Goal: Task Accomplishment & Management: Manage account settings

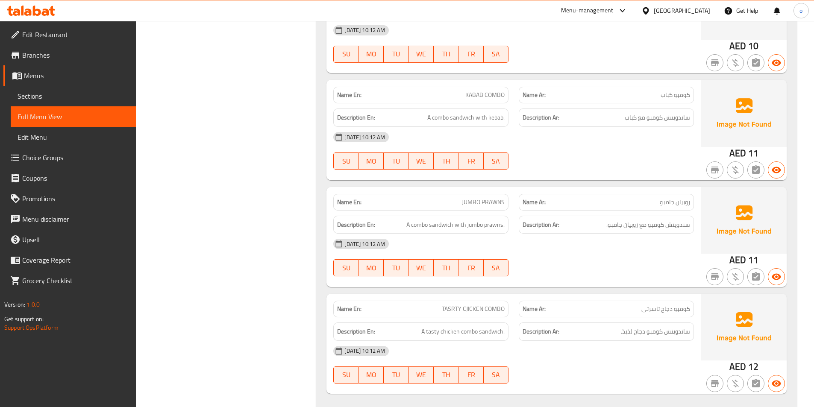
scroll to position [4298, 0]
click at [433, 304] on p "Name En: TASRTY CJICKEN COMBO" at bounding box center [421, 308] width 168 height 9
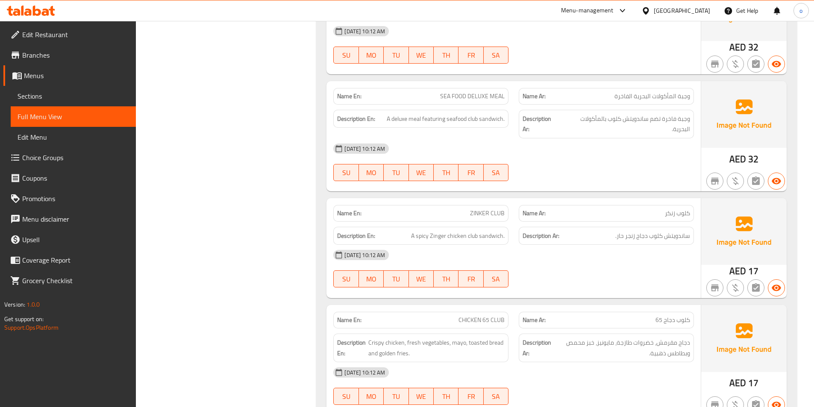
scroll to position [726, 0]
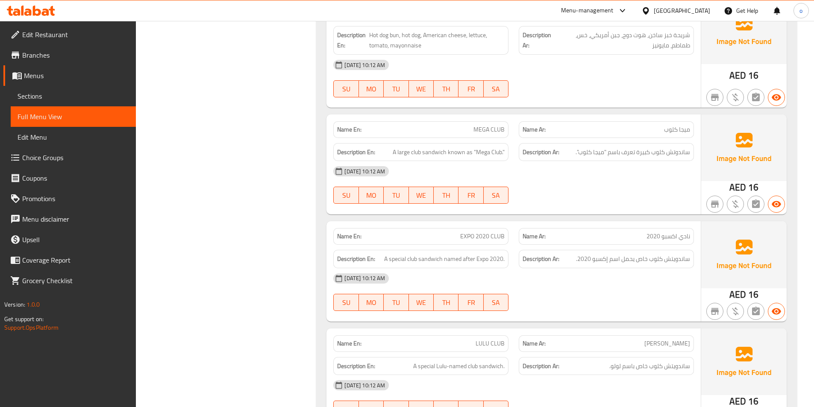
scroll to position [1325, 0]
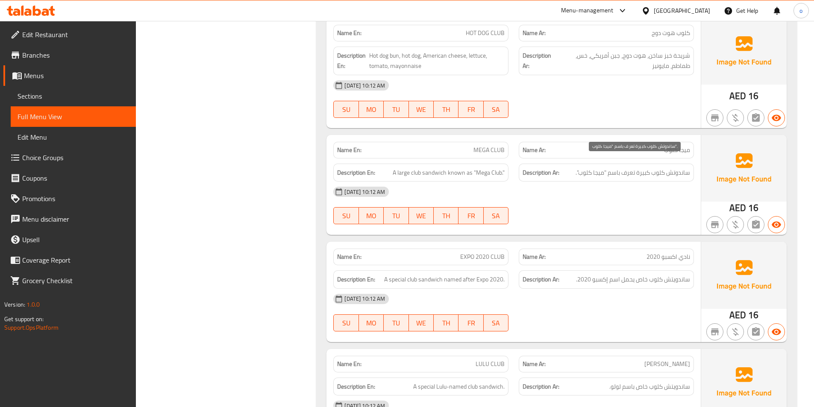
click at [610, 168] on span "ساندوتش كلوب كبيرة تعرف باسم "ميجا كلوب"." at bounding box center [633, 173] width 115 height 11
click at [615, 168] on span "ساندوتش كلوب كبيرة تعرف باسم "ميجا كلوب"." at bounding box center [633, 173] width 115 height 11
drag, startPoint x: 609, startPoint y: 164, endPoint x: 620, endPoint y: 163, distance: 12.0
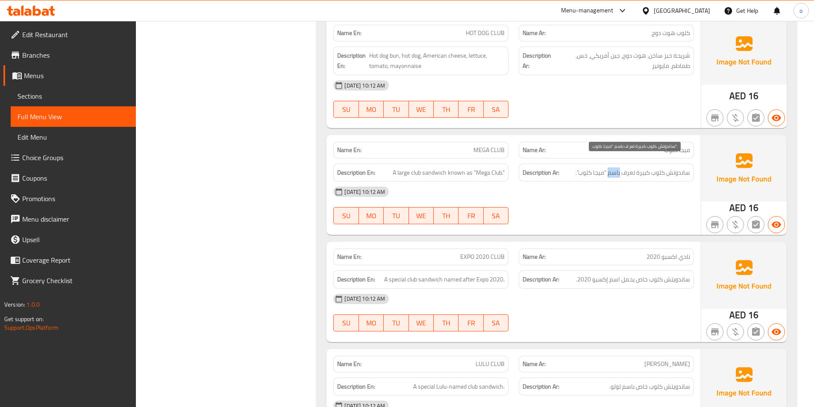
click at [620, 168] on span "ساندوتش كلوب كبيرة تعرف باسم "ميجا كلوب"." at bounding box center [633, 173] width 115 height 11
click at [636, 182] on div "13-09-2025 10:12 AM" at bounding box center [513, 192] width 371 height 21
click at [626, 168] on span "ساندوتش كلوب كبيرة تعرف باسم "ميجا كلوب"." at bounding box center [633, 173] width 115 height 11
click at [629, 168] on span "ساندوتش كلوب كبيرة تعرف باسم "ميجا كلوب"." at bounding box center [633, 173] width 115 height 11
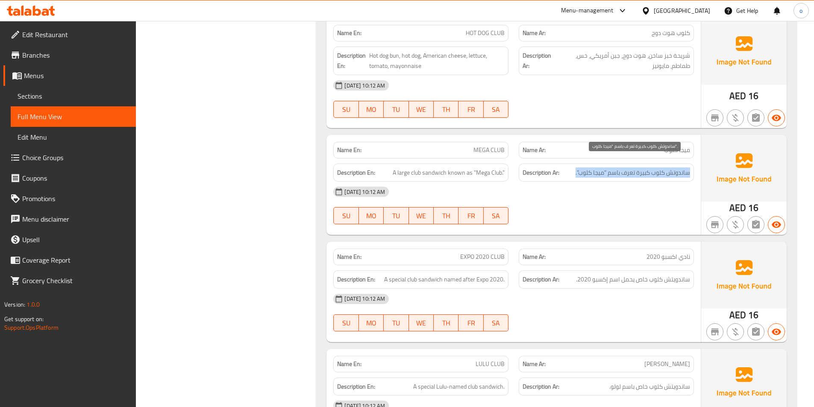
click at [629, 168] on span "ساندوتش كلوب كبيرة تعرف باسم "ميجا كلوب"." at bounding box center [633, 173] width 115 height 11
click at [625, 168] on span "ساندوتش كلوب كبيرة تعرف باسم "ميجا كلوب"." at bounding box center [633, 173] width 115 height 11
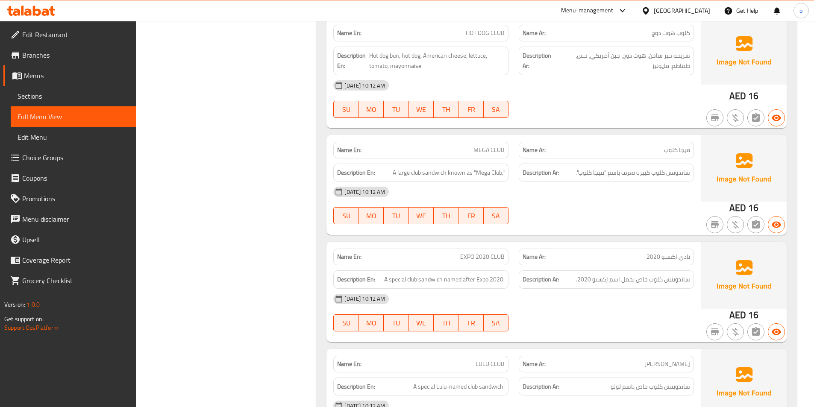
click at [635, 190] on div "13-09-2025 10:12 AM" at bounding box center [513, 192] width 371 height 21
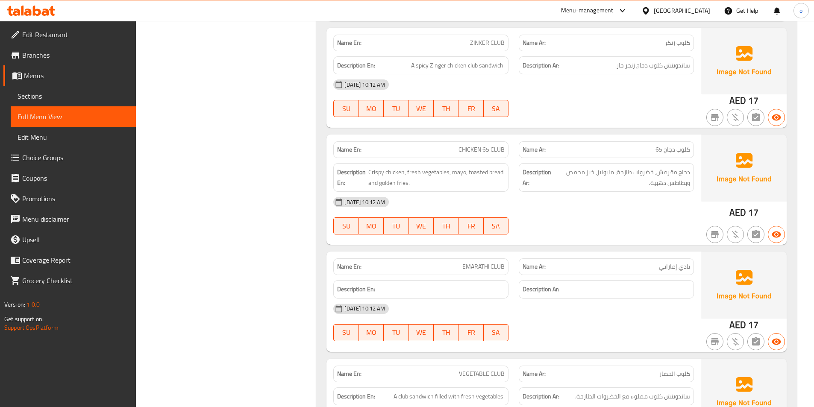
scroll to position [855, 0]
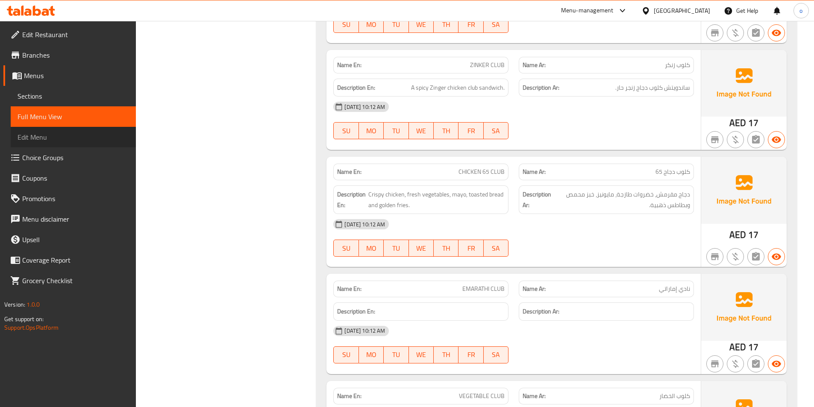
click at [47, 131] on link "Edit Menu" at bounding box center [73, 137] width 125 height 21
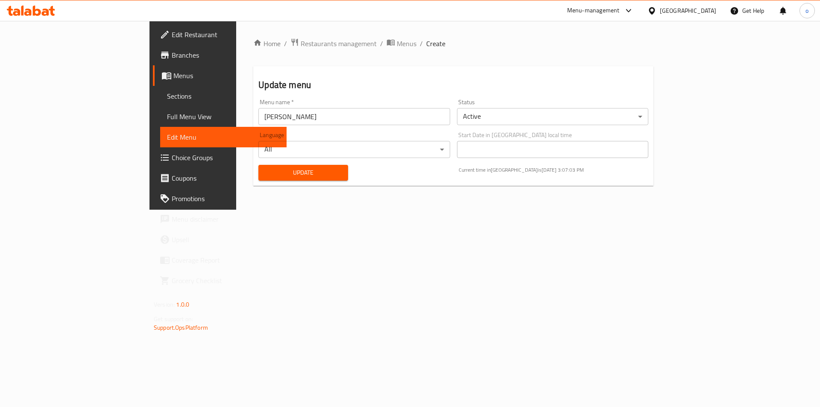
click at [167, 117] on span "Full Menu View" at bounding box center [223, 117] width 113 height 10
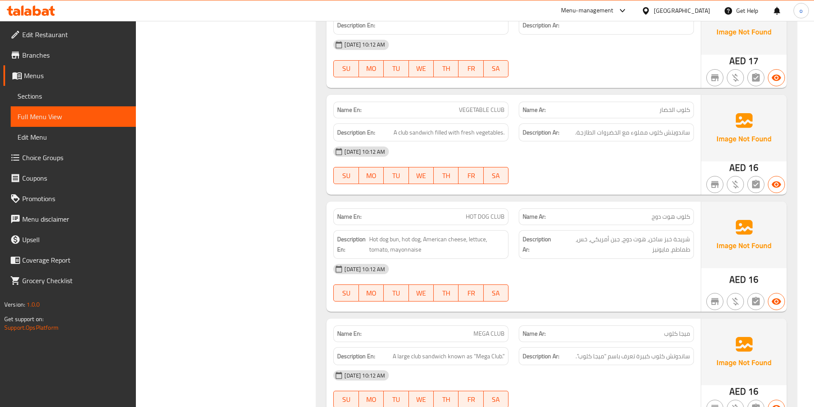
scroll to position [1197, 0]
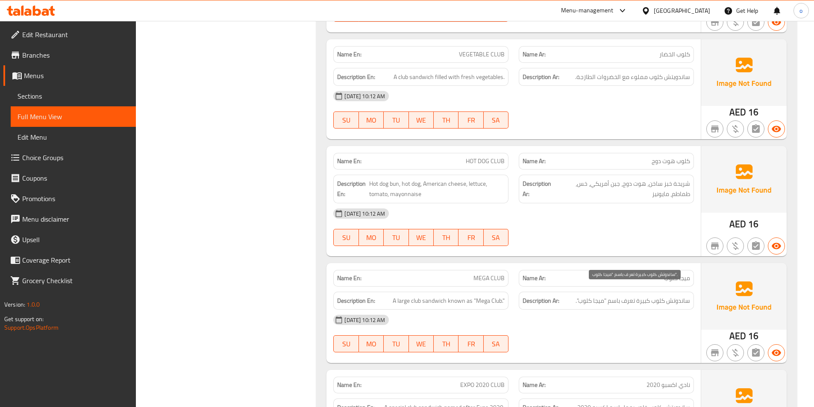
click at [628, 296] on span "ساندوتش كلوب كبيرة تعرف باسم "ميجا كلوب"." at bounding box center [633, 301] width 115 height 11
click at [626, 296] on span "ساندوتش كلوب كبيرة تعرف باسم "ميجا كلوب"." at bounding box center [633, 301] width 115 height 11
click at [570, 296] on h6 "Description Ar: ساندوتش كلوب كبيرة تعرف باسم "ميجا كلوب"." at bounding box center [607, 301] width 168 height 11
click at [536, 292] on div "Description Ar: ساندوتش كلوب كبيرة تعرف باسم "ميجا كلوب"." at bounding box center [606, 301] width 175 height 18
click at [537, 296] on strong "Description Ar:" at bounding box center [541, 301] width 37 height 11
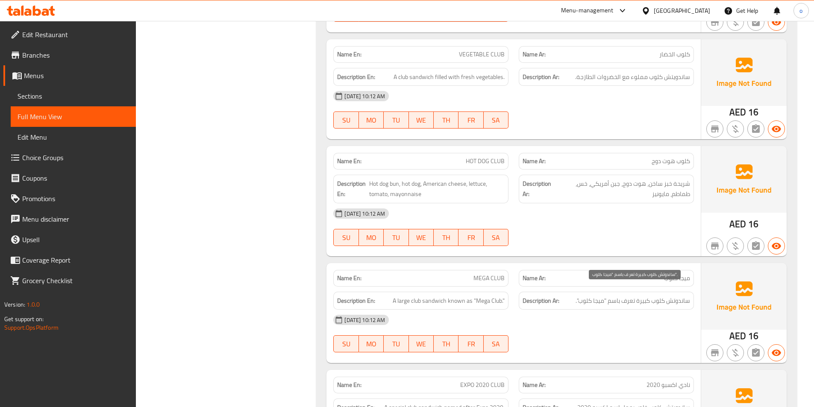
click at [616, 296] on span "ساندوتش كلوب كبيرة تعرف باسم "ميجا كلوب"." at bounding box center [633, 301] width 115 height 11
click at [576, 296] on span "ساندوتش كلوب كبيرة تعرف باسم "ميجا كلوب"." at bounding box center [633, 301] width 115 height 11
click at [606, 296] on span "ساندوتش كلوب كبيرة تعرف باسم "ميجا كلوب"." at bounding box center [633, 301] width 115 height 11
click at [71, 92] on span "Sections" at bounding box center [74, 96] width 112 height 10
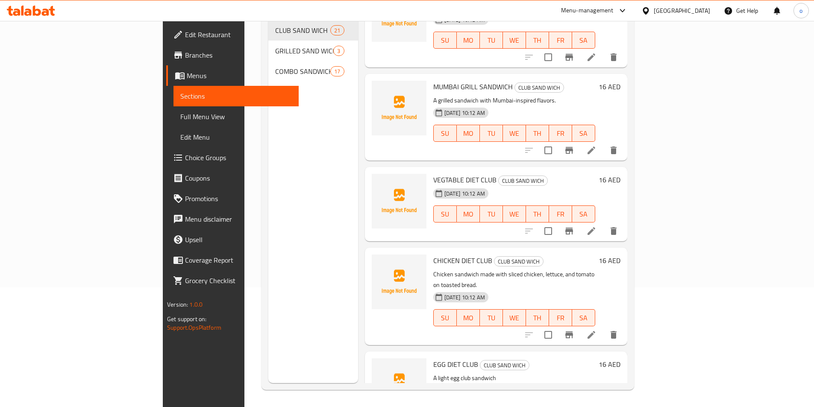
scroll to position [1549, 0]
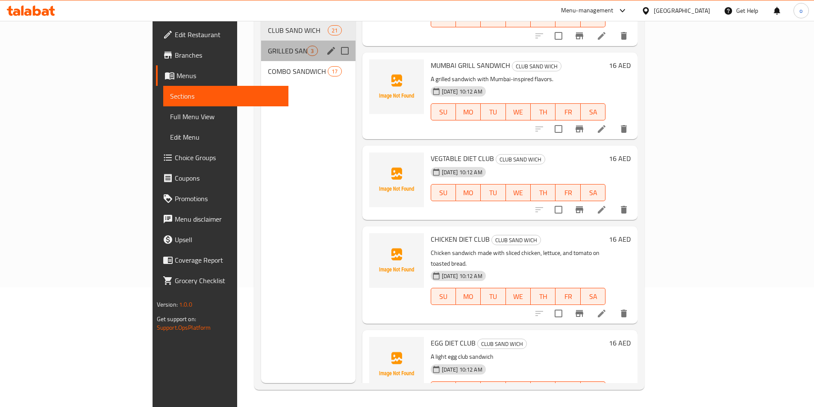
click at [261, 45] on div "GRILLED SAND WICH 3" at bounding box center [308, 51] width 94 height 21
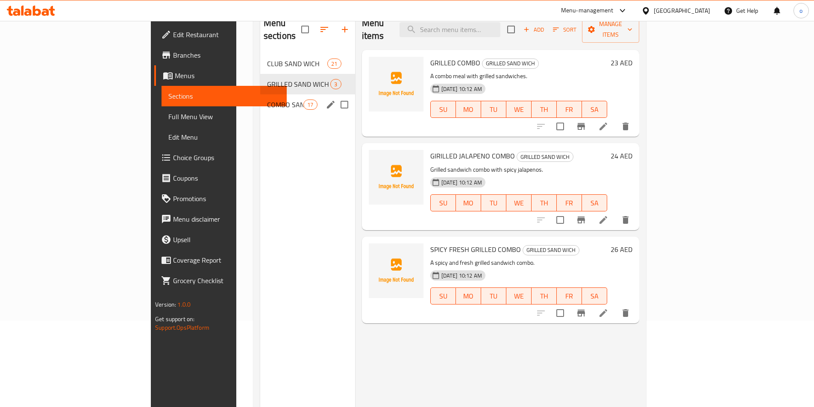
scroll to position [34, 0]
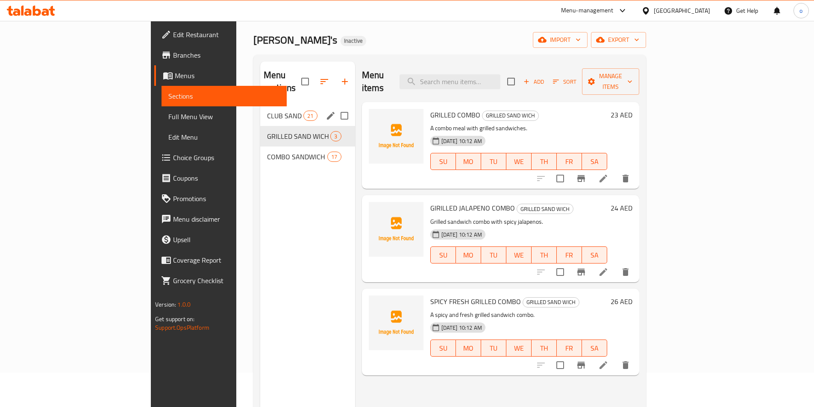
click at [267, 111] on span "CLUB SAND WICH" at bounding box center [285, 116] width 36 height 10
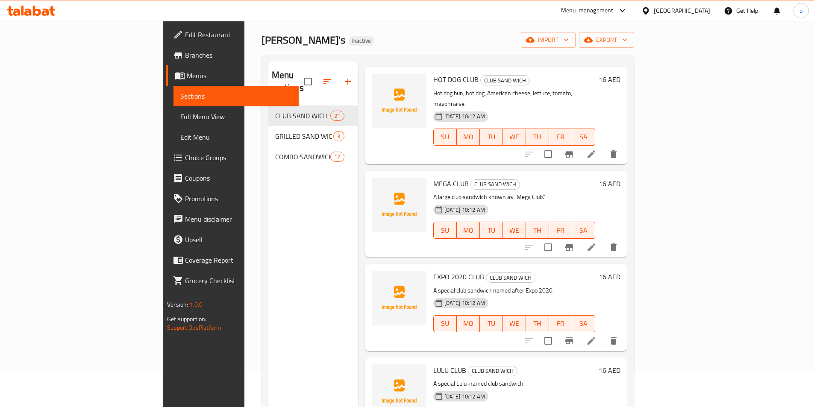
scroll to position [1068, 0]
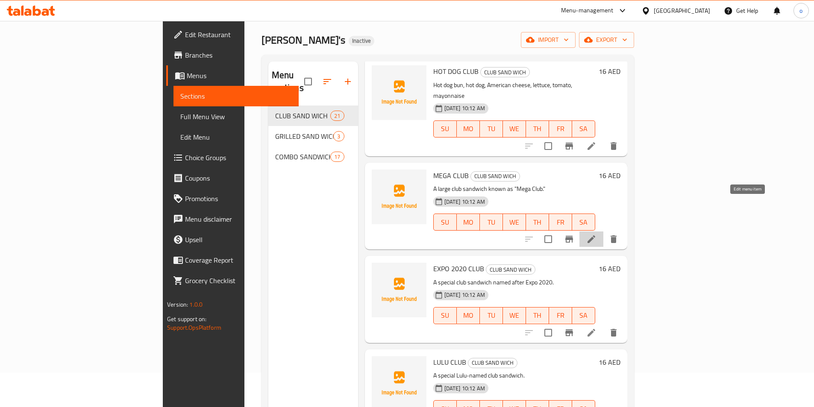
click at [597, 234] on icon at bounding box center [591, 239] width 10 height 10
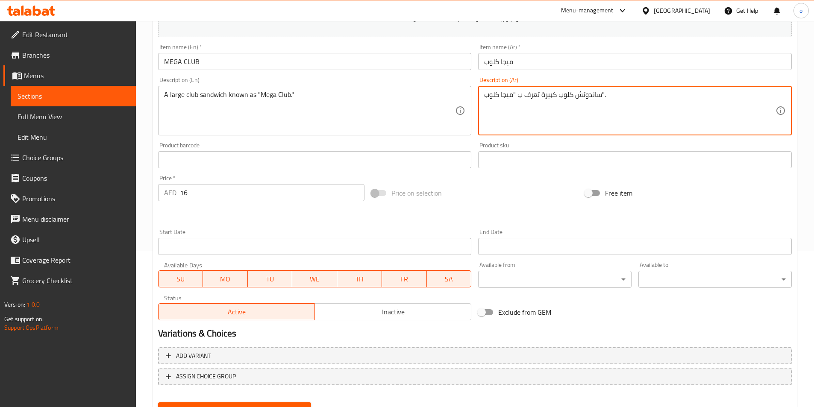
scroll to position [197, 0]
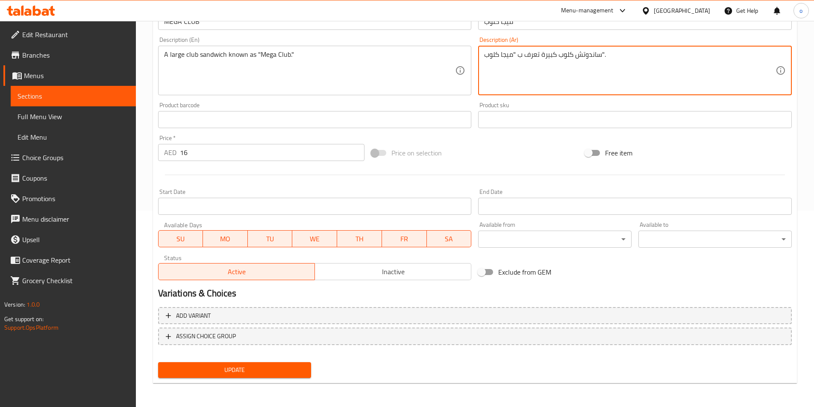
type textarea "ساندوتش كلوب كبيرة تعرف ب "ميجا كلوب"."
click at [256, 366] on span "Update" at bounding box center [235, 370] width 140 height 11
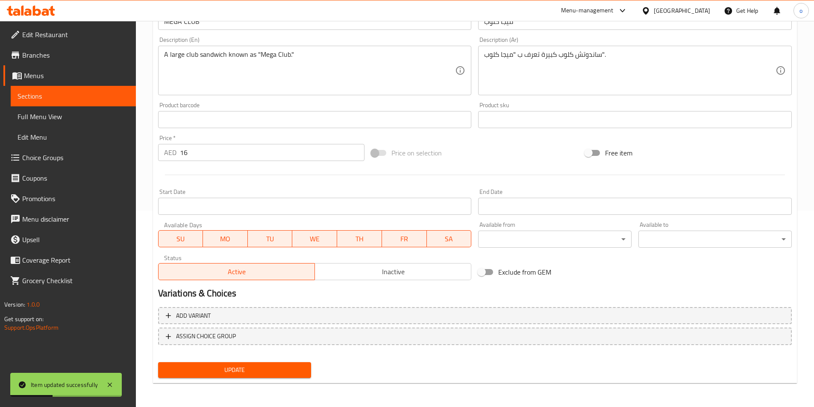
click at [58, 120] on span "Full Menu View" at bounding box center [74, 117] width 112 height 10
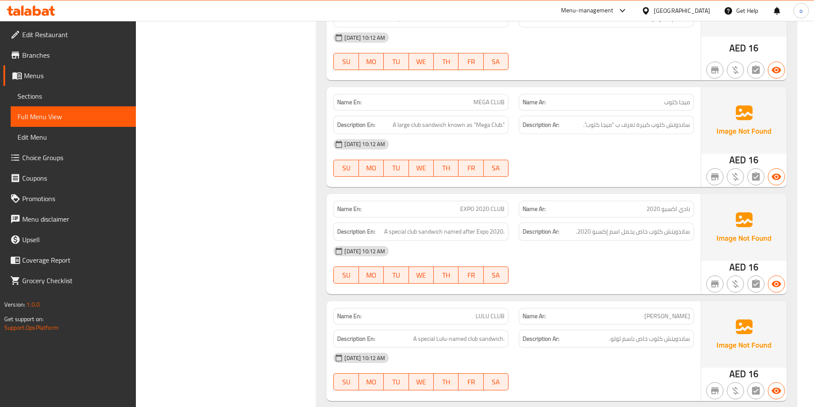
scroll to position [1393, 0]
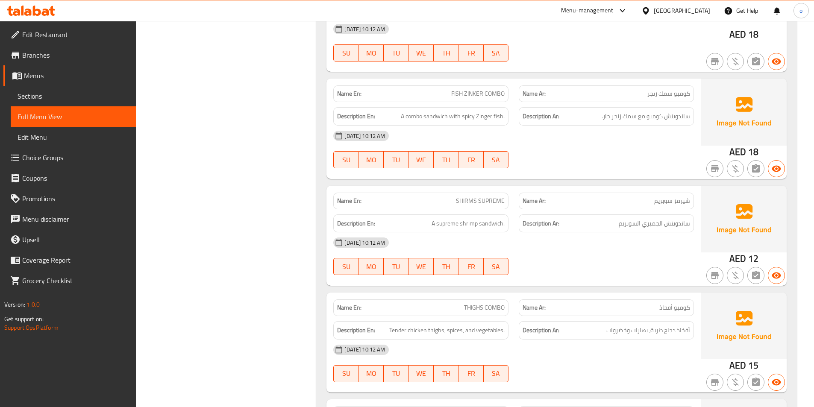
scroll to position [3017, 0]
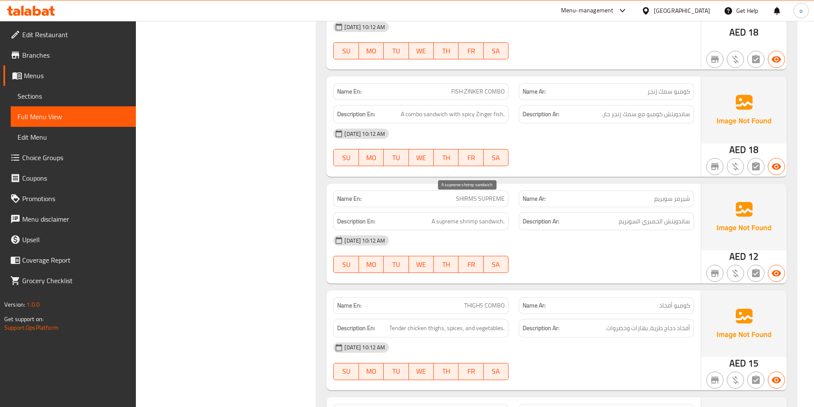
click at [473, 216] on span "A supreme shrimp sandwich." at bounding box center [468, 221] width 73 height 11
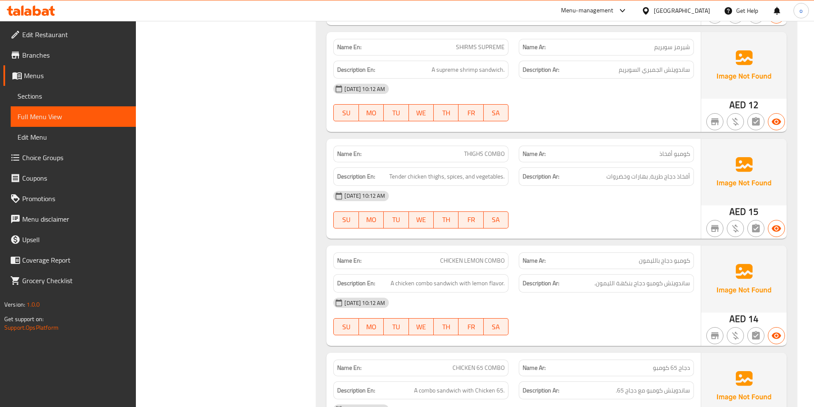
scroll to position [3188, 0]
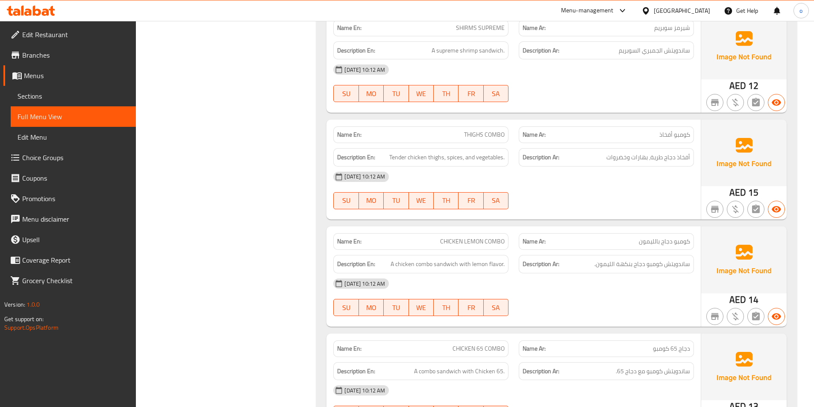
click at [546, 273] on div "13-09-2025 10:12 AM" at bounding box center [513, 283] width 371 height 21
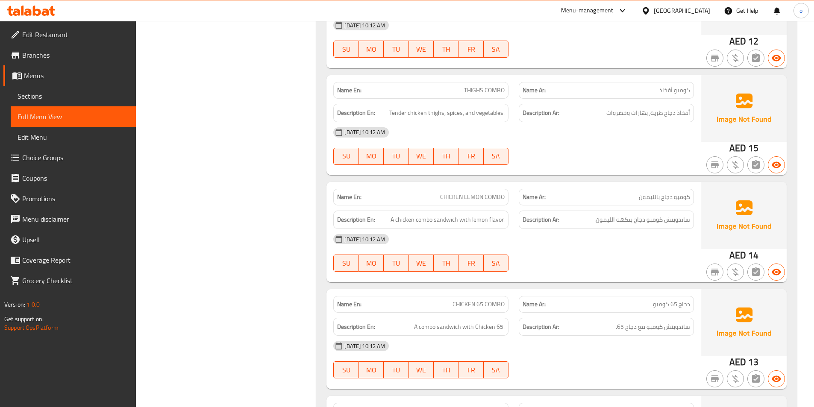
scroll to position [3273, 0]
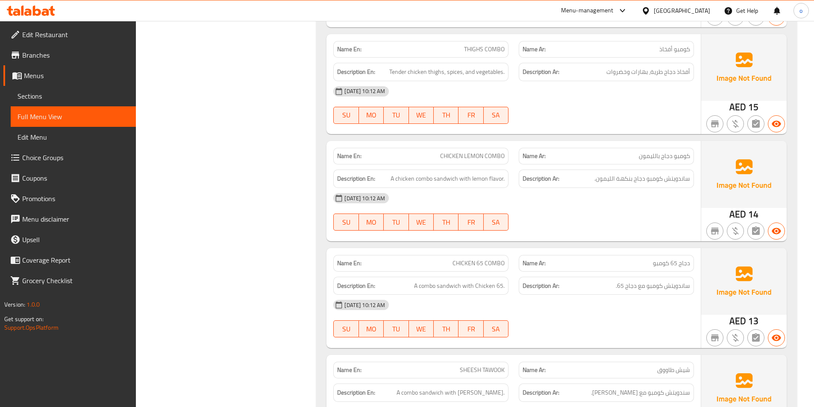
click at [490, 259] on span "CHICKEN 65 COMBO" at bounding box center [479, 263] width 52 height 9
click at [484, 281] on span "A combo sandwich with Chicken 65." at bounding box center [459, 286] width 91 height 11
drag, startPoint x: 53, startPoint y: 93, endPoint x: 148, endPoint y: 86, distance: 95.5
click at [53, 93] on span "Sections" at bounding box center [74, 96] width 112 height 10
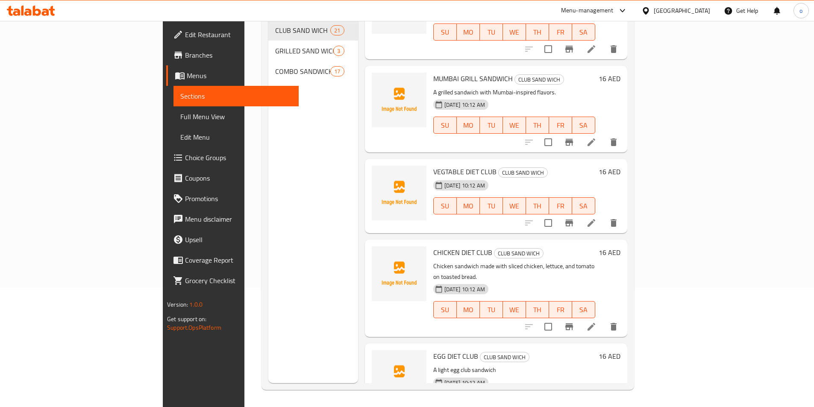
scroll to position [1549, 0]
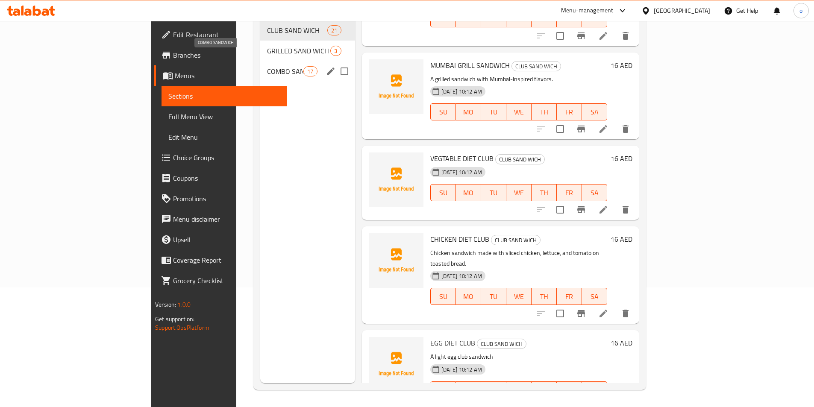
click at [267, 66] on span "COMBO SANDWICH" at bounding box center [285, 71] width 36 height 10
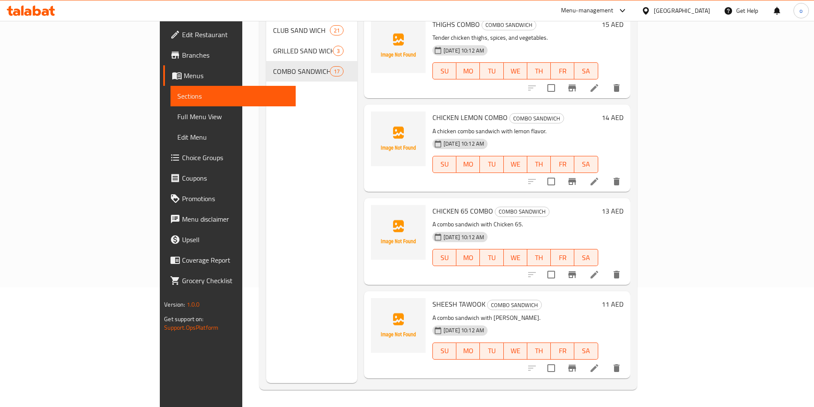
scroll to position [347, 0]
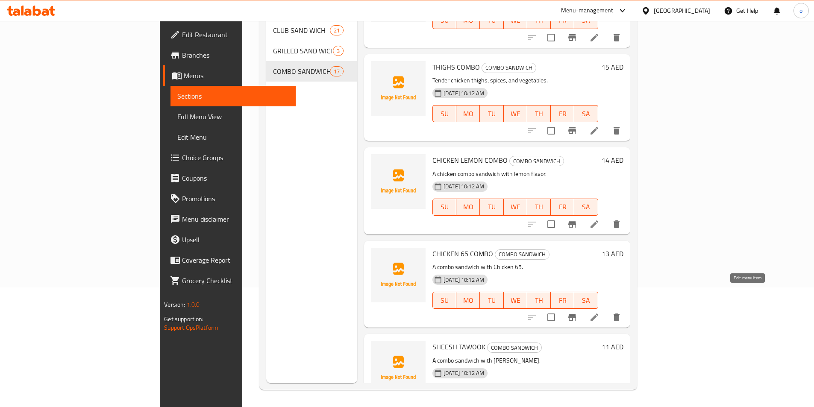
click at [598, 314] on icon at bounding box center [595, 318] width 8 height 8
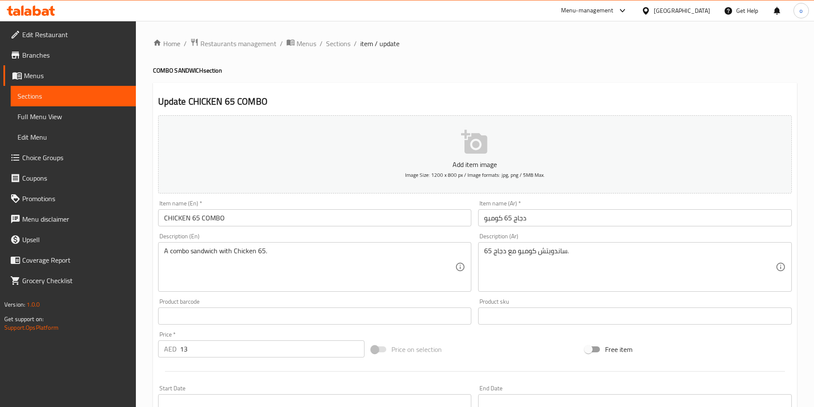
click at [355, 244] on div "A combo sandwich with Chicken 65. Description (En)" at bounding box center [315, 267] width 314 height 50
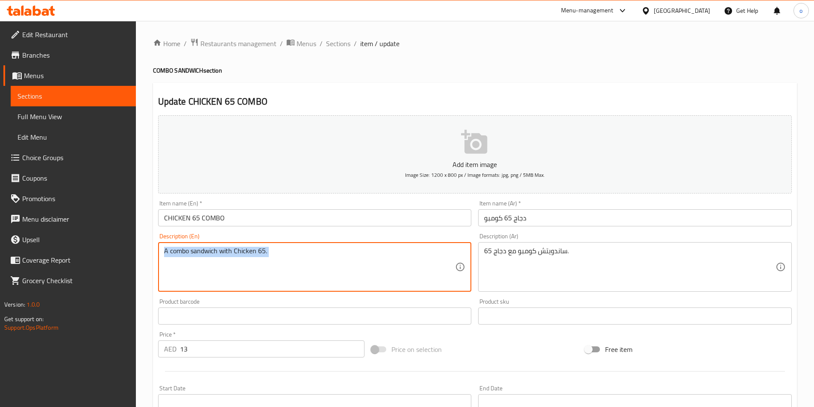
click at [355, 244] on div "A combo sandwich with Chicken 65. Description (En)" at bounding box center [315, 267] width 314 height 50
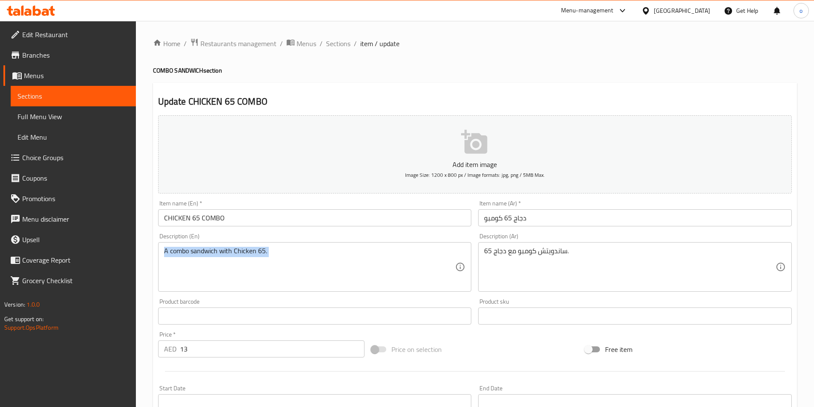
click at [355, 244] on div "A combo sandwich with Chicken 65. Description (En)" at bounding box center [315, 267] width 314 height 50
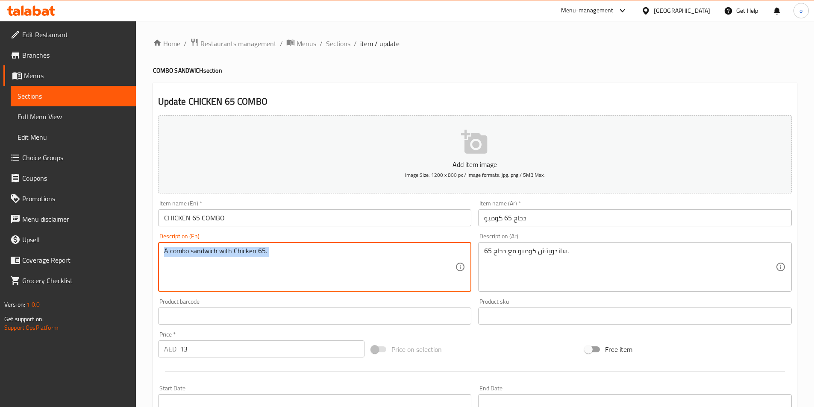
click at [355, 244] on div "A combo sandwich with Chicken 65. Description (En)" at bounding box center [315, 267] width 314 height 50
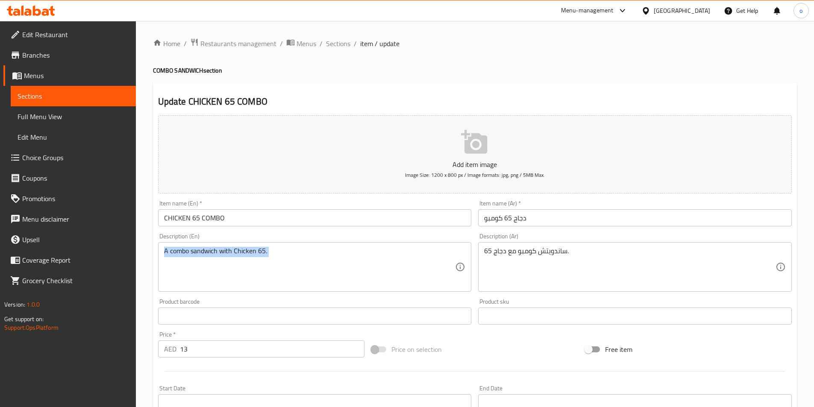
click at [355, 244] on div "A combo sandwich with Chicken 65. Description (En)" at bounding box center [315, 267] width 314 height 50
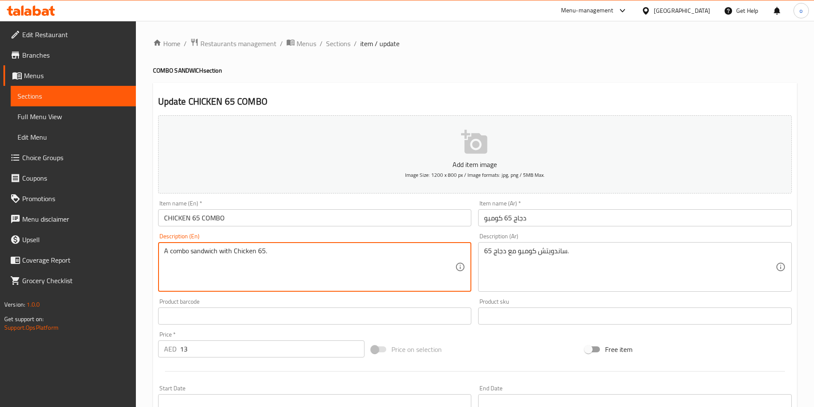
click at [351, 253] on textarea "A combo sandwich with Chicken 65." at bounding box center [309, 267] width 291 height 41
paste textarea "meal featuring a spicy and crispy chicken dish"
type textarea "A combo meal featuring a spicy and crispy chicken dish."
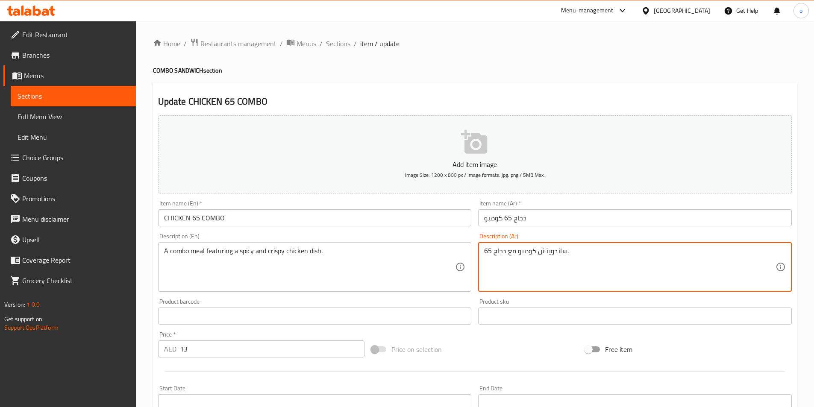
click at [623, 269] on textarea "ساندويتش كومبو مع دجاج 65." at bounding box center [629, 267] width 291 height 41
paste textarea "وجبة كومبو تحتوي على طبق دجاج حار ومقرمش"
type textarea "وجبة كومبو تحتوي على طبق دجاج حار ومقرمش."
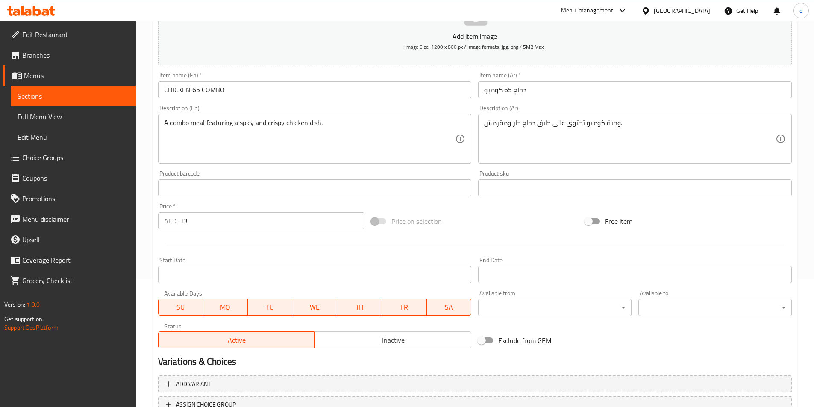
scroll to position [197, 0]
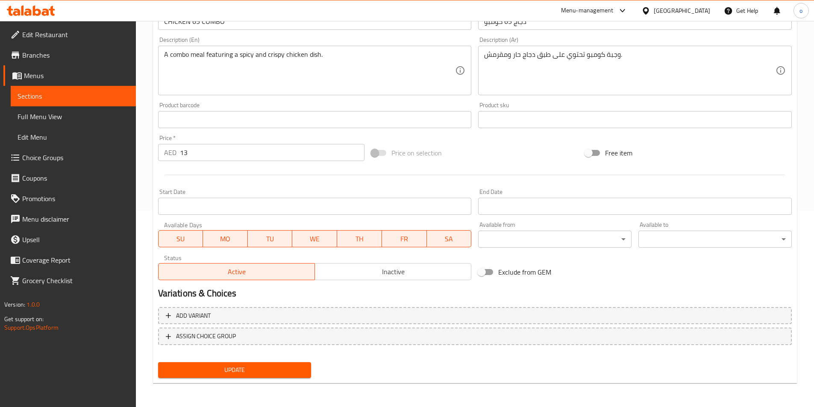
click at [238, 368] on span "Update" at bounding box center [235, 370] width 140 height 11
click at [86, 97] on span "Sections" at bounding box center [74, 96] width 112 height 10
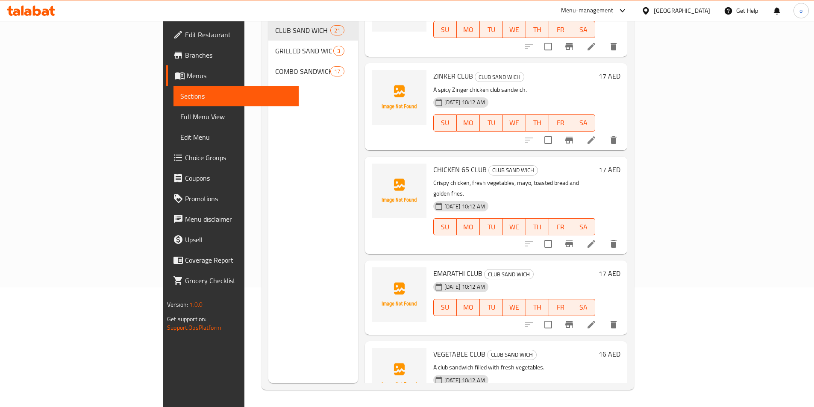
scroll to position [726, 0]
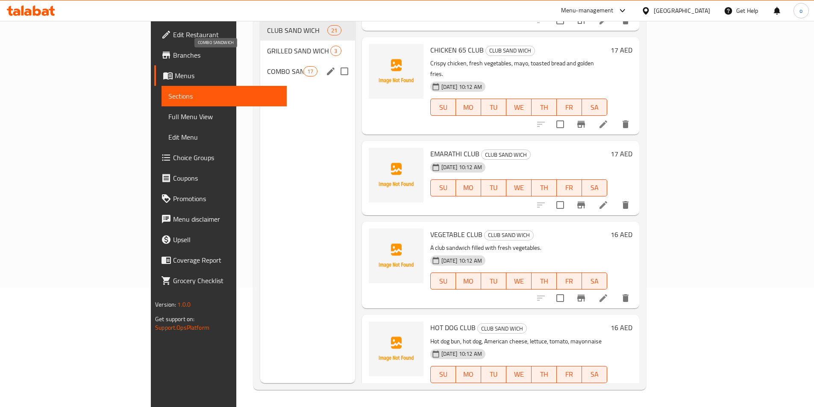
click at [267, 66] on span "COMBO SANDWICH" at bounding box center [285, 71] width 36 height 10
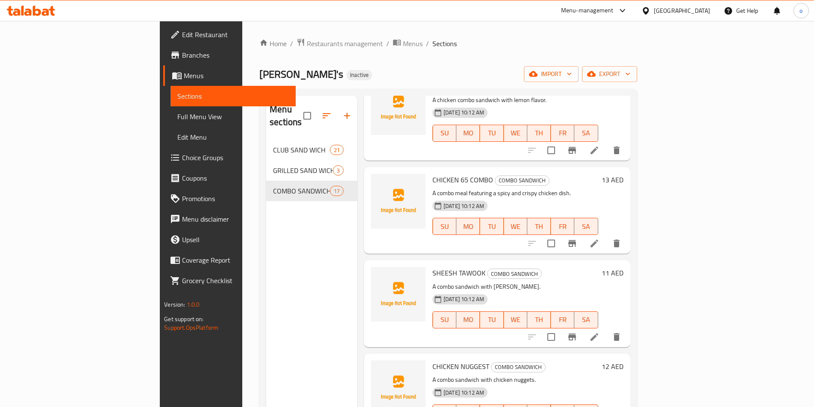
scroll to position [556, 0]
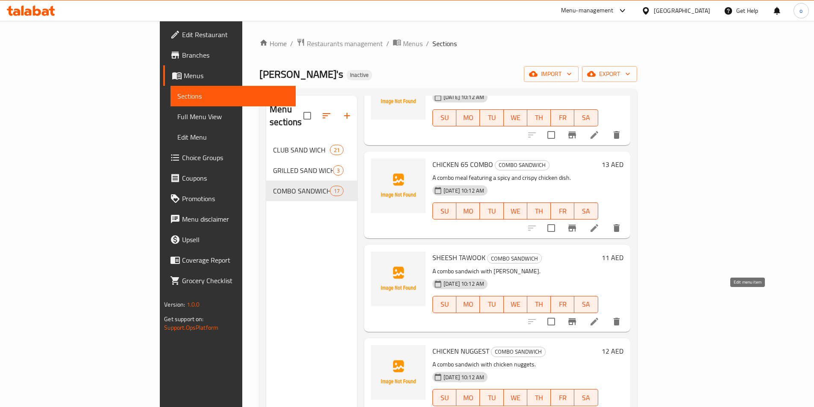
click at [598, 318] on icon at bounding box center [595, 322] width 8 height 8
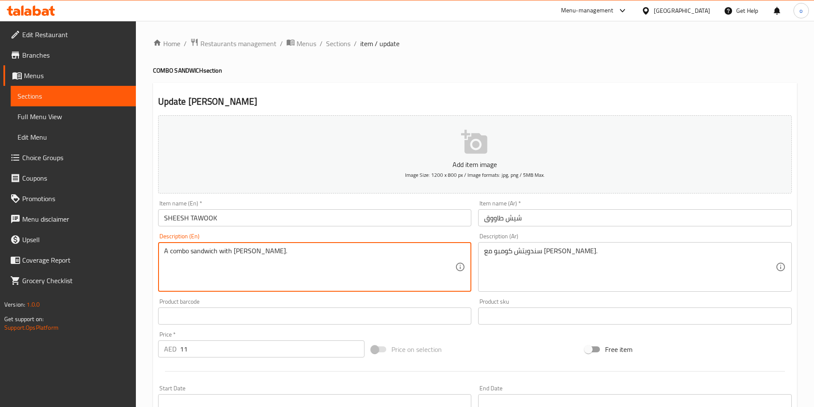
click at [356, 247] on textarea "A combo sandwich with Sheesh Tawook." at bounding box center [309, 267] width 291 height 41
paste textarea "Juicy grilled chicken skewers marinated in a tantalizing blend of yogurt, lemon…"
type textarea "Juicy grilled chicken skewers marinated in a tantalizing blend of yogurt, lemon…"
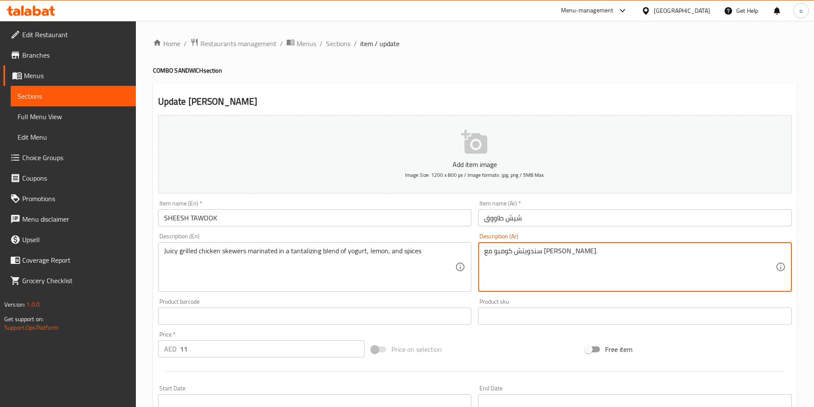
click at [640, 273] on textarea "سندويتش كومبو مع شيش طاووق." at bounding box center [629, 267] width 291 height 41
click at [619, 259] on textarea "سندويتش كومبو مع شيش طاووق." at bounding box center [629, 267] width 291 height 41
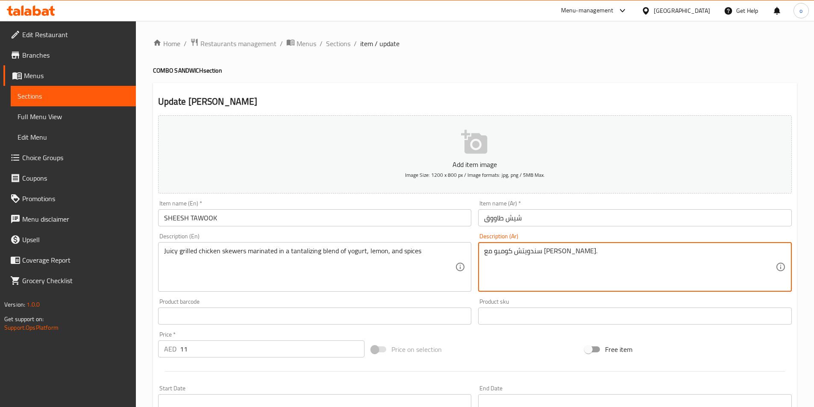
click at [619, 259] on textarea "سندويتش كومبو مع شيش طاووق." at bounding box center [629, 267] width 291 height 41
paste textarea "سياخ دجاج طرية مشوية متبلة بمزيج شهي من الزبادي والليمون والبهارات"
type textarea "أسياخ دجاج طرية مشوية متبلة بمزيج شهي من الزبادي والليمون والبهارات"
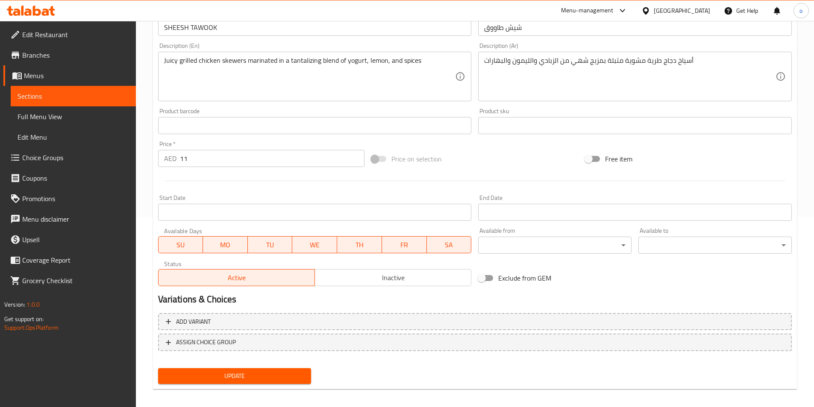
scroll to position [197, 0]
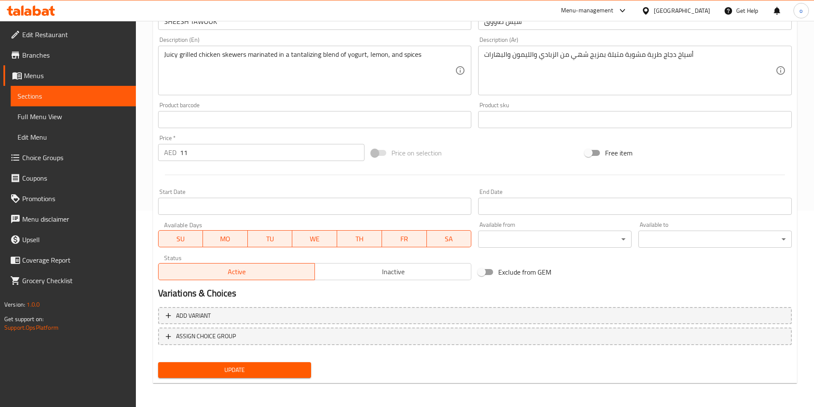
click at [253, 366] on span "Update" at bounding box center [235, 370] width 140 height 11
click at [50, 91] on link "Sections" at bounding box center [73, 96] width 125 height 21
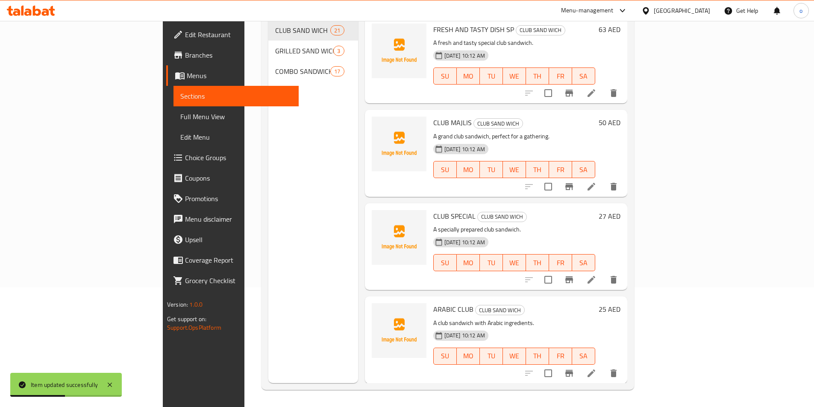
scroll to position [120, 0]
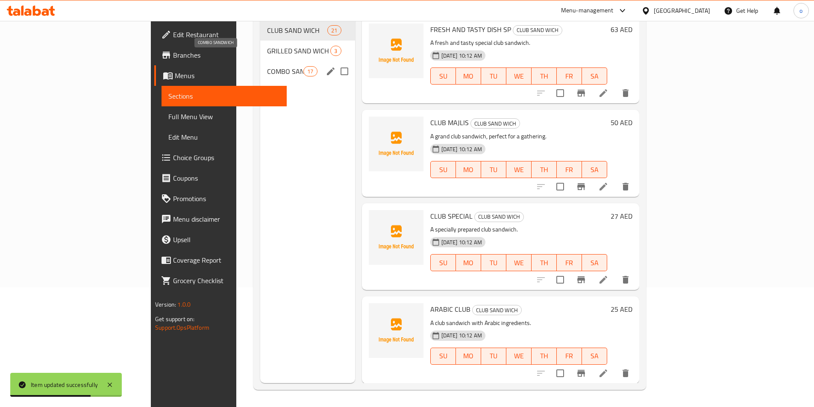
click at [267, 66] on span "COMBO SANDWICH" at bounding box center [285, 71] width 36 height 10
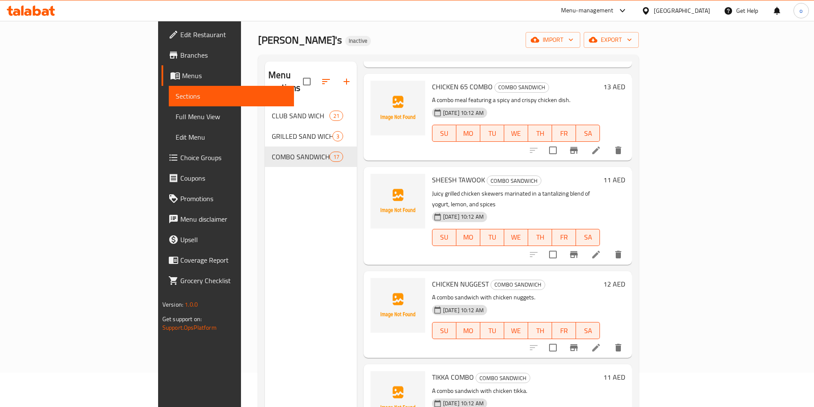
scroll to position [598, 0]
click at [600, 345] on icon at bounding box center [596, 349] width 8 height 8
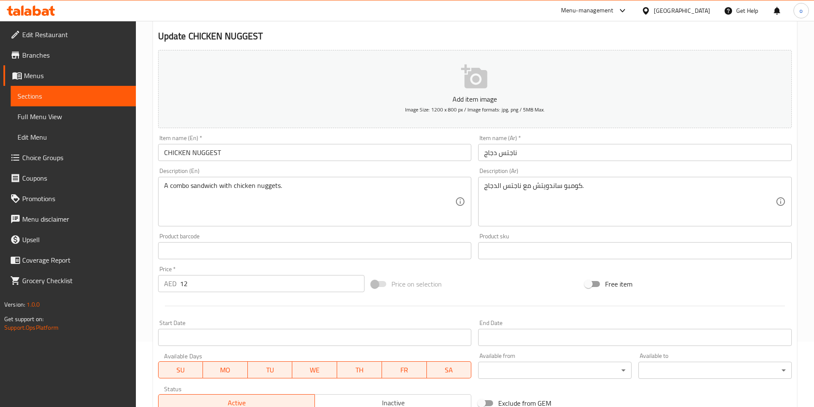
scroll to position [85, 0]
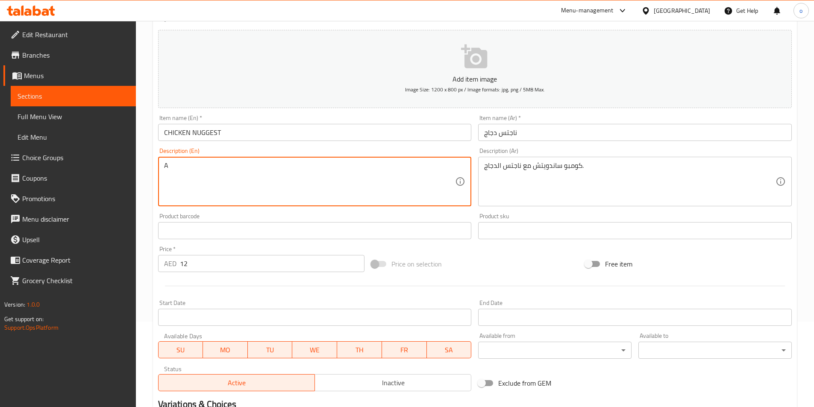
type textarea "A"
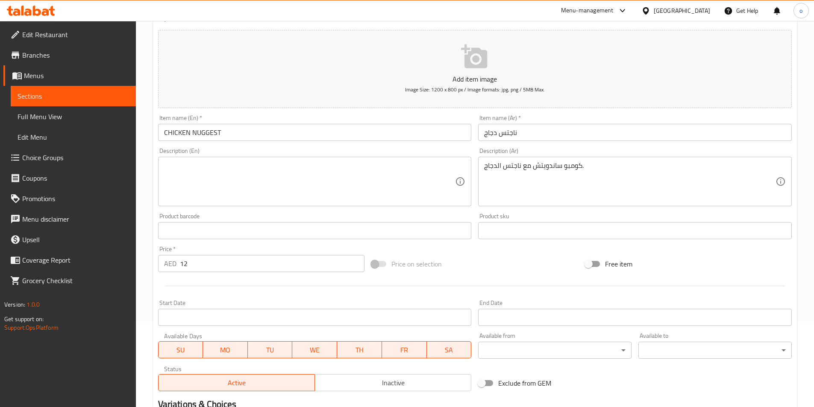
click at [255, 182] on textarea at bounding box center [309, 182] width 291 height 41
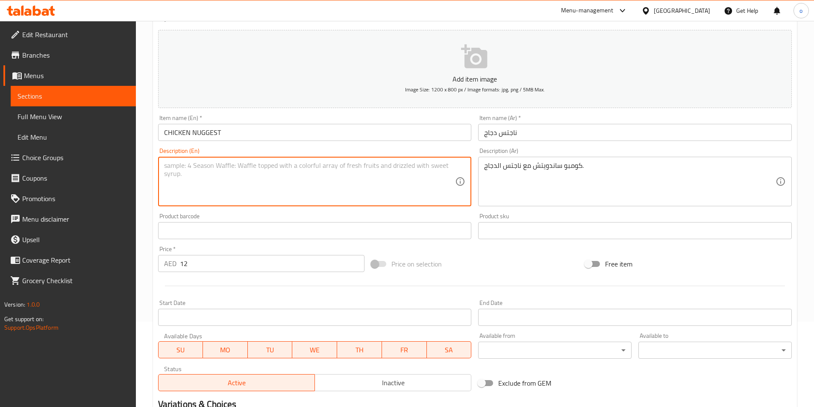
paste textarea "Chicken pieces breaded and fried in vegetable oil, served with french fries and…"
type textarea "Chicken pieces breaded and fried in vegetable oil, served with french fries and…"
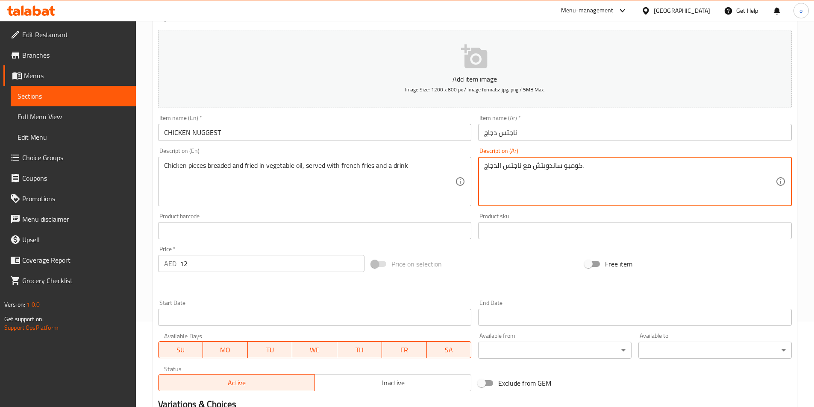
click at [512, 168] on textarea "كومبو ساندويتش مع ناجتس الدجاج." at bounding box center [629, 182] width 291 height 41
click at [613, 179] on textarea "كومبو ساندويتش مع ناجتس الدجاج." at bounding box center [629, 182] width 291 height 41
paste textarea "قطع من الدجاج بالبقسماط ومقلية بالزيت النباتي، تقدم مع بطاطس مقلية ومشروب"
type textarea "ك"
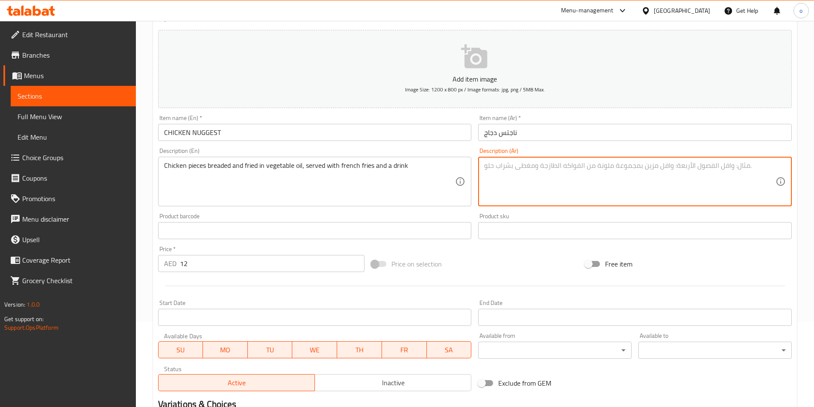
paste textarea "قطع من الدجاج بالبقسماط ومقلية بالزيت النباتي، تقدم مع بطاطس مقلية ومشروب"
type textarea "قطع من الدجاج بالبقسماط ومقلية بالزيت النباتي، تقدم مع بطاطس مقلية ومشروب"
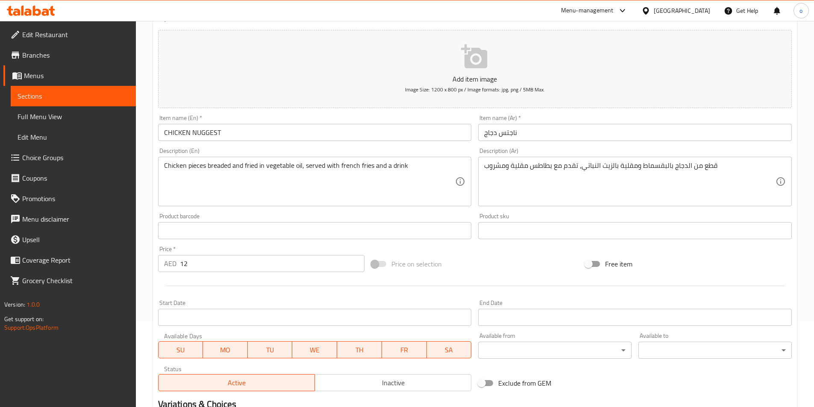
click at [645, 393] on div "Exclude from GEM" at bounding box center [582, 383] width 214 height 23
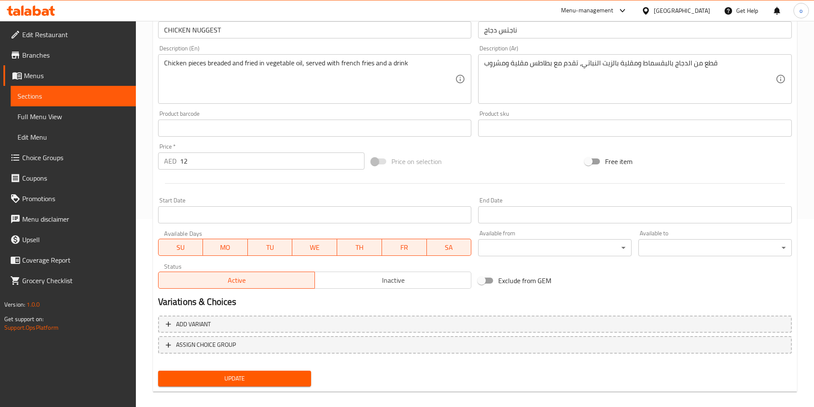
scroll to position [197, 0]
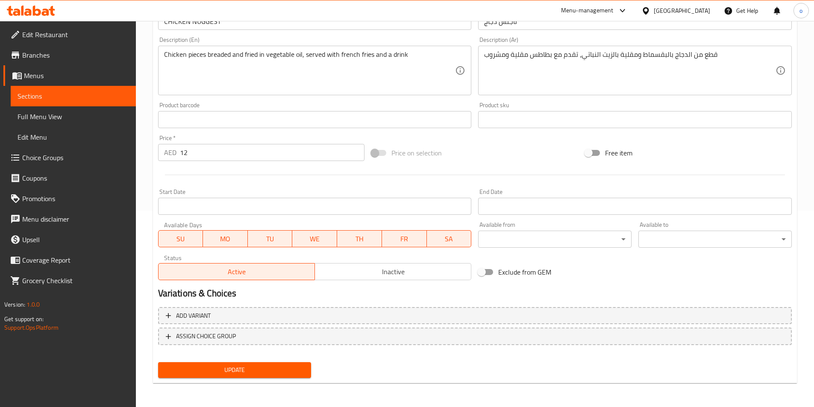
click at [261, 365] on button "Update" at bounding box center [234, 370] width 153 height 16
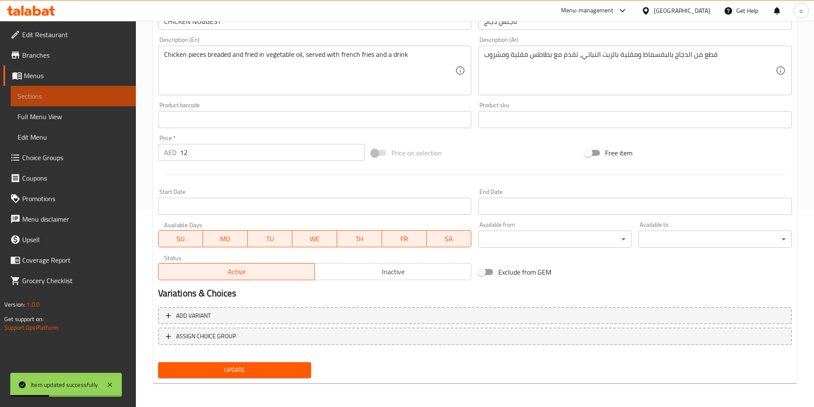
click at [52, 94] on span "Sections" at bounding box center [74, 96] width 112 height 10
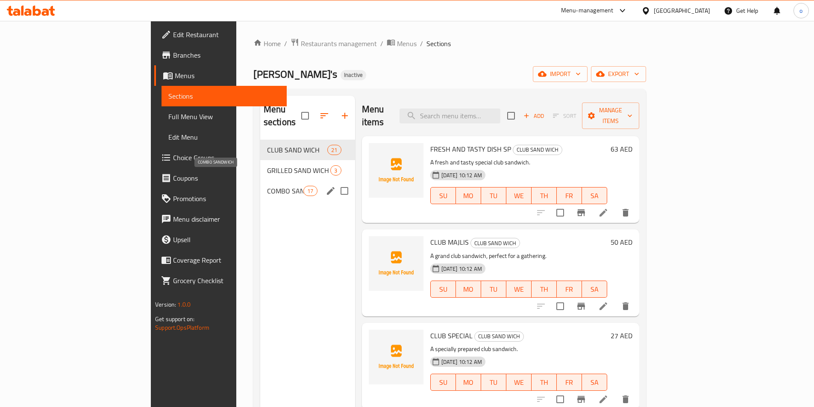
click at [267, 186] on span "COMBO SANDWICH" at bounding box center [285, 191] width 36 height 10
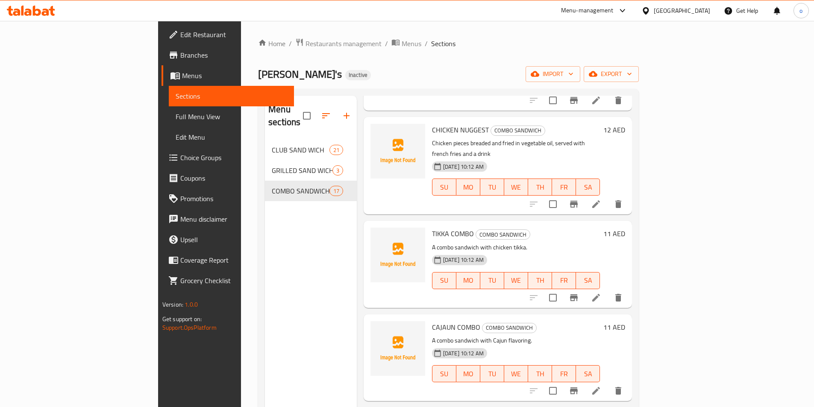
scroll to position [769, 0]
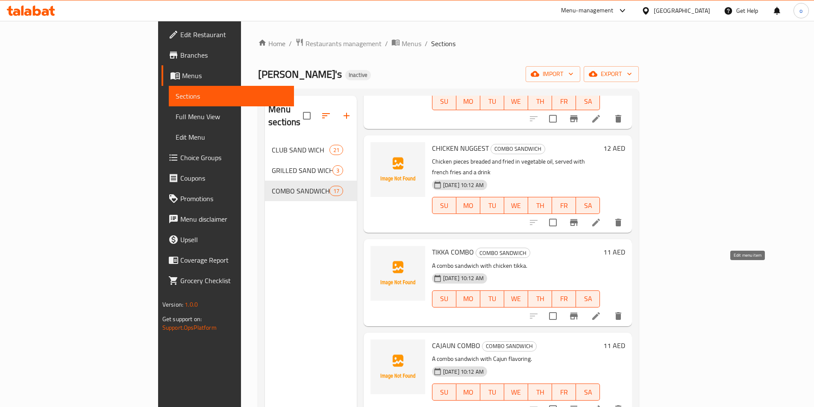
click at [601, 311] on icon at bounding box center [596, 316] width 10 height 10
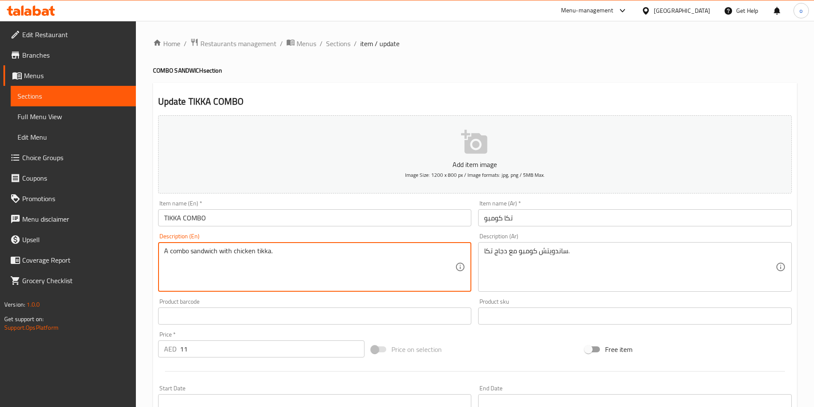
click at [375, 264] on textarea "A combo sandwich with chicken tikka." at bounding box center [309, 267] width 291 height 41
paste textarea "Marinated in aromatic blend of spices and cooked to perfection"
type textarea "Marinated in aromatic blend of spices and cooked to perfection"
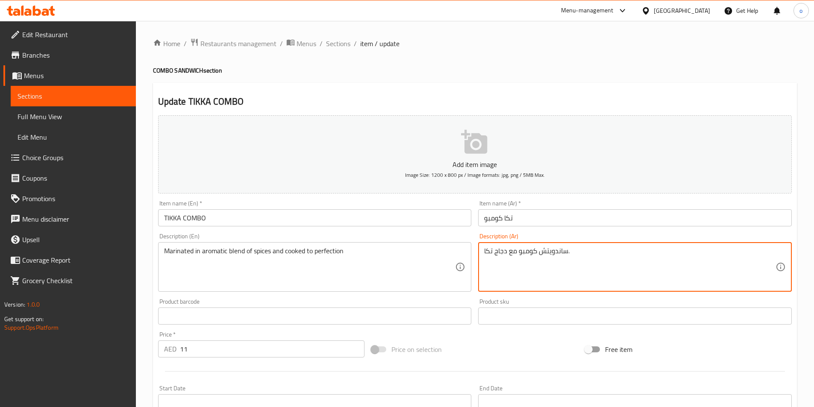
click at [667, 270] on textarea "ساندويتش كومبو مع دجاج تكا." at bounding box center [629, 267] width 291 height 41
paste textarea "متبل بمزيج من التوابل العطرية ويُطهى حتى النضج التام"
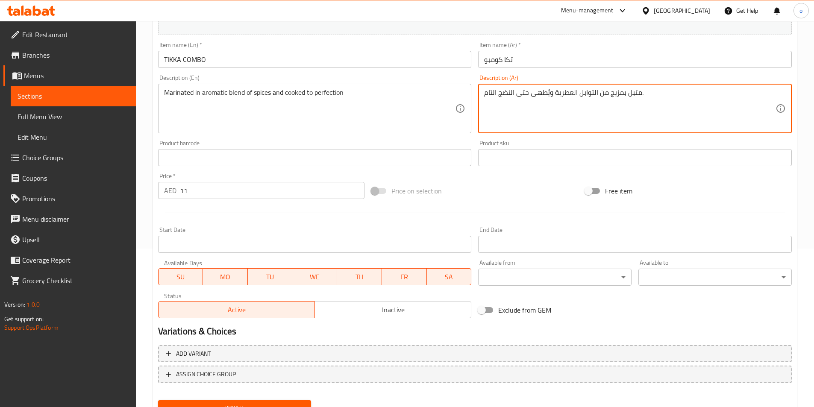
scroll to position [197, 0]
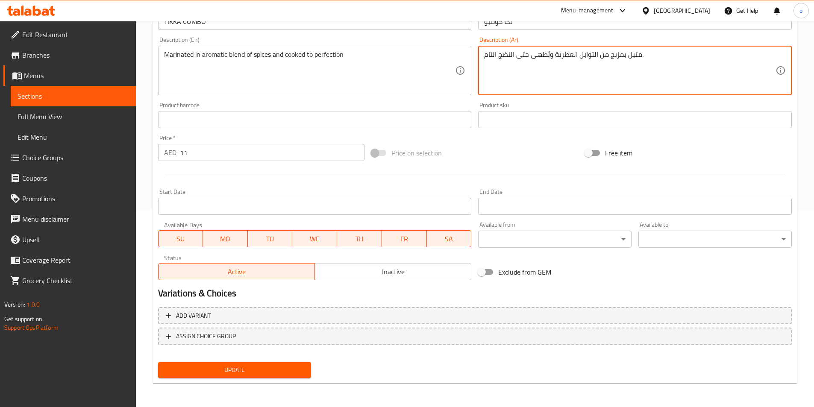
type textarea "متبل بمزيج من التوابل العطرية ويُطهى حتى النضج التام."
click at [243, 367] on span "Update" at bounding box center [235, 370] width 140 height 11
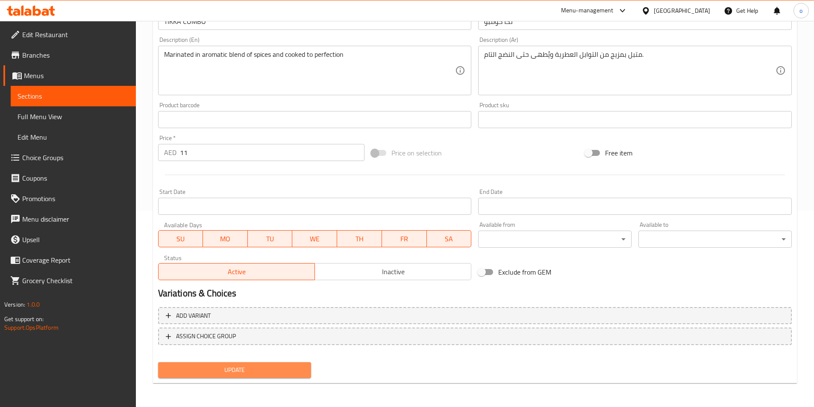
click at [232, 374] on span "Update" at bounding box center [235, 370] width 140 height 11
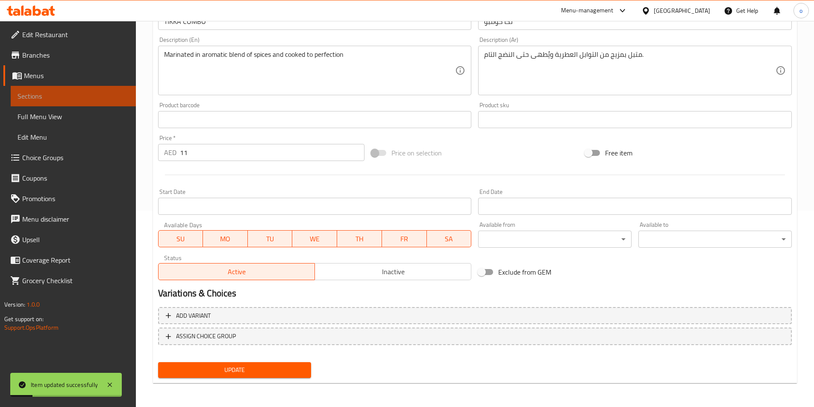
click at [76, 99] on span "Sections" at bounding box center [74, 96] width 112 height 10
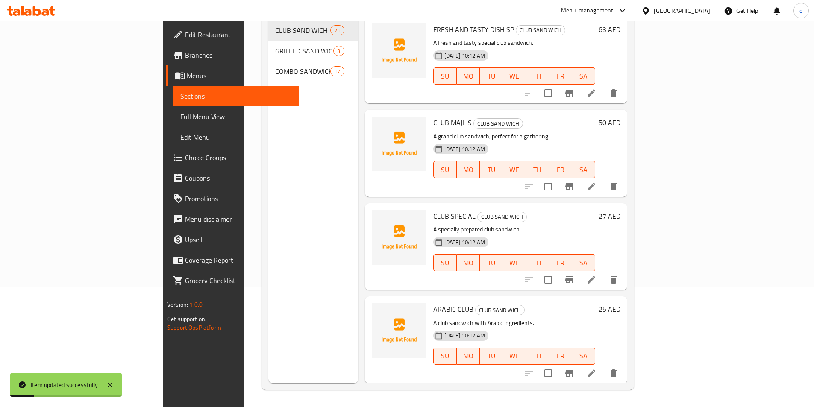
scroll to position [120, 0]
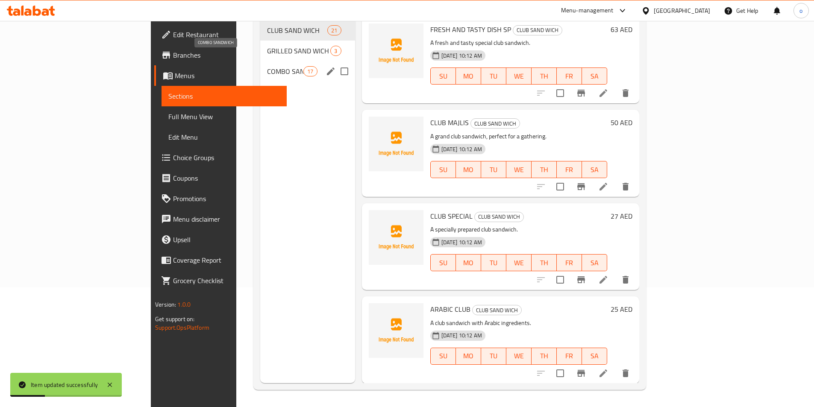
click at [267, 66] on span "COMBO SANDWICH" at bounding box center [285, 71] width 36 height 10
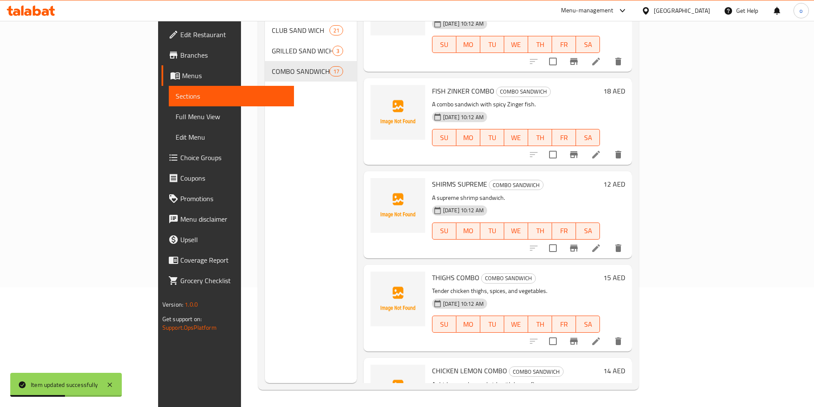
scroll to position [214, 0]
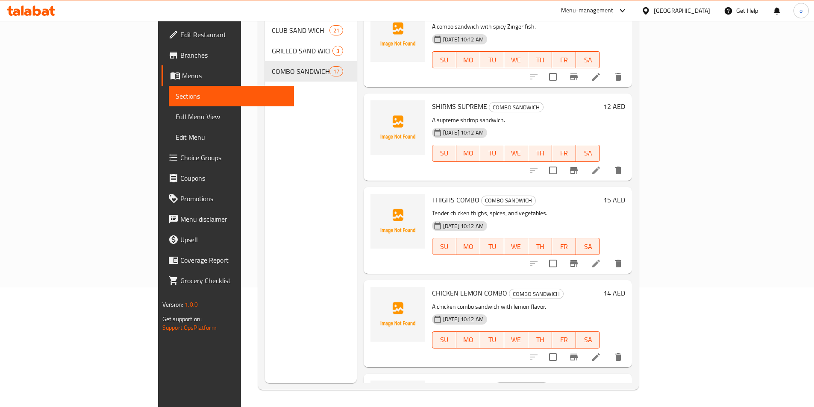
click at [608, 163] on li at bounding box center [596, 170] width 24 height 15
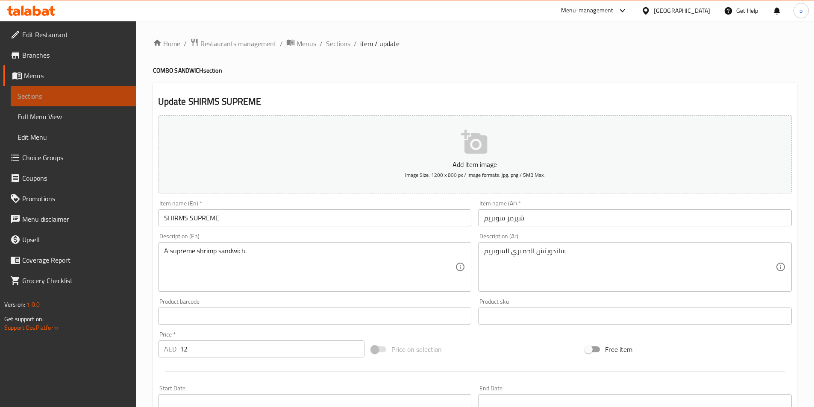
click at [44, 100] on span "Sections" at bounding box center [74, 96] width 112 height 10
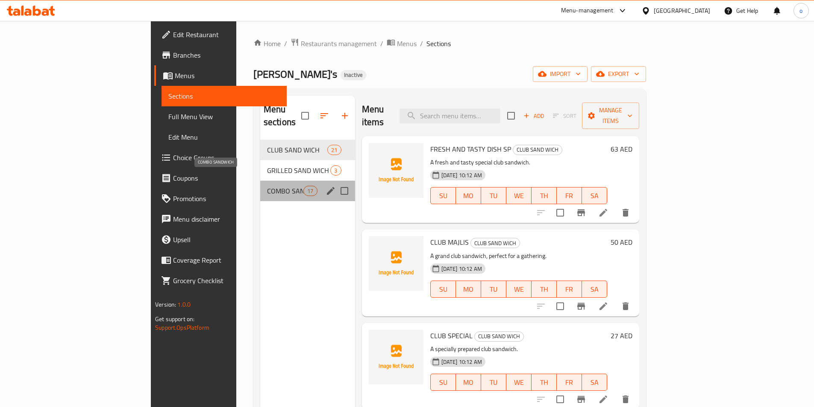
click at [267, 186] on span "COMBO SANDWICH" at bounding box center [285, 191] width 36 height 10
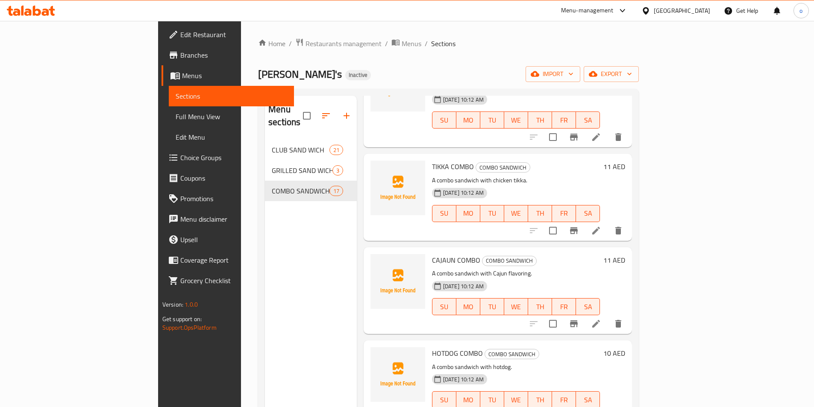
scroll to position [897, 0]
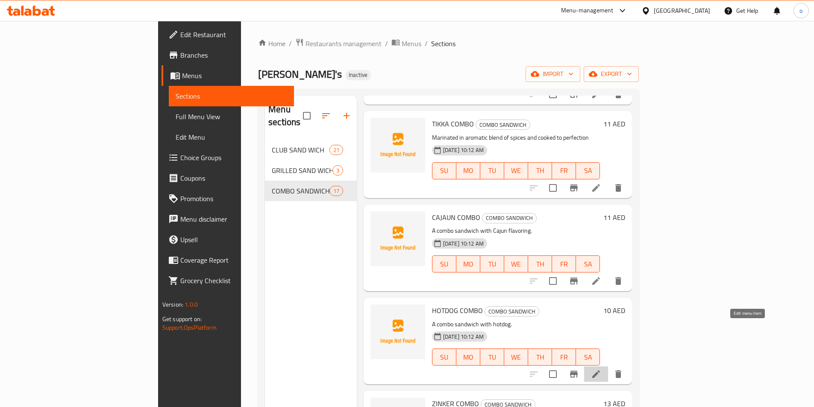
click at [601, 369] on icon at bounding box center [596, 374] width 10 height 10
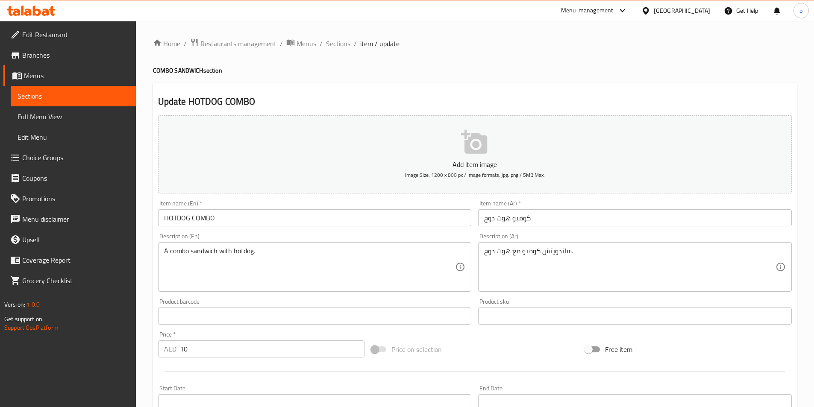
click at [42, 92] on span "Sections" at bounding box center [74, 96] width 112 height 10
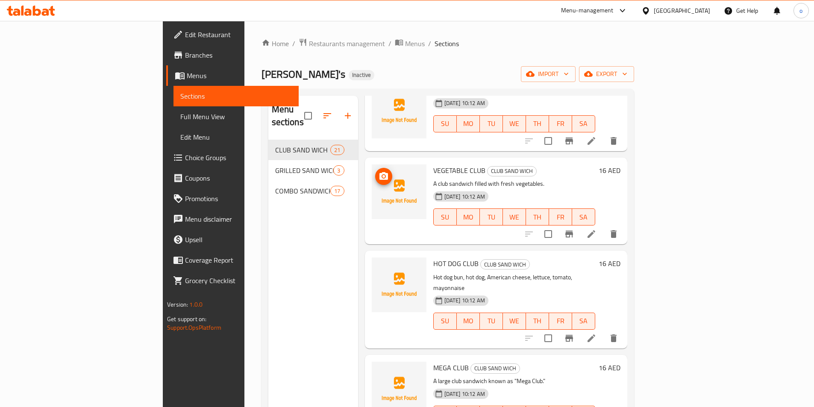
scroll to position [940, 0]
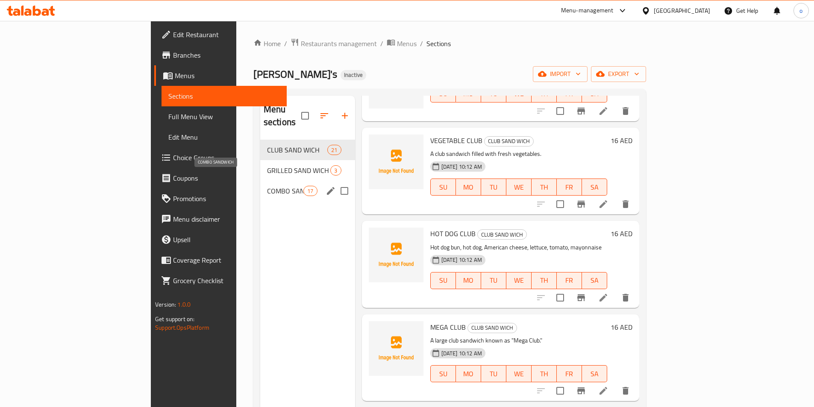
click at [267, 186] on span "COMBO SANDWICH" at bounding box center [285, 191] width 36 height 10
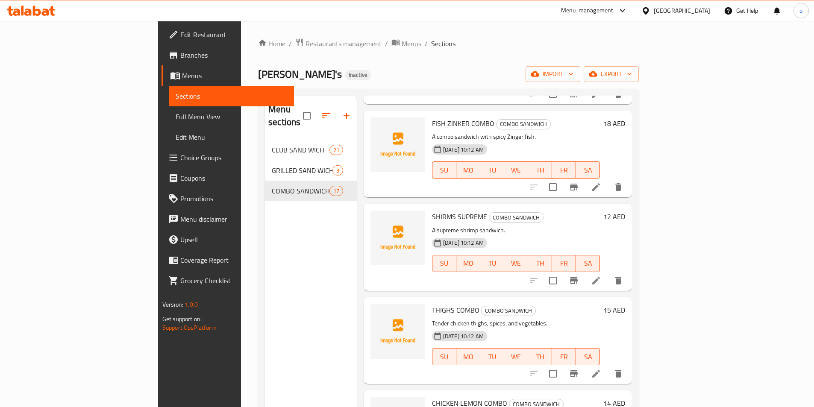
scroll to position [218, 0]
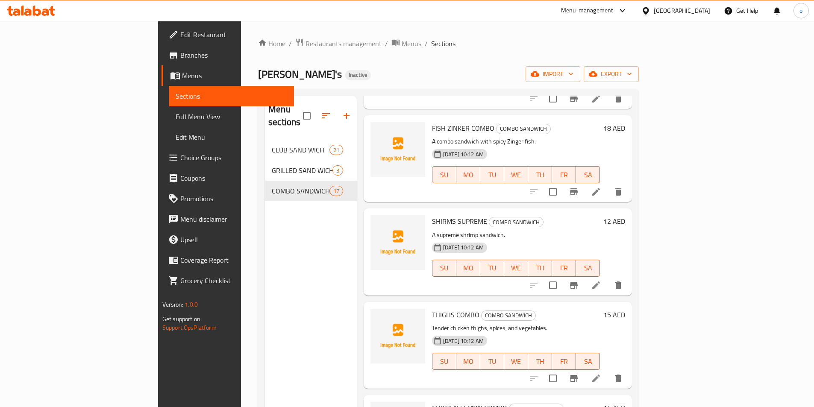
click at [608, 278] on li at bounding box center [596, 285] width 24 height 15
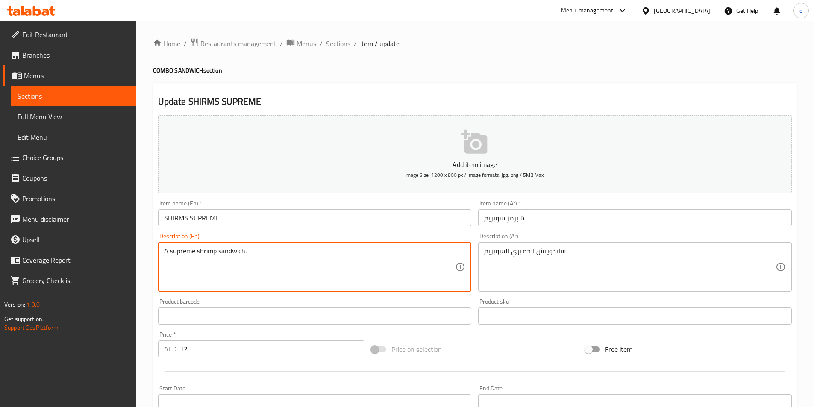
click at [252, 256] on textarea "A supreme shrimp sandwich." at bounding box center [309, 267] width 291 height 41
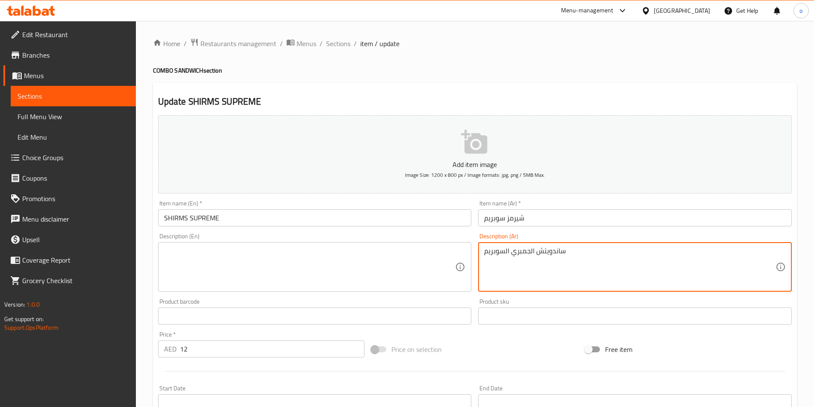
click at [540, 254] on textarea "ساندويتش الجمبري السوبريم" at bounding box center [629, 267] width 291 height 41
click at [209, 217] on input "SHIRMS SUPREME" at bounding box center [315, 217] width 314 height 17
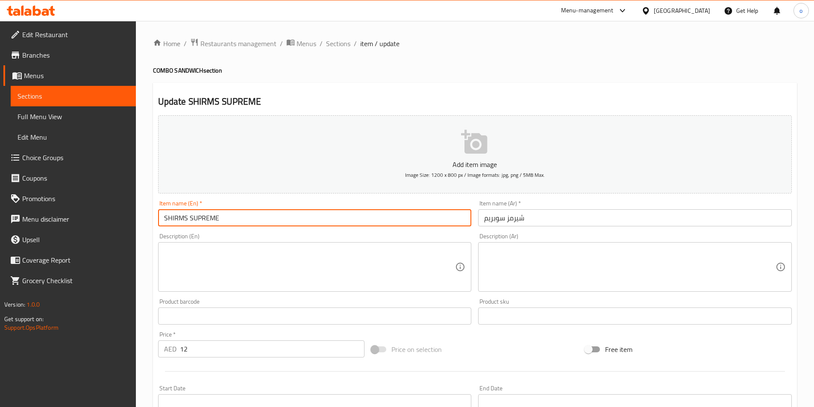
click at [209, 217] on input "SHIRMS SUPREME" at bounding box center [315, 217] width 314 height 17
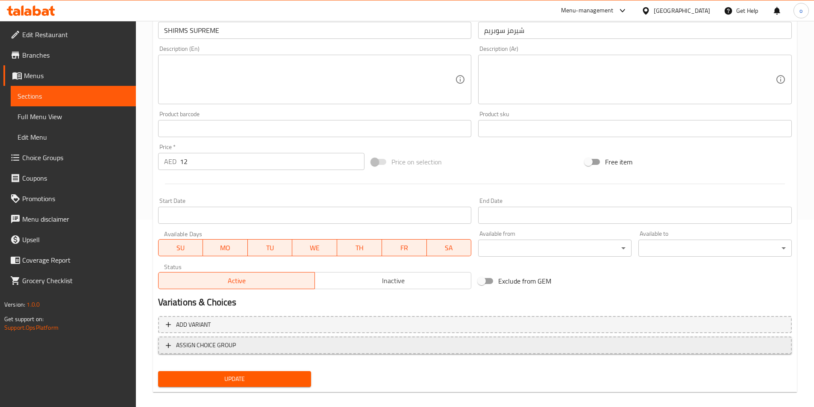
scroll to position [197, 0]
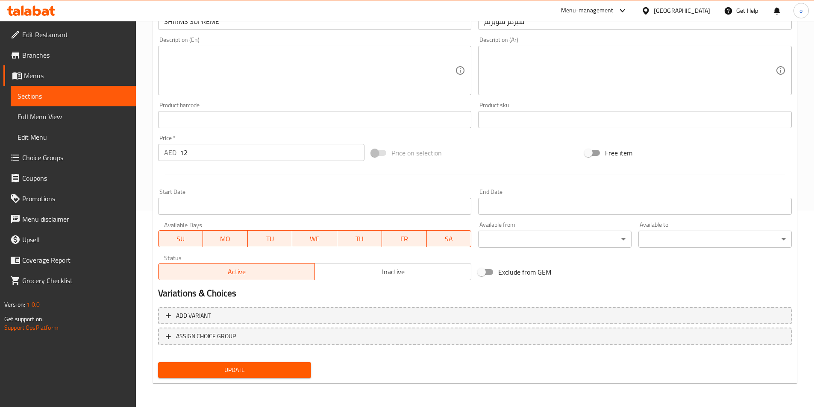
click at [265, 369] on span "Update" at bounding box center [235, 370] width 140 height 11
click at [69, 92] on span "Sections" at bounding box center [74, 96] width 112 height 10
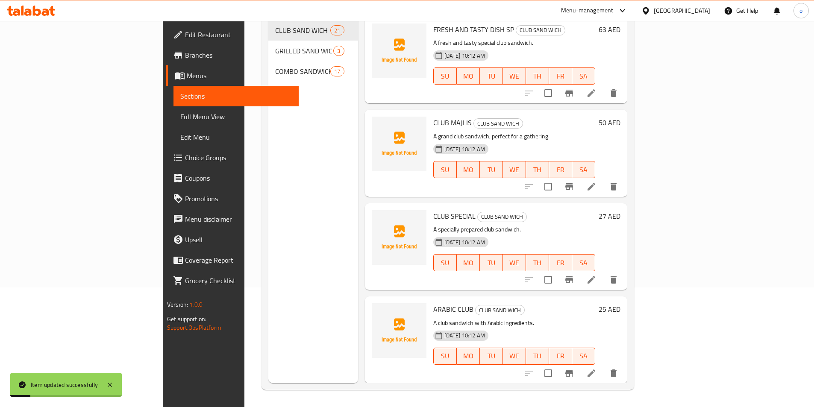
scroll to position [120, 0]
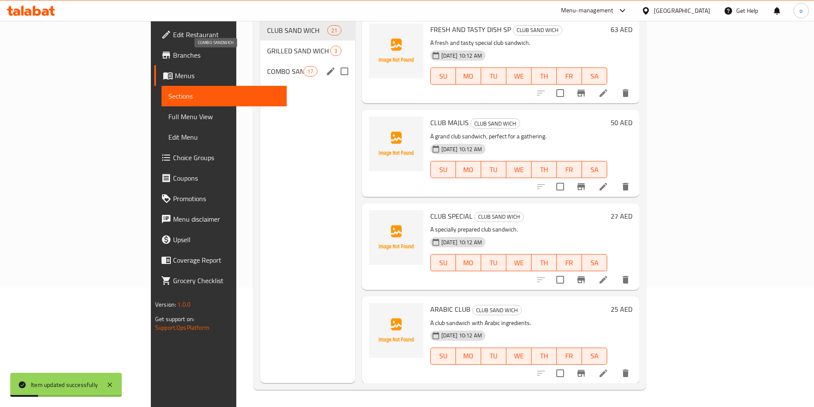
click at [267, 66] on span "COMBO SANDWICH" at bounding box center [285, 71] width 36 height 10
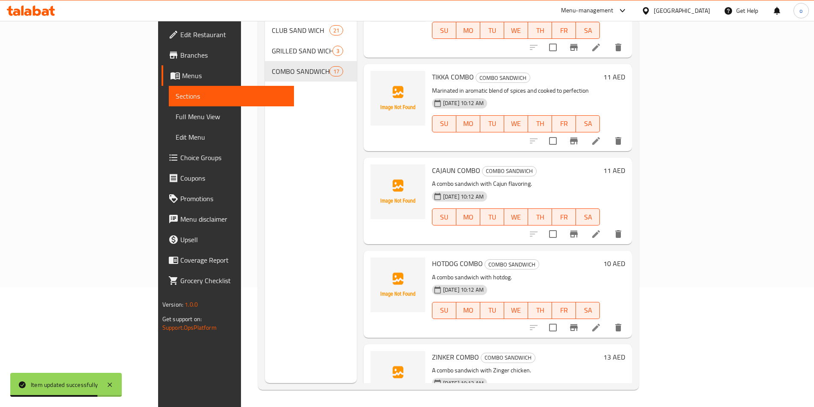
scroll to position [855, 0]
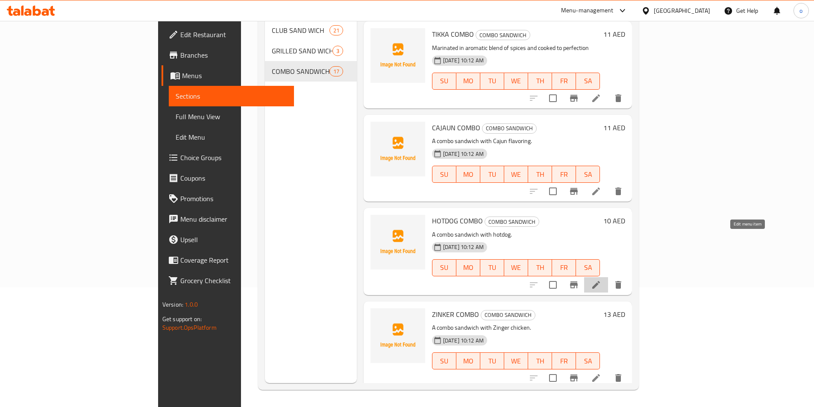
click at [601, 280] on icon at bounding box center [596, 285] width 10 height 10
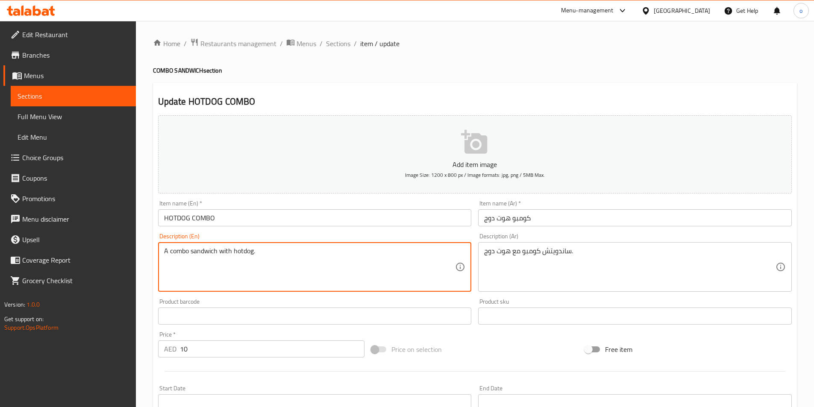
click at [292, 253] on textarea "A combo sandwich with hotdog." at bounding box center [309, 267] width 291 height 41
paste textarea "Hotdog meal deal"
type textarea "Hotdog meal deal."
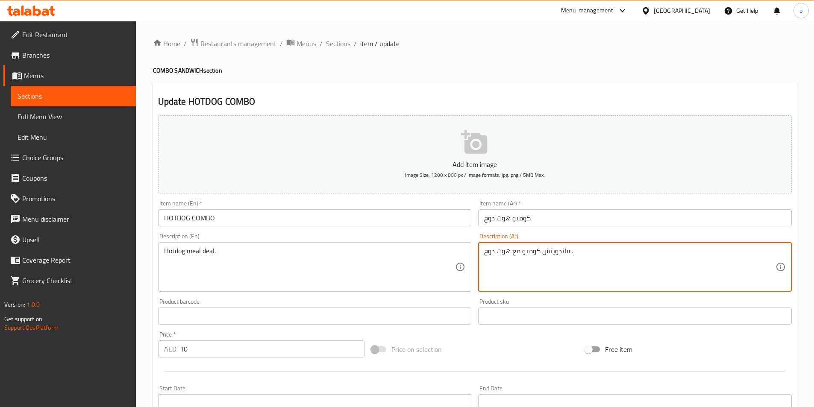
click at [569, 253] on textarea "ساندويتش كومبو مع هوت دوج." at bounding box center [629, 267] width 291 height 41
paste textarea "فقة وجبة"
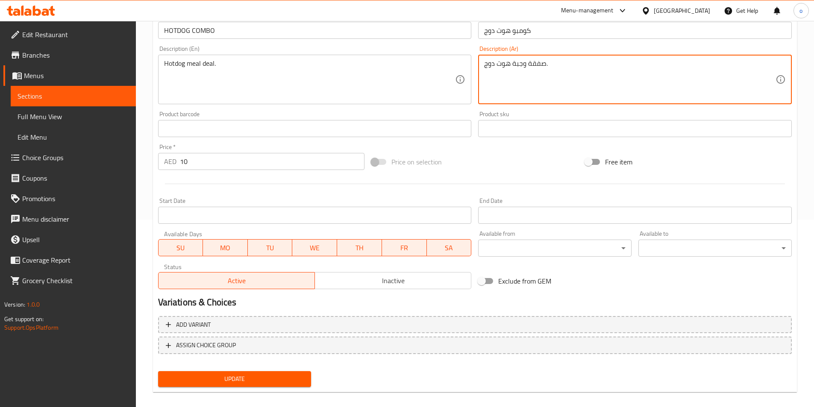
scroll to position [197, 0]
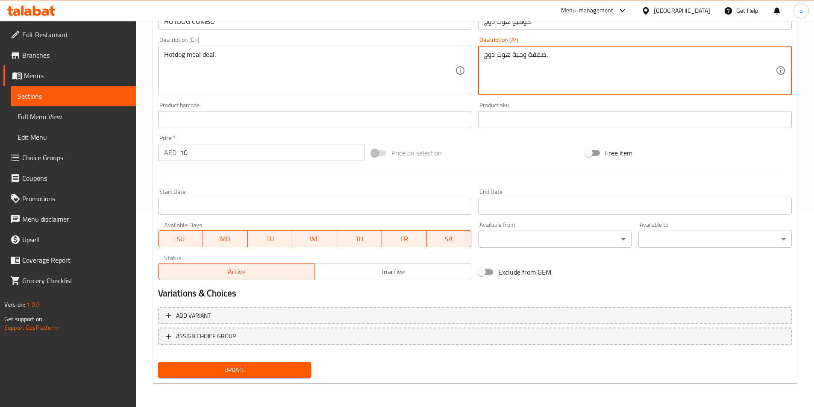
type textarea "صفقة وجبة هوت دوج."
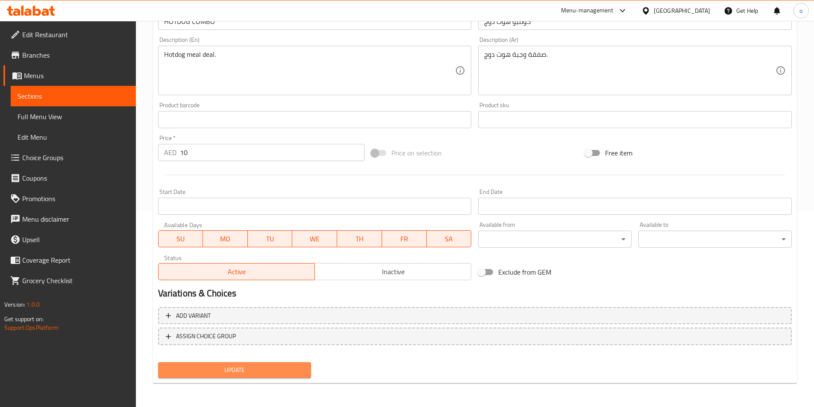
click at [273, 370] on span "Update" at bounding box center [235, 370] width 140 height 11
click at [216, 363] on button "Update" at bounding box center [234, 370] width 153 height 16
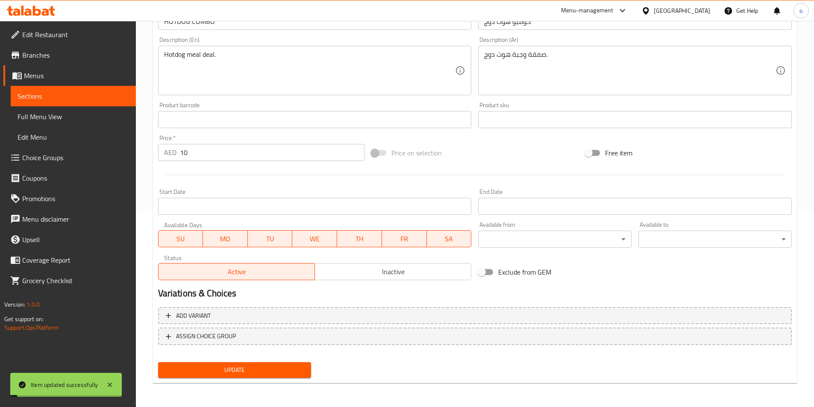
click at [97, 101] on link "Sections" at bounding box center [73, 96] width 125 height 21
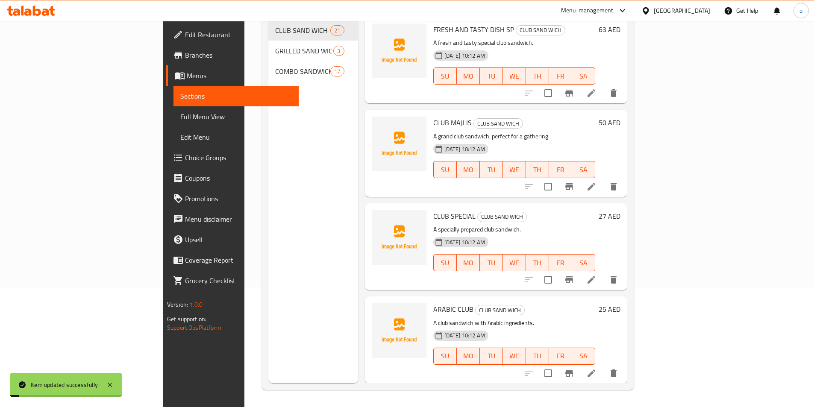
scroll to position [120, 0]
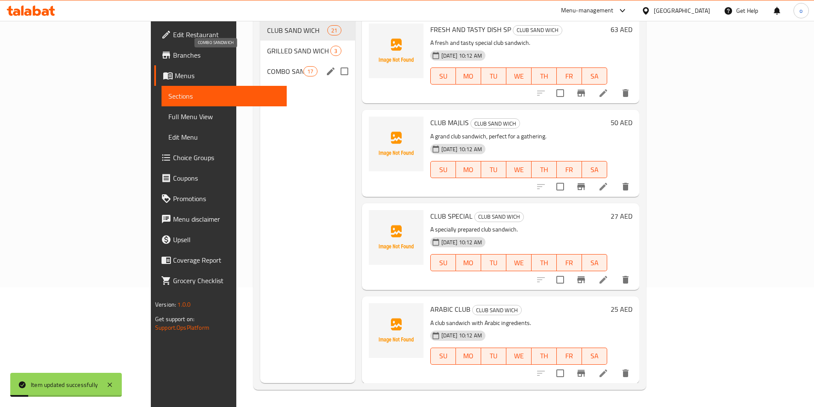
click at [267, 66] on span "COMBO SANDWICH" at bounding box center [285, 71] width 36 height 10
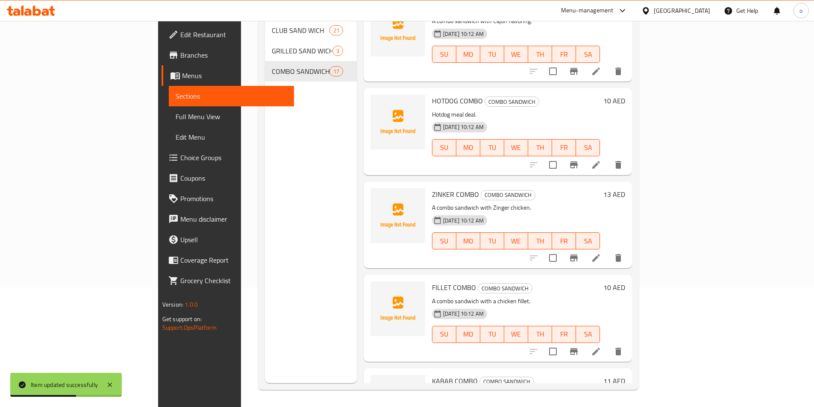
scroll to position [932, 0]
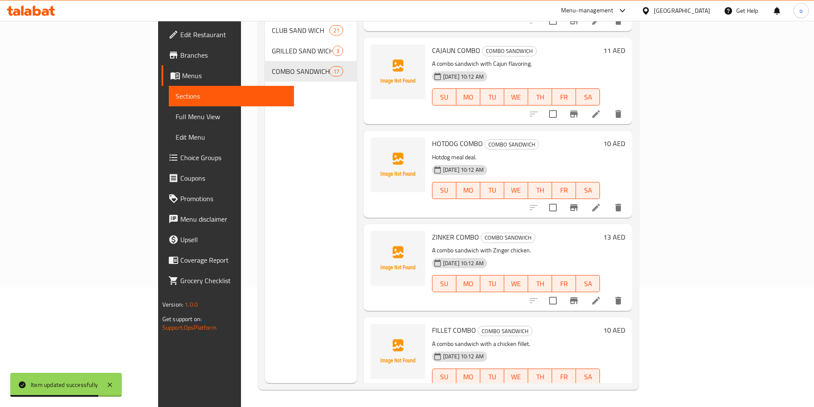
click at [608, 293] on li at bounding box center [596, 300] width 24 height 15
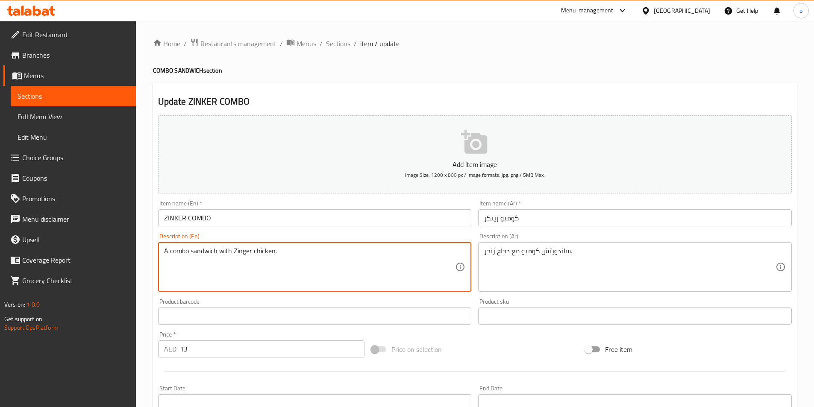
click at [336, 263] on textarea "A combo sandwich with Zinger chicken." at bounding box center [309, 267] width 291 height 41
paste textarea "Spicy and crispy chicken between two soft buns, accompanied by a generous servi…"
type textarea "Spicy and crispy chicken between two soft buns, accompanied by a generous servi…"
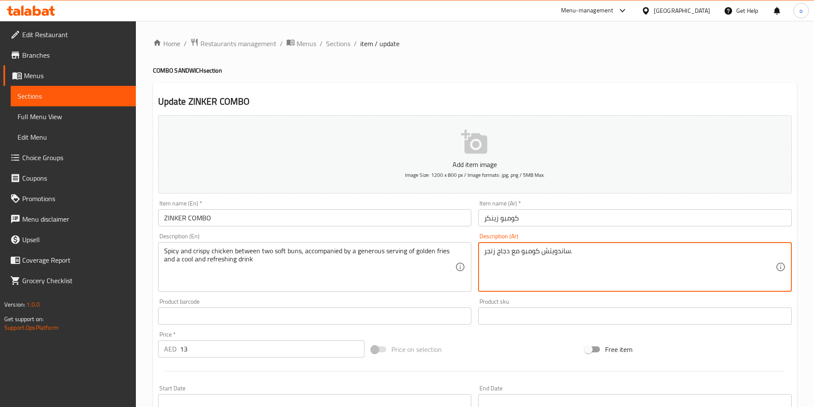
click at [528, 251] on textarea "ساندويتش كومبو مع دجاج زنجر." at bounding box center [629, 267] width 291 height 41
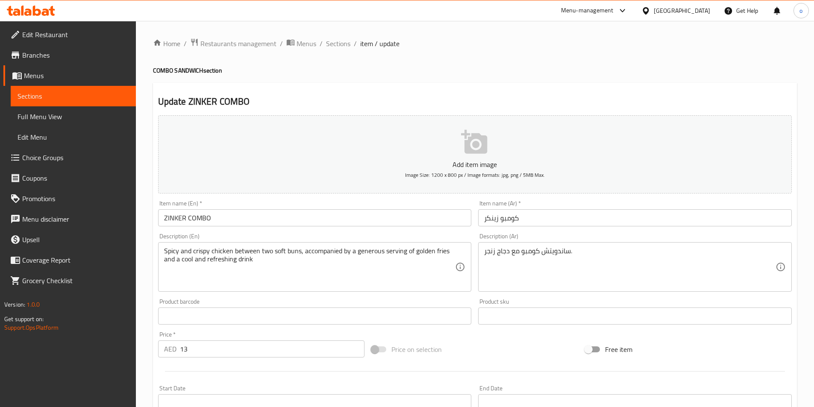
click at [534, 250] on textarea "ساندويتش كومبو مع دجاج زنجر." at bounding box center [629, 267] width 291 height 41
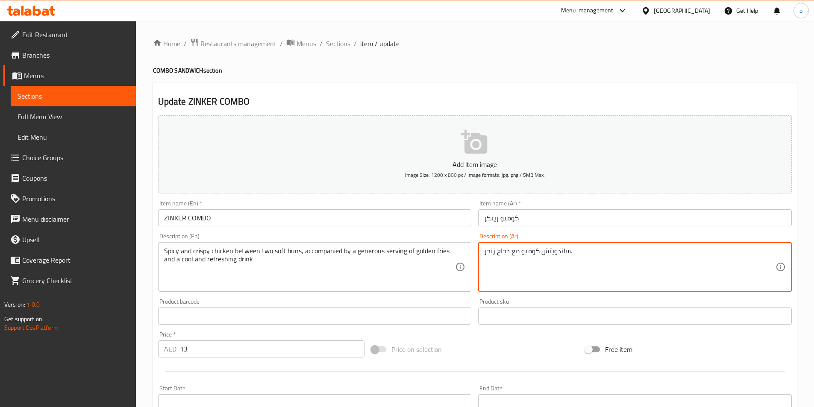
click at [534, 250] on textarea "ساندويتش كومبو مع دجاج زنجر." at bounding box center [629, 267] width 291 height 41
paste textarea "جاج حار ومقرمش محاط بخبزتين طريتين ، يرافقه بطاطا مقلية ذهبية ومشروب بارد ومنعش"
type textarea "دجاج حار ومقرمش محاط بخبزتين طريتين ، يرافقه بطاطا مقلية ذهبية ومشروب بارد ومنعش"
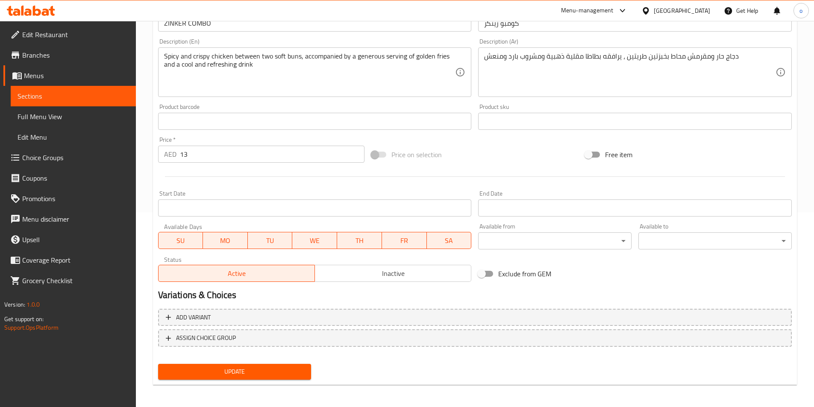
scroll to position [197, 0]
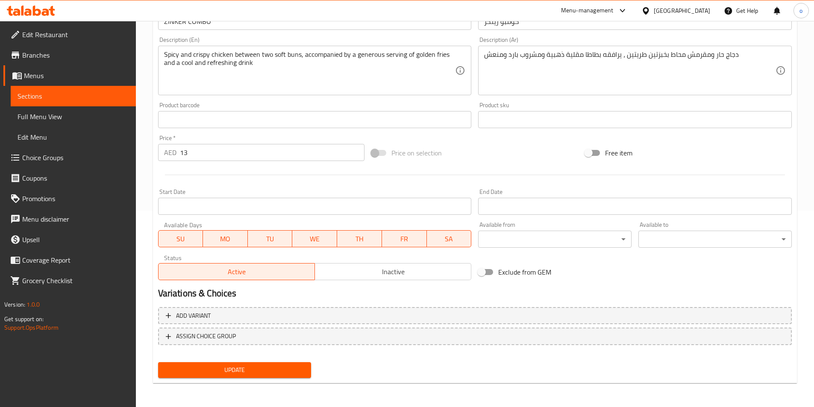
click at [273, 367] on span "Update" at bounding box center [235, 370] width 140 height 11
click at [85, 94] on span "Sections" at bounding box center [74, 96] width 112 height 10
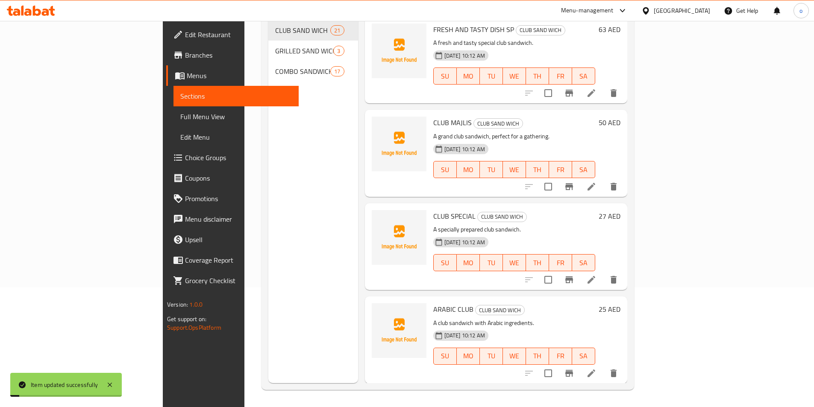
scroll to position [120, 0]
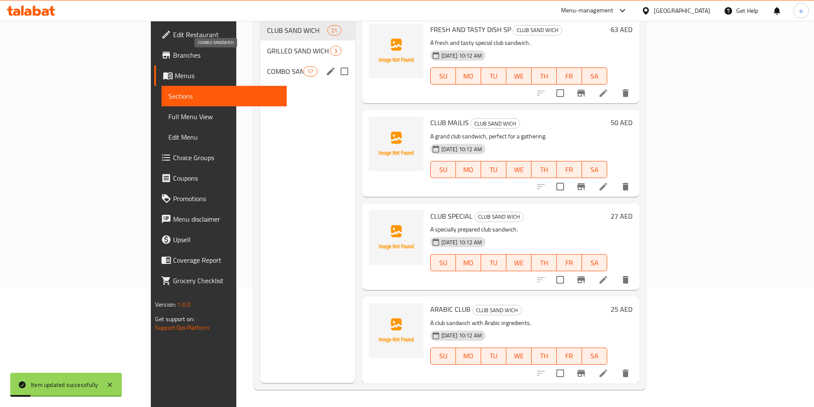
click at [267, 66] on span "COMBO SANDWICH" at bounding box center [285, 71] width 36 height 10
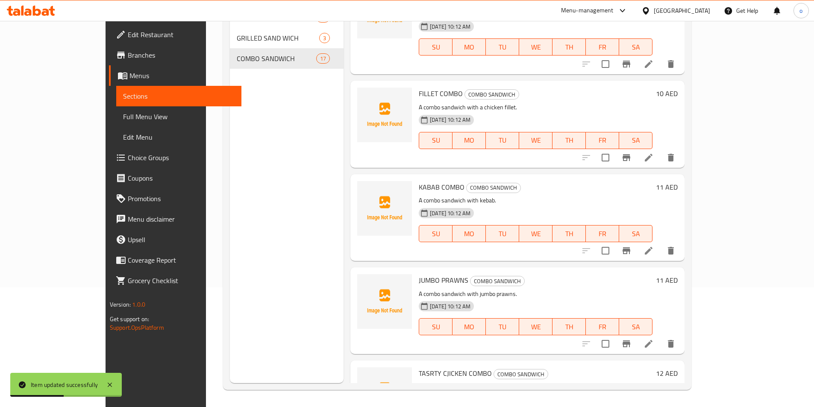
scroll to position [1060, 0]
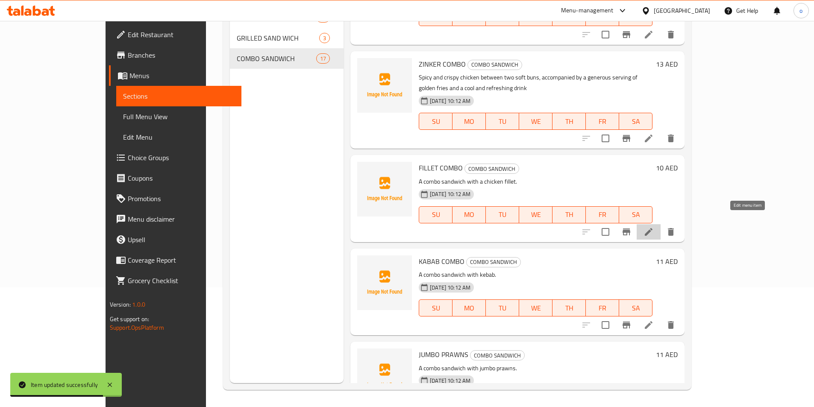
click at [654, 227] on icon at bounding box center [649, 232] width 10 height 10
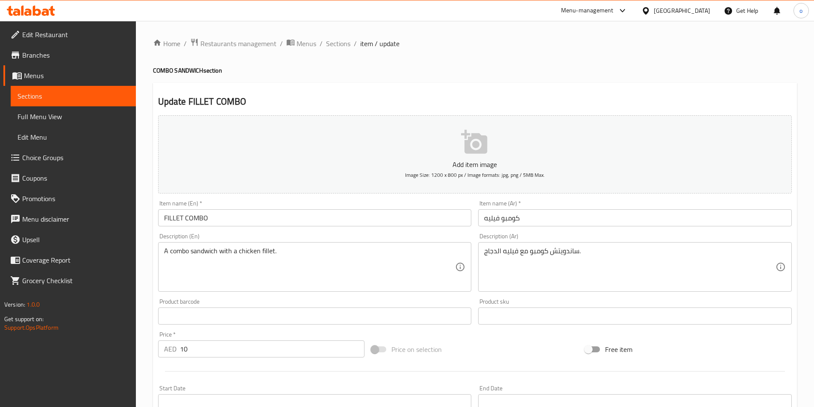
click at [194, 103] on h2 "Update FILLET COMBO" at bounding box center [475, 101] width 634 height 13
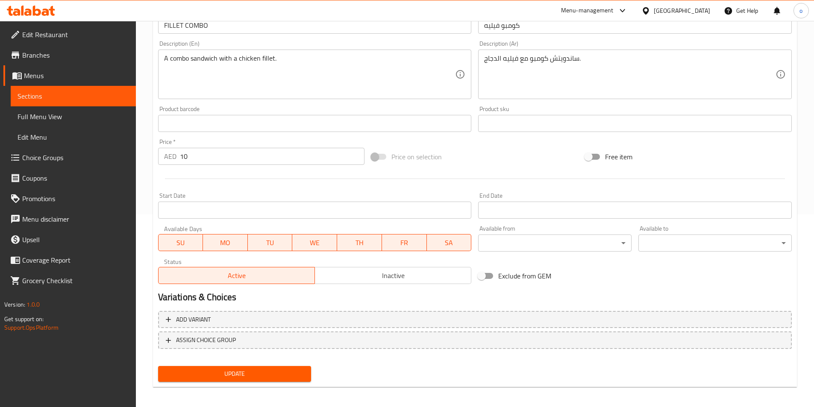
scroll to position [197, 0]
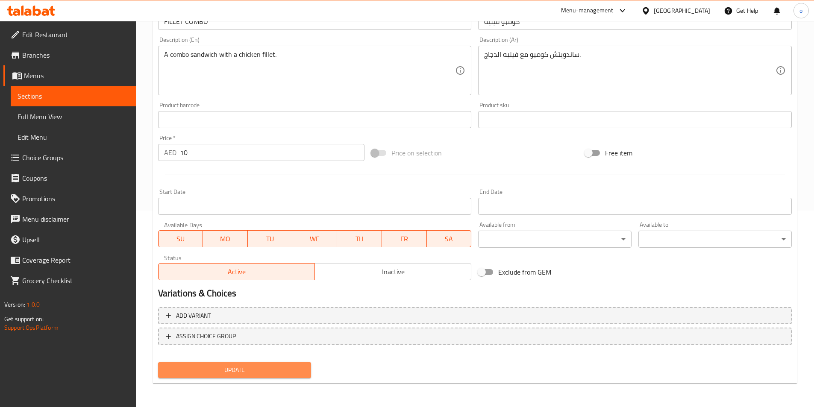
click at [251, 370] on span "Update" at bounding box center [235, 370] width 140 height 11
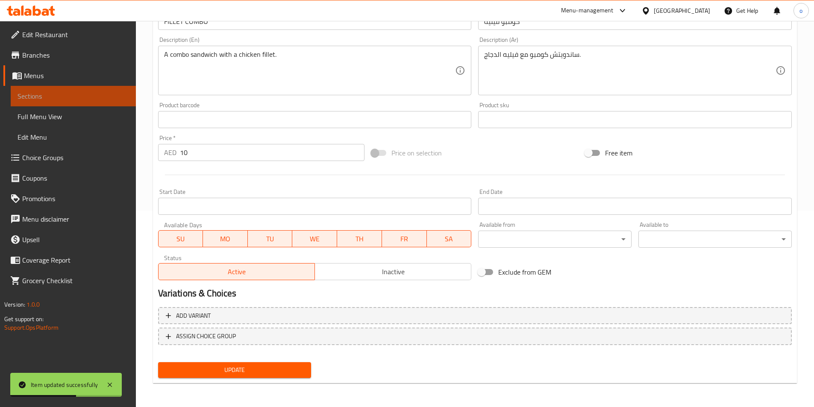
click at [41, 93] on span "Sections" at bounding box center [74, 96] width 112 height 10
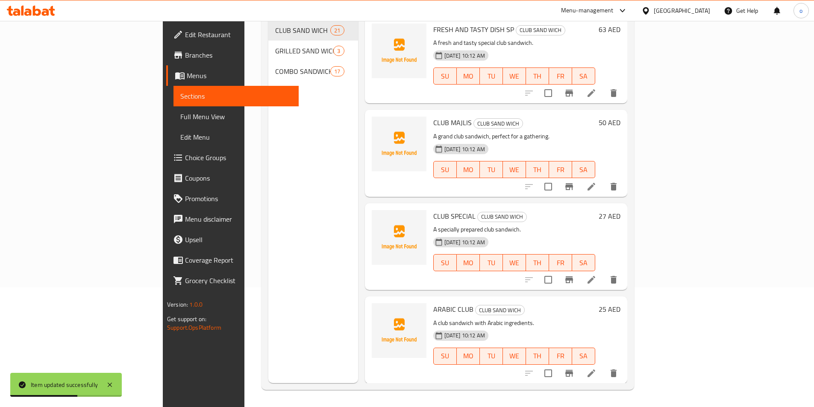
scroll to position [120, 0]
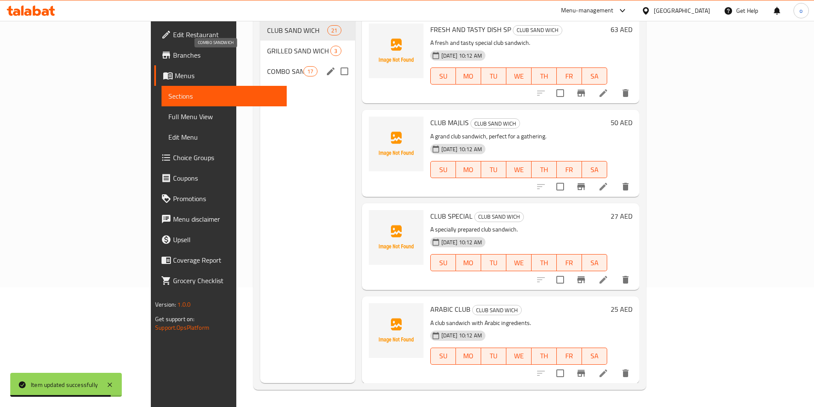
click at [267, 66] on span "COMBO SANDWICH" at bounding box center [285, 71] width 36 height 10
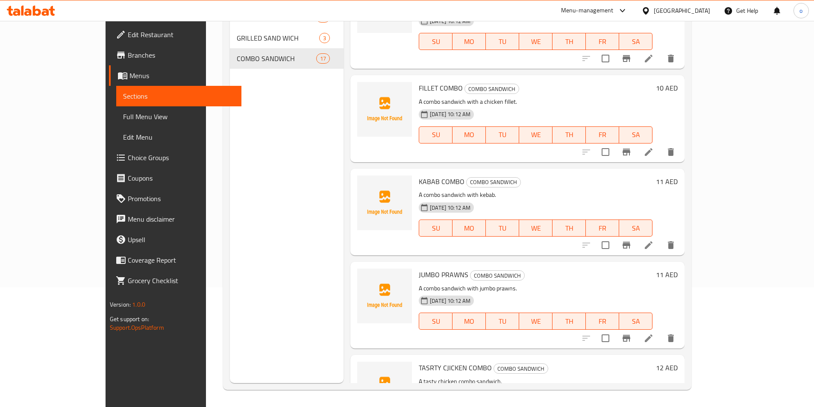
scroll to position [1154, 0]
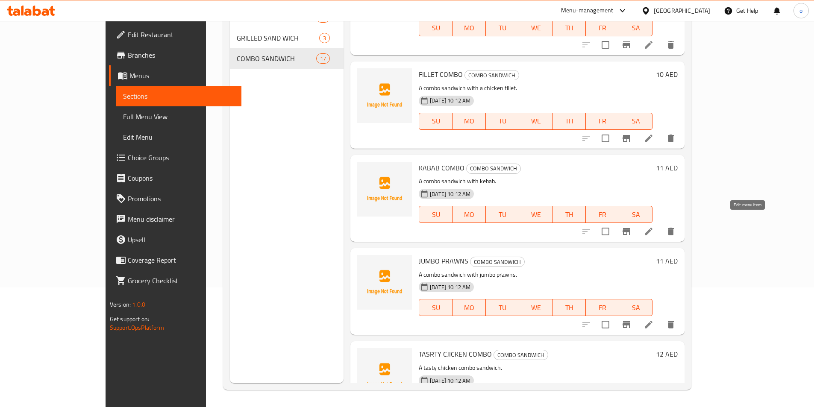
click at [654, 226] on icon at bounding box center [649, 231] width 10 height 10
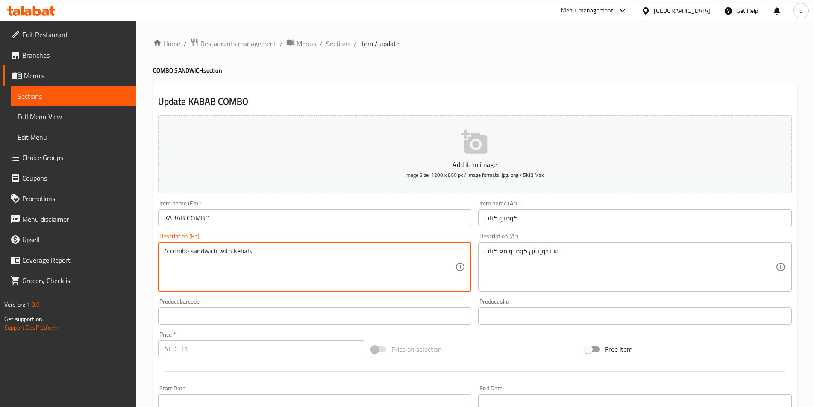
click at [277, 254] on textarea "A combo sandwich with kebab." at bounding box center [309, 267] width 291 height 41
paste textarea "mix meat kabab, tomato, onion, lemon juice, yougrt and spices"
type textarea "mix meat kabab, tomato, onion, lemon juice, yougrt and spices"
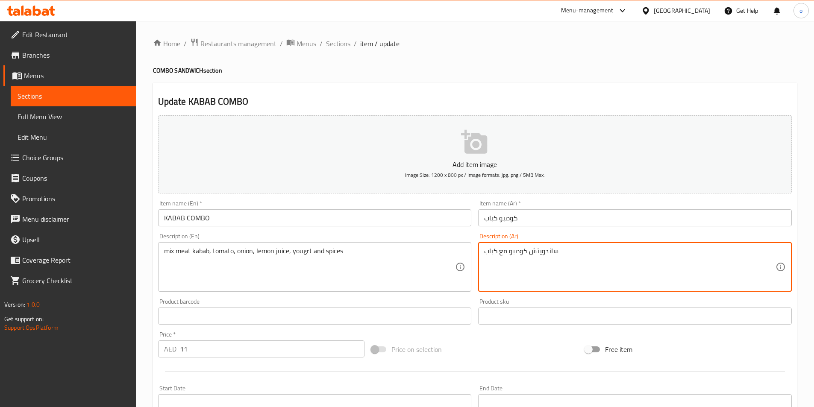
click at [543, 253] on textarea "ساندويتش كومبو مع كباب" at bounding box center [629, 267] width 291 height 41
paste textarea "mix meat kabab, tomato, onion, lemon juice, yougrt and spices"
type textarea "m"
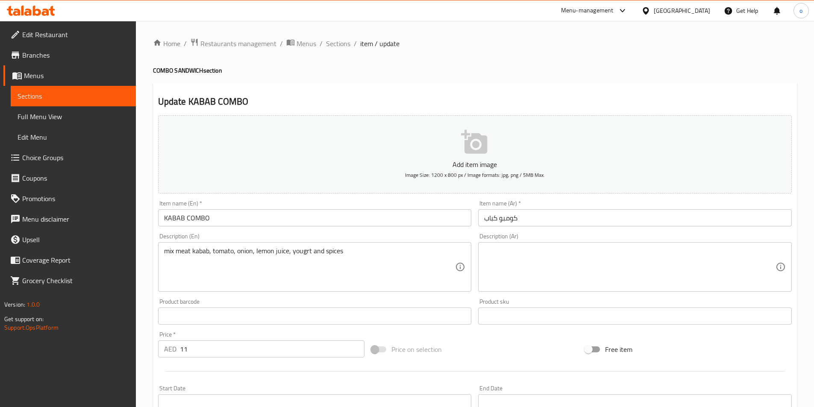
click at [593, 273] on textarea at bounding box center [629, 267] width 291 height 41
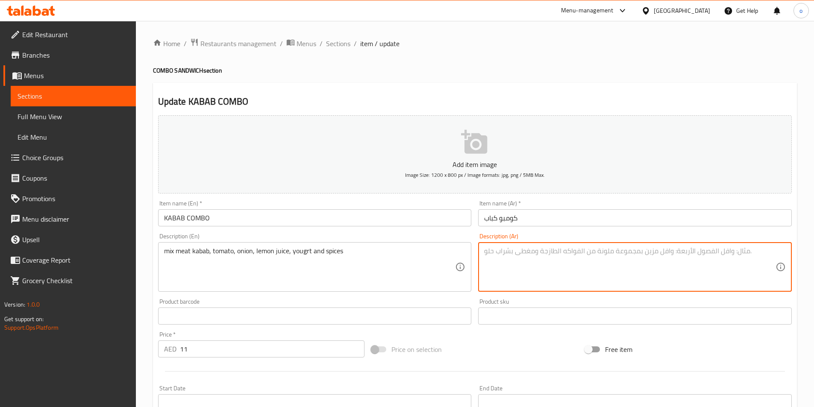
paste textarea "مشكل كباب لحم، طماطم، بصل، عصير ليمون، زبادي وبهارات"
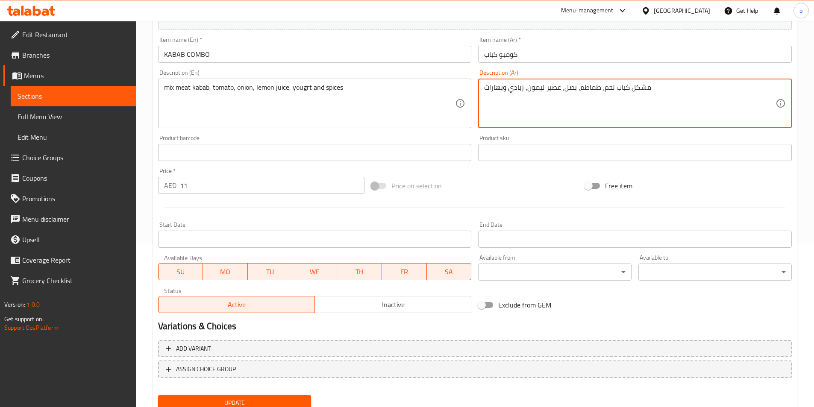
scroll to position [171, 0]
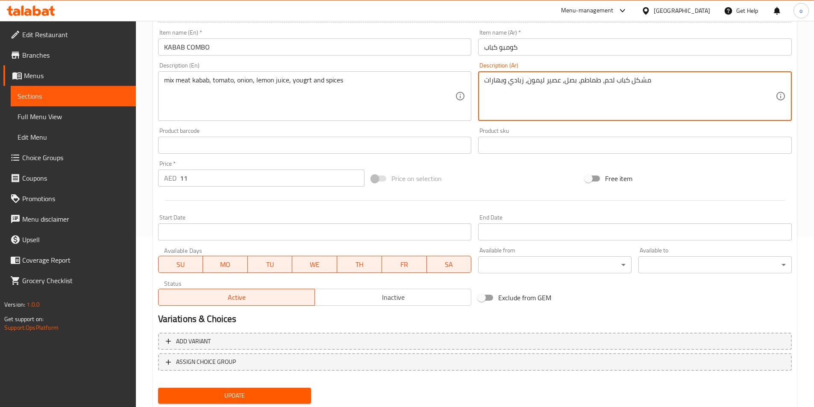
type textarea "مشكل كباب لحم، طماطم، بصل، عصير ليمون، زبادي وبهارات"
click at [229, 394] on span "Update" at bounding box center [235, 396] width 140 height 11
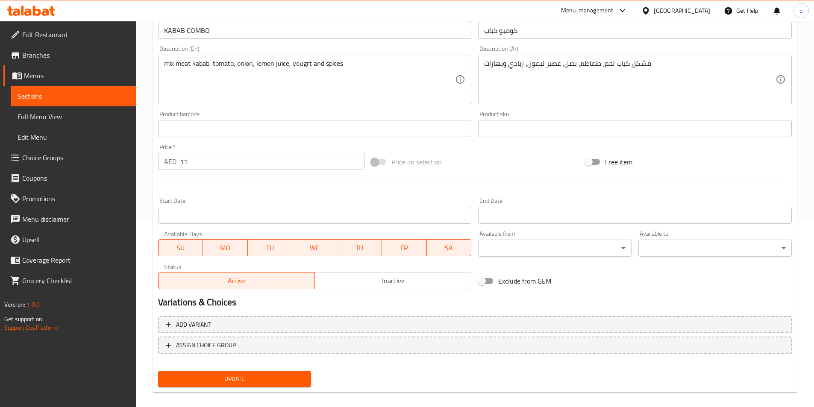
scroll to position [197, 0]
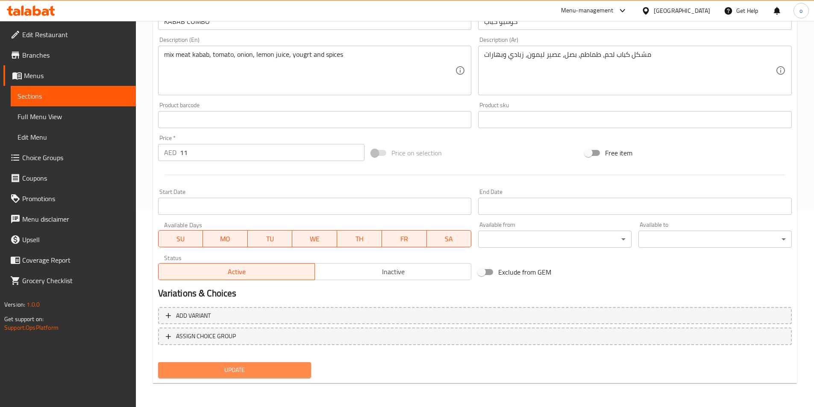
click at [280, 366] on span "Update" at bounding box center [235, 370] width 140 height 11
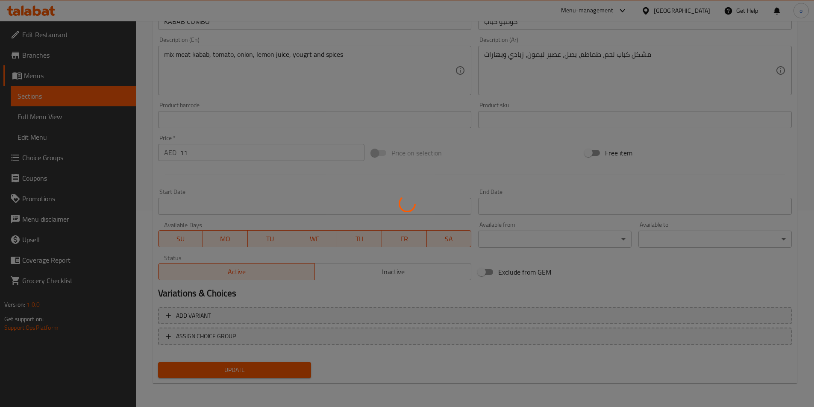
click at [60, 100] on div at bounding box center [407, 203] width 814 height 407
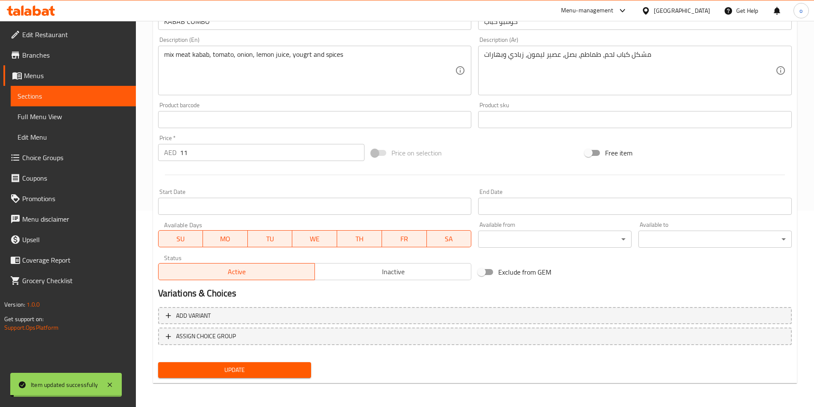
click at [62, 100] on span "Sections" at bounding box center [74, 96] width 112 height 10
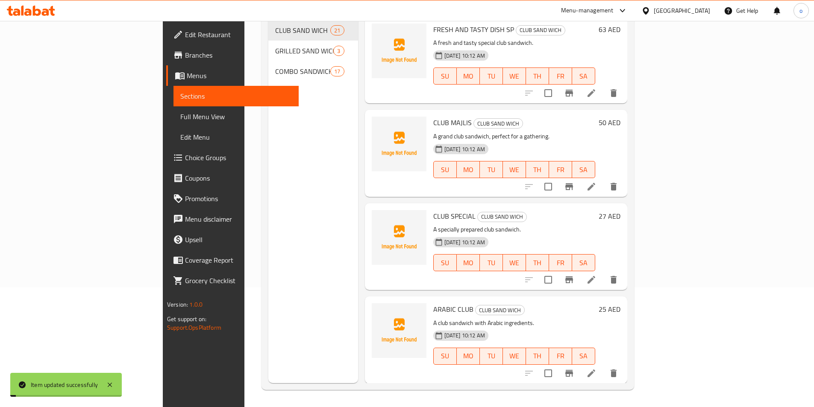
scroll to position [120, 0]
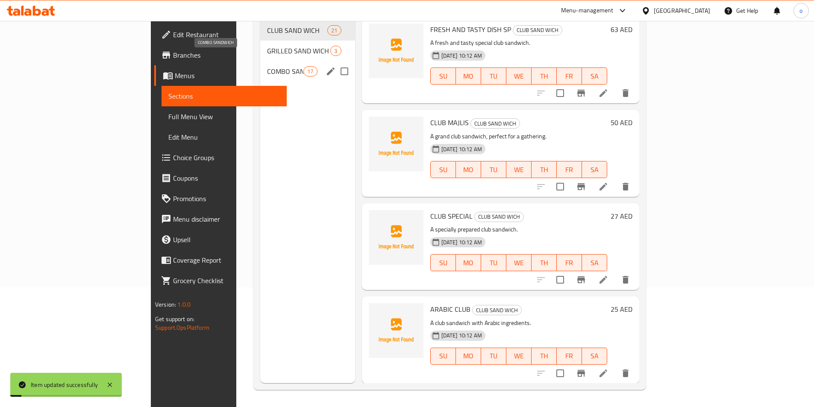
click at [267, 66] on span "COMBO SANDWICH" at bounding box center [285, 71] width 36 height 10
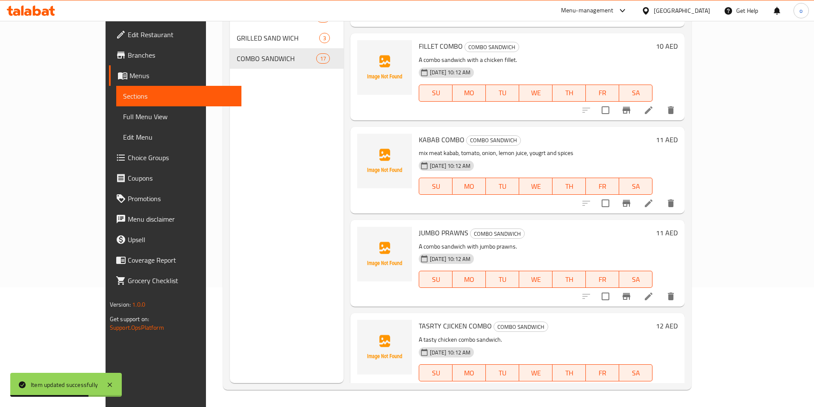
scroll to position [1188, 0]
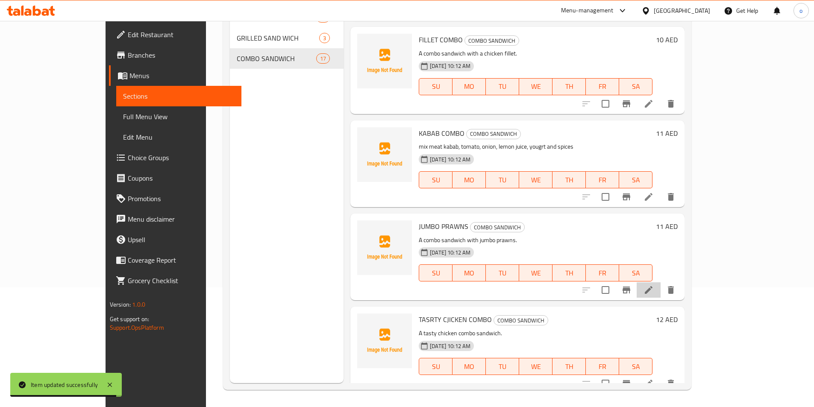
click at [661, 282] on li at bounding box center [649, 289] width 24 height 15
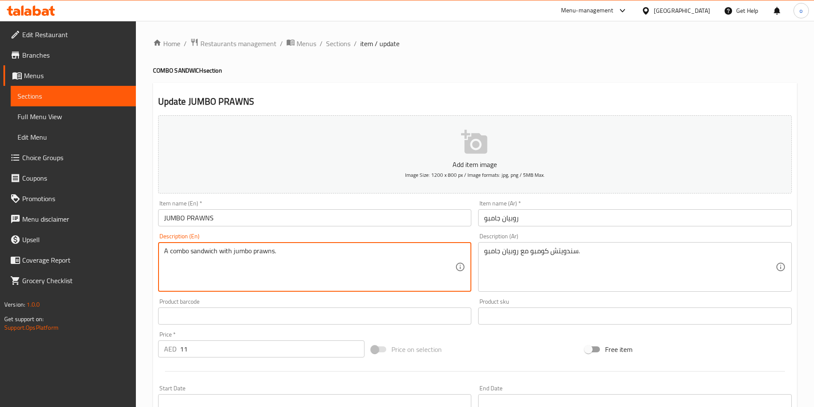
click at [265, 261] on textarea "A combo sandwich with jumbo prawns." at bounding box center [309, 267] width 291 height 41
paste textarea "Featuring plump and juicy prawns"
type textarea "Featuring plump and juicy prawns."
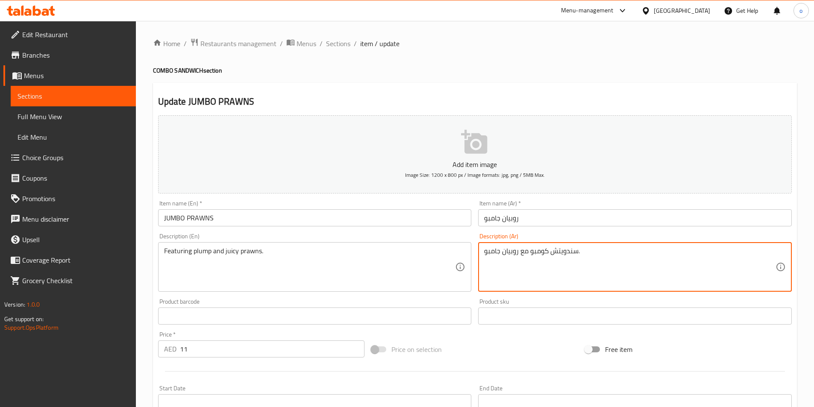
click at [568, 255] on textarea "سندويتش كومبو مع روبيان جامبو." at bounding box center [629, 267] width 291 height 41
paste textarea "يتميز بالقريدس الممتلئ والعصير"
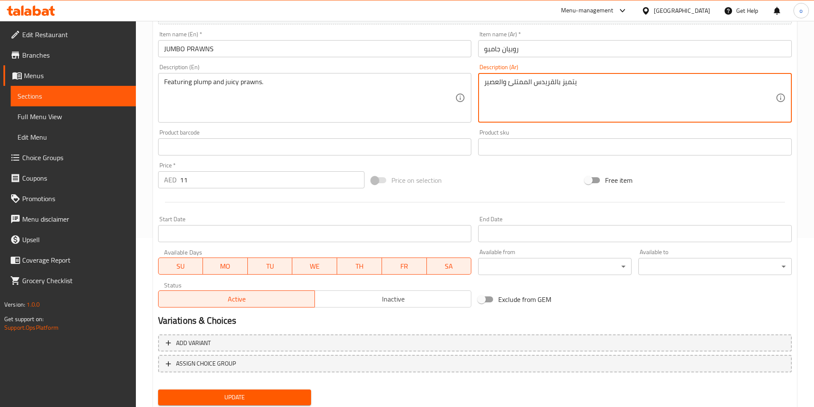
scroll to position [171, 0]
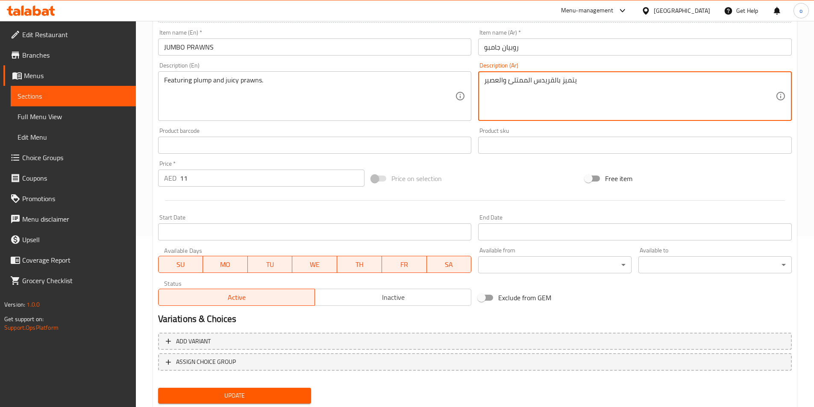
type textarea "يتميز بالقريدس الممتلئ والعصير"
click at [225, 396] on span "Update" at bounding box center [235, 396] width 140 height 11
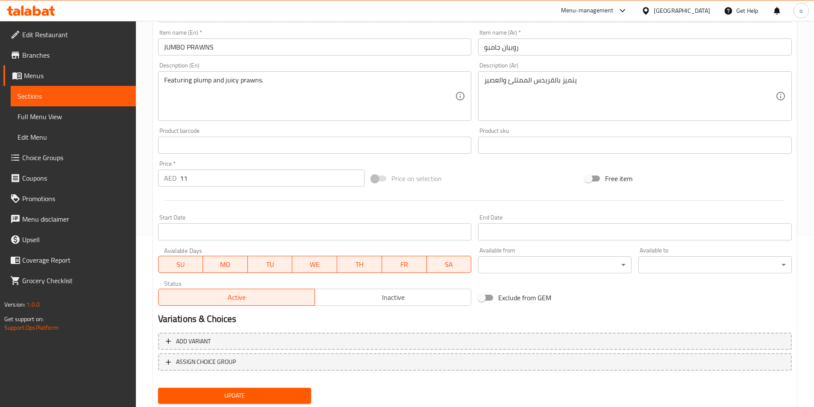
click at [49, 97] on span "Sections" at bounding box center [74, 96] width 112 height 10
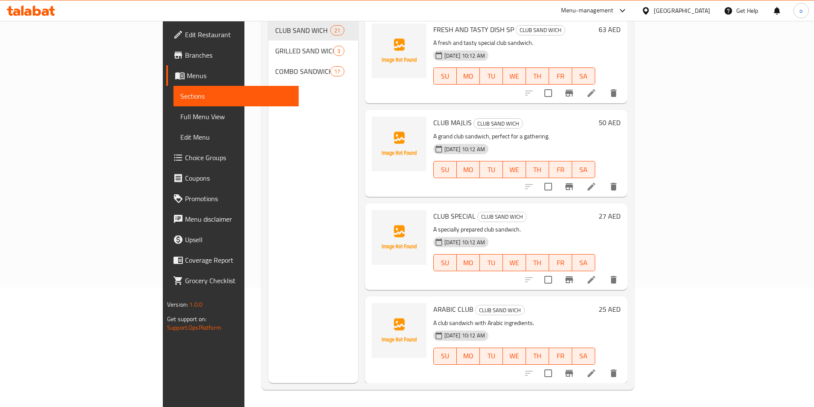
scroll to position [120, 0]
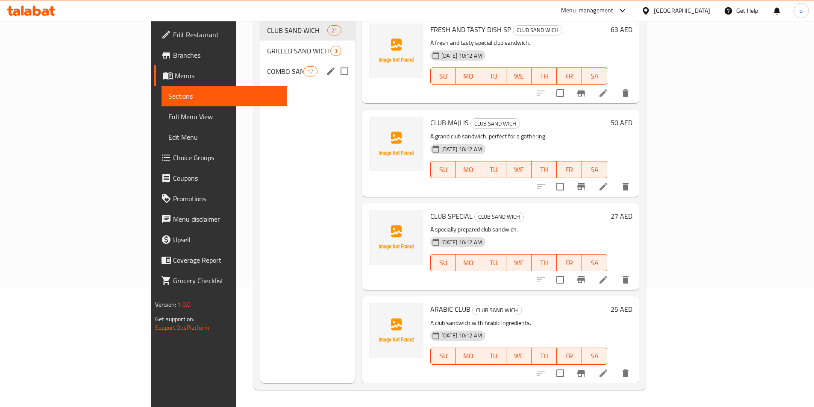
click at [267, 66] on span "COMBO SANDWICH" at bounding box center [285, 71] width 36 height 10
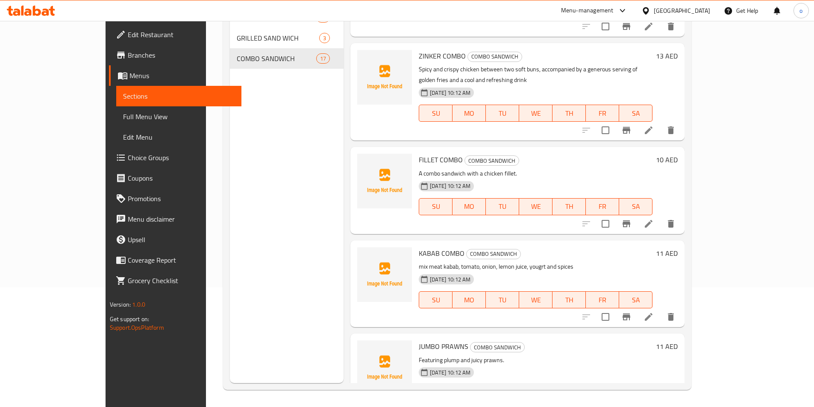
scroll to position [1188, 0]
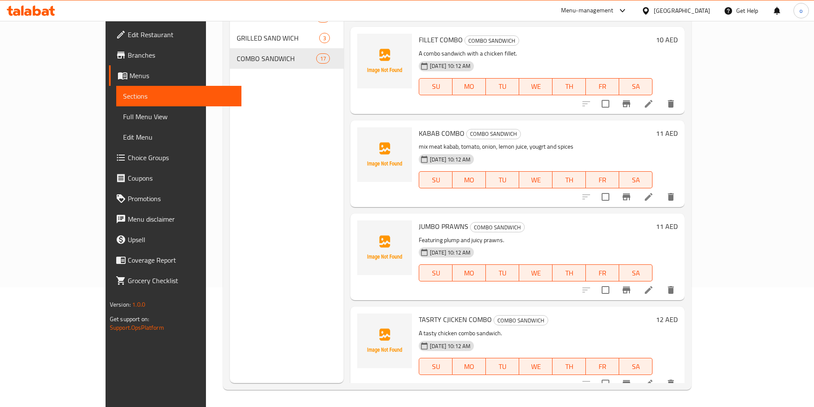
click at [661, 376] on li at bounding box center [649, 383] width 24 height 15
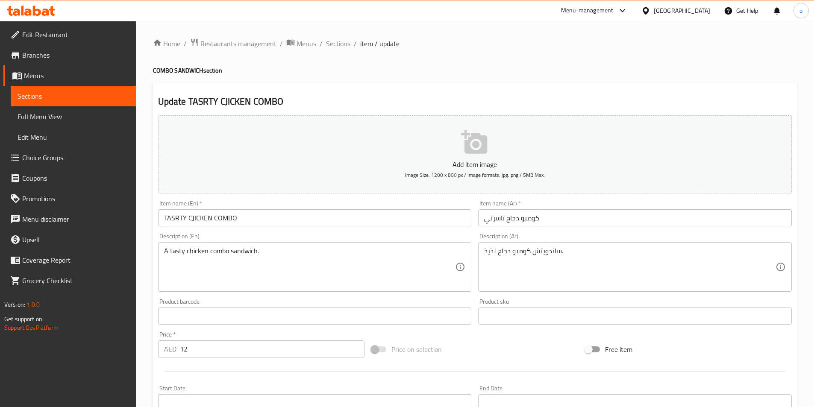
scroll to position [43, 0]
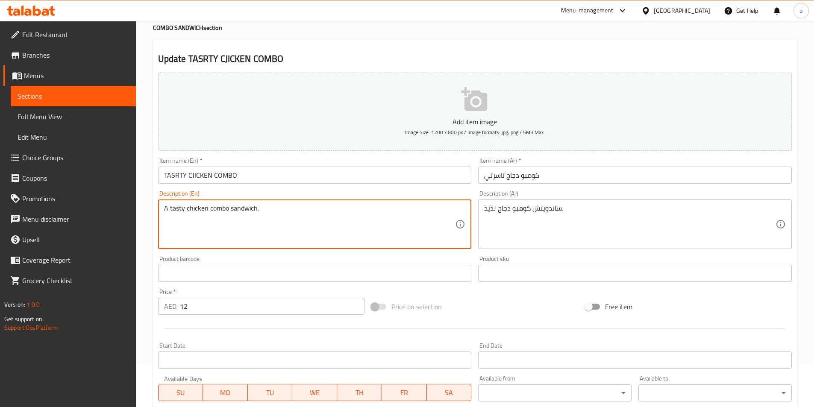
click at [290, 210] on textarea "A tasty chicken combo sandwich." at bounding box center [309, 224] width 291 height 41
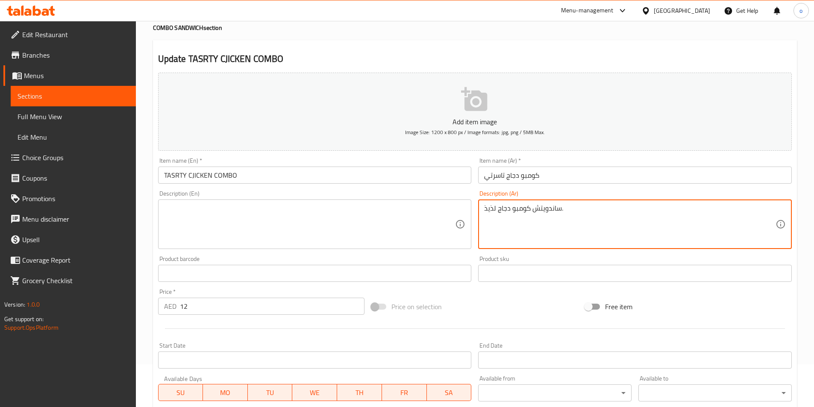
click at [506, 208] on textarea "ساندويتش كومبو دجاج لذيذ." at bounding box center [629, 224] width 291 height 41
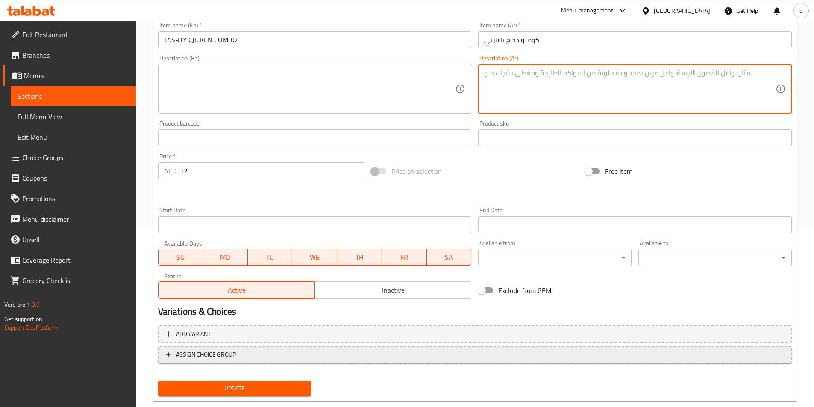
scroll to position [197, 0]
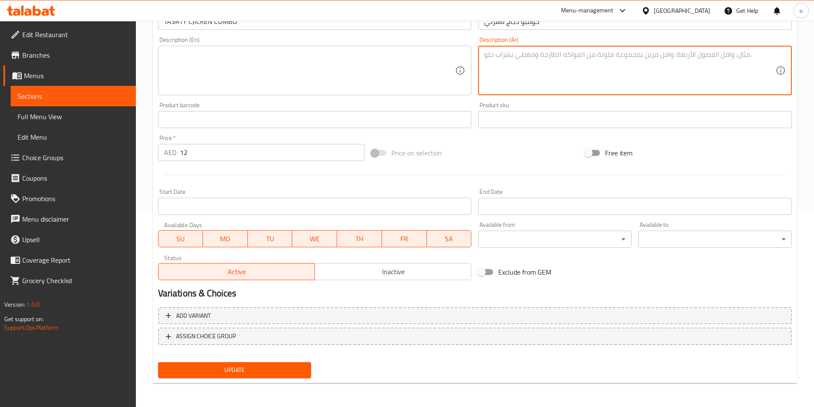
click at [241, 373] on span "Update" at bounding box center [235, 370] width 140 height 11
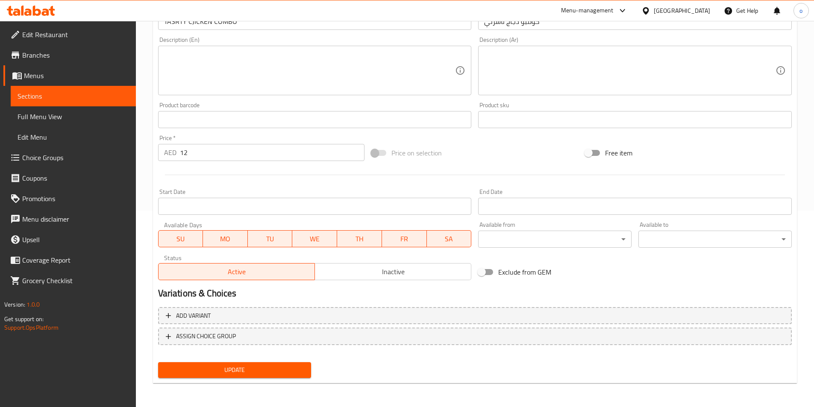
click at [224, 366] on span "Update" at bounding box center [235, 370] width 140 height 11
click at [48, 112] on span "Full Menu View" at bounding box center [74, 117] width 112 height 10
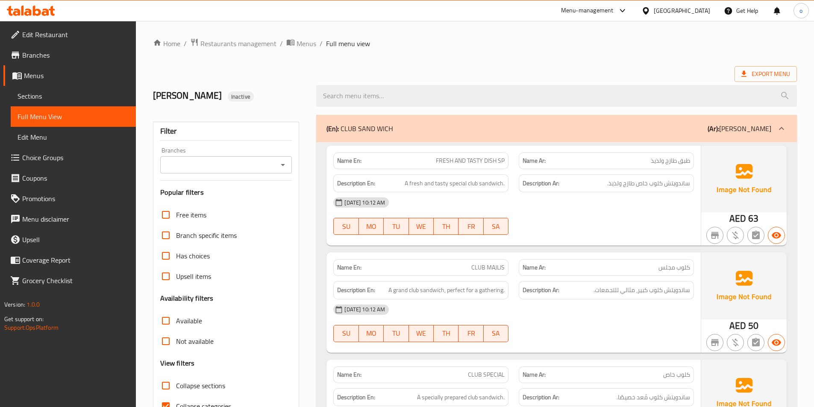
click at [542, 68] on div "Export Menu" at bounding box center [475, 74] width 644 height 16
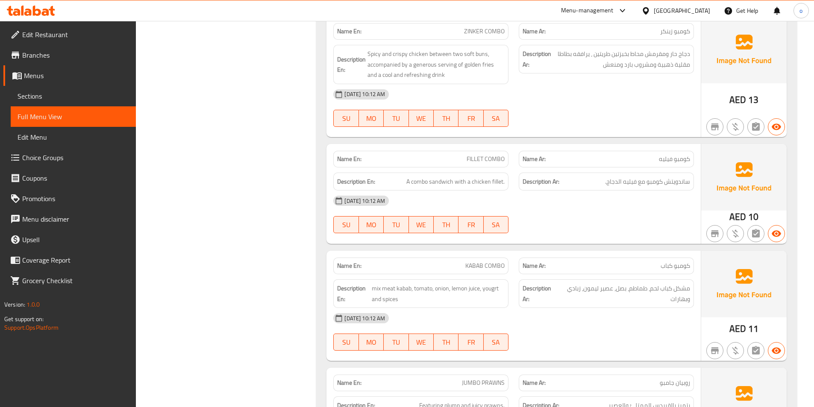
scroll to position [4369, 0]
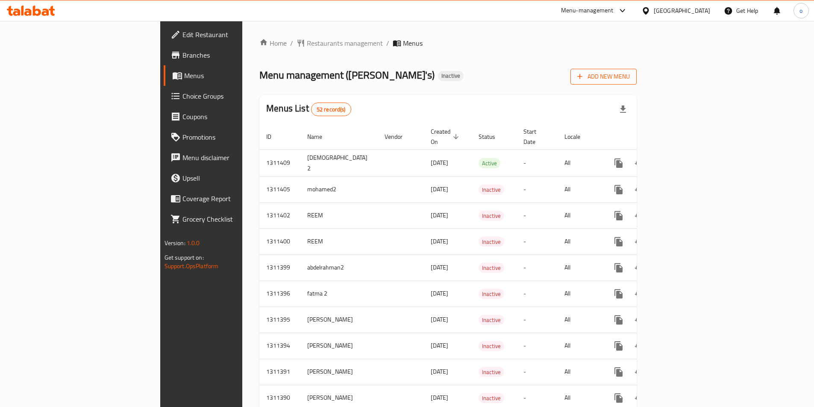
click at [630, 76] on span "Add New Menu" at bounding box center [603, 76] width 53 height 11
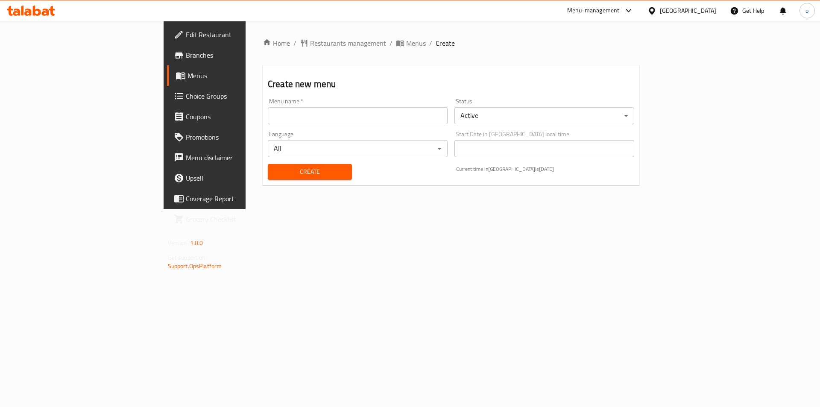
click at [360, 121] on input "text" at bounding box center [358, 115] width 180 height 17
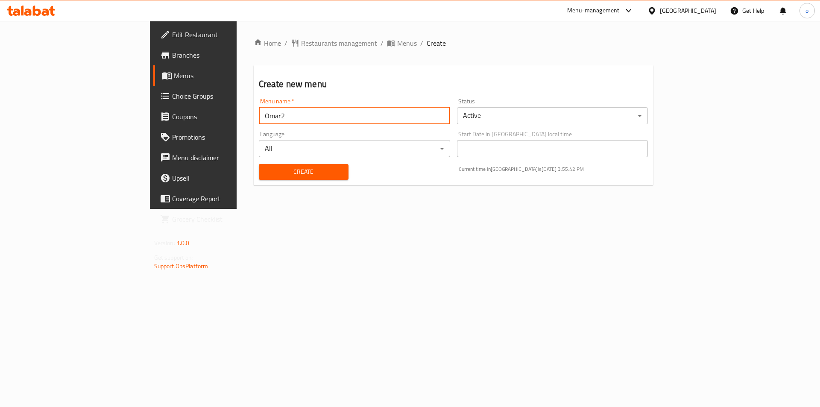
type input "Omar2"
click at [304, 171] on button "Create" at bounding box center [304, 172] width 90 height 16
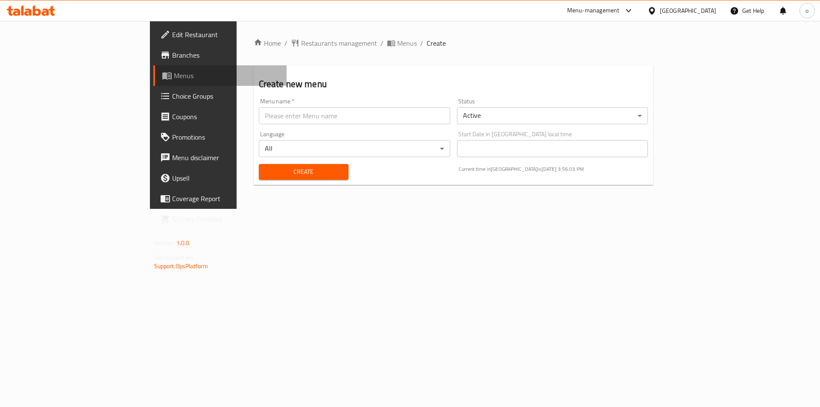
click at [174, 72] on span "Menus" at bounding box center [227, 76] width 106 height 10
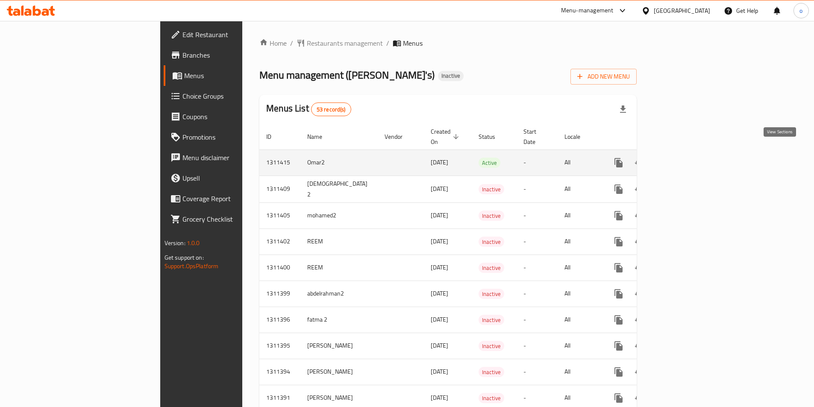
click at [685, 158] on icon "enhanced table" at bounding box center [680, 163] width 10 height 10
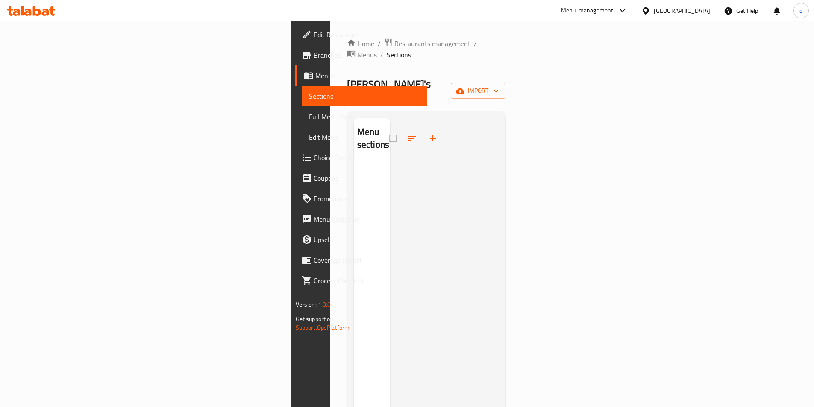
click at [315, 72] on span "Menus" at bounding box center [367, 76] width 105 height 10
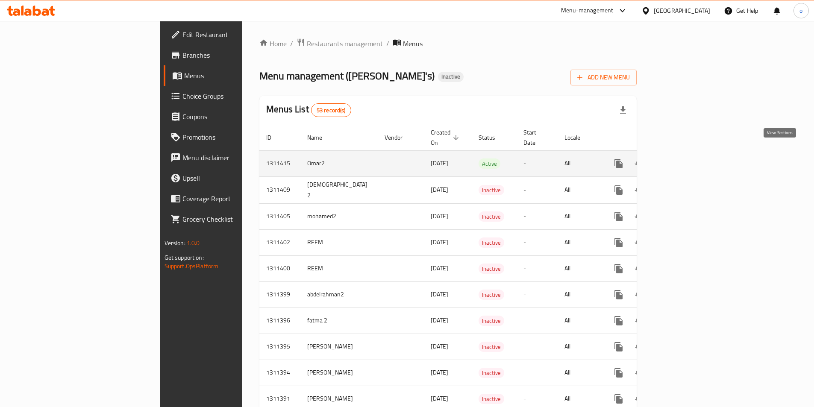
click at [684, 160] on icon "enhanced table" at bounding box center [680, 164] width 8 height 8
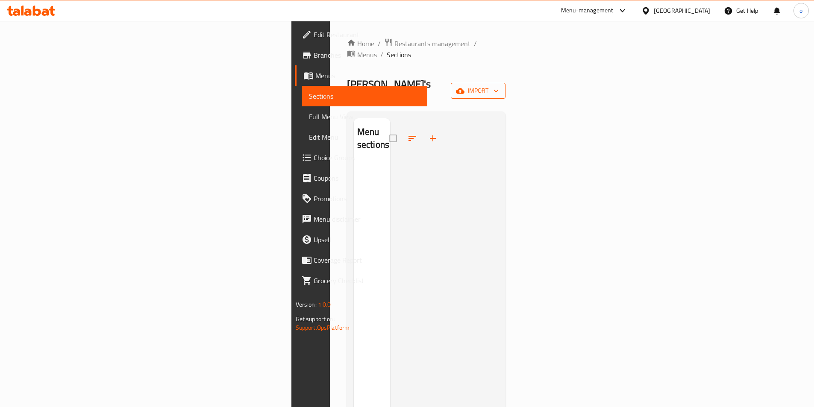
click at [464, 88] on icon "button" at bounding box center [460, 91] width 9 height 6
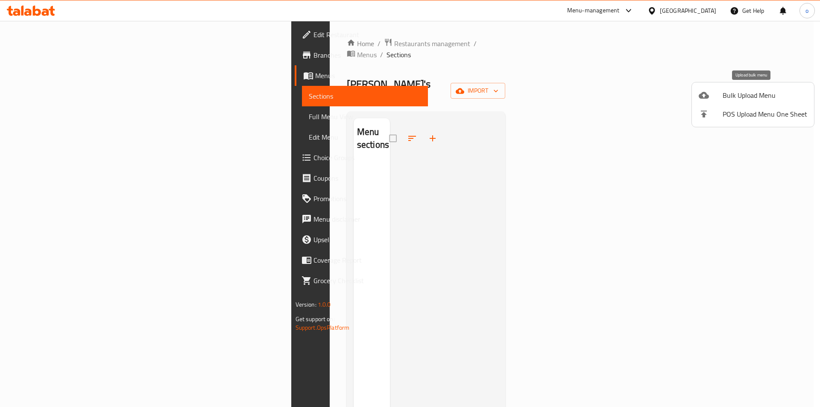
click at [746, 93] on span "Bulk Upload Menu" at bounding box center [765, 95] width 85 height 10
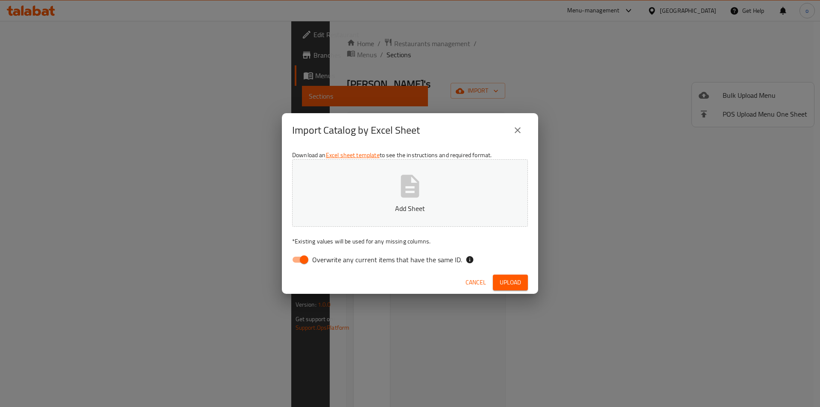
click at [305, 262] on input "Overwrite any current items that have the same ID." at bounding box center [304, 260] width 49 height 16
checkbox input "false"
click at [511, 285] on span "Upload" at bounding box center [510, 282] width 21 height 11
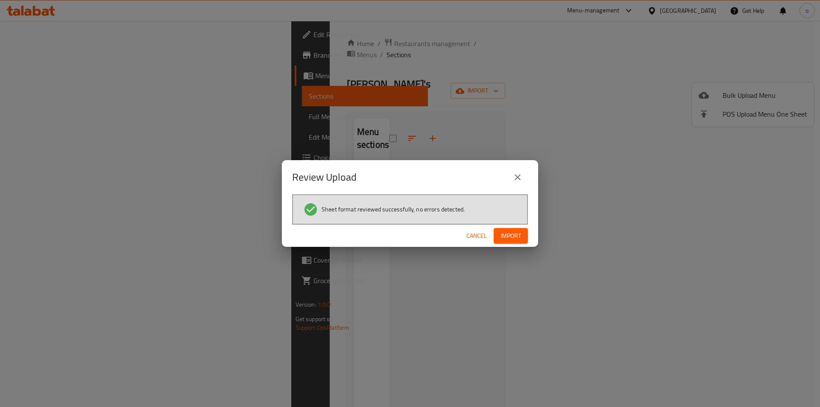
click at [526, 230] on button "Import" at bounding box center [511, 236] width 34 height 16
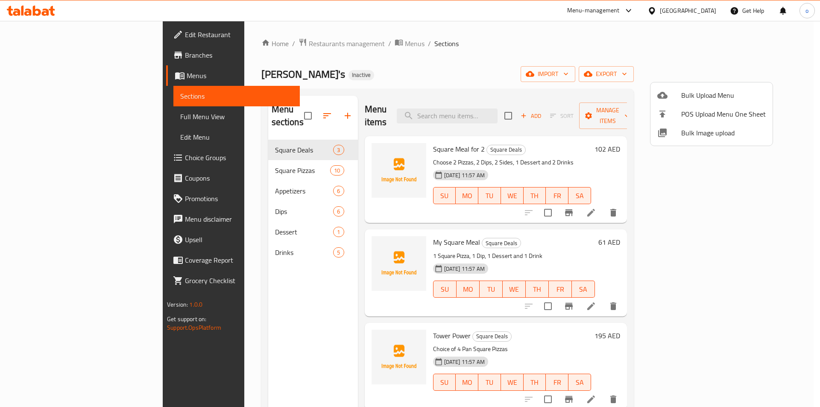
click at [755, 200] on div at bounding box center [410, 203] width 820 height 407
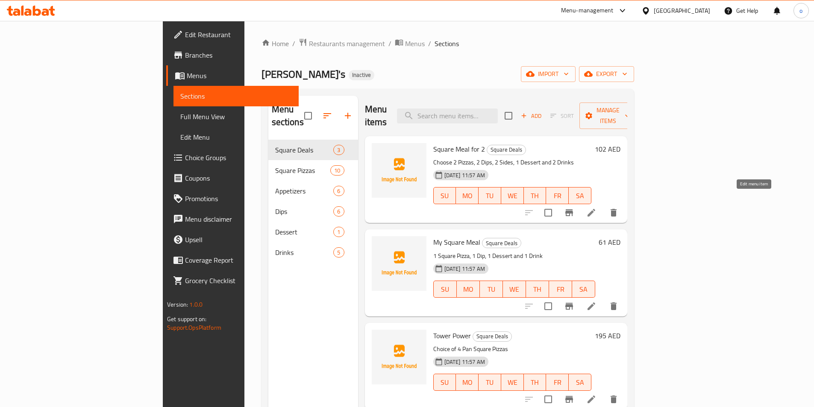
click at [595, 209] on icon at bounding box center [592, 213] width 8 height 8
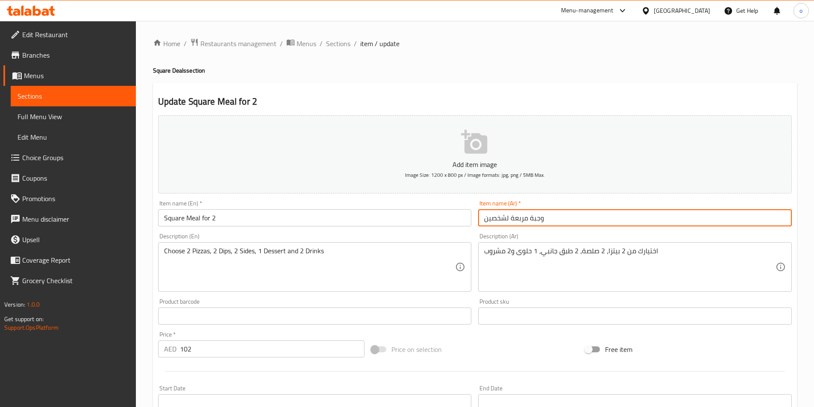
click at [512, 217] on input "وجبة مربعة لشخصين" at bounding box center [635, 217] width 314 height 17
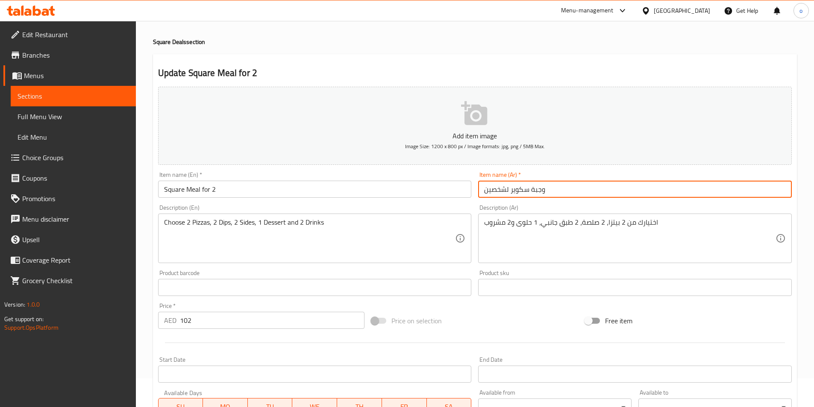
scroll to position [43, 0]
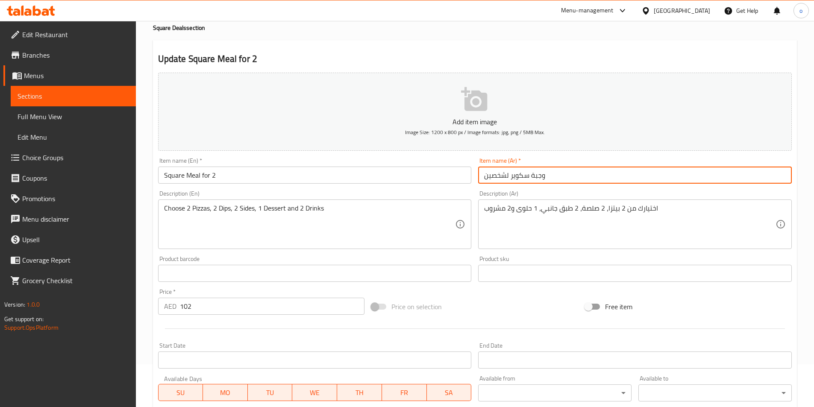
type input "وجبة سكوير لشخصين"
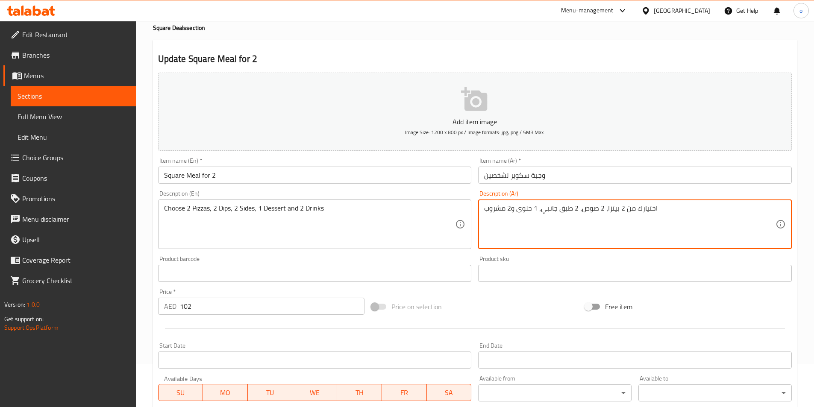
click at [579, 235] on textarea "اختيارك من 2 بيتزا، 2 صوص، 2 طبق جانبي، 1 حلوى و2 مشروب" at bounding box center [629, 224] width 291 height 41
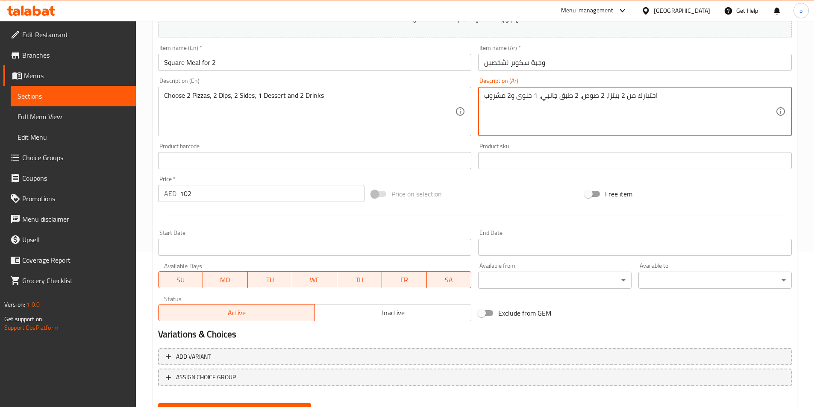
scroll to position [171, 0]
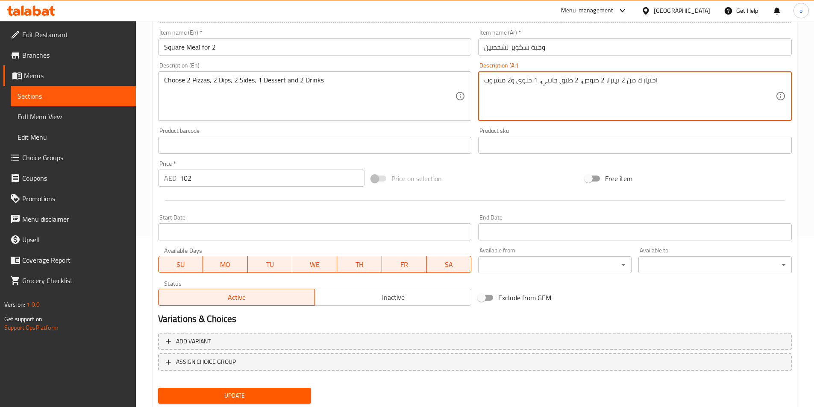
type textarea "اختيارك من 2 بيتزا، 2 صوص، 2 طبق جانبي، 1 حلوى و2 مشروب"
click at [272, 390] on button "Update" at bounding box center [234, 396] width 153 height 16
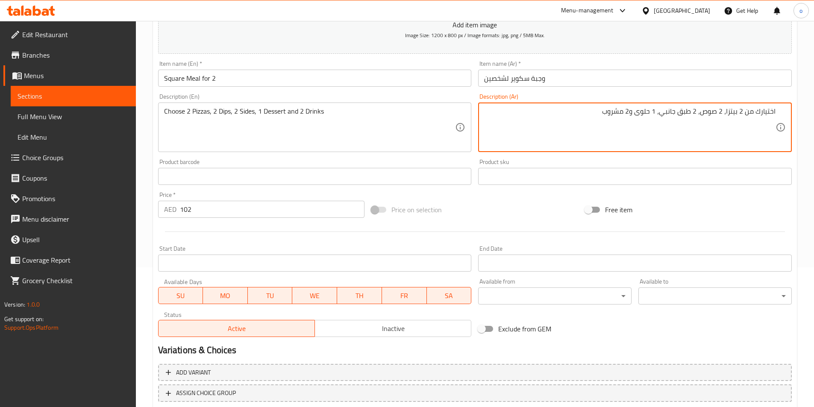
scroll to position [68, 0]
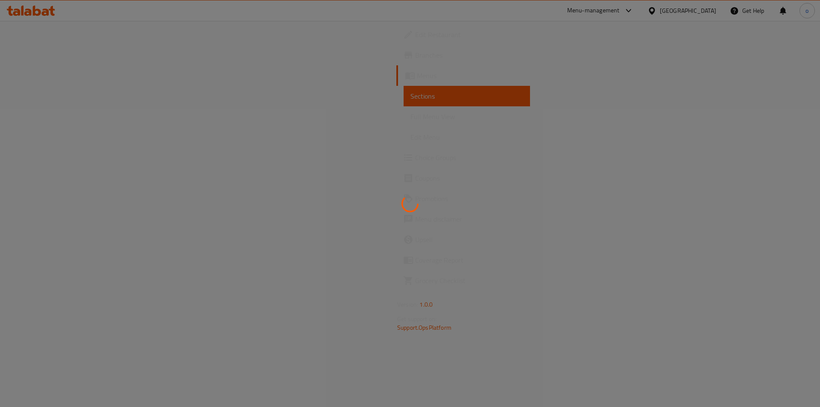
click at [39, 159] on div at bounding box center [410, 203] width 820 height 407
click at [40, 160] on div at bounding box center [410, 203] width 820 height 407
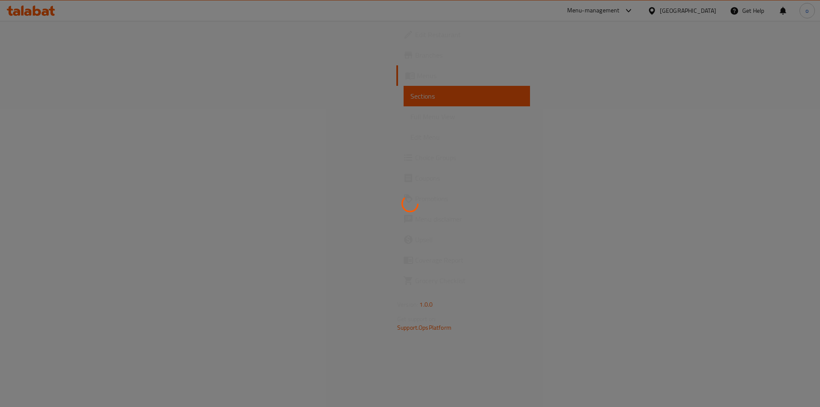
click at [40, 160] on div at bounding box center [410, 203] width 820 height 407
click at [41, 160] on div at bounding box center [410, 203] width 820 height 407
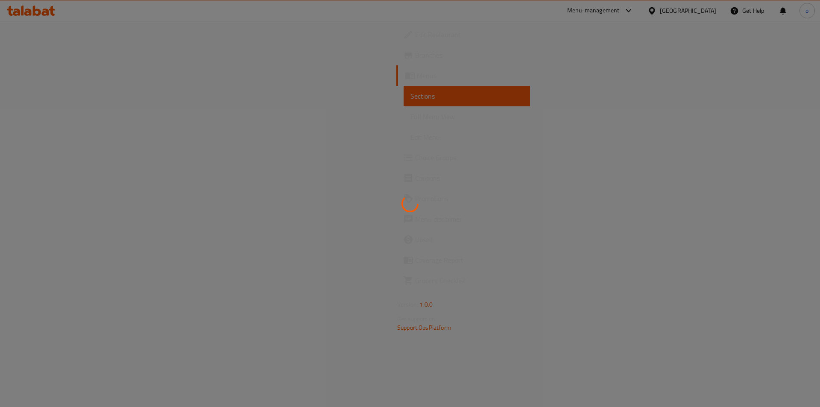
click at [41, 160] on div at bounding box center [410, 203] width 820 height 407
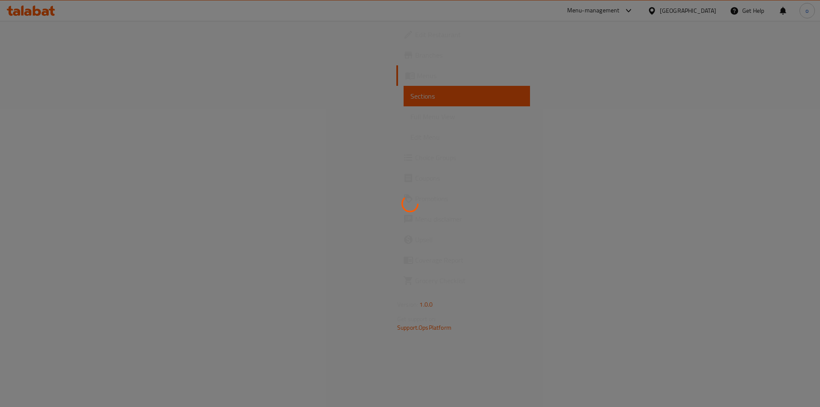
click at [41, 160] on div at bounding box center [410, 203] width 820 height 407
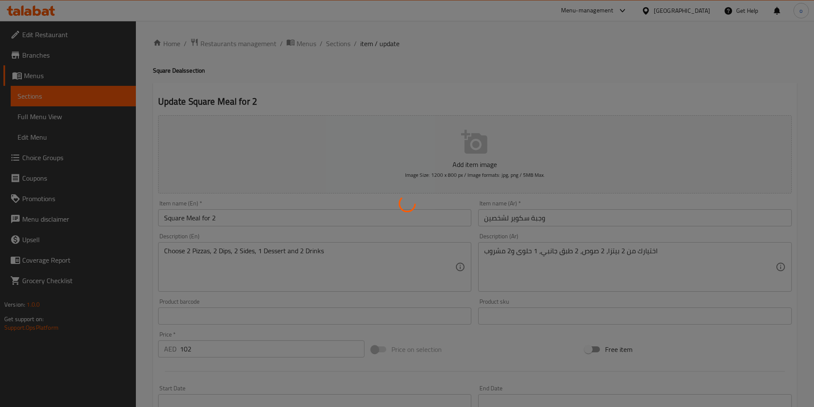
click at [38, 162] on div at bounding box center [407, 203] width 814 height 407
click at [40, 159] on div at bounding box center [407, 203] width 814 height 407
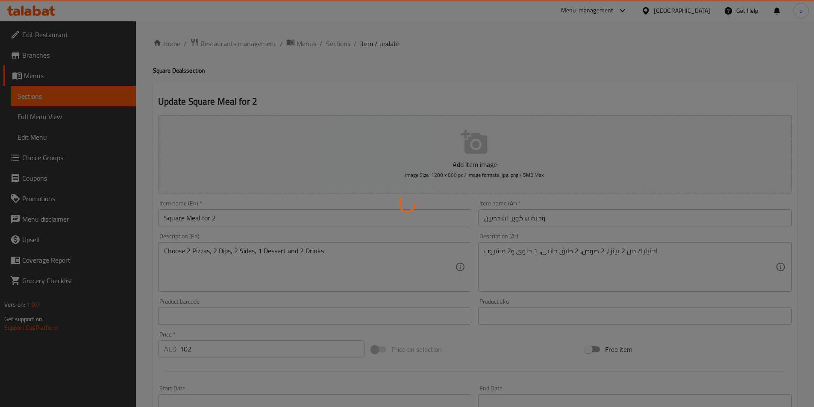
click at [40, 159] on div at bounding box center [407, 203] width 814 height 407
click at [40, 156] on div at bounding box center [407, 203] width 814 height 407
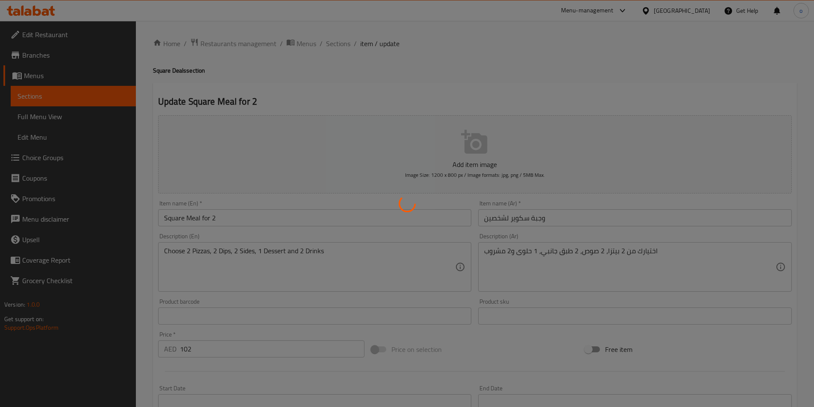
click at [40, 156] on div at bounding box center [407, 203] width 814 height 407
click at [44, 163] on div at bounding box center [407, 203] width 814 height 407
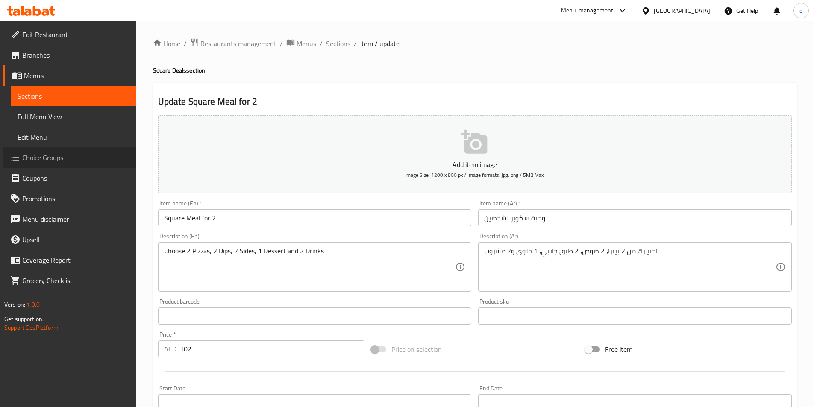
click at [44, 165] on link "Choice Groups" at bounding box center [69, 157] width 132 height 21
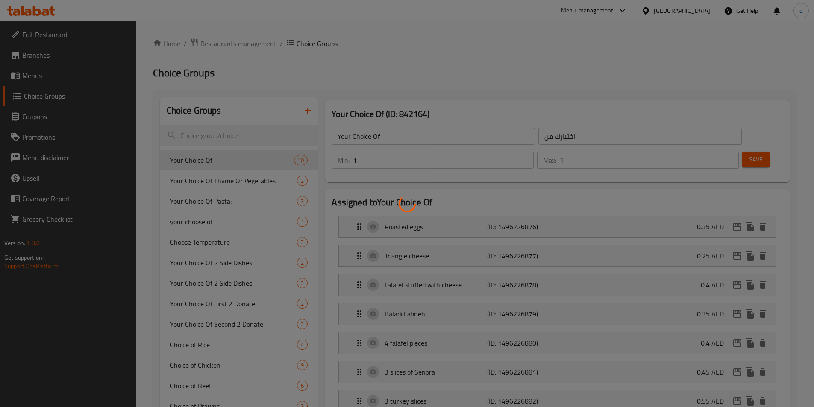
click at [303, 112] on div at bounding box center [407, 203] width 814 height 407
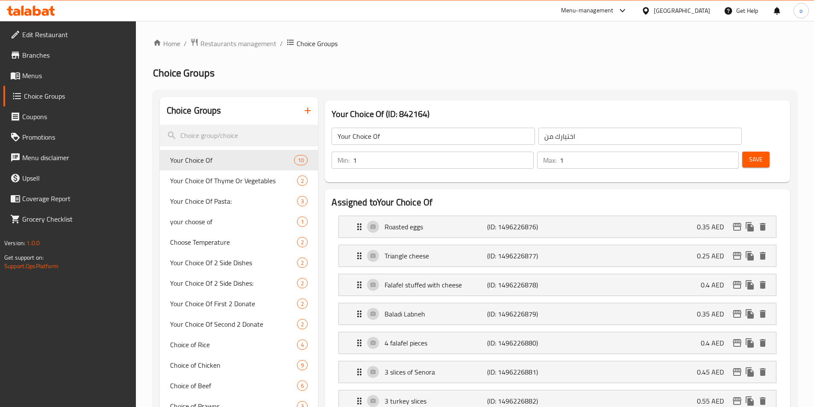
click at [307, 109] on icon "button" at bounding box center [308, 111] width 10 height 10
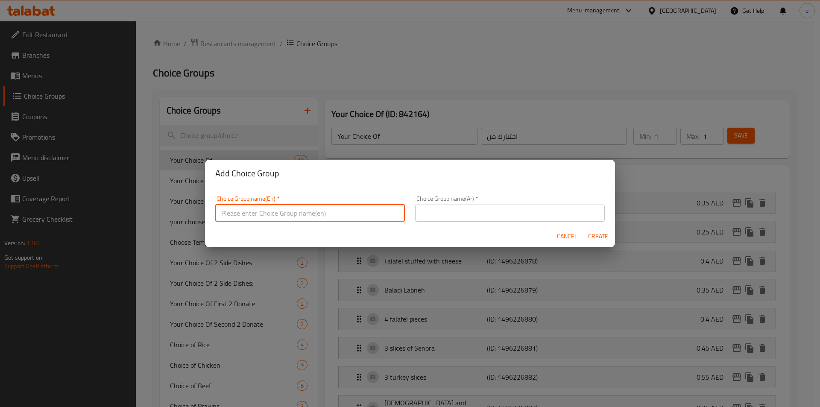
click at [289, 214] on input "text" at bounding box center [310, 213] width 190 height 17
type input "غ"
type input "your choice of"
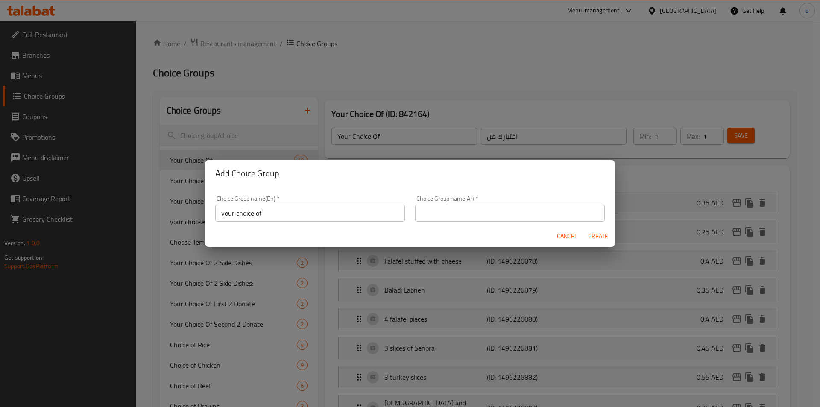
drag, startPoint x: 351, startPoint y: 183, endPoint x: 374, endPoint y: 162, distance: 31.1
click at [374, 162] on div "Add Choice Group" at bounding box center [410, 173] width 410 height 27
click at [565, 235] on span "Cancel" at bounding box center [567, 236] width 21 height 11
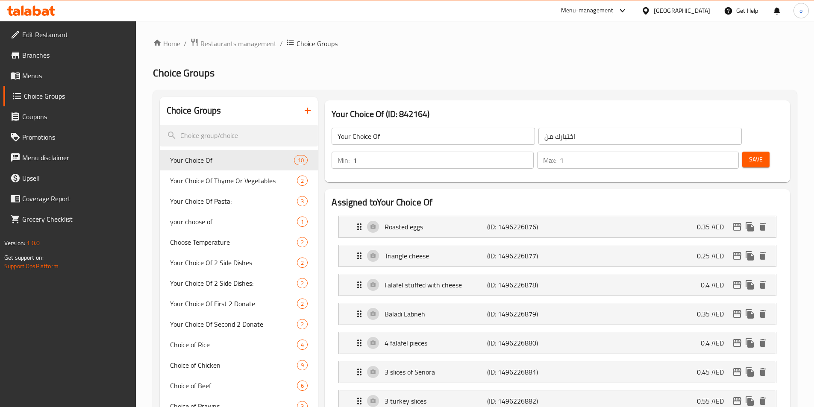
click at [311, 111] on icon "button" at bounding box center [308, 111] width 6 height 6
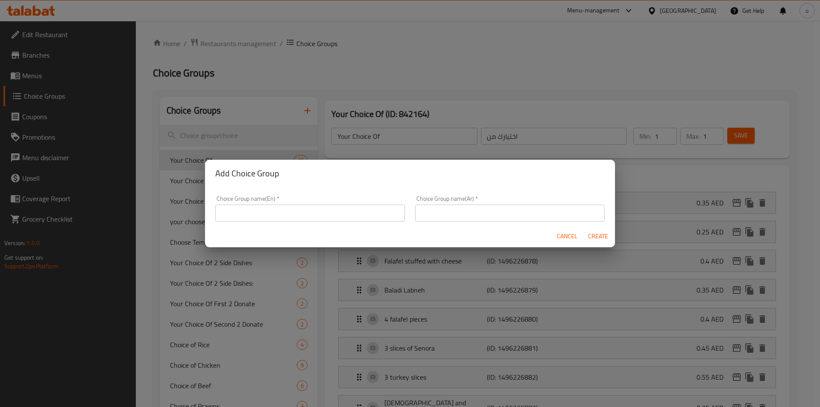
click at [290, 211] on input "text" at bounding box center [310, 213] width 190 height 17
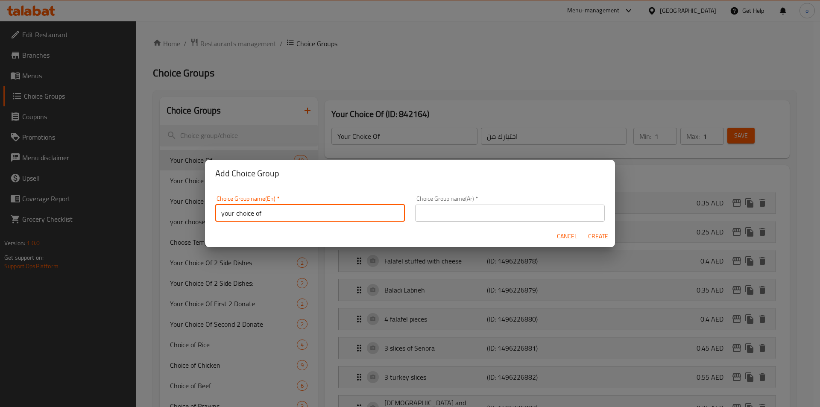
click at [283, 212] on input "your choice of" at bounding box center [310, 213] width 190 height 17
click at [225, 211] on input "your choice of" at bounding box center [310, 213] width 190 height 17
click at [426, 212] on input "text" at bounding box center [510, 213] width 190 height 17
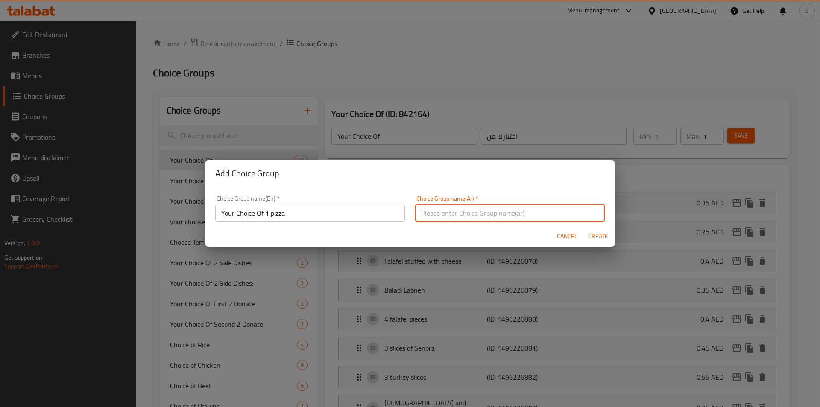
click at [265, 212] on input "Your Choice Of 1 pizza" at bounding box center [310, 213] width 190 height 17
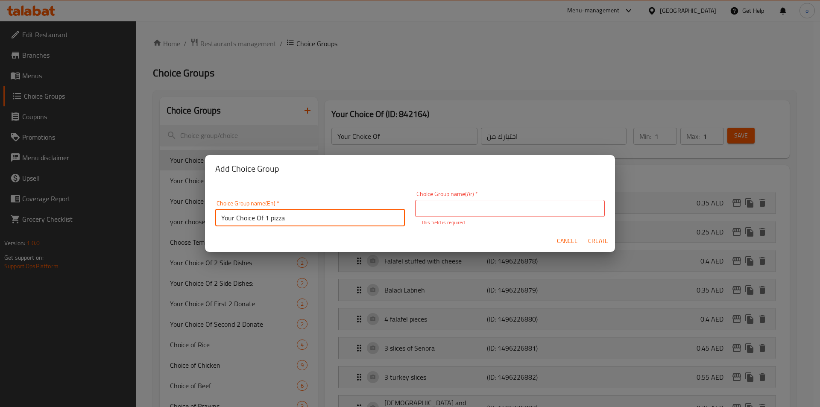
click at [267, 216] on input "Your Choice Of 1 pizza" at bounding box center [310, 217] width 190 height 17
type input "Your Choice Of first pizza"
click at [442, 209] on input "text" at bounding box center [510, 208] width 190 height 17
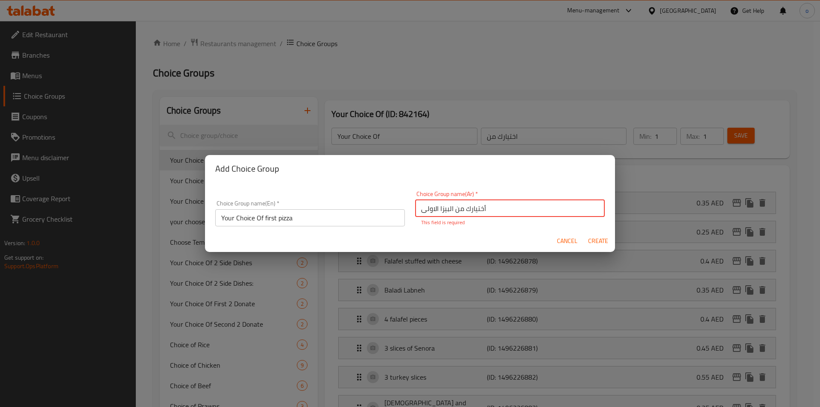
type input "أختيارك من البيزا الاولى"
click at [594, 238] on span "Create" at bounding box center [598, 241] width 21 height 11
type input "Your Choice Of first pizza"
type input "أختيارك من البيزا الاولى"
type input "0"
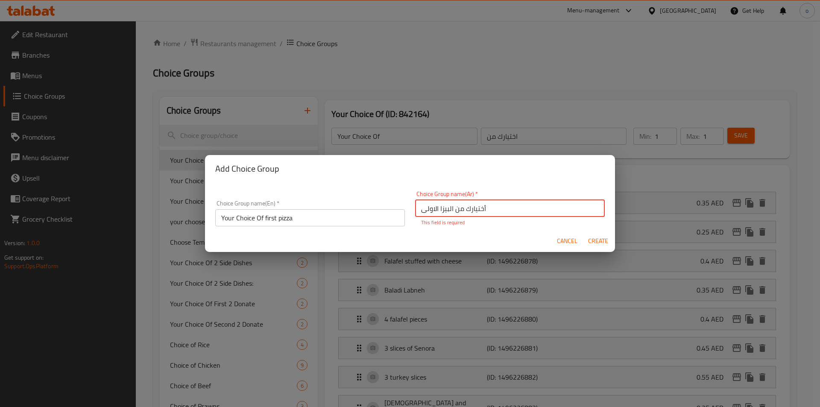
type input "0"
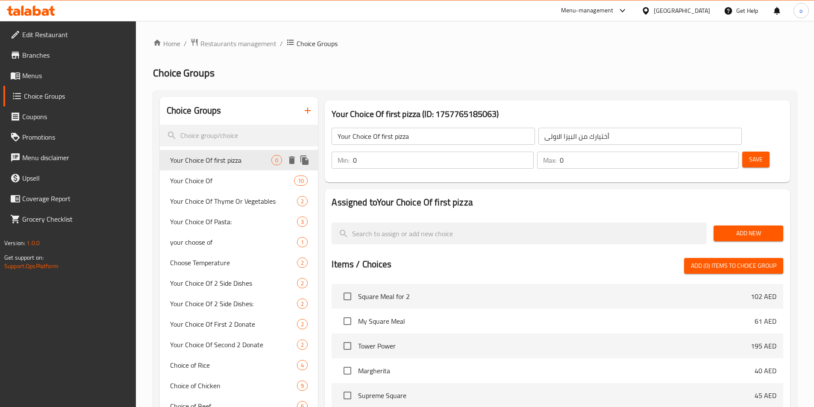
click at [232, 161] on span "Your Choice Of first pizza" at bounding box center [221, 160] width 102 height 10
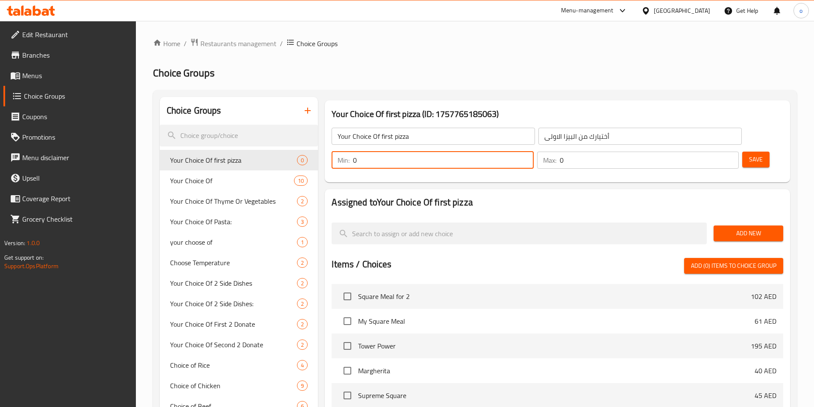
click at [533, 152] on input "0" at bounding box center [443, 160] width 180 height 17
type input "1"
click at [714, 152] on input "1" at bounding box center [649, 160] width 179 height 17
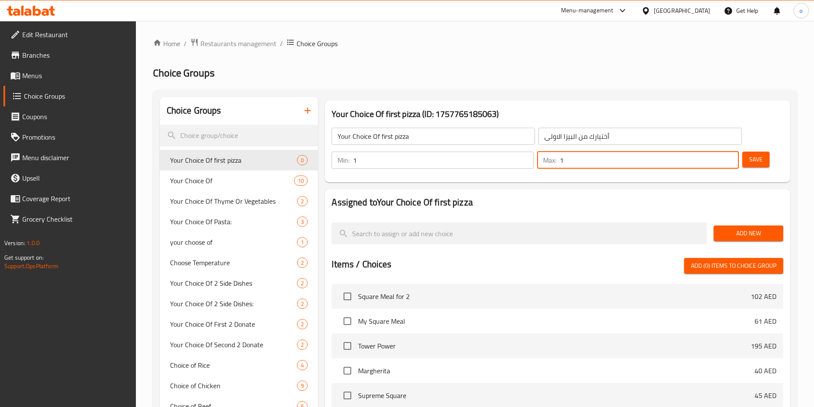
click at [725, 228] on span "Add New" at bounding box center [748, 233] width 56 height 11
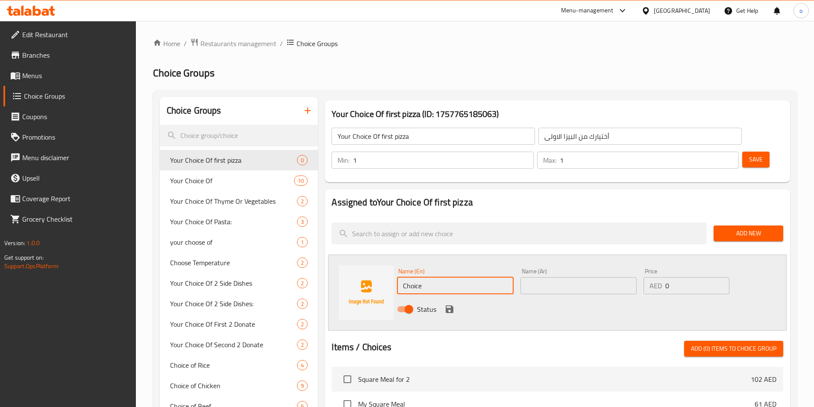
click at [472, 277] on input "Choice" at bounding box center [455, 285] width 116 height 17
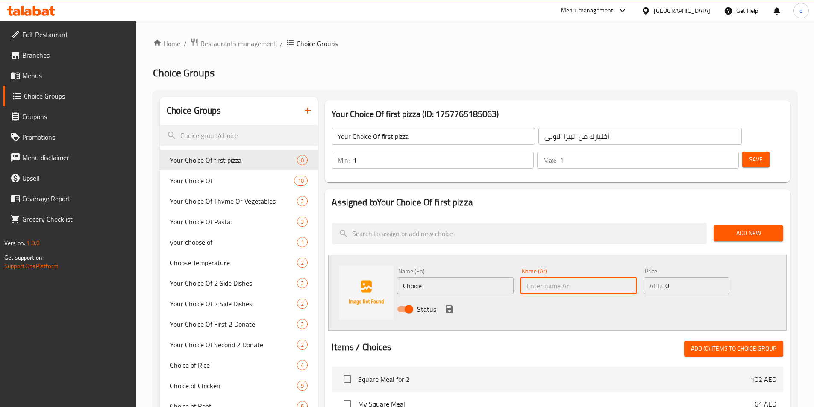
click at [556, 277] on input "text" at bounding box center [578, 285] width 116 height 17
click at [423, 277] on input "Choice" at bounding box center [455, 285] width 116 height 17
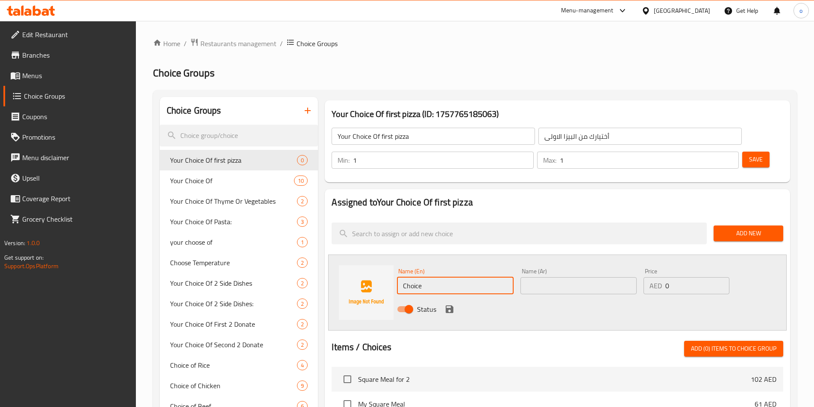
click at [423, 277] on input "Choice" at bounding box center [455, 285] width 116 height 17
click at [440, 277] on input "Choice" at bounding box center [455, 285] width 116 height 17
click at [438, 277] on input "Choice" at bounding box center [455, 285] width 116 height 17
paste input "Margherita"
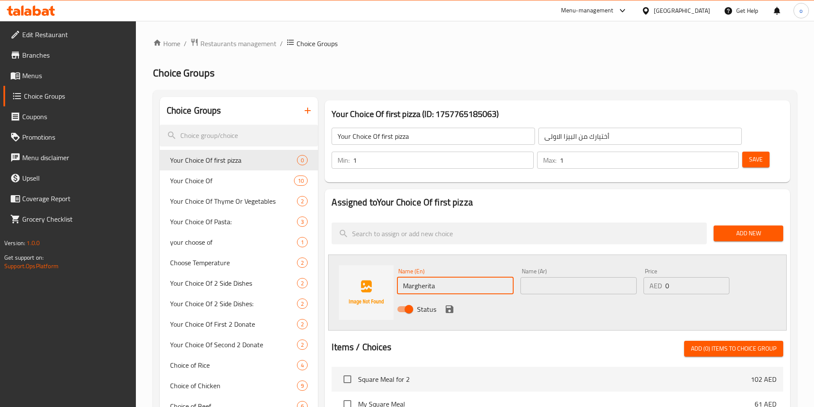
type input "Margherita"
click at [542, 277] on input "text" at bounding box center [578, 285] width 116 height 17
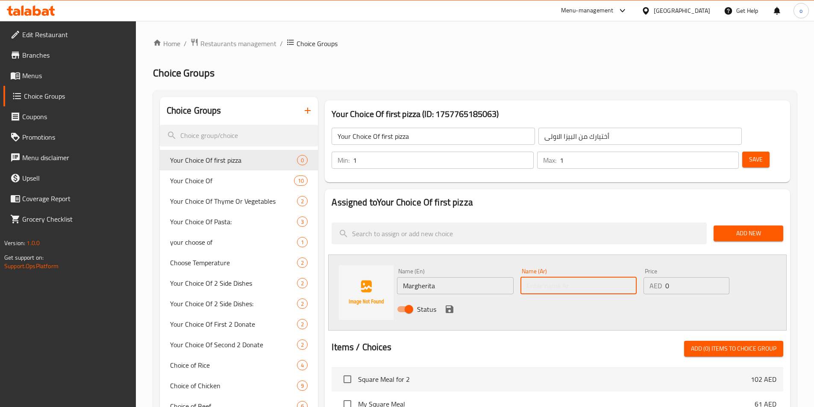
paste input "مارغريتا"
type input "مارغريتا"
click at [762, 268] on div "Name (En) Margherita Name (En) Name (Ar) مارغريتا Name (Ar) Price AED 0 Price S…" at bounding box center [579, 293] width 370 height 56
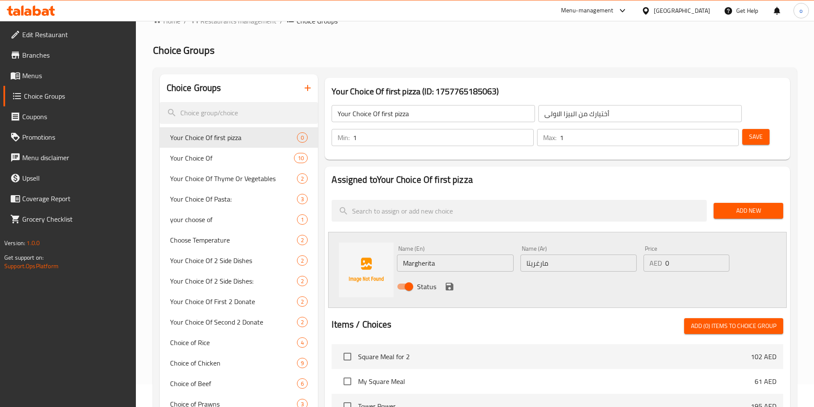
scroll to position [43, 0]
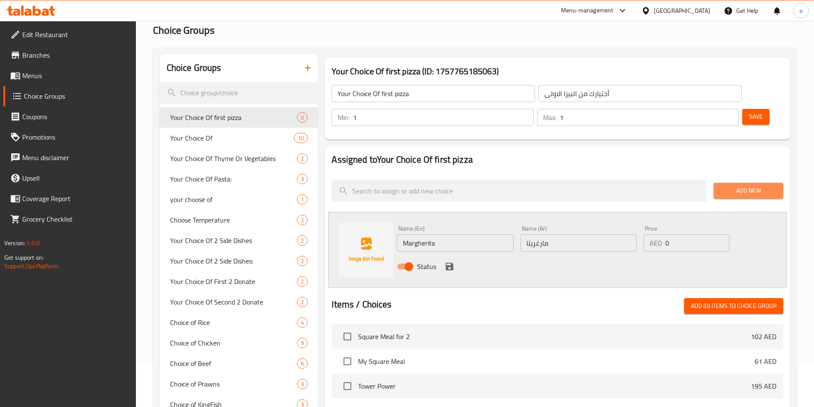
click at [749, 185] on span "Add New" at bounding box center [748, 190] width 56 height 11
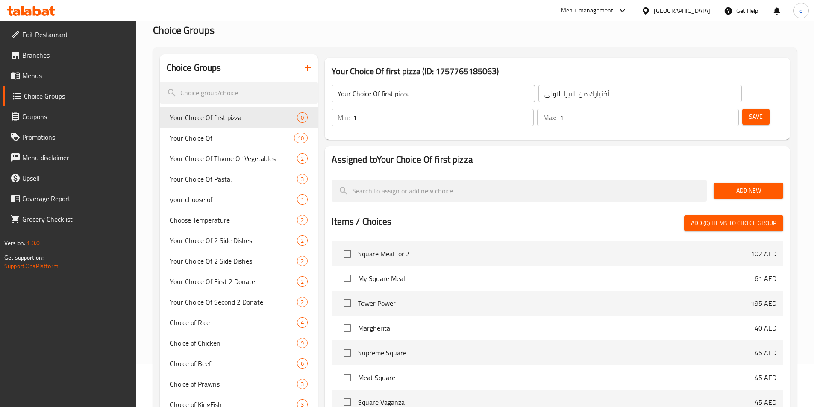
click at [749, 185] on span "Add New" at bounding box center [748, 190] width 56 height 11
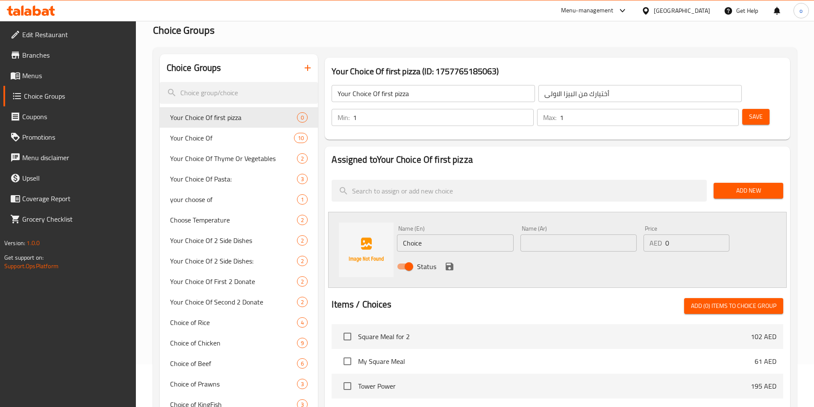
click at [462, 235] on input "Choice" at bounding box center [455, 243] width 116 height 17
click at [465, 235] on input "Choice" at bounding box center [455, 243] width 116 height 17
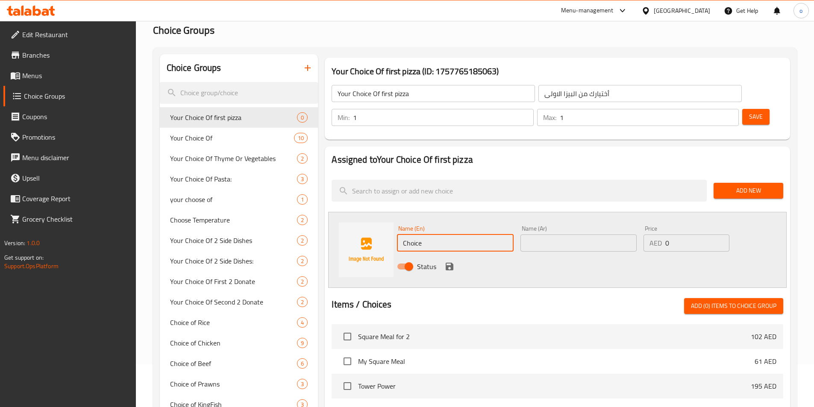
paste input "Margherita"
type input "Margherita"
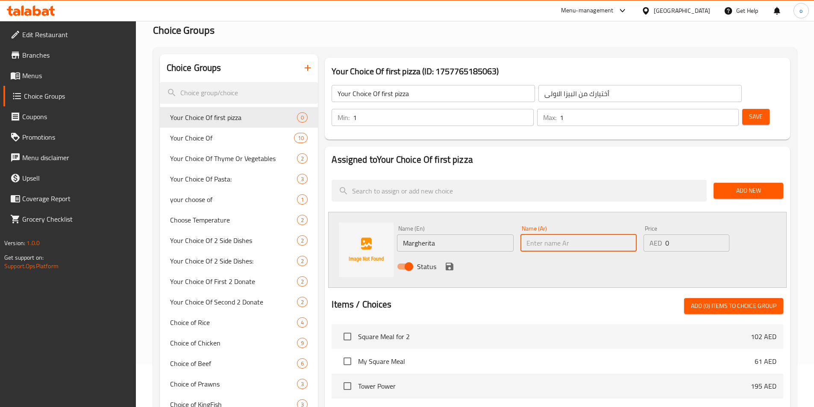
click at [544, 235] on input "text" at bounding box center [578, 243] width 116 height 17
click at [588, 235] on input "text" at bounding box center [578, 243] width 116 height 17
paste input "مارغريتا"
type input "مارغريتا"
click at [449, 262] on icon "save" at bounding box center [449, 267] width 10 height 10
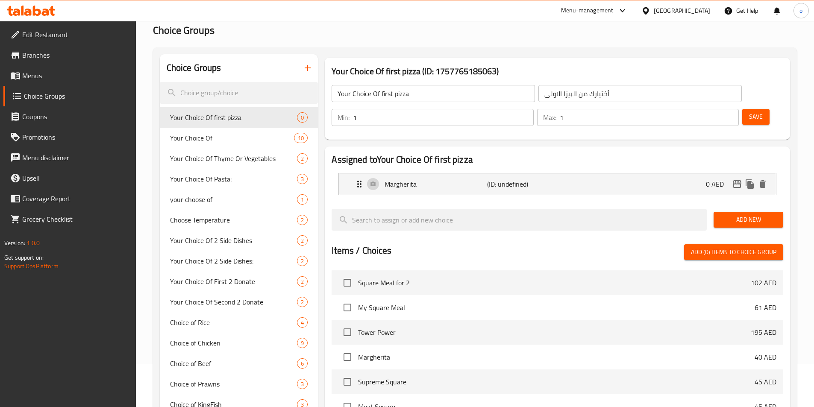
click at [739, 215] on span "Add New" at bounding box center [748, 220] width 56 height 11
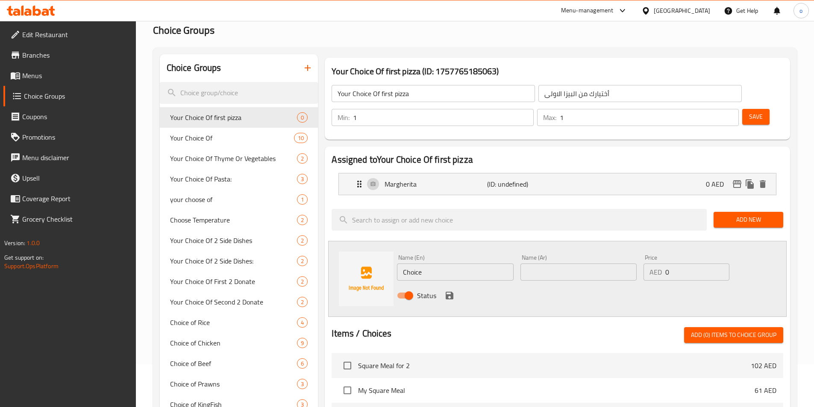
click at [476, 264] on input "Choice" at bounding box center [455, 272] width 116 height 17
paste input "Supreme Squar"
type input "Supreme Square"
click at [593, 264] on input "text" at bounding box center [578, 272] width 116 height 17
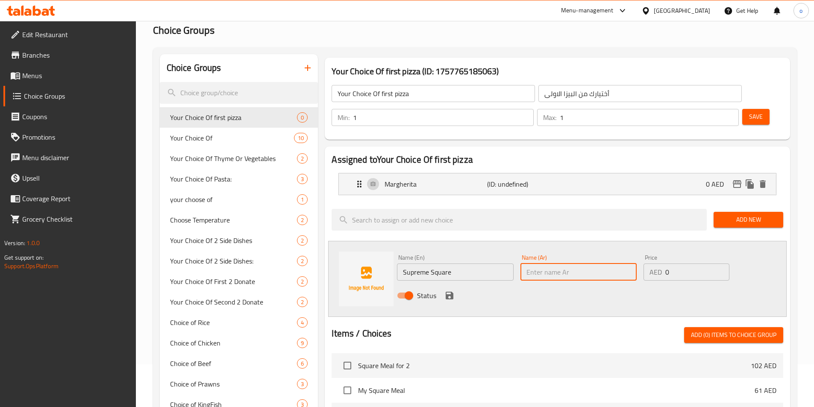
paste input "المربع السوبريم"
type input "المربع السوبريم"
click at [448, 292] on icon "save" at bounding box center [450, 296] width 8 height 8
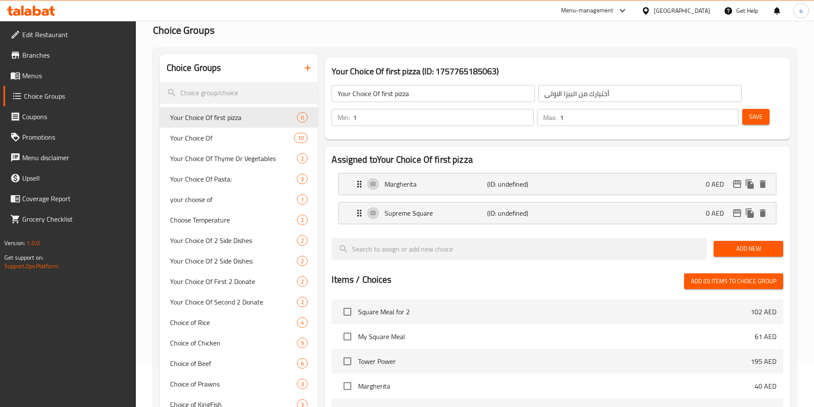
click at [757, 244] on span "Add New" at bounding box center [748, 249] width 56 height 11
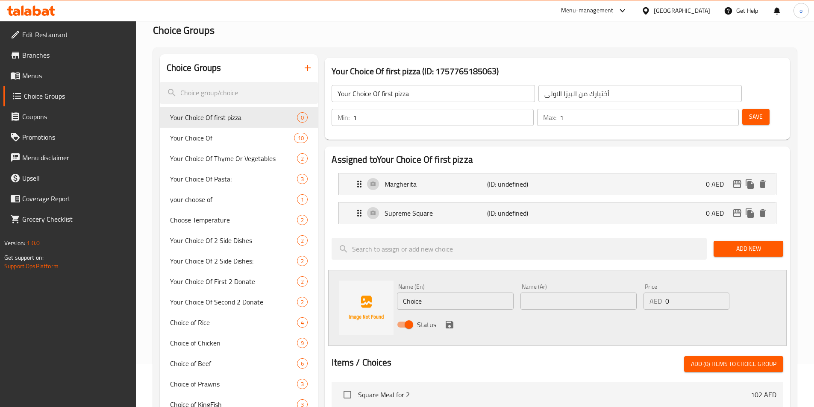
click at [459, 293] on input "Choice" at bounding box center [455, 301] width 116 height 17
paste input "مربع اللحم"
click at [476, 293] on input "مربع اللحم" at bounding box center [455, 301] width 116 height 17
paste input "Meat Square"
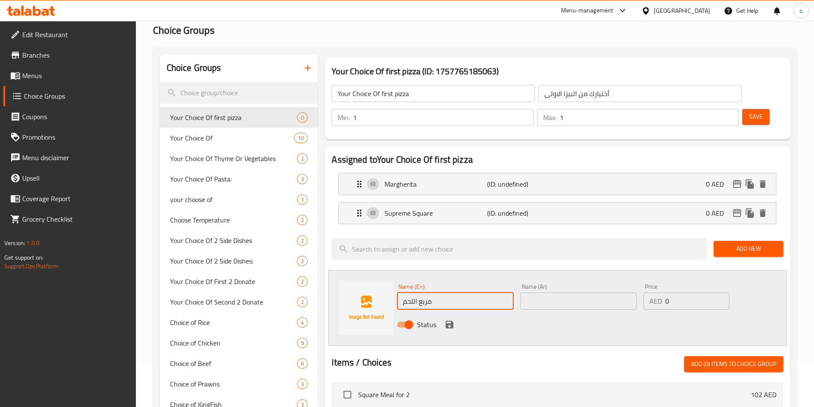
type input "مربع اللحمMeat Square"
click at [430, 293] on input "مربع اللحمMeat Square" at bounding box center [455, 301] width 116 height 17
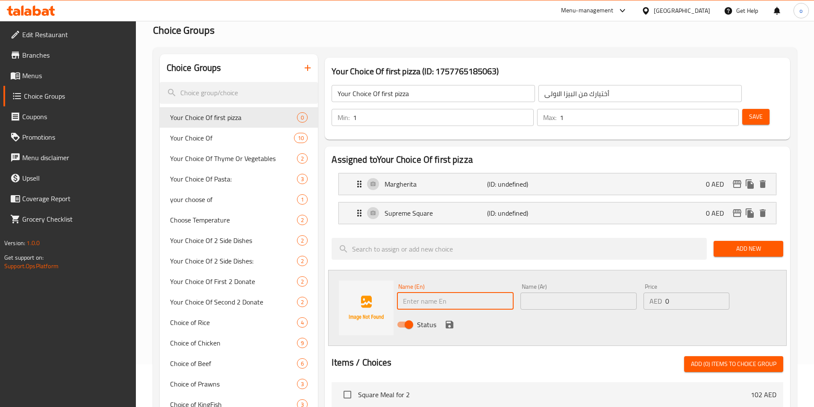
paste input "Meat Square"
type input "Meat Square"
click at [538, 293] on input "text" at bounding box center [578, 301] width 116 height 17
click at [599, 293] on input "text" at bounding box center [578, 301] width 116 height 17
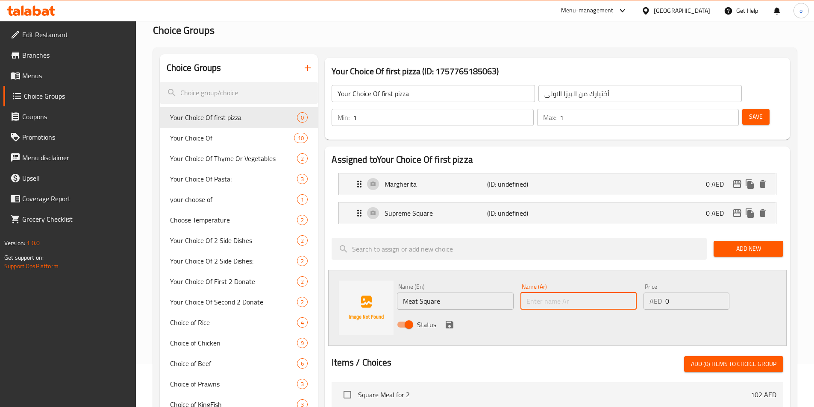
paste input "مربع اللحم"
type input "مربع اللحم"
click at [448, 321] on icon "save" at bounding box center [450, 325] width 8 height 8
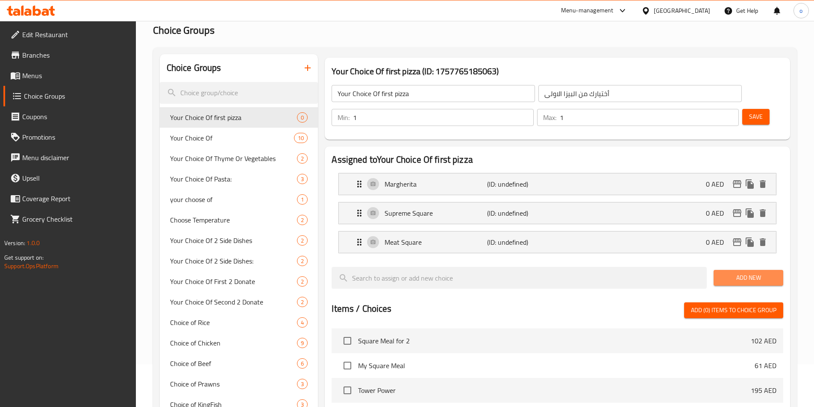
click at [769, 273] on span "Add New" at bounding box center [748, 278] width 56 height 11
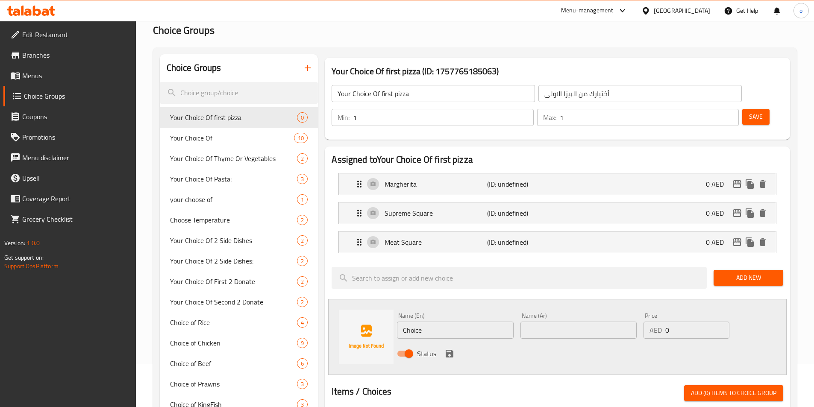
click at [492, 322] on input "Choice" at bounding box center [455, 330] width 116 height 17
paste input "Square Vaganza"
type input "Square Vaganza"
click at [567, 322] on input "text" at bounding box center [578, 330] width 116 height 17
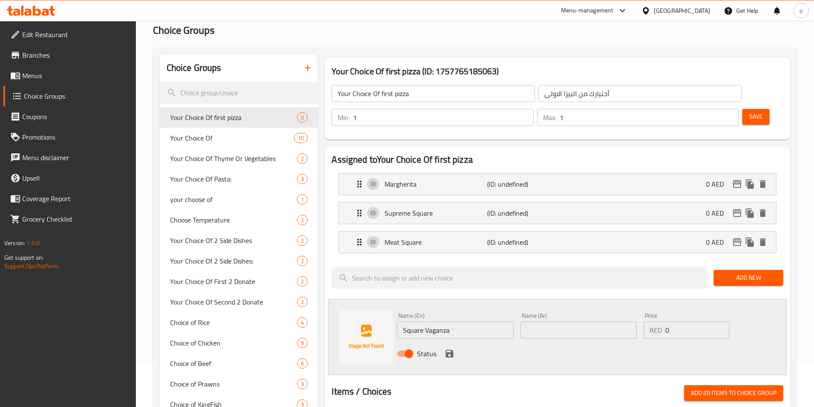
click at [591, 322] on input "text" at bounding box center [578, 330] width 116 height 17
paste input "مربع فاجانزا"
type input "مربع فاجانزا"
click at [448, 349] on icon "save" at bounding box center [449, 354] width 10 height 10
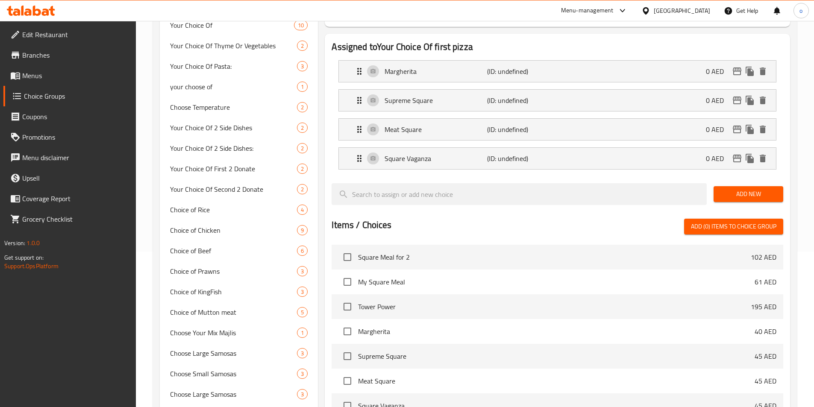
scroll to position [171, 0]
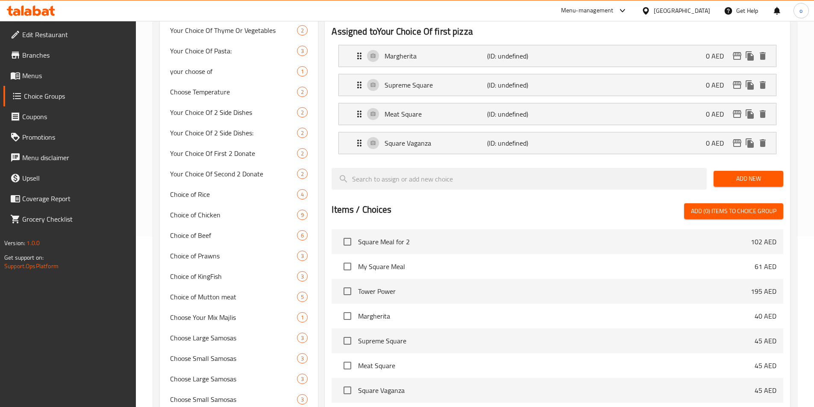
click at [762, 171] on button "Add New" at bounding box center [749, 179] width 70 height 16
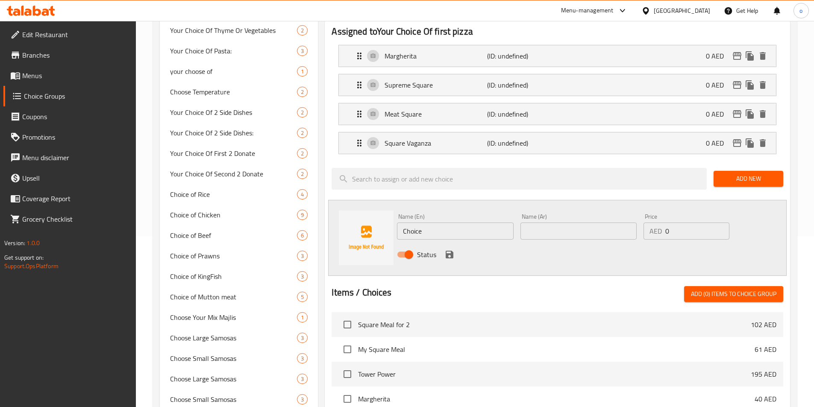
click at [480, 223] on input "Choice" at bounding box center [455, 231] width 116 height 17
paste input "Square Chicken Garlic"
type input "Square Chicken Garlic"
click at [606, 223] on input "text" at bounding box center [578, 231] width 116 height 17
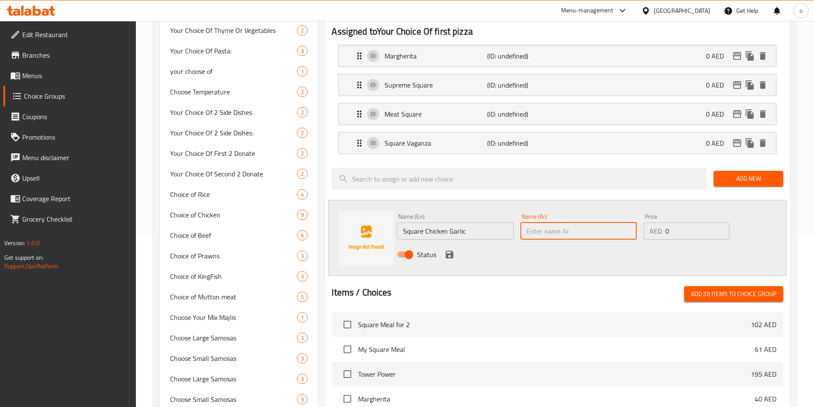
paste input "دجاج مربع بالثوم"
drag, startPoint x: 559, startPoint y: 208, endPoint x: 574, endPoint y: 202, distance: 16.8
click at [574, 223] on input "دجاج مربع بالثوم" at bounding box center [578, 231] width 116 height 17
click at [545, 223] on input "مربع بالثوم" at bounding box center [578, 231] width 116 height 17
type input "مربع دجاج بالثوم"
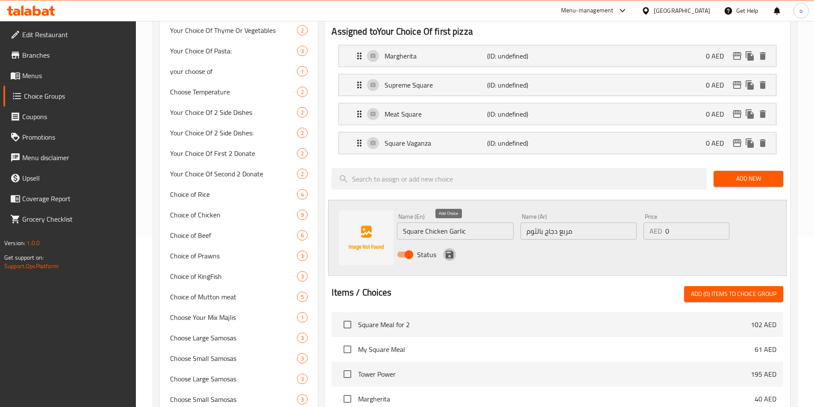
click at [449, 251] on icon "save" at bounding box center [450, 255] width 8 height 8
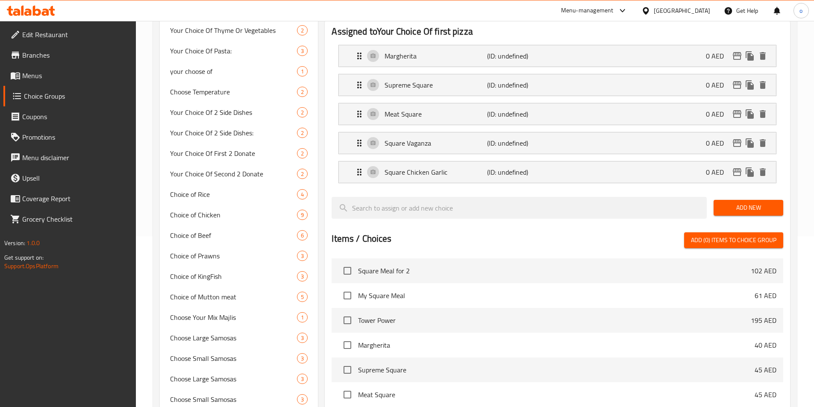
click at [743, 203] on span "Add New" at bounding box center [748, 208] width 56 height 11
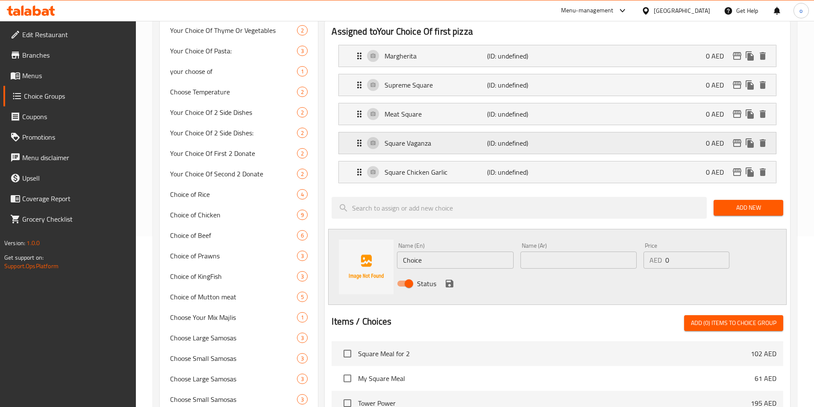
scroll to position [85, 0]
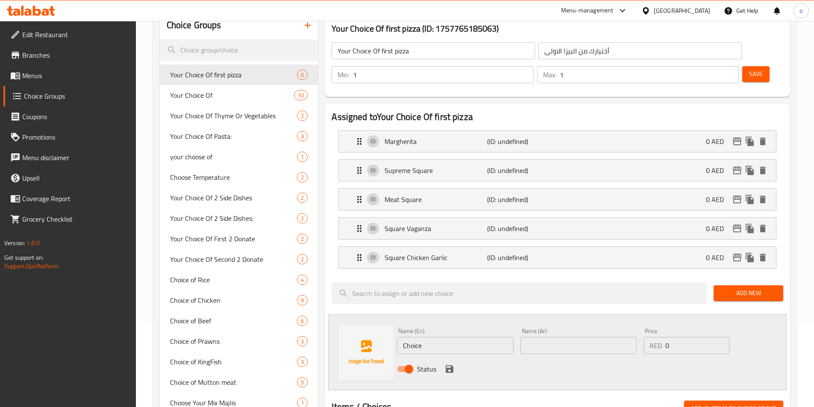
click at [490, 337] on input "Choice" at bounding box center [455, 345] width 116 height 17
paste input "icken [PERSON_NAME]"
type input "Chicken [GEOGRAPHIC_DATA]"
click at [539, 337] on input "text" at bounding box center [578, 345] width 116 height 17
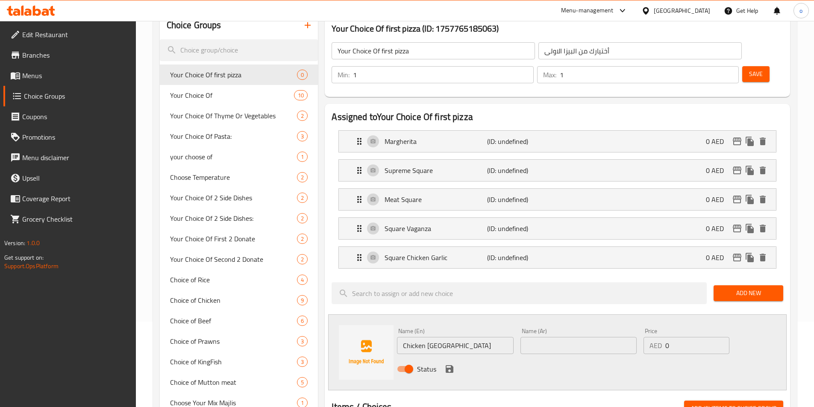
click at [582, 337] on input "text" at bounding box center [578, 345] width 116 height 17
paste input "مربع تكة الدجاج"
type input "مربع تكة الدجاج"
click at [447, 365] on icon "save" at bounding box center [450, 369] width 8 height 8
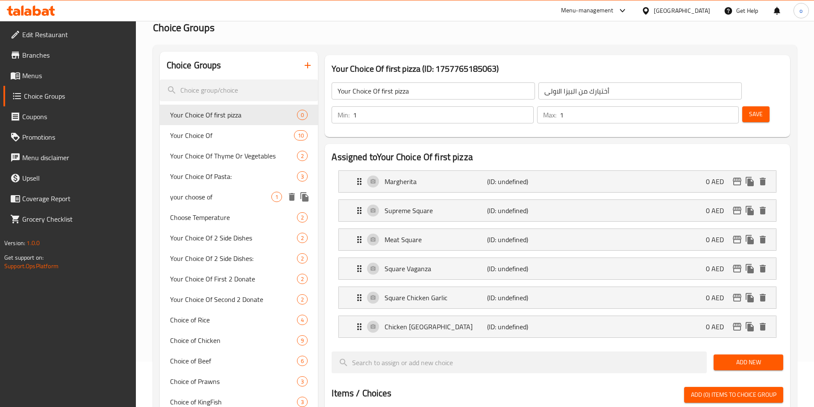
scroll to position [0, 0]
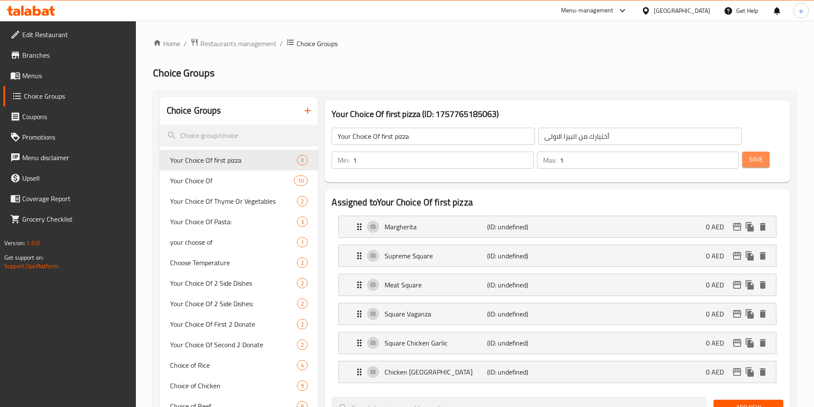
click at [749, 154] on span "Save" at bounding box center [756, 159] width 14 height 11
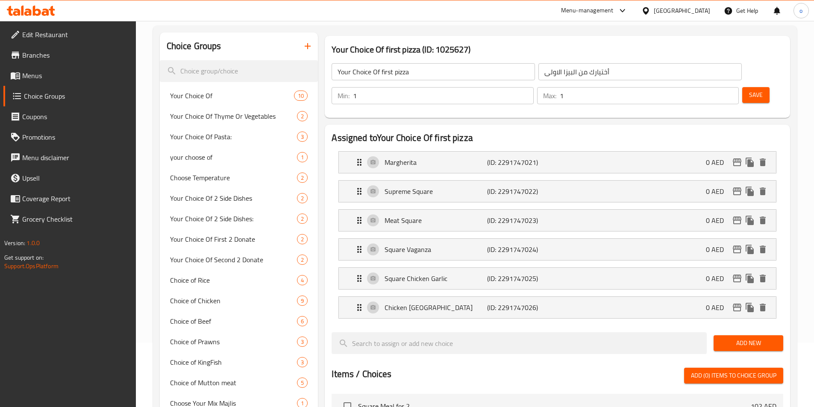
scroll to position [85, 0]
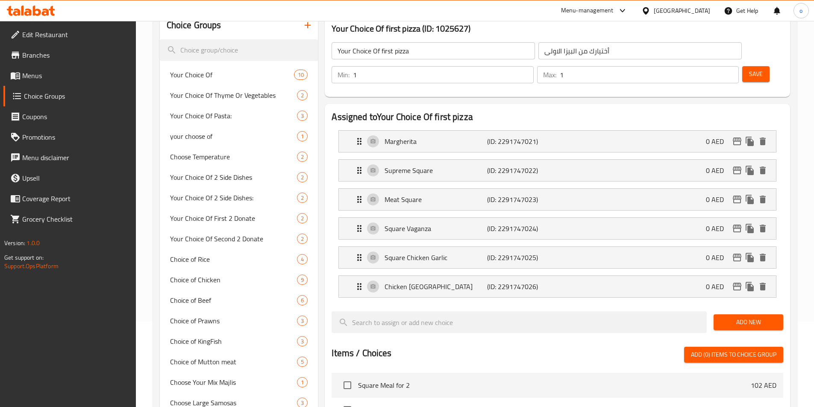
click at [723, 317] on span "Add New" at bounding box center [748, 322] width 56 height 11
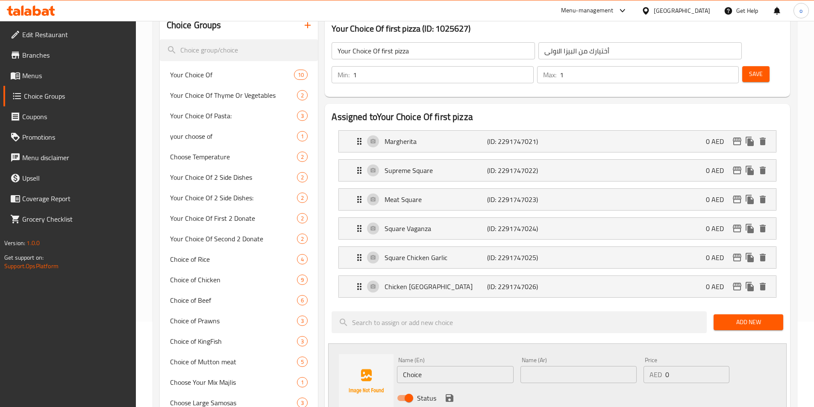
click at [494, 366] on input "Choice" at bounding box center [455, 374] width 116 height 17
paste input "Paneer [PERSON_NAME]"
type input "Paneer [GEOGRAPHIC_DATA]"
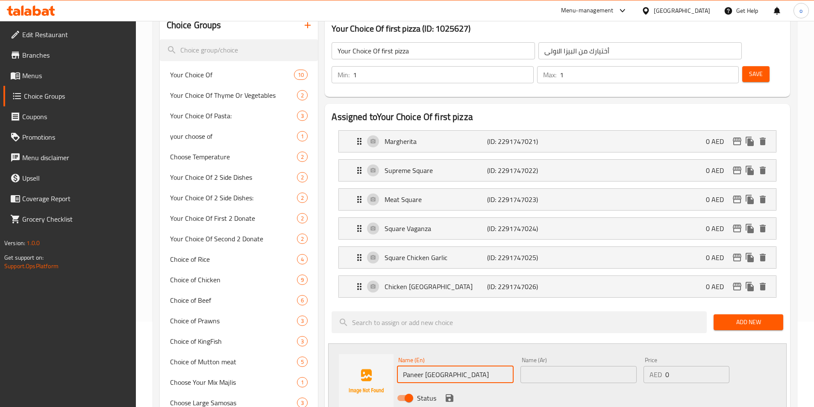
click at [545, 366] on input "text" at bounding box center [578, 374] width 116 height 17
click at [564, 366] on input "text" at bounding box center [578, 374] width 116 height 17
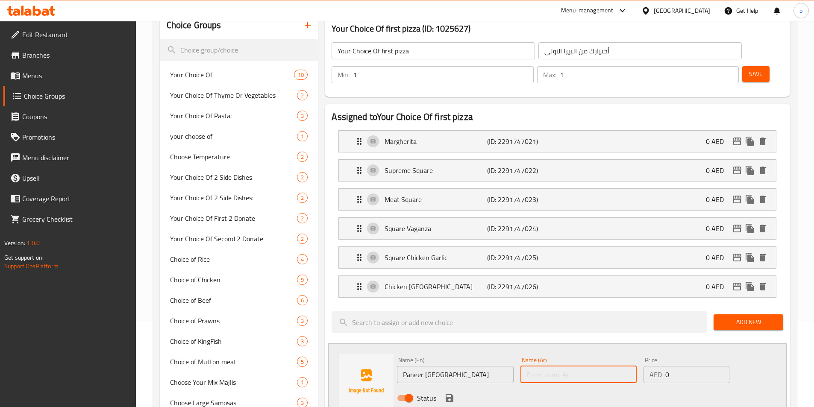
paste input "ساحة بانير تيكا"
type input "ساحة بانير تيكا"
click at [454, 393] on icon "save" at bounding box center [449, 398] width 10 height 10
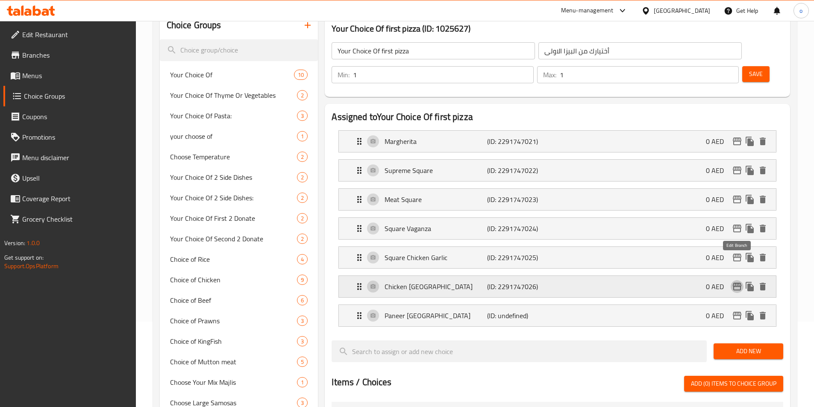
click at [739, 282] on icon "edit" at bounding box center [737, 287] width 10 height 10
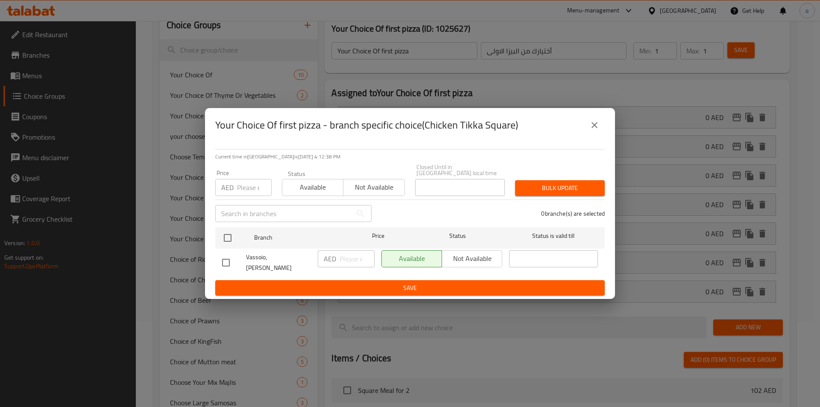
click at [599, 129] on icon "close" at bounding box center [595, 125] width 10 height 10
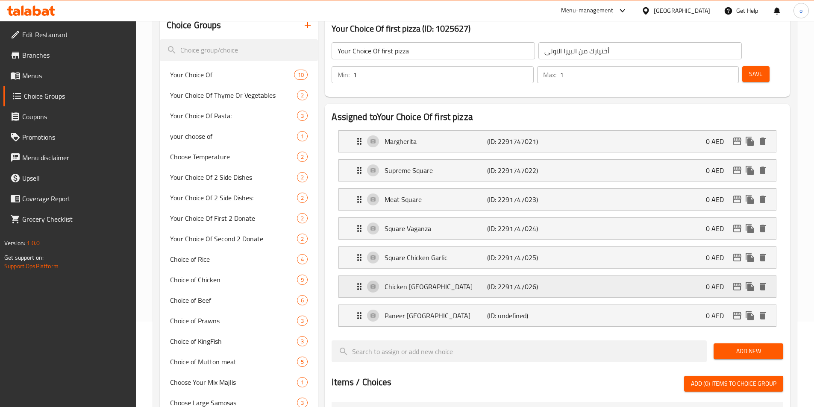
click at [358, 282] on icon "Expand" at bounding box center [359, 287] width 10 height 10
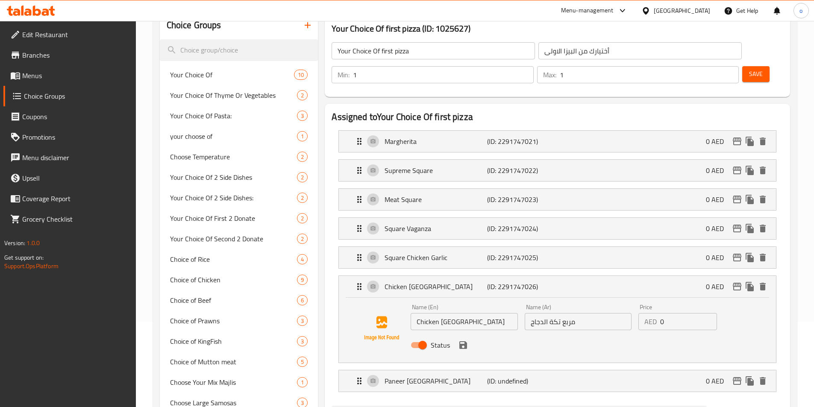
click at [551, 313] on input "مربع تكة الدجاج" at bounding box center [578, 321] width 107 height 17
click at [745, 334] on div "Status" at bounding box center [577, 345] width 341 height 23
click at [789, 324] on div "Assigned to Your Choice Of first pizza Margherita (ID: 2291747021) 0 AED Name (…" at bounding box center [557, 409] width 465 height 611
click at [557, 370] on div "Paneer Tikka Square (ID: undefined) 0 AED" at bounding box center [560, 380] width 412 height 21
click at [360, 283] on icon "Expand" at bounding box center [359, 286] width 4 height 7
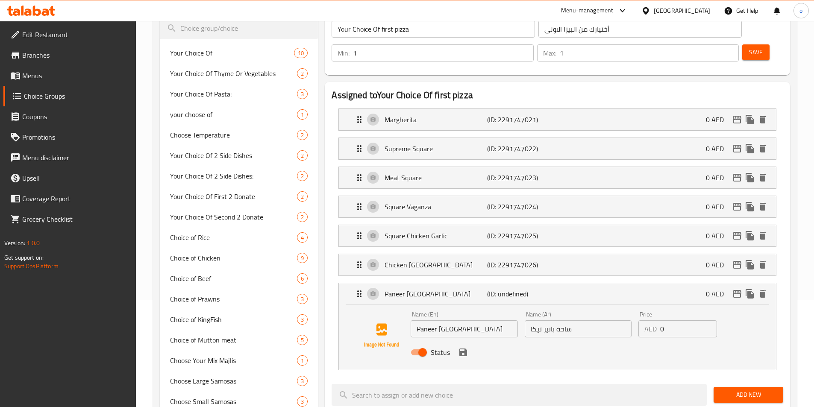
scroll to position [128, 0]
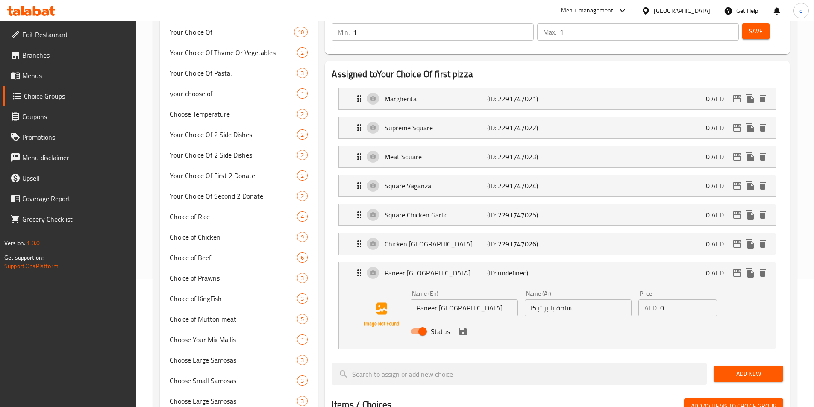
click at [533, 300] on input "ساحة بانير تيكا" at bounding box center [578, 308] width 107 height 17
click at [532, 300] on input "ساحة بانير تيكا" at bounding box center [578, 308] width 107 height 17
click at [468, 326] on icon "save" at bounding box center [463, 331] width 10 height 10
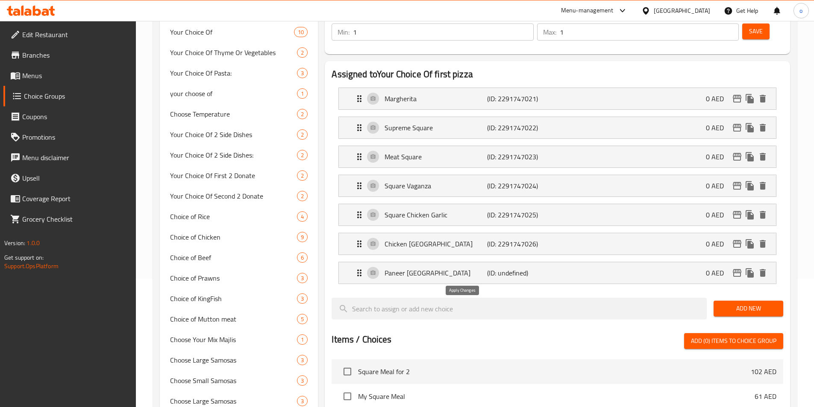
type input "ساحة بانير تكة"
click at [728, 303] on span "Add New" at bounding box center [748, 308] width 56 height 11
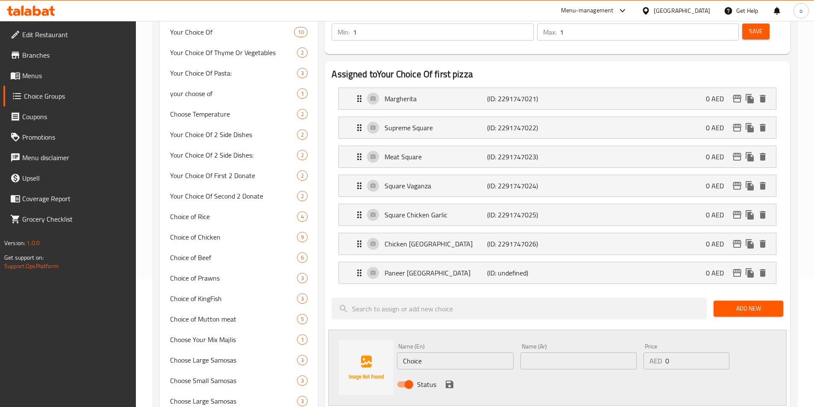
click at [489, 353] on input "Choice" at bounding box center [455, 361] width 116 height 17
paste input "Mediterranean Squar"
type input "[GEOGRAPHIC_DATA]"
click at [574, 353] on input "text" at bounding box center [578, 361] width 116 height 17
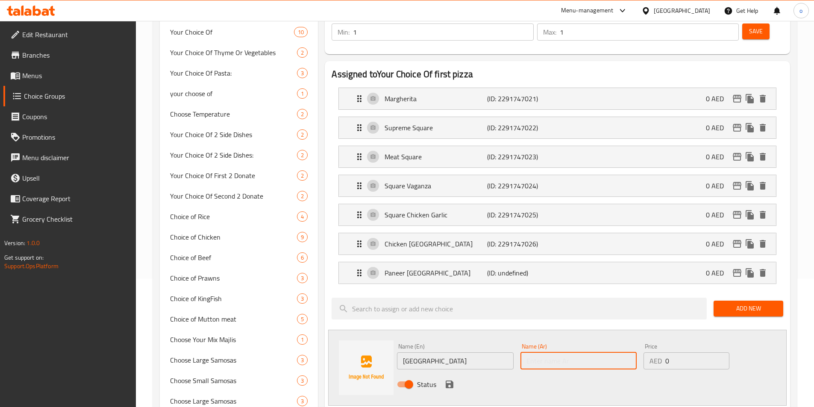
paste input "ساحة البحر الأبيض المتوسط"
click at [590, 353] on input "ساحة البحر الأبيض المتوسط" at bounding box center [578, 361] width 116 height 17
click at [356, 268] on icon "Expand" at bounding box center [359, 273] width 10 height 10
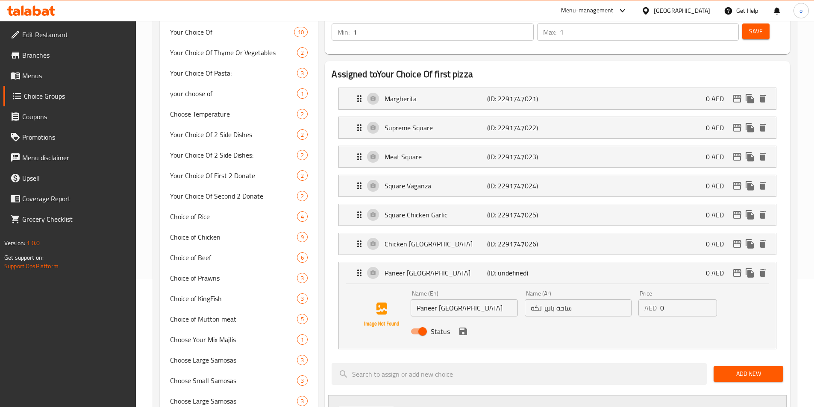
type input "مربع البحر الأبيض المتوسط"
click at [557, 300] on input "ساحة بانير تكة" at bounding box center [578, 308] width 107 height 17
click at [565, 300] on input "ساحة بانير تكة" at bounding box center [578, 308] width 107 height 17
click at [465, 320] on div "Status" at bounding box center [577, 331] width 341 height 23
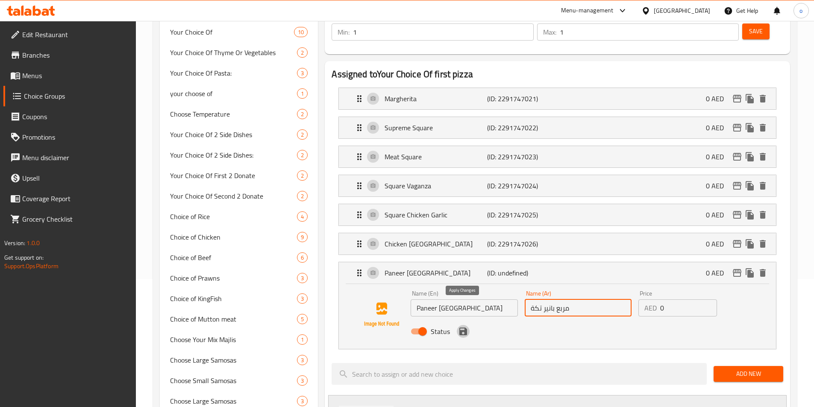
click at [467, 326] on icon "save" at bounding box center [463, 331] width 10 height 10
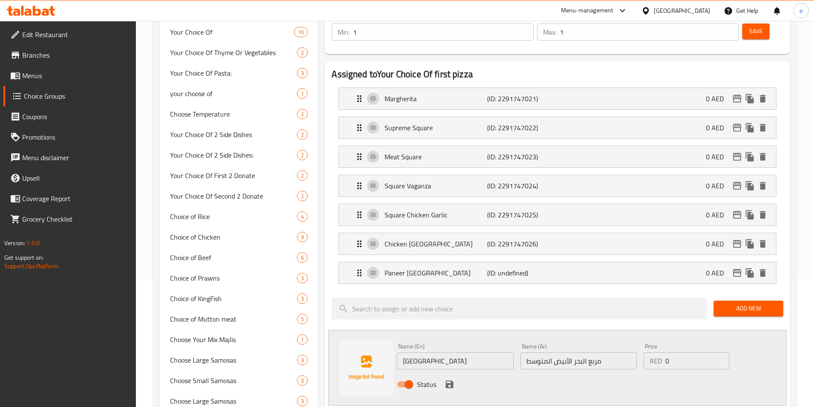
type input "مربع بانير تكة"
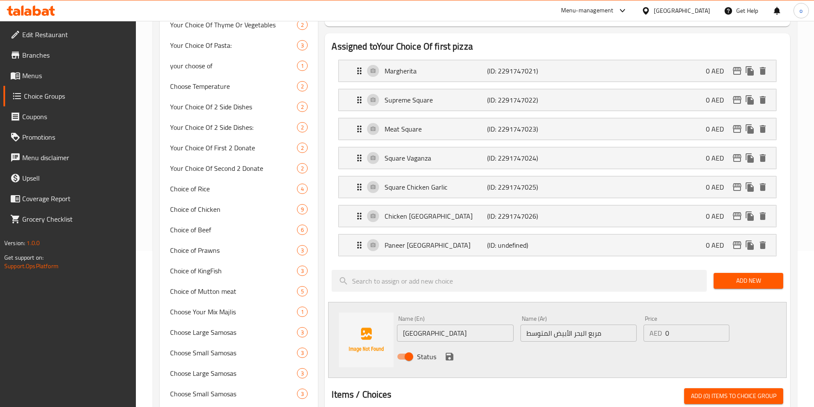
scroll to position [171, 0]
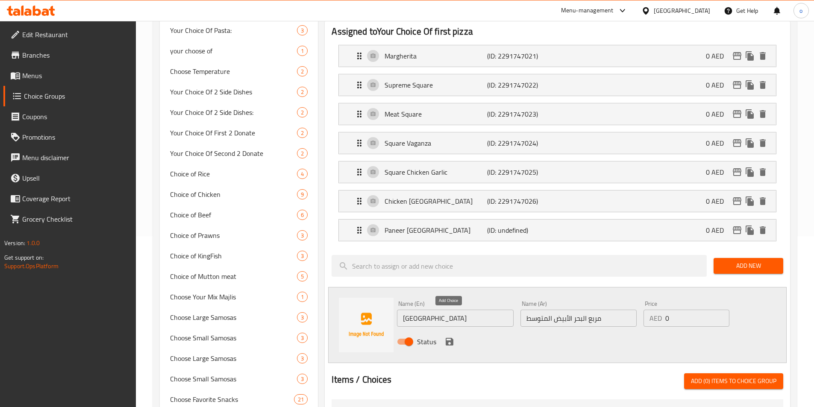
click at [447, 338] on icon "save" at bounding box center [450, 342] width 8 height 8
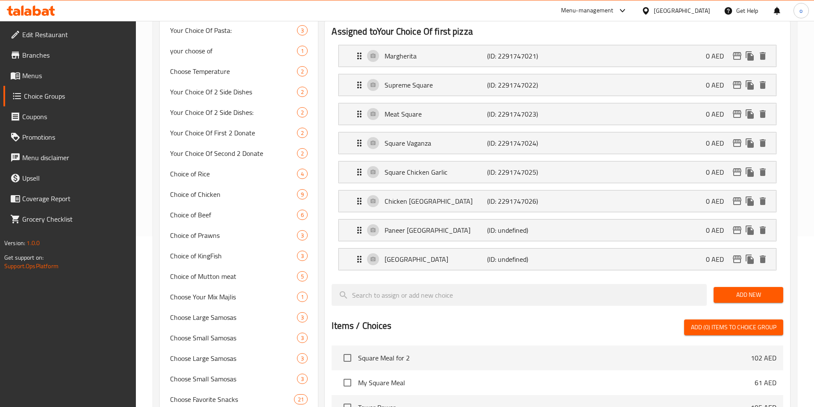
click at [735, 290] on span "Add New" at bounding box center [748, 295] width 56 height 11
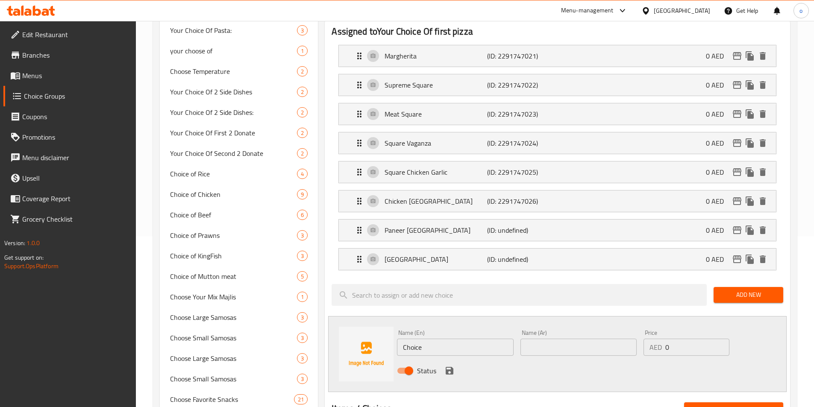
click at [411, 339] on input "Choice" at bounding box center [455, 347] width 116 height 17
paste input "Italian Squar"
type input "Italian Square"
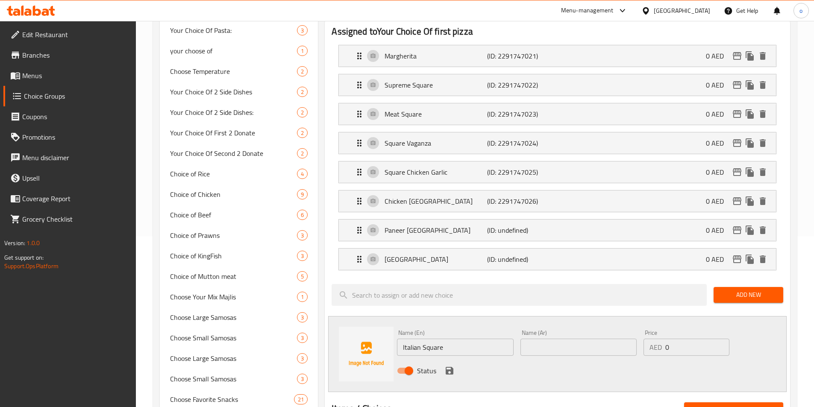
click at [617, 339] on input "text" at bounding box center [578, 347] width 116 height 17
paste input "الساحة الإيطالية"
click at [555, 339] on input "الساحة الإيطالية" at bounding box center [578, 347] width 116 height 17
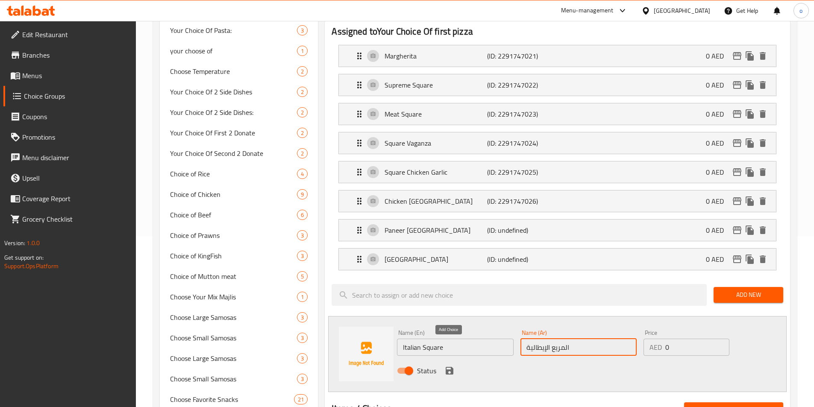
type input "المريع الإيطالية"
click at [447, 367] on icon "save" at bounding box center [450, 371] width 8 height 8
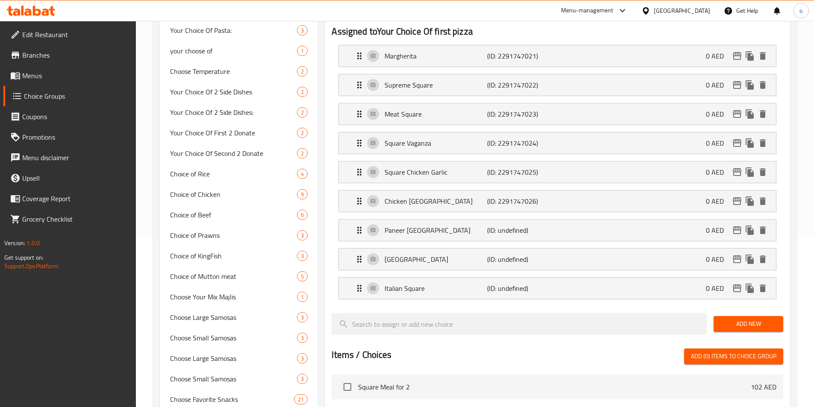
click at [733, 319] on span "Add New" at bounding box center [748, 324] width 56 height 11
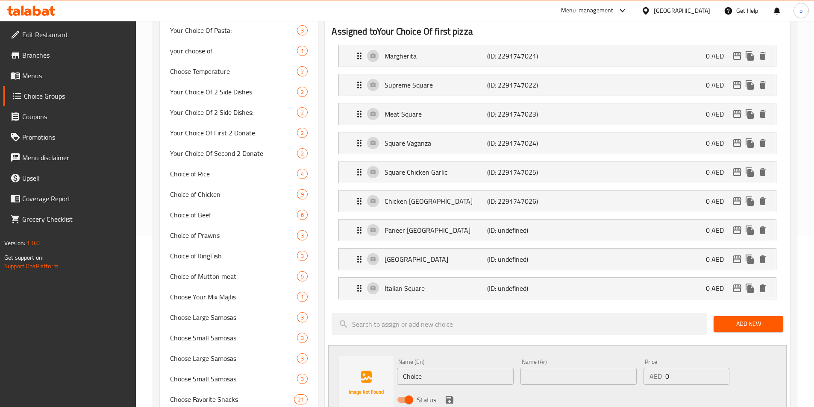
click at [483, 368] on input "Choice" at bounding box center [455, 376] width 116 height 17
paste input "Pulled Beef Squar"
type input "Pulled [GEOGRAPHIC_DATA]"
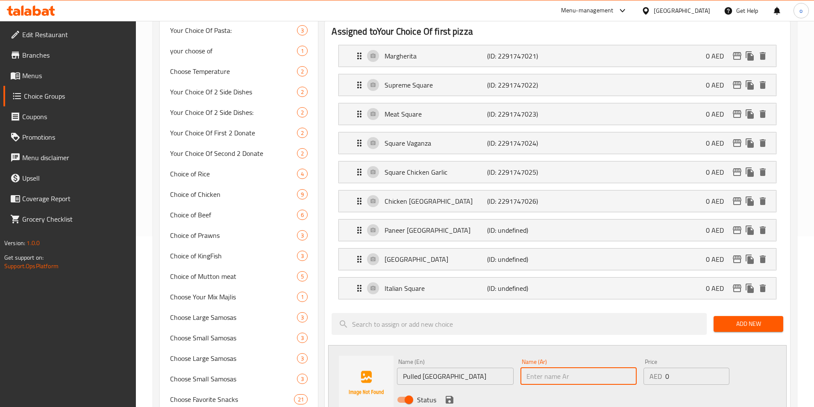
click at [562, 368] on input "text" at bounding box center [578, 376] width 116 height 17
click at [609, 368] on input "text" at bounding box center [578, 376] width 116 height 17
paste input "مربع لحم بقري مسحوب"
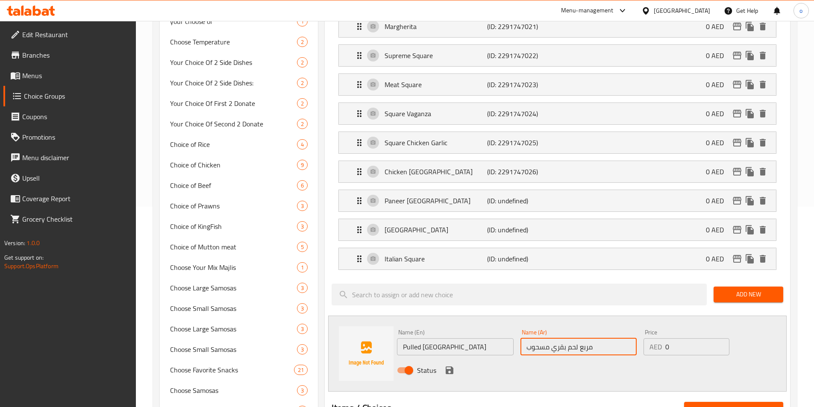
scroll to position [214, 0]
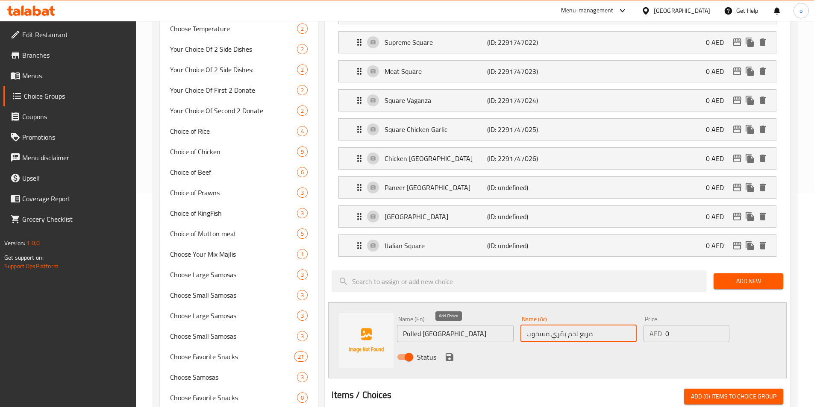
type input "مربع لحم بقري مسحوب"
click at [454, 352] on icon "save" at bounding box center [449, 357] width 10 height 10
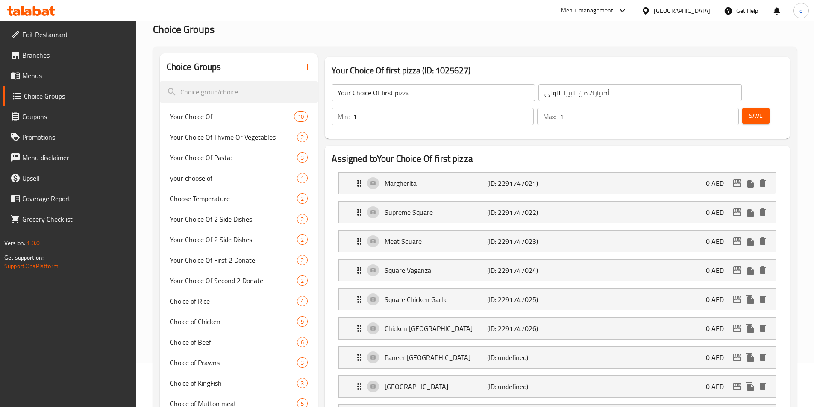
scroll to position [43, 0]
click at [749, 112] on span "Save" at bounding box center [756, 117] width 14 height 11
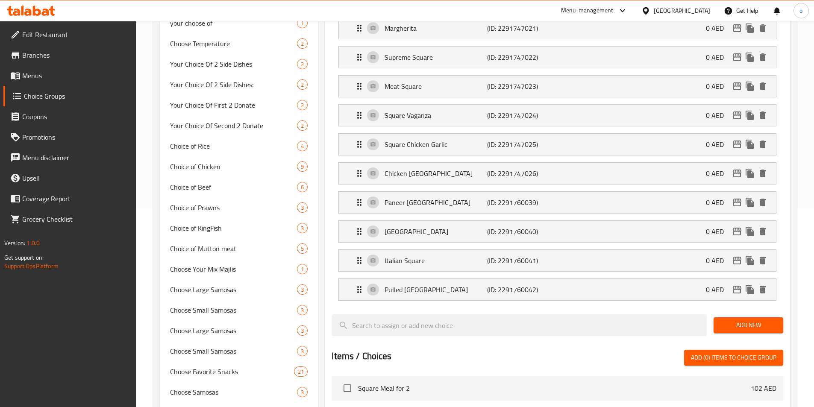
scroll to position [214, 0]
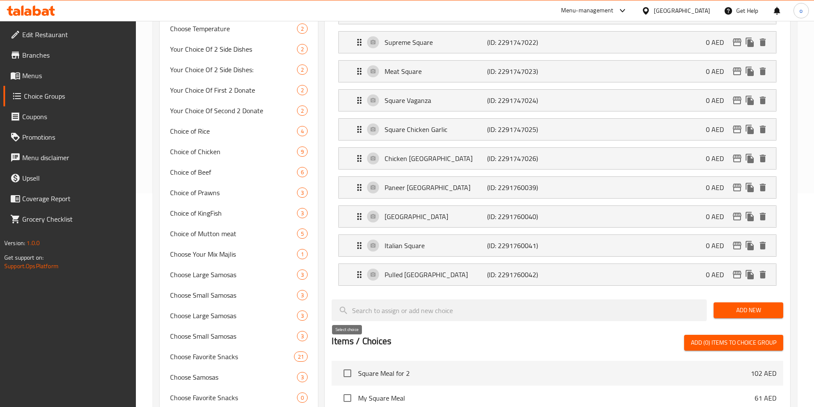
click at [348, 365] on input "checkbox" at bounding box center [347, 374] width 18 height 18
checkbox input "true"
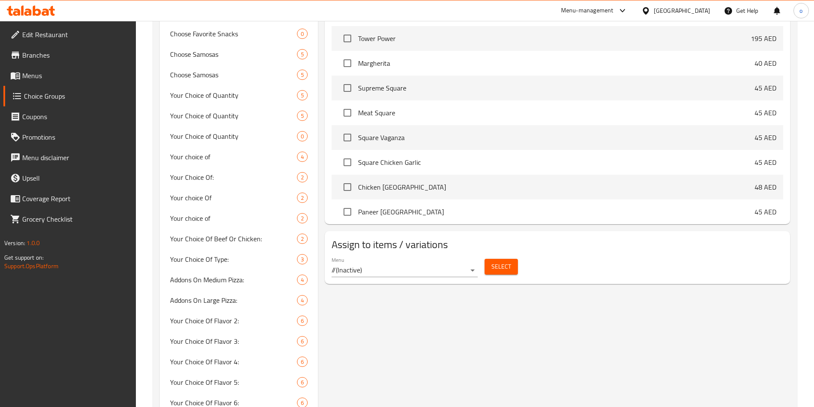
scroll to position [726, 0]
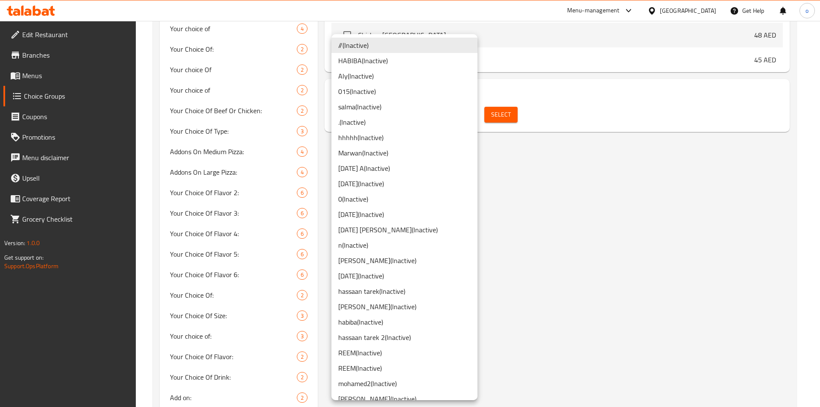
click at [509, 175] on div at bounding box center [410, 203] width 820 height 407
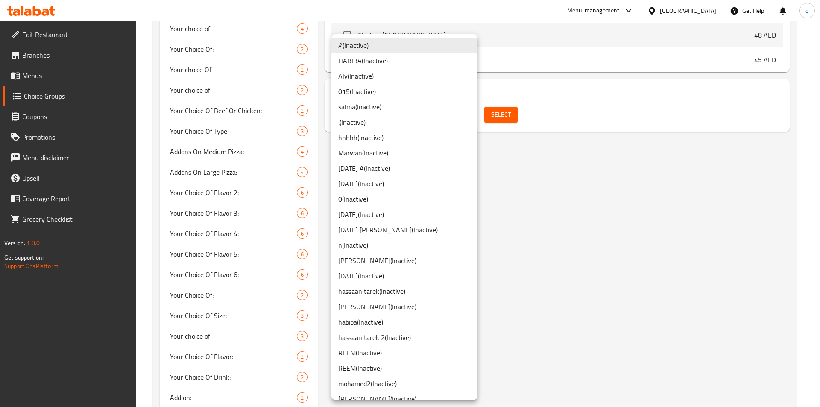
click at [545, 197] on div at bounding box center [410, 203] width 820 height 407
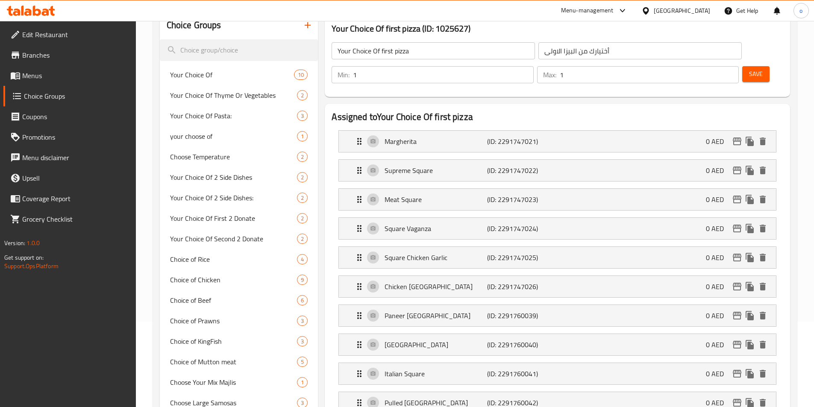
scroll to position [0, 0]
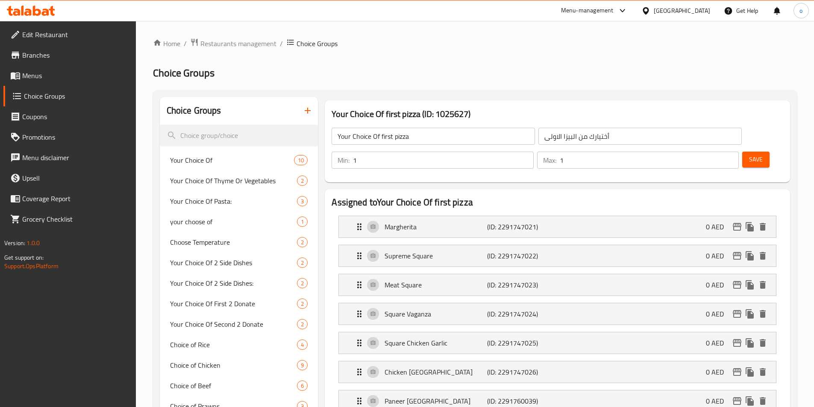
click at [749, 154] on span "Save" at bounding box center [756, 159] width 14 height 11
click at [304, 109] on icon "button" at bounding box center [308, 111] width 10 height 10
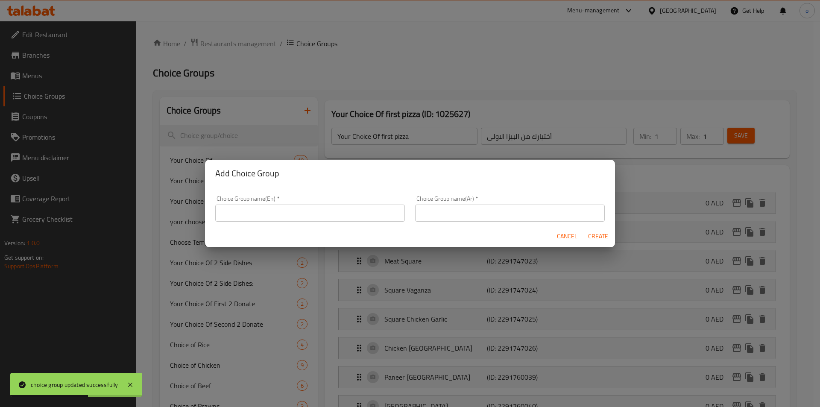
click at [293, 215] on input "text" at bounding box center [310, 213] width 190 height 17
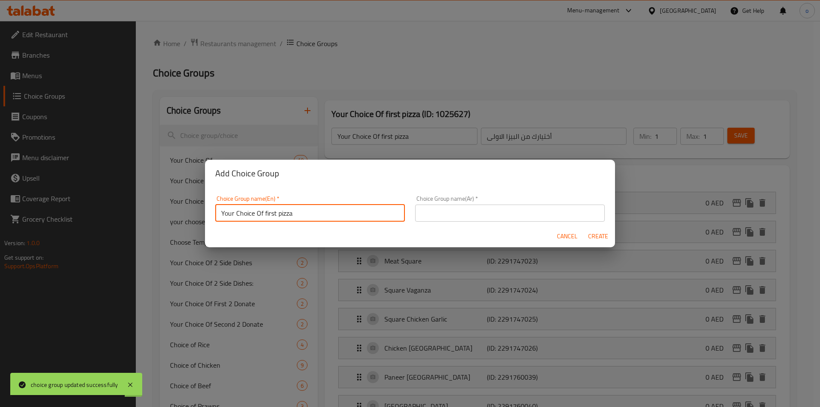
click at [274, 213] on input "Your Choice Of first pizza" at bounding box center [310, 213] width 190 height 17
type input "Your Choice Of second pizza"
click at [438, 218] on input "text" at bounding box center [510, 213] width 190 height 17
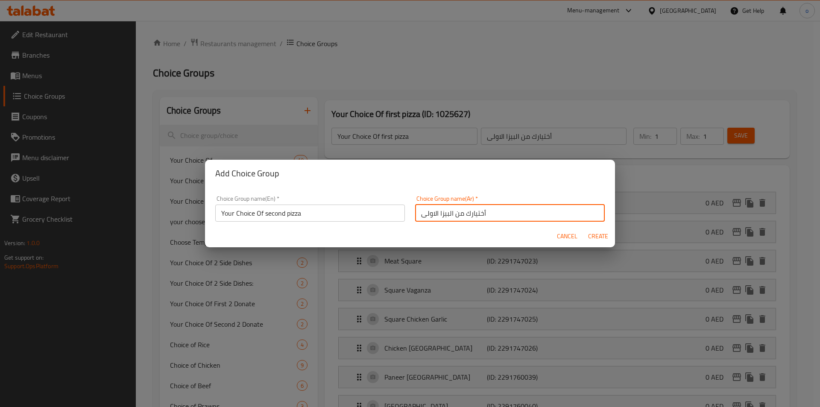
click at [415, 215] on input "أختيارك من البيزا الاولى" at bounding box center [510, 213] width 190 height 17
click at [427, 212] on input "أختيارك من البيزا الاولى" at bounding box center [510, 213] width 190 height 17
type input "أختيارك من البيزا الثانية"
click at [586, 233] on button "Create" at bounding box center [598, 237] width 27 height 16
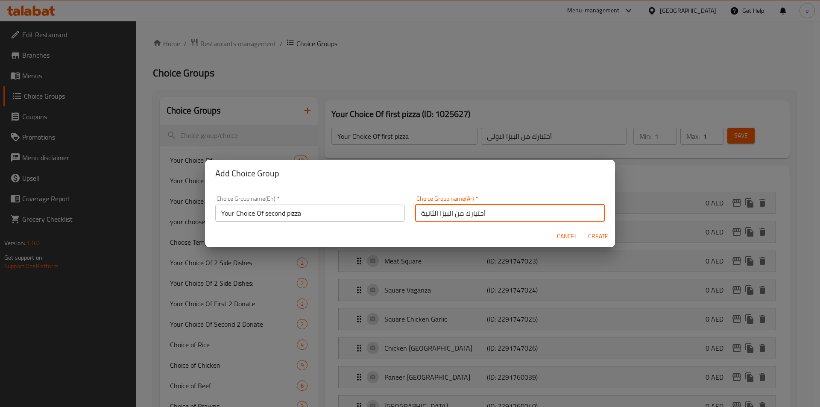
type input "Your Choice Of second pizza"
type input "أختيارك من البيزا الثانية"
type input "0"
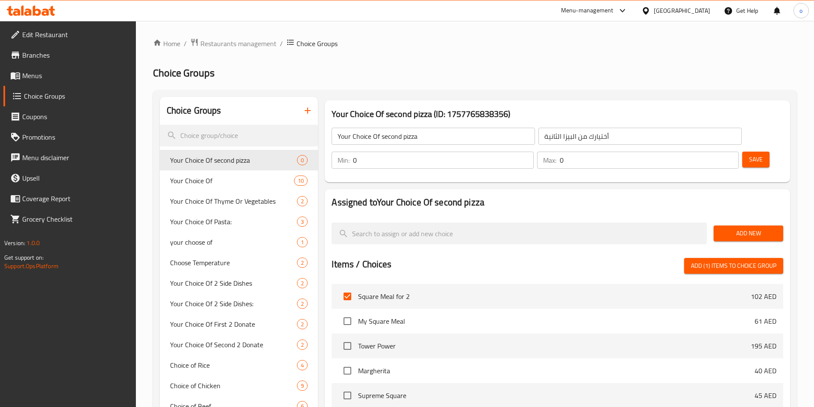
click at [533, 152] on input "0" at bounding box center [443, 160] width 180 height 17
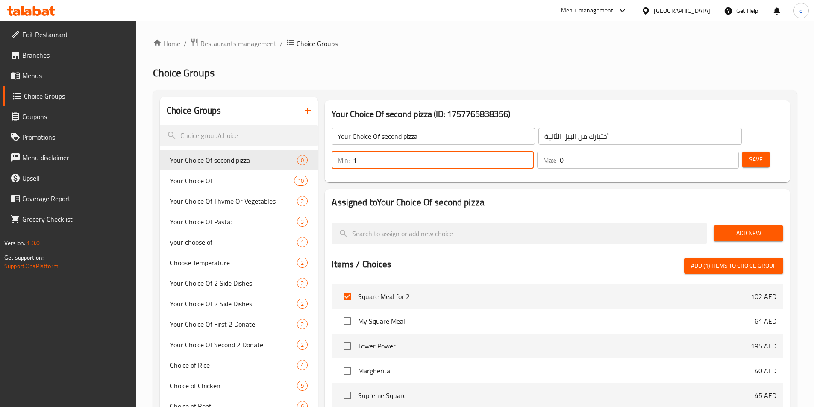
type input "1"
click at [533, 152] on input "1" at bounding box center [443, 160] width 180 height 17
click at [556, 155] on p "Max:" at bounding box center [549, 160] width 13 height 10
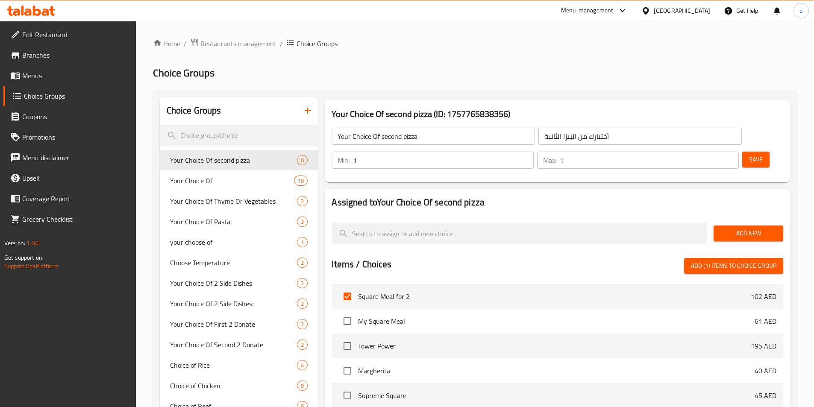
type input "1"
click at [714, 152] on input "1" at bounding box center [649, 160] width 179 height 17
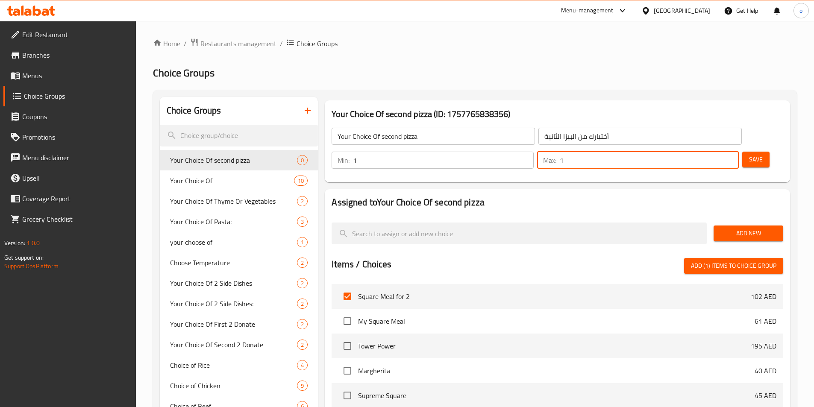
click at [699, 151] on div "Your Choice Of second pizza ​ أختيارك من البيزا الثانية ​ Min: 1 ​ Max: 1 ​ Save" at bounding box center [557, 149] width 459 height 62
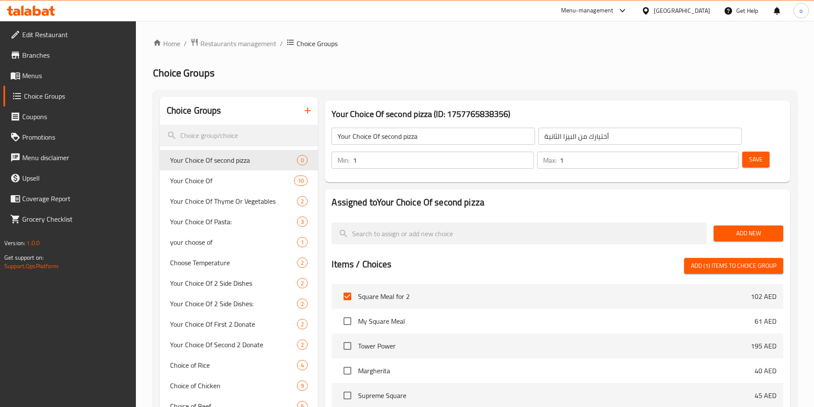
click at [727, 228] on span "Add New" at bounding box center [748, 233] width 56 height 11
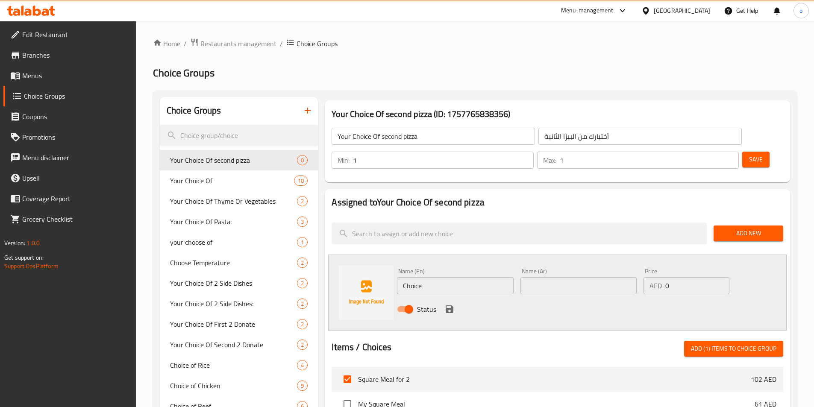
click at [458, 277] on input "Choice" at bounding box center [455, 285] width 116 height 17
paste input "Margherita"
type input "Margherita"
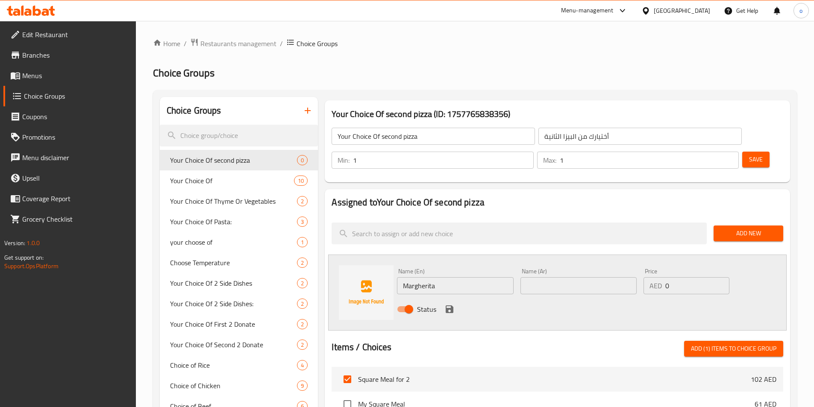
click at [588, 277] on input "text" at bounding box center [578, 285] width 116 height 17
paste input "مارغريتا"
type input "مارغريتا"
click at [452, 306] on icon "save" at bounding box center [450, 310] width 8 height 8
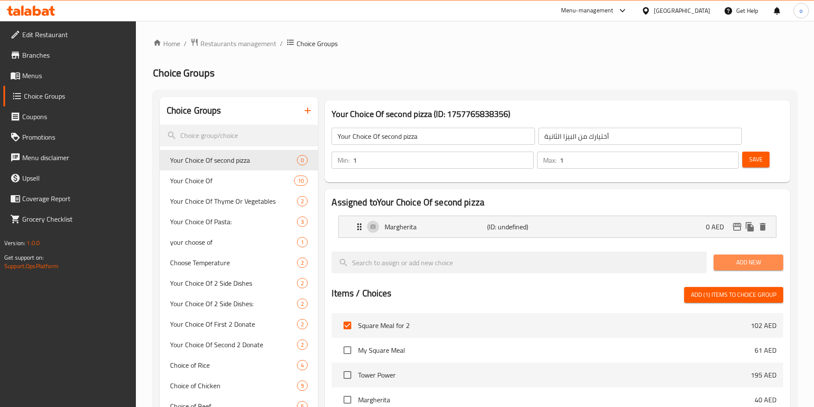
click at [754, 257] on span "Add New" at bounding box center [748, 262] width 56 height 11
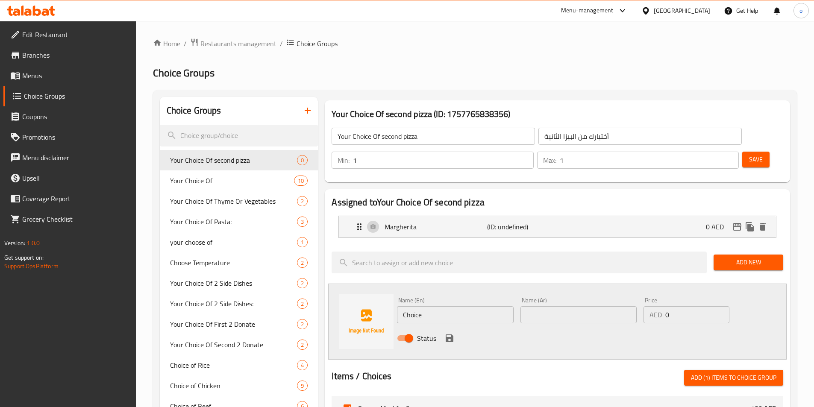
click at [473, 306] on input "Choice" at bounding box center [455, 314] width 116 height 17
click at [475, 306] on input "Choice" at bounding box center [455, 314] width 116 height 17
paste input "Supreme Squar"
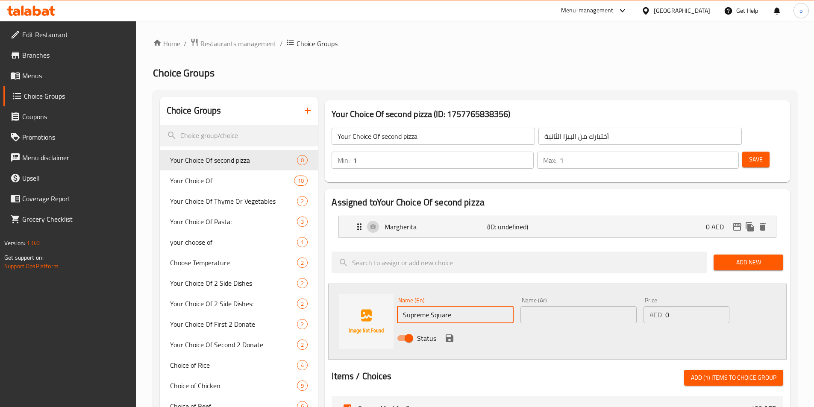
type input "Supreme Square"
click at [554, 306] on input "text" at bounding box center [578, 314] width 116 height 17
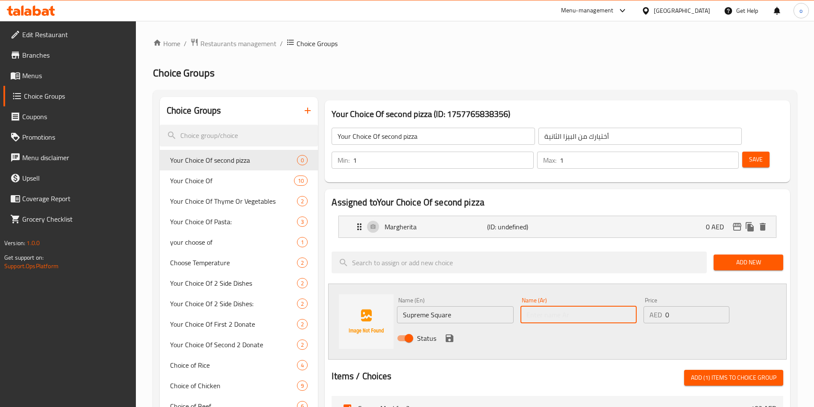
paste input "المربع السوبريم"
type input "المربع السوبريم"
click at [450, 335] on icon "save" at bounding box center [450, 339] width 8 height 8
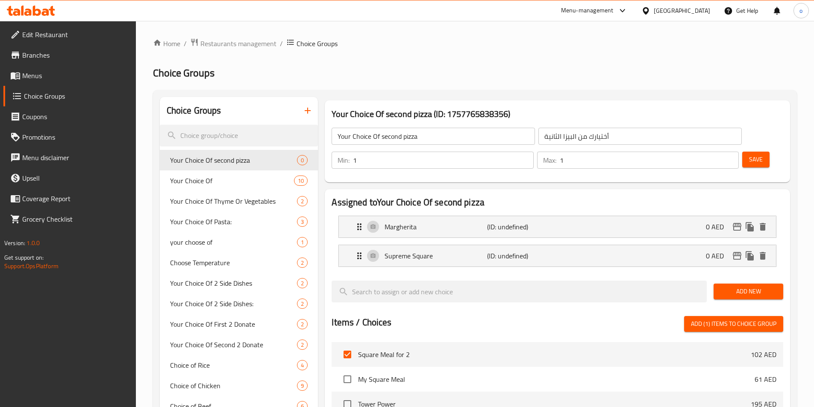
click at [747, 286] on span "Add New" at bounding box center [748, 291] width 56 height 11
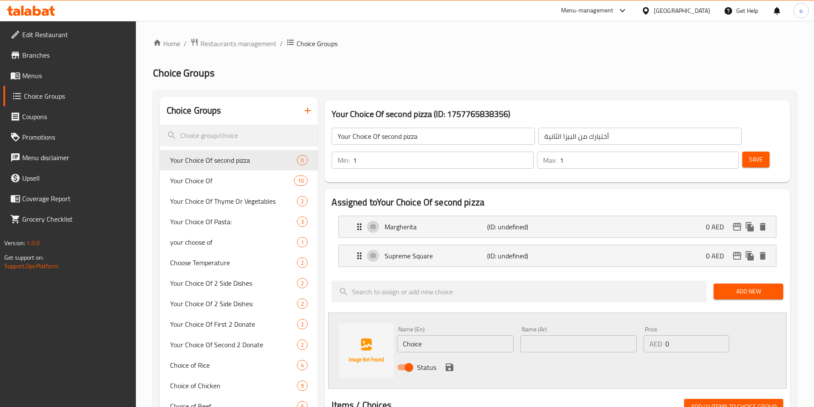
click at [470, 335] on input "Choice" at bounding box center [455, 343] width 116 height 17
paste input "Meat Squar"
type input "Meat Square"
click at [537, 335] on input "text" at bounding box center [578, 343] width 116 height 17
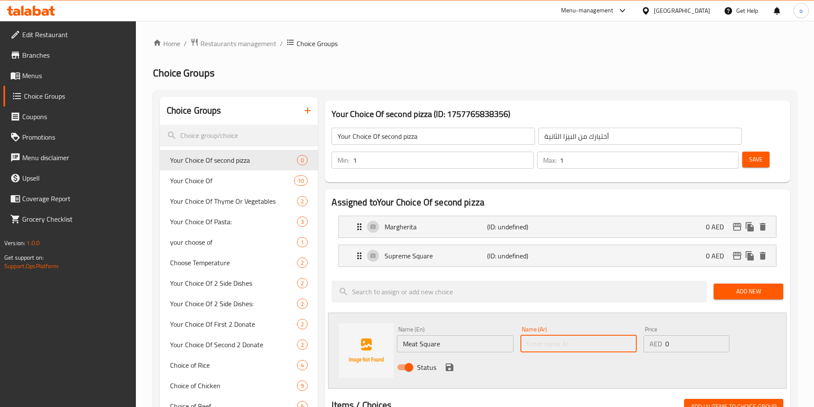
paste input "مربع اللحم"
type input "مربع اللحم"
click at [451, 364] on icon "save" at bounding box center [450, 368] width 8 height 8
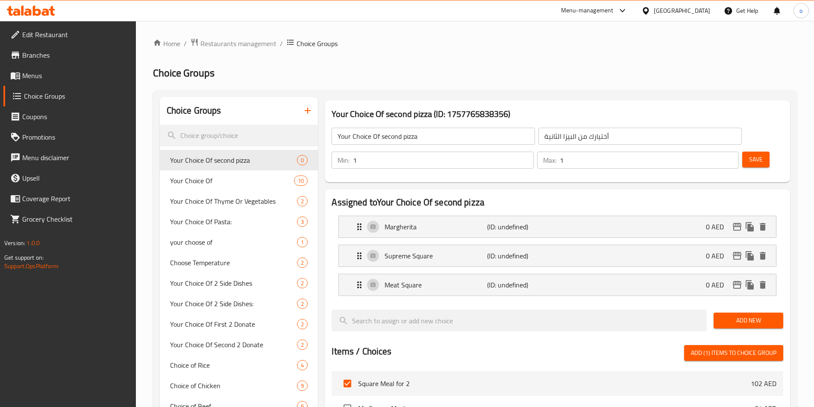
click at [753, 315] on span "Add New" at bounding box center [748, 320] width 56 height 11
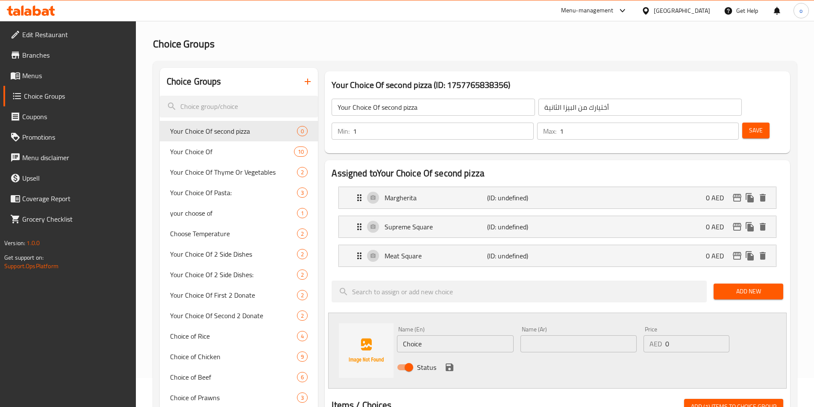
scroll to position [43, 0]
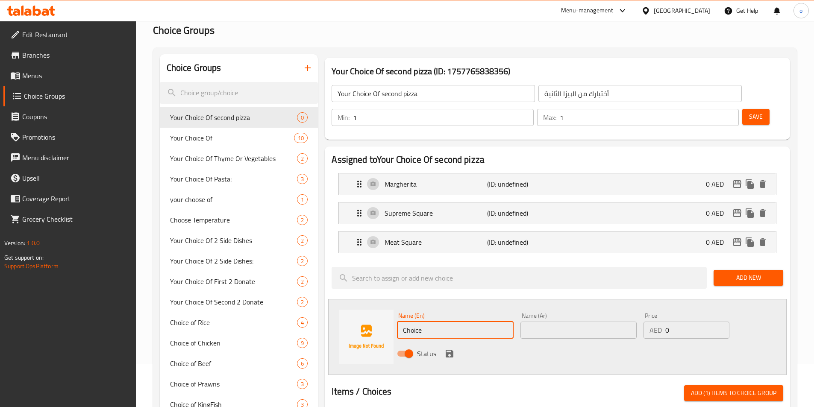
click at [487, 322] on input "Choice" at bounding box center [455, 330] width 116 height 17
paste input "Square Vaganza"
type input "Square Vaganza"
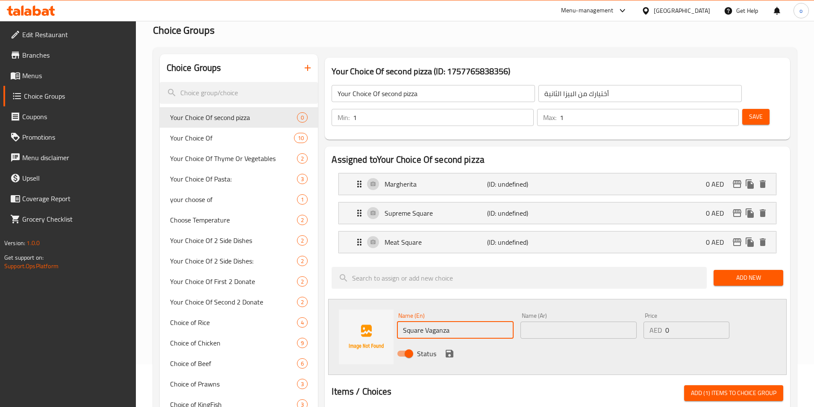
click at [585, 322] on input "text" at bounding box center [578, 330] width 116 height 17
click at [574, 322] on input "text" at bounding box center [578, 330] width 116 height 17
paste input "مربع فاجانزا"
type input "مربع فاجانزا"
click at [447, 350] on icon "save" at bounding box center [450, 354] width 8 height 8
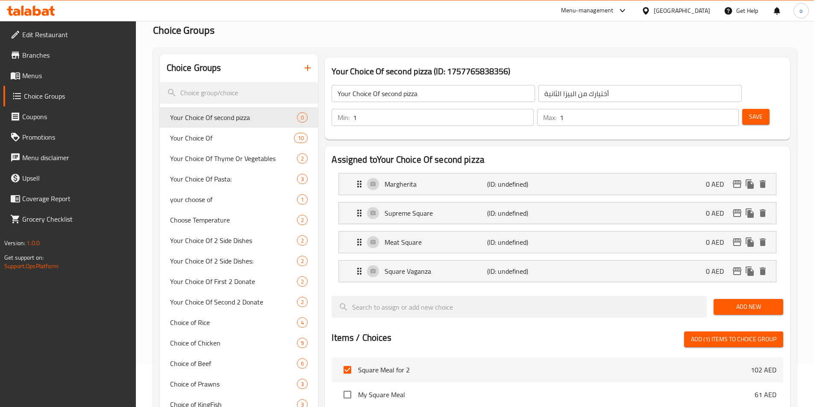
click at [759, 299] on button "Add New" at bounding box center [749, 307] width 70 height 16
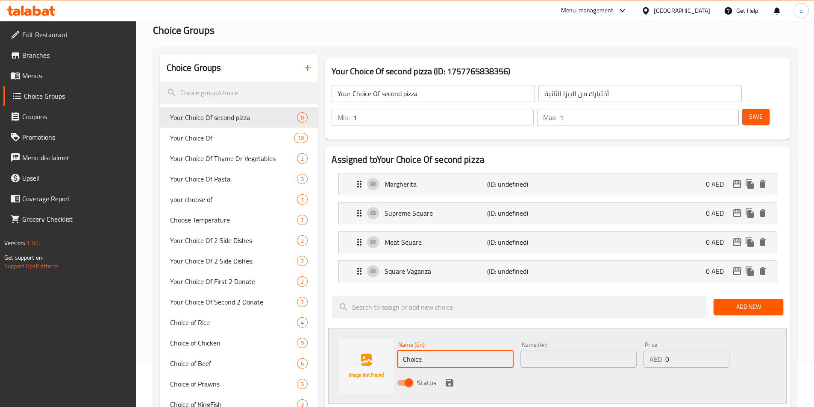
click at [485, 351] on input "Choice" at bounding box center [455, 359] width 116 height 17
paste input "Square Chicken Garlic"
type input "Square Chicken Garlic"
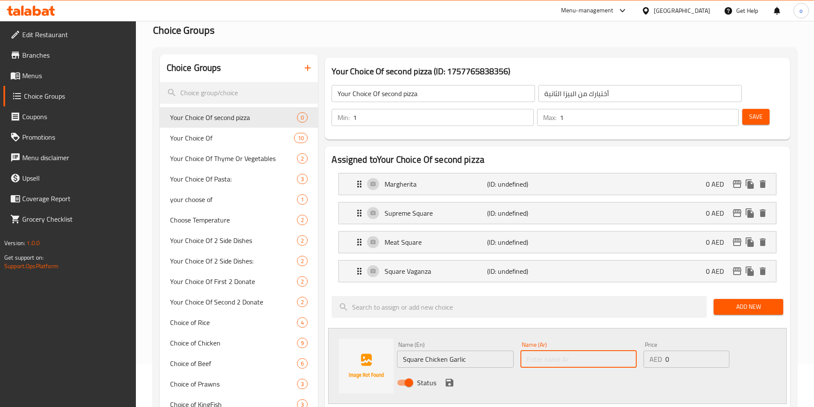
click at [558, 351] on input "text" at bounding box center [578, 359] width 116 height 17
click at [585, 351] on input "text" at bounding box center [578, 359] width 116 height 17
paste input "دجاج مربع بالثوم"
drag, startPoint x: 545, startPoint y: 337, endPoint x: 562, endPoint y: 337, distance: 17.5
click at [562, 351] on input "دجاج مربع بالثوم" at bounding box center [578, 359] width 116 height 17
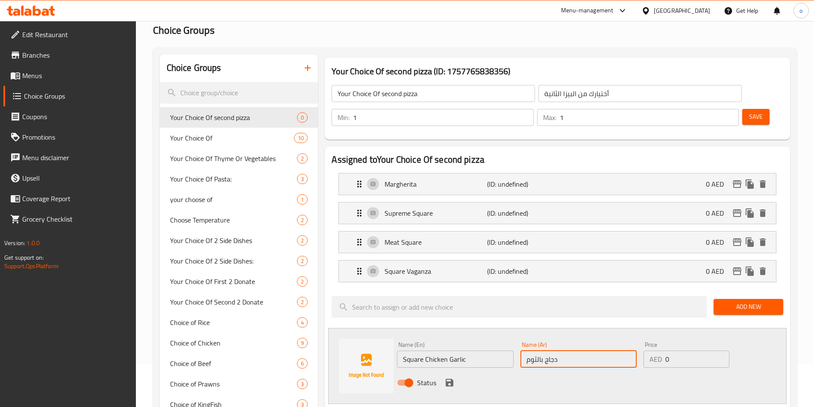
click at [562, 351] on input "دجاج بالثوم" at bounding box center [578, 359] width 116 height 17
click at [527, 351] on input "دجاج بالثوم" at bounding box center [578, 359] width 116 height 17
type input "مربع دجاج بالثوم"
click at [579, 370] on div "Name (En) Square Chicken Garlic Name (En) Name (Ar) مربع دجاج بالثوم Name (Ar) …" at bounding box center [557, 366] width 459 height 76
click at [449, 378] on icon "save" at bounding box center [449, 383] width 10 height 10
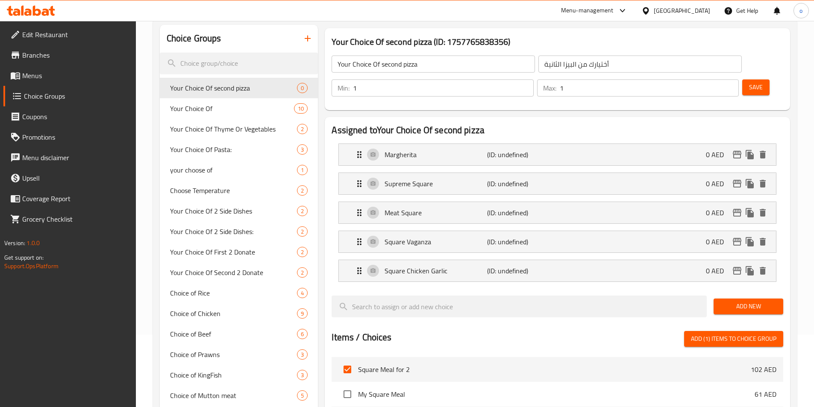
scroll to position [85, 0]
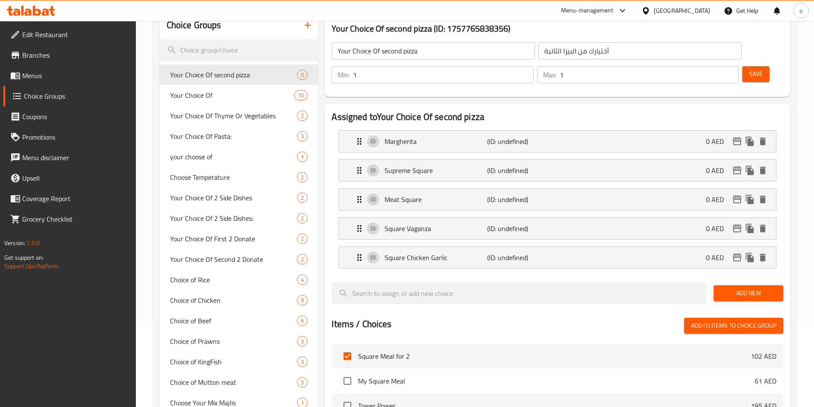
click at [743, 288] on span "Add New" at bounding box center [748, 293] width 56 height 11
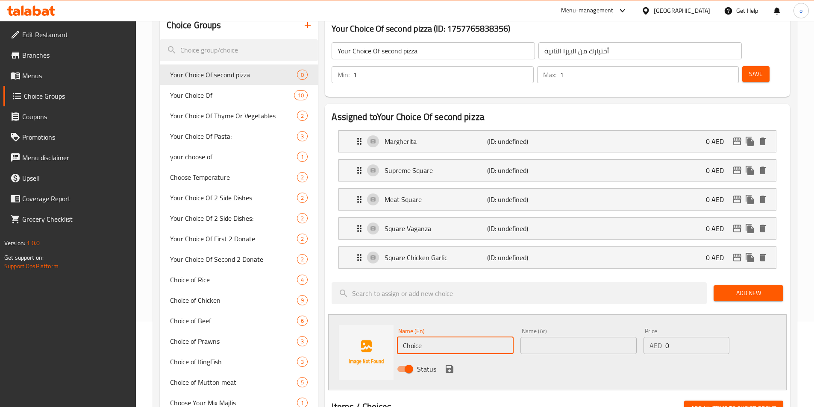
click at [465, 337] on input "Choice" at bounding box center [455, 345] width 116 height 17
click at [470, 337] on input "Choice" at bounding box center [455, 345] width 116 height 17
paste input "Chicken [GEOGRAPHIC_DATA]"
type input "ChoiceChicken [GEOGRAPHIC_DATA]"
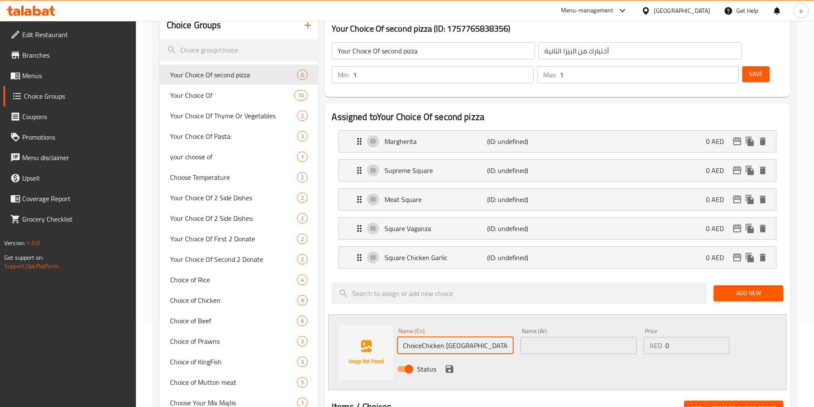
click at [556, 337] on input "text" at bounding box center [578, 345] width 116 height 17
drag, startPoint x: 420, startPoint y: 322, endPoint x: 415, endPoint y: 324, distance: 5.0
click at [415, 337] on input "ChoiceChicken [GEOGRAPHIC_DATA]" at bounding box center [455, 345] width 116 height 17
click at [420, 337] on input "ChoiceChicken [GEOGRAPHIC_DATA]" at bounding box center [455, 345] width 116 height 17
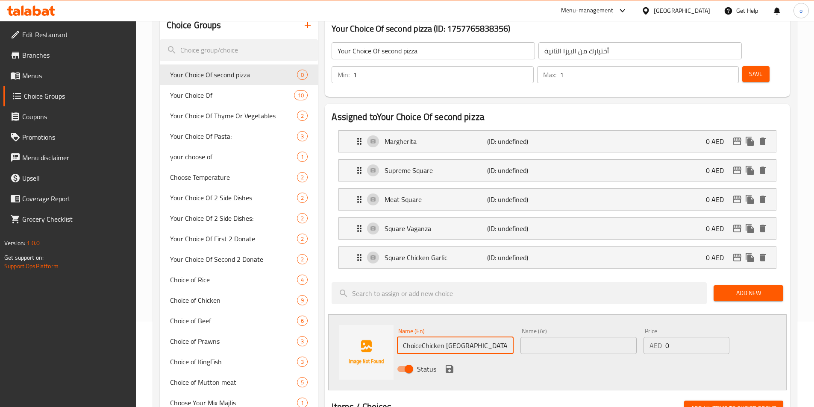
click at [420, 337] on input "ChoiceChicken [GEOGRAPHIC_DATA]" at bounding box center [455, 345] width 116 height 17
paste input "Chicken [GEOGRAPHIC_DATA]"
type input "Chicken [GEOGRAPHIC_DATA]"
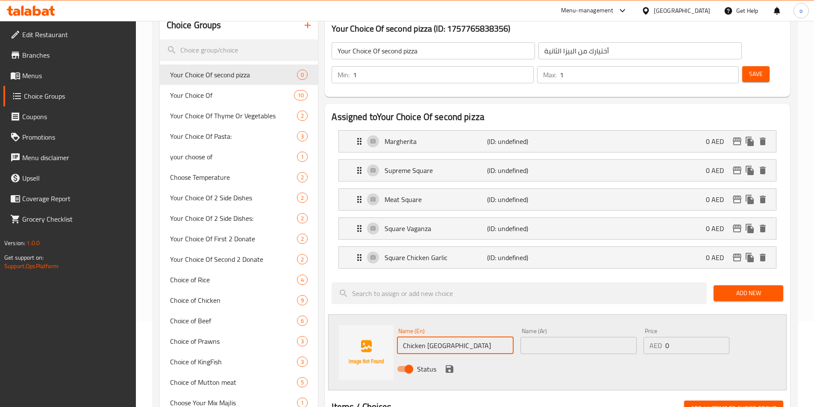
click at [561, 337] on input "text" at bounding box center [578, 345] width 116 height 17
click at [597, 337] on input "text" at bounding box center [578, 345] width 116 height 17
paste input "مربع تكة الدجاج"
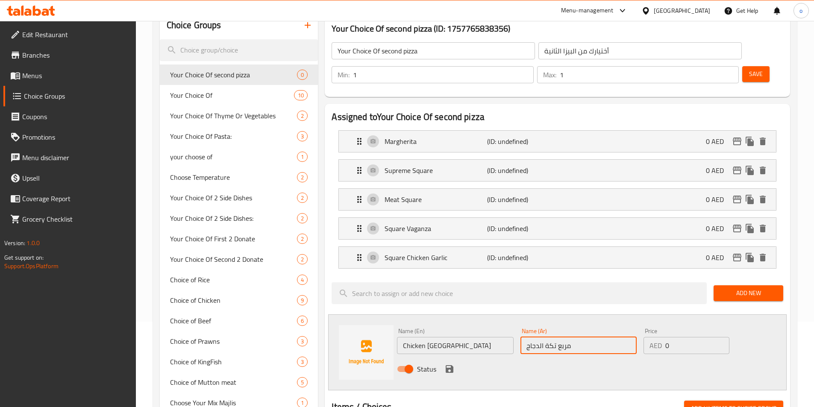
type input "مربع تكة الدجاج"
click at [451, 364] on icon "save" at bounding box center [449, 369] width 10 height 10
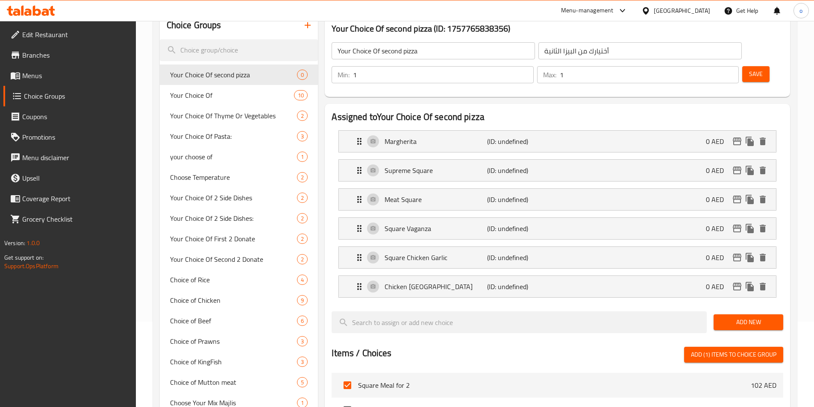
click at [751, 317] on span "Add New" at bounding box center [748, 322] width 56 height 11
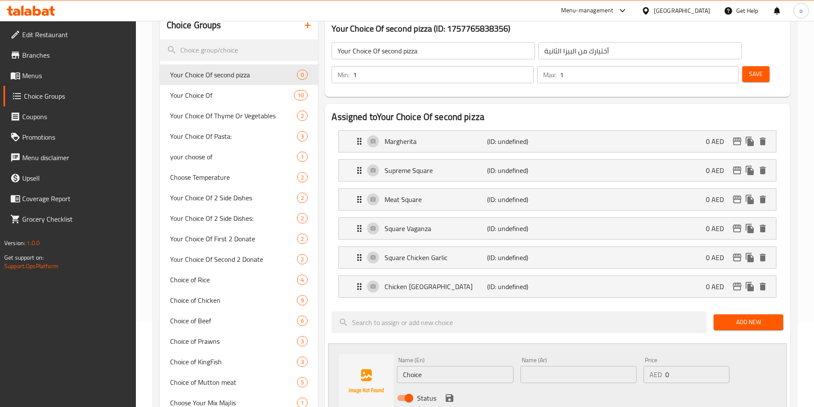
click at [493, 366] on input "Choice" at bounding box center [455, 374] width 116 height 17
paste input "Paneer [PERSON_NAME]"
type input "Paneer [GEOGRAPHIC_DATA]"
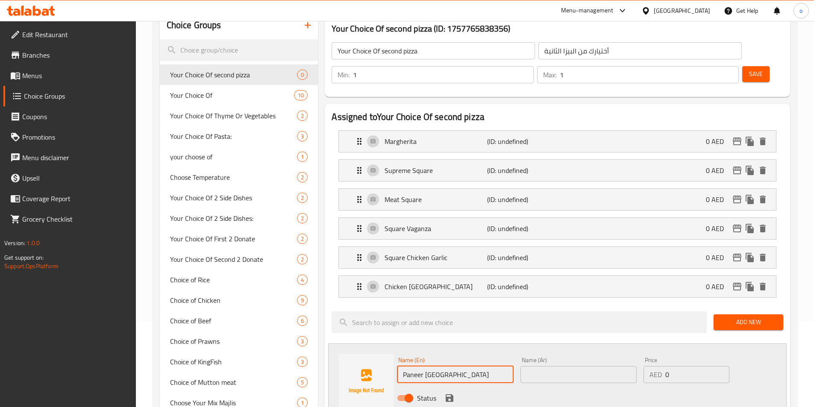
click at [585, 366] on input "text" at bounding box center [578, 374] width 116 height 17
click at [532, 366] on input "text" at bounding box center [578, 374] width 116 height 17
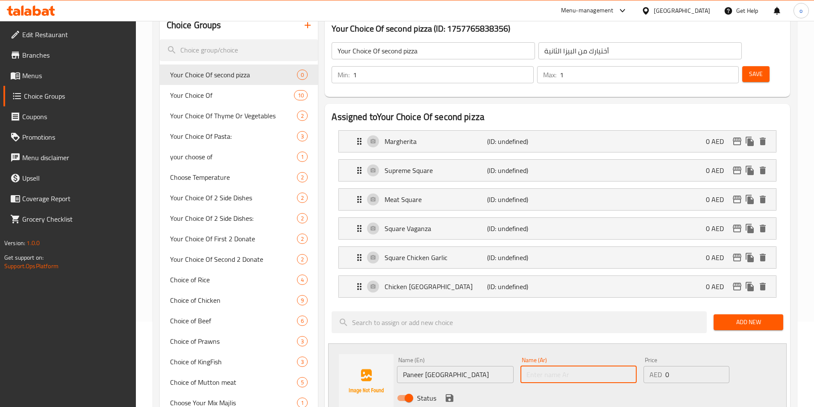
paste input "ساحة بانير تيكا"
click at [523, 366] on input "ساحة بانير تيكا" at bounding box center [578, 374] width 116 height 17
drag, startPoint x: 553, startPoint y: 349, endPoint x: 577, endPoint y: 349, distance: 24.4
click at [577, 366] on input "ساحة بانير تيكا" at bounding box center [578, 374] width 116 height 17
click at [534, 366] on input "مربع بانير تيكا" at bounding box center [578, 374] width 116 height 17
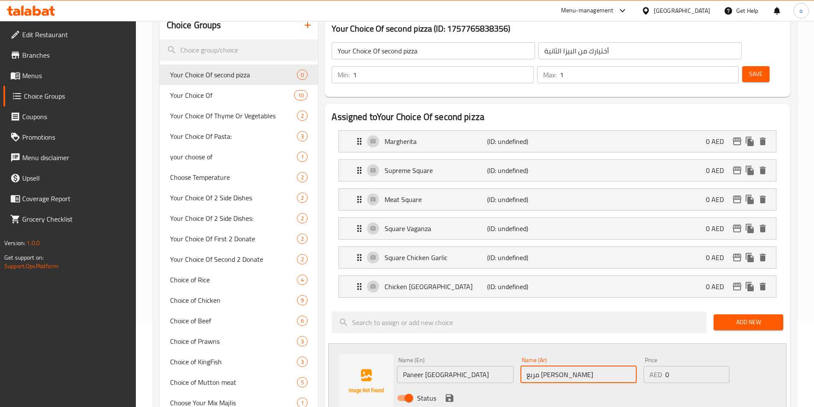
click at [534, 366] on input "مربع بانير تيكا" at bounding box center [578, 374] width 116 height 17
type input "مربع بانير تكة"
click at [530, 387] on div "Status" at bounding box center [579, 398] width 370 height 23
click at [447, 394] on icon "save" at bounding box center [450, 398] width 8 height 8
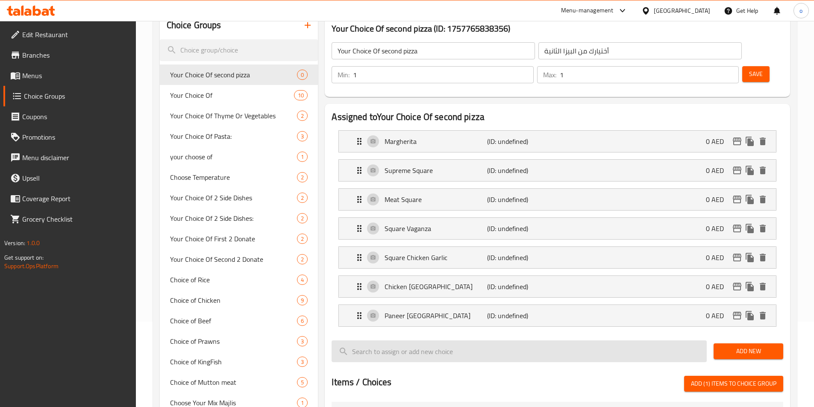
drag, startPoint x: 736, startPoint y: 329, endPoint x: 700, endPoint y: 333, distance: 36.5
click at [736, 346] on span "Add New" at bounding box center [748, 351] width 56 height 11
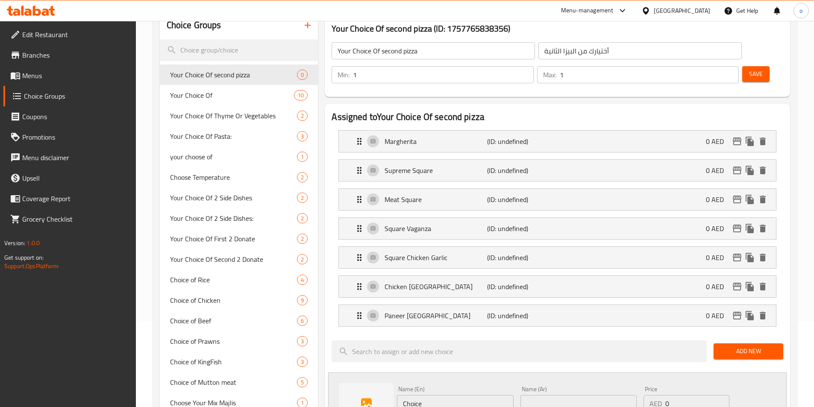
click at [458, 395] on input "Choice" at bounding box center [455, 403] width 116 height 17
paste input "Mediterranean Squar"
type input "[GEOGRAPHIC_DATA]"
click at [611, 395] on input "text" at bounding box center [578, 403] width 116 height 17
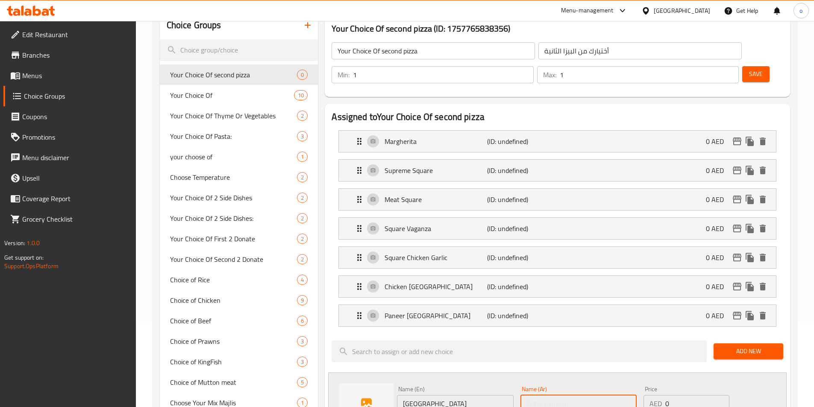
paste input "ساحة البحر الأبيض المتوسط"
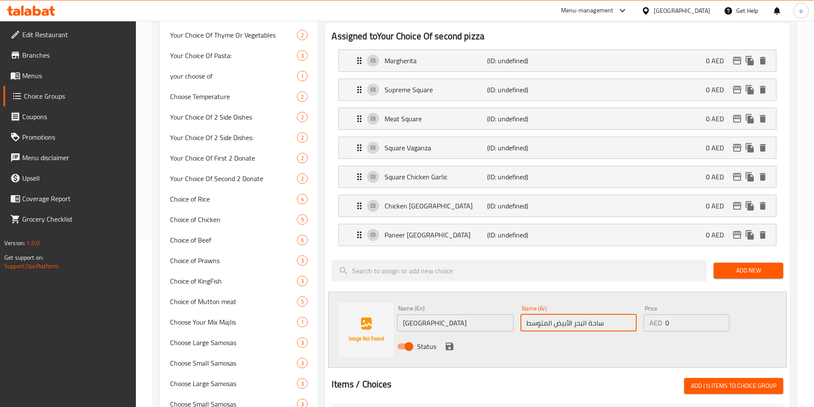
scroll to position [171, 0]
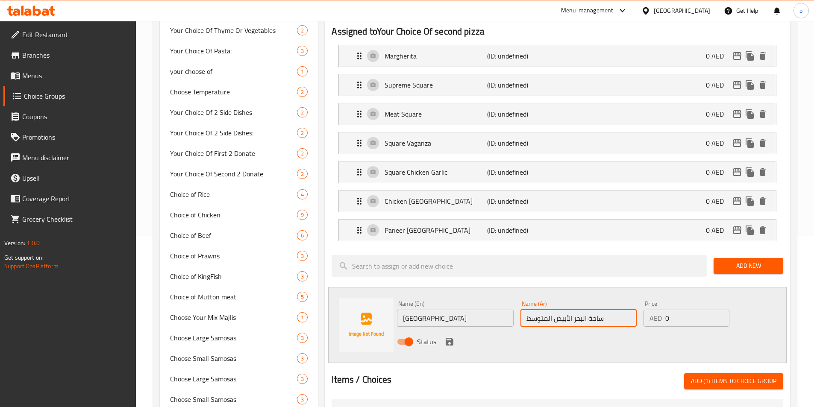
click at [592, 310] on input "ساحة البحر الأبيض المتوسط" at bounding box center [578, 318] width 116 height 17
type input "مربع البحر الأبيض المتوسط"
click at [451, 338] on icon "save" at bounding box center [450, 342] width 8 height 8
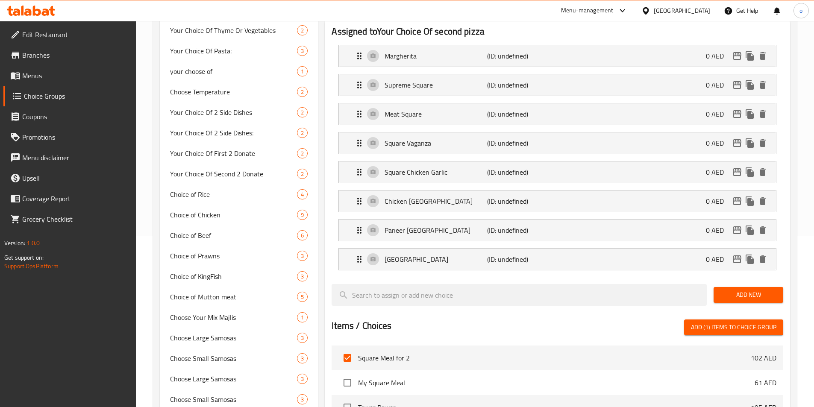
click at [757, 290] on span "Add New" at bounding box center [748, 295] width 56 height 11
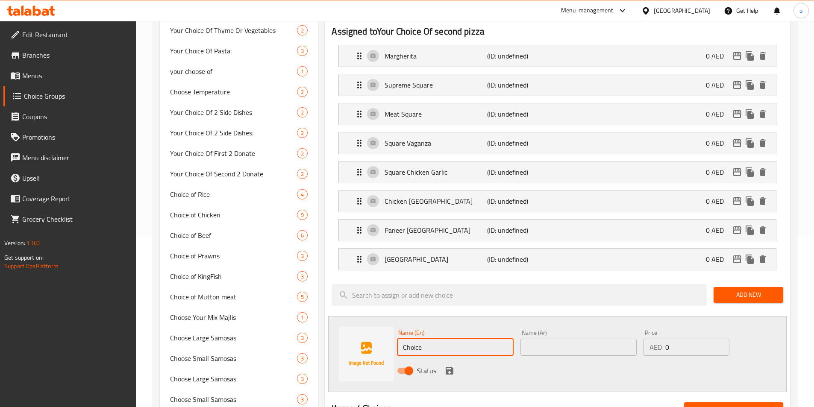
click at [489, 339] on input "Choice" at bounding box center [455, 347] width 116 height 17
paste input "Italian Squar"
type input "Italian Square"
click at [551, 339] on input "text" at bounding box center [578, 347] width 116 height 17
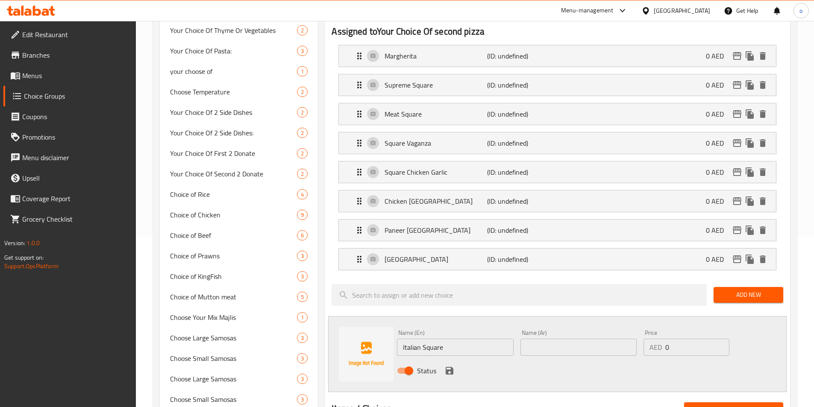
click at [558, 339] on input "text" at bounding box center [578, 347] width 116 height 17
paste input "الساحة الإيطالية"
click at [562, 339] on input "الساحة الإيطالية" at bounding box center [578, 347] width 116 height 17
click at [526, 339] on input "مربع الإيطالية" at bounding box center [578, 347] width 116 height 17
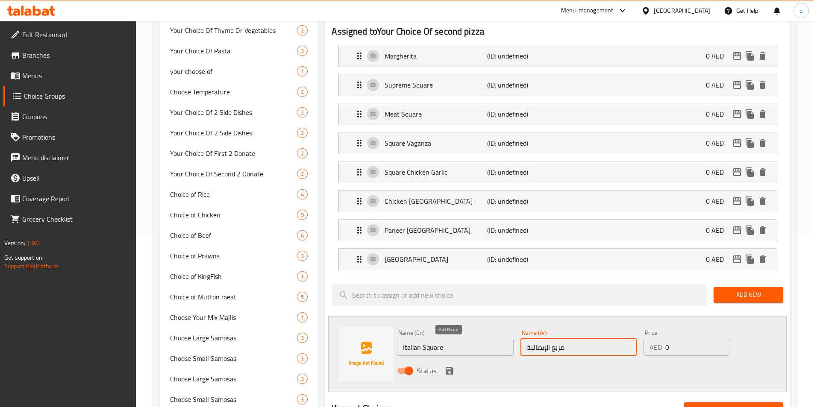
type input "مربع الإيطالية"
click at [450, 366] on icon "save" at bounding box center [449, 371] width 10 height 10
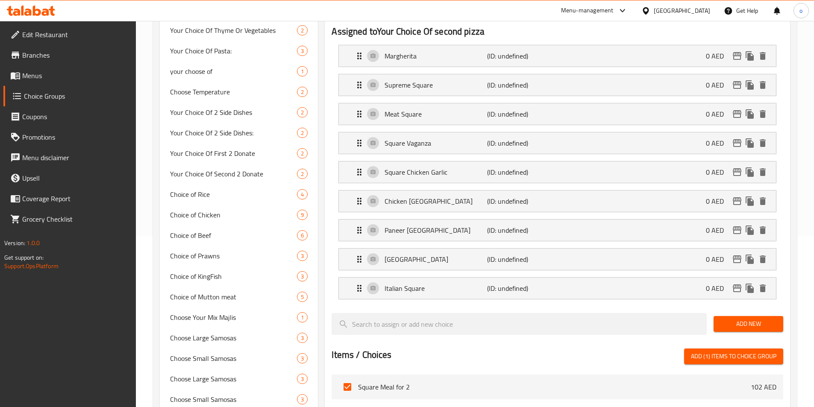
click at [724, 319] on span "Add New" at bounding box center [748, 324] width 56 height 11
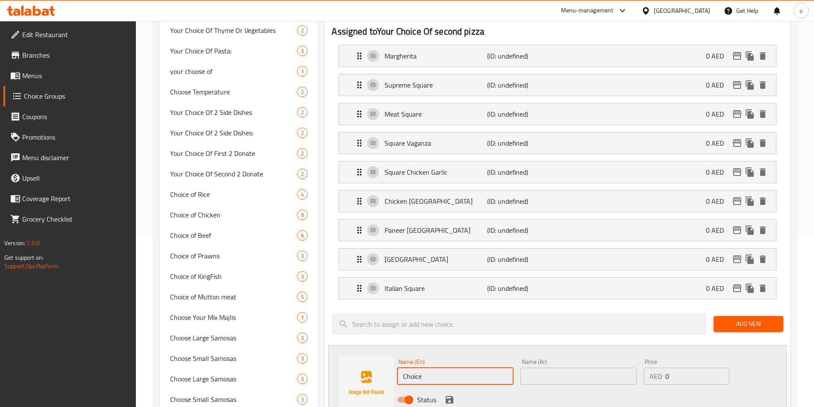
click at [417, 368] on input "Choice" at bounding box center [455, 376] width 116 height 17
click at [412, 368] on input "Choice" at bounding box center [455, 376] width 116 height 17
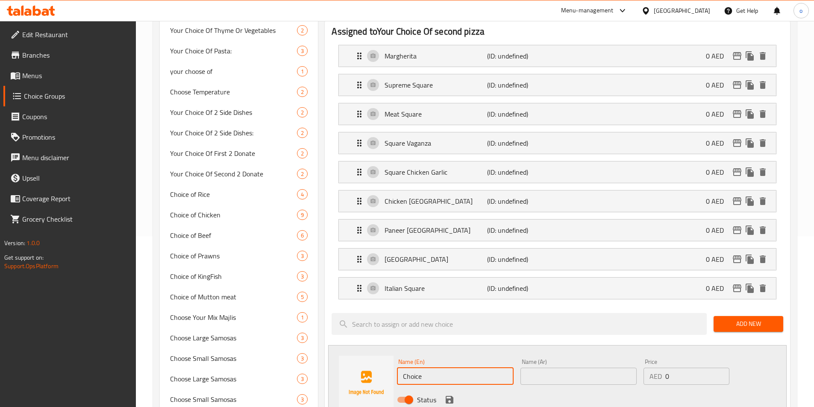
paste input "Pulled Beef Squar"
type input "Pulled [GEOGRAPHIC_DATA]"
click at [542, 368] on input "text" at bounding box center [578, 376] width 116 height 17
click at [609, 368] on input "text" at bounding box center [578, 376] width 116 height 17
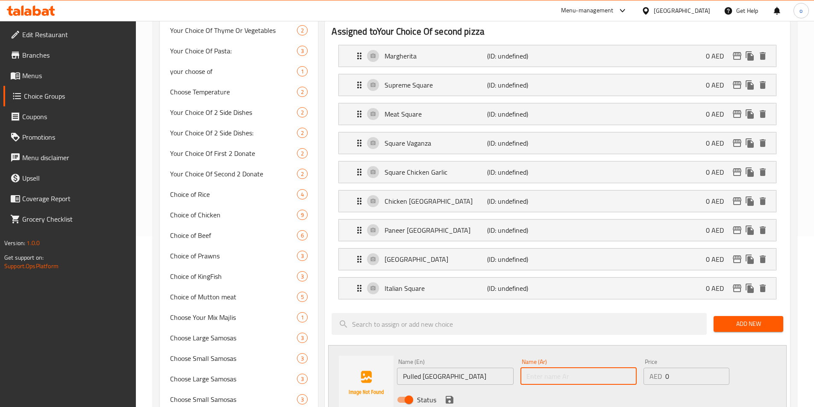
paste input "مربع لحم بقري مسحوب"
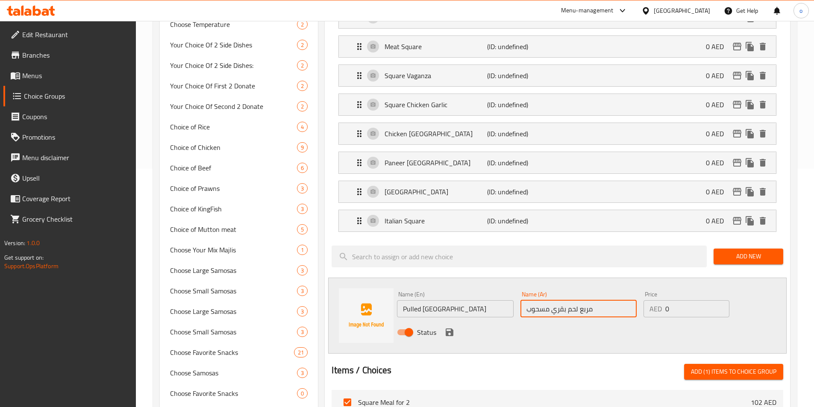
scroll to position [256, 0]
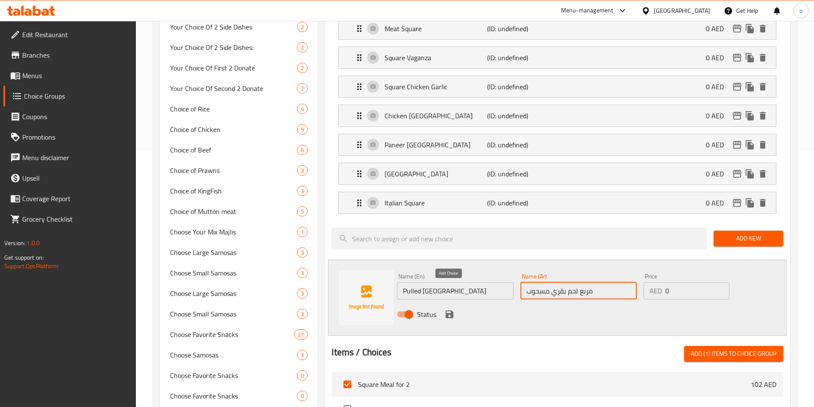
type input "مربع لحم بقري مسحوب"
click at [451, 311] on icon "save" at bounding box center [450, 315] width 8 height 8
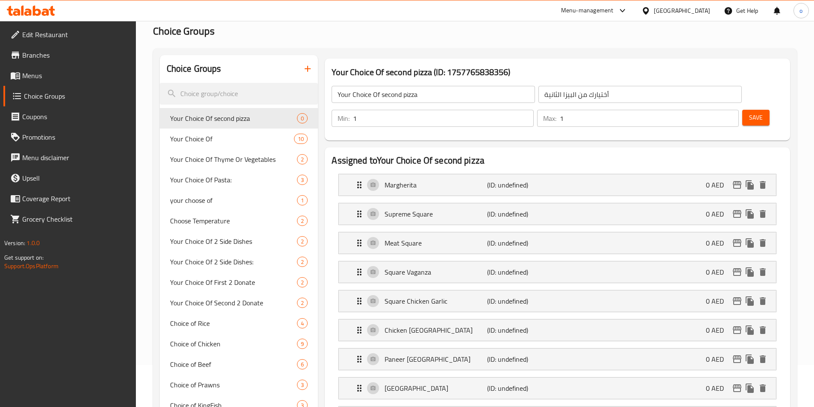
scroll to position [0, 0]
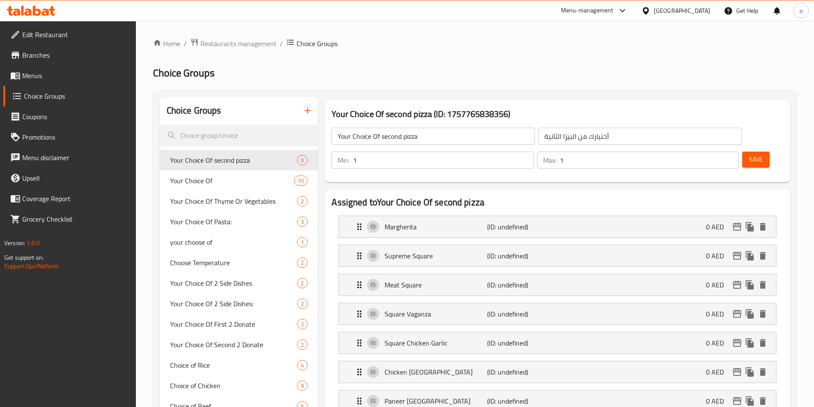
click at [742, 152] on button "Save" at bounding box center [755, 160] width 27 height 16
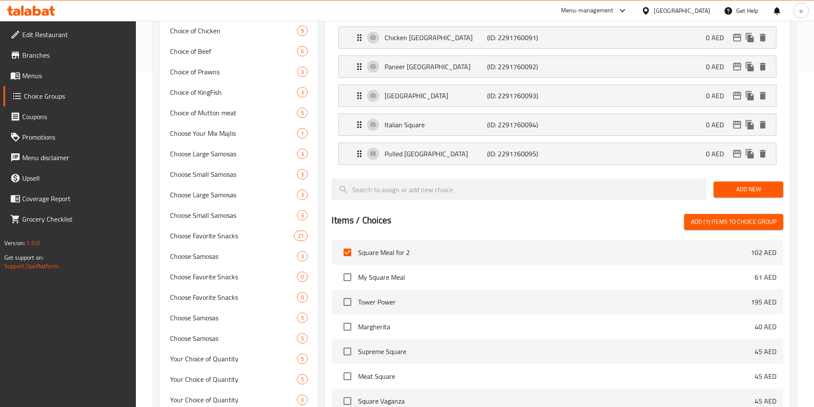
scroll to position [342, 0]
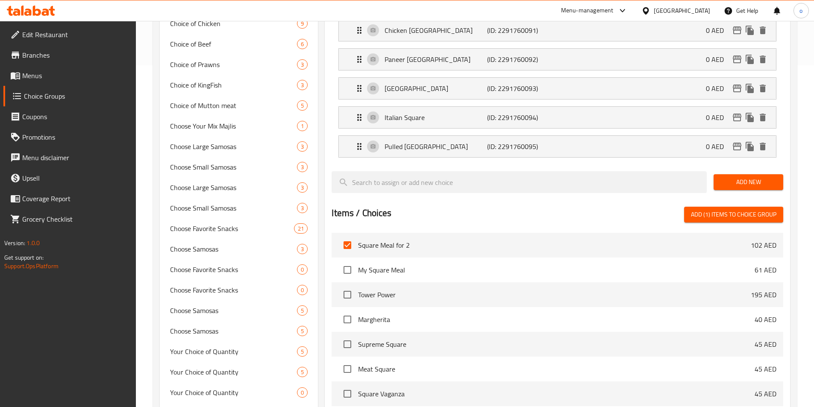
click at [750, 209] on span "Add (1) items to choice group" at bounding box center [733, 214] width 85 height 11
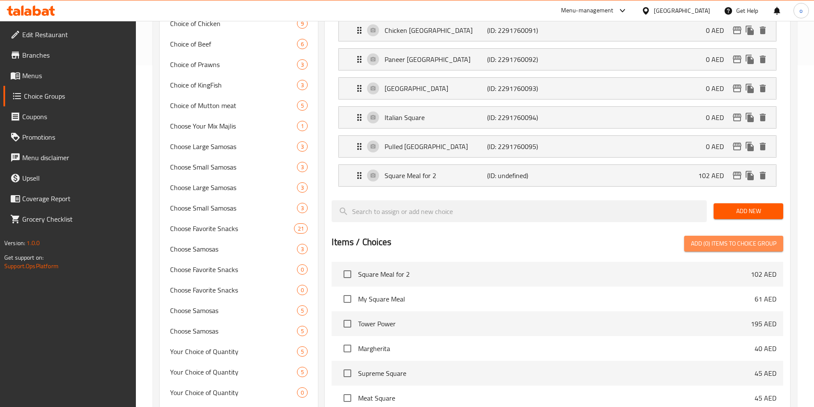
click at [747, 238] on span "Add (0) items to choice group" at bounding box center [733, 243] width 85 height 11
click at [351, 265] on input "checkbox" at bounding box center [347, 274] width 18 height 18
checkbox input "true"
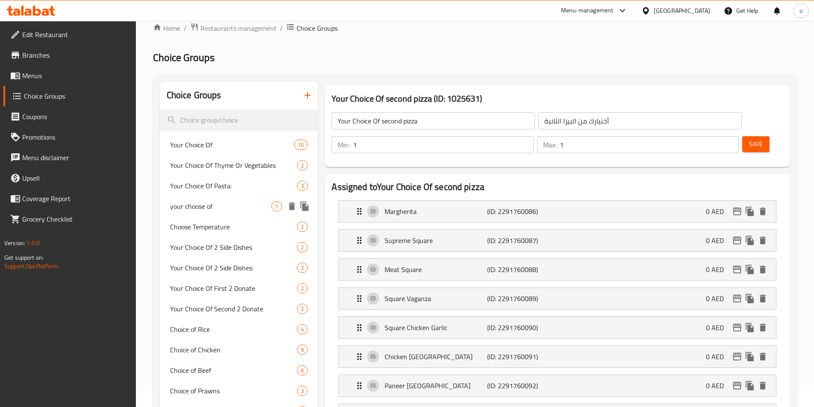
scroll to position [0, 0]
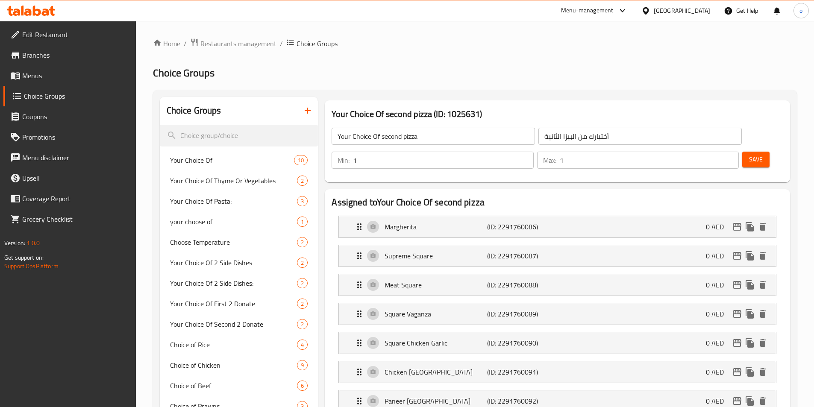
click at [84, 74] on span "Menus" at bounding box center [75, 76] width 107 height 10
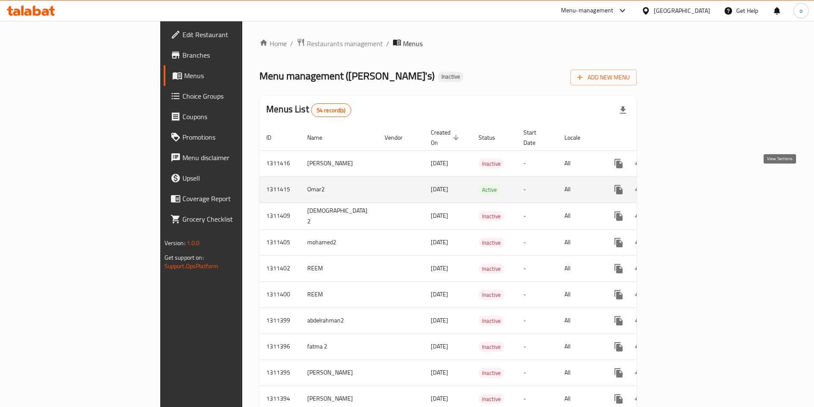
click at [691, 179] on link "enhanced table" at bounding box center [680, 189] width 21 height 21
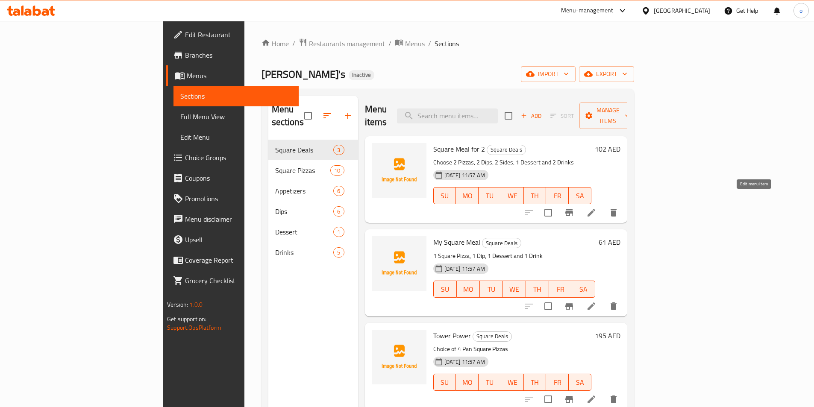
click at [597, 208] on icon at bounding box center [591, 213] width 10 height 10
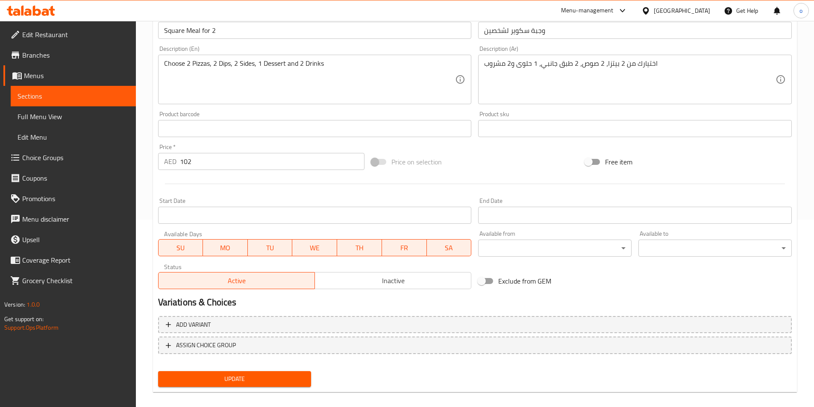
scroll to position [197, 0]
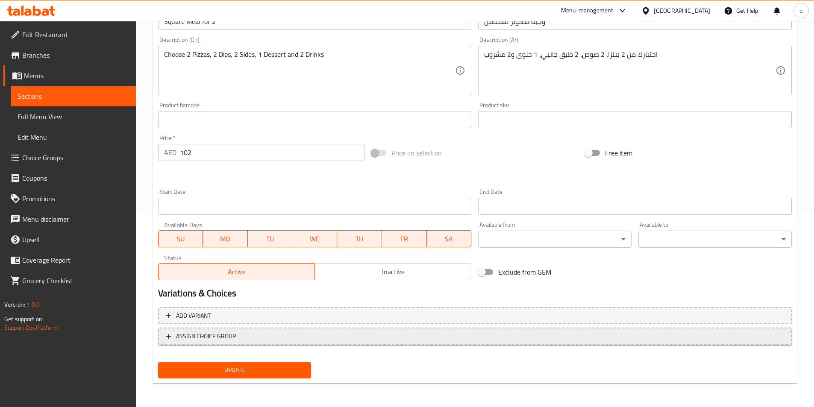
click at [274, 331] on span "ASSIGN CHOICE GROUP" at bounding box center [475, 336] width 618 height 11
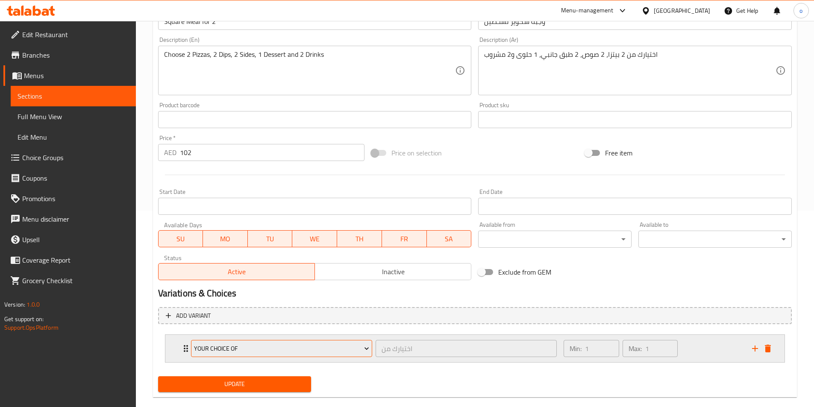
click at [283, 349] on span "Your Choice Of" at bounding box center [281, 349] width 175 height 11
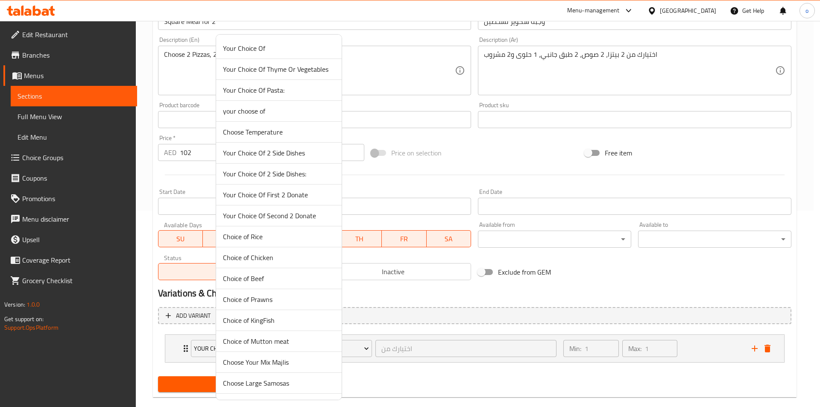
click at [365, 364] on div at bounding box center [410, 203] width 820 height 407
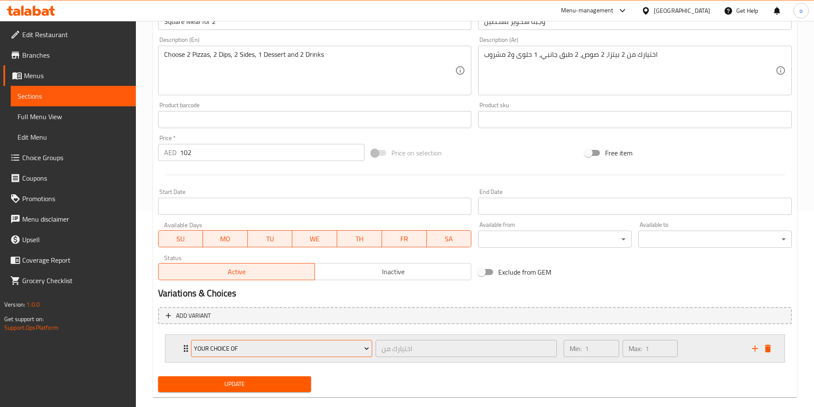
click at [359, 353] on span "Your Choice Of" at bounding box center [281, 349] width 175 height 11
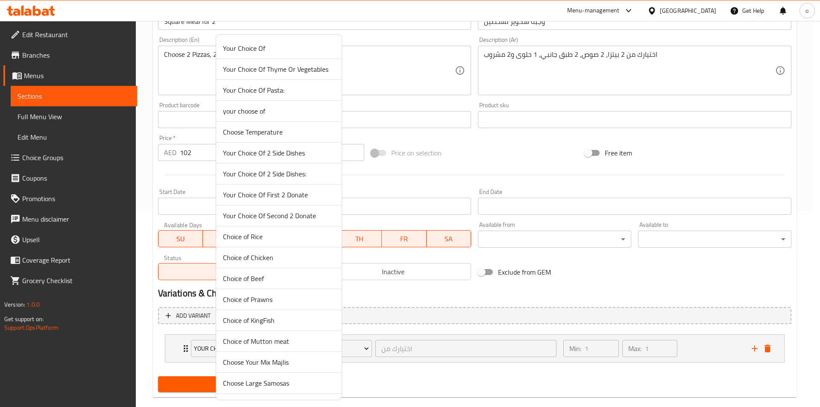
click at [417, 381] on div at bounding box center [410, 203] width 820 height 407
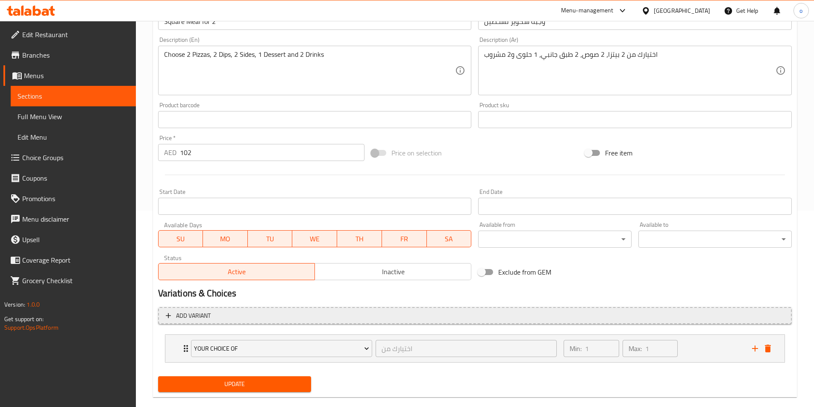
click at [263, 317] on span "Add variant" at bounding box center [475, 316] width 618 height 11
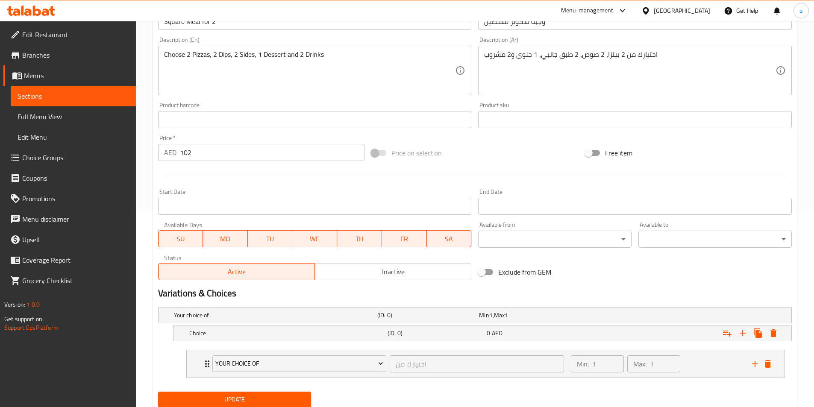
click at [279, 300] on h2 "Variations & Choices" at bounding box center [475, 293] width 634 height 13
click at [47, 157] on span "Choice Groups" at bounding box center [75, 158] width 107 height 10
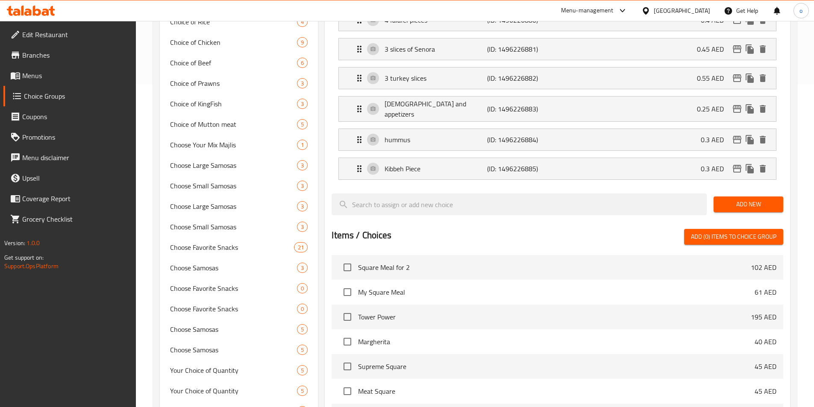
scroll to position [377, 0]
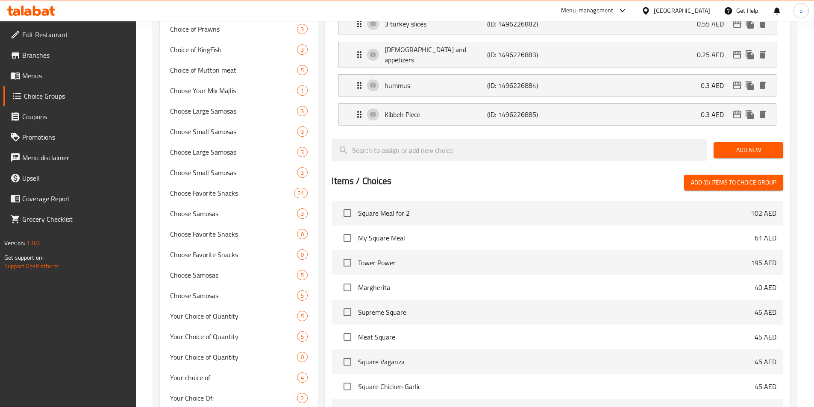
click at [524, 208] on span "Square Meal for 2" at bounding box center [554, 213] width 393 height 10
click at [346, 204] on input "checkbox" at bounding box center [347, 213] width 18 height 18
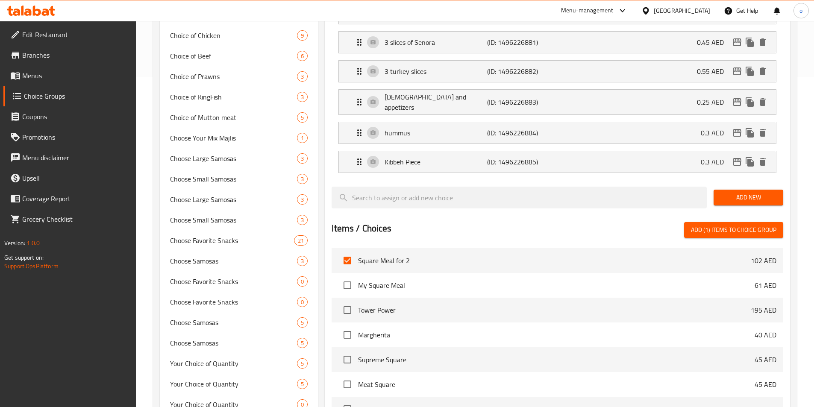
scroll to position [335, 0]
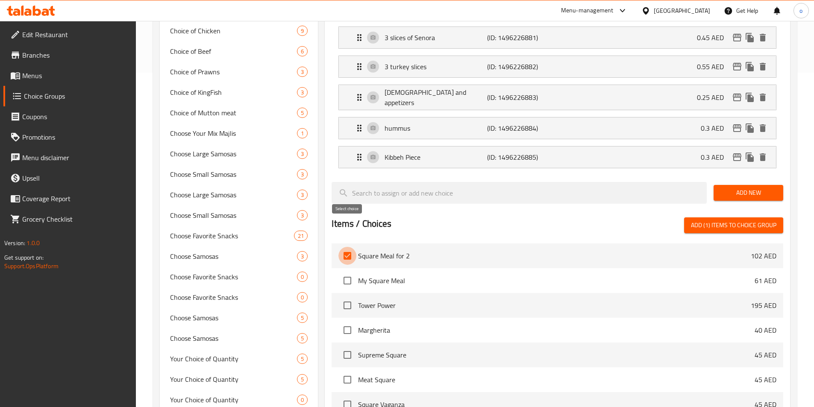
click at [346, 247] on input "checkbox" at bounding box center [347, 256] width 18 height 18
checkbox input "false"
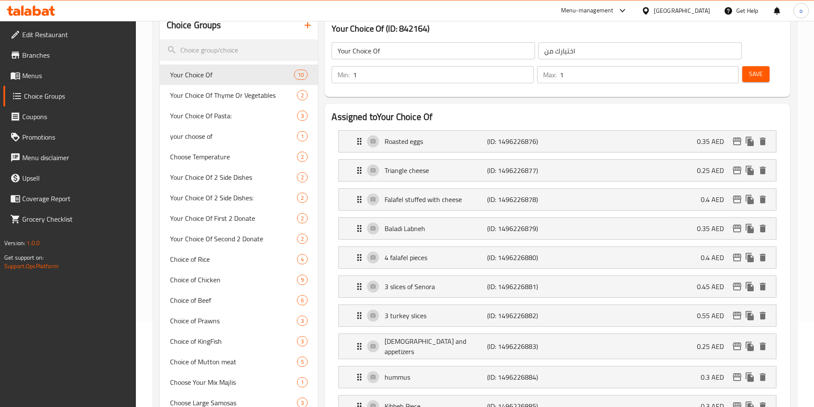
scroll to position [0, 0]
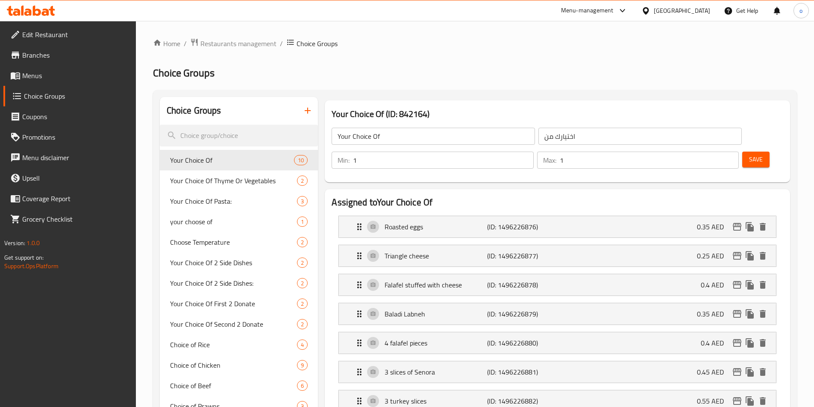
click at [44, 78] on span "Menus" at bounding box center [75, 76] width 107 height 10
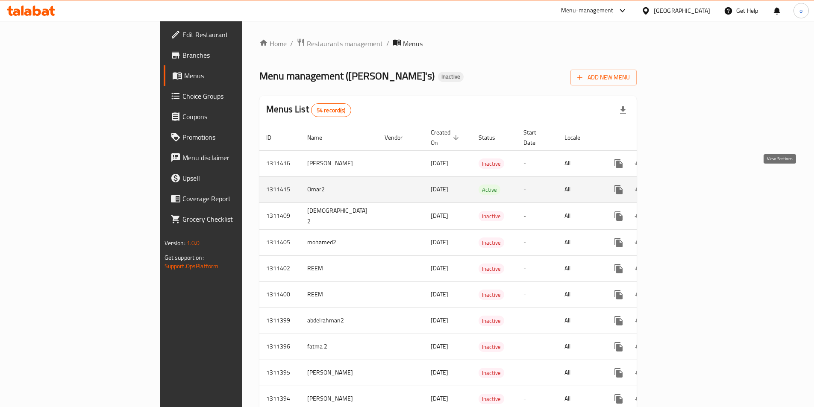
click at [691, 179] on link "enhanced table" at bounding box center [680, 189] width 21 height 21
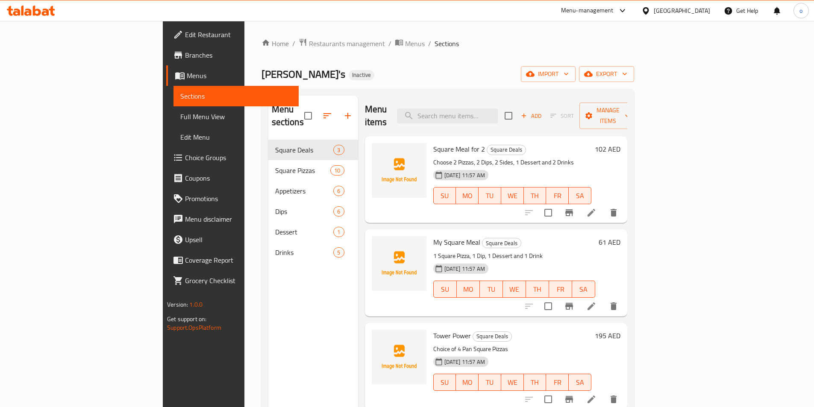
click at [603, 206] on li at bounding box center [591, 212] width 24 height 15
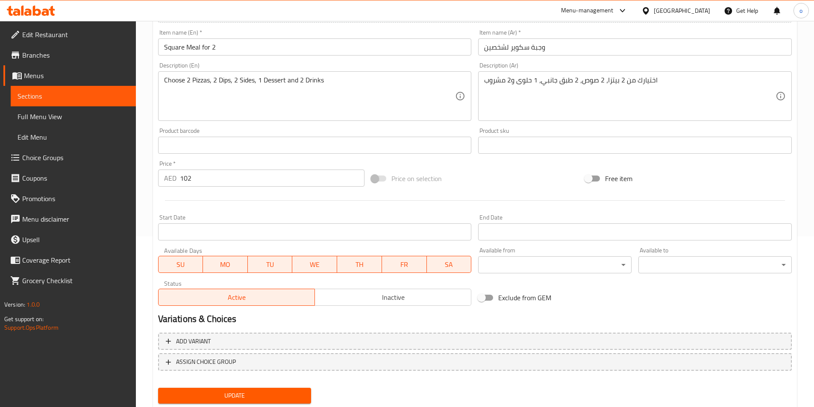
scroll to position [197, 0]
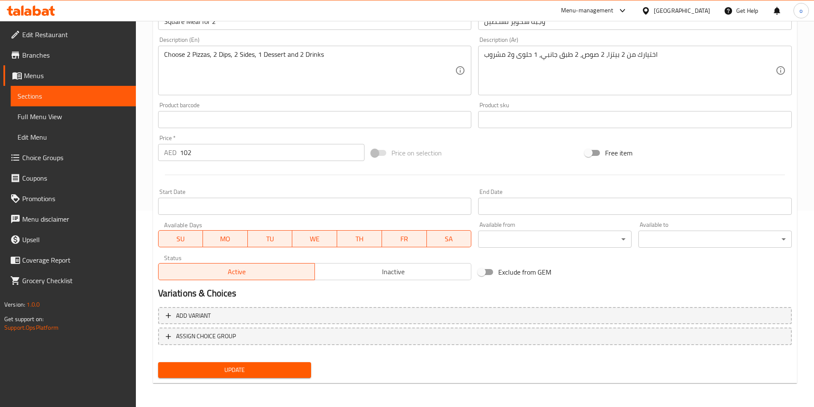
click at [97, 158] on span "Choice Groups" at bounding box center [75, 158] width 107 height 10
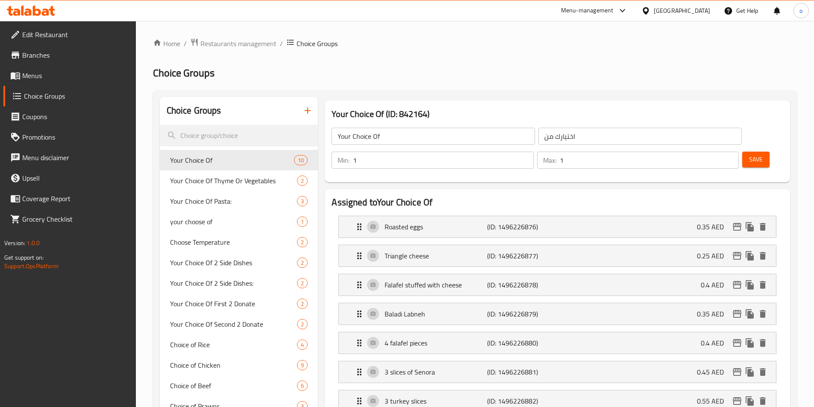
click at [61, 71] on span "Menus" at bounding box center [75, 76] width 107 height 10
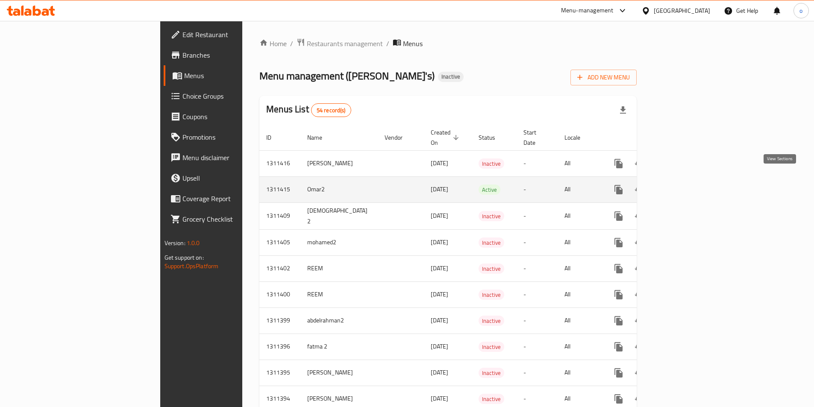
click at [685, 185] on icon "enhanced table" at bounding box center [680, 190] width 10 height 10
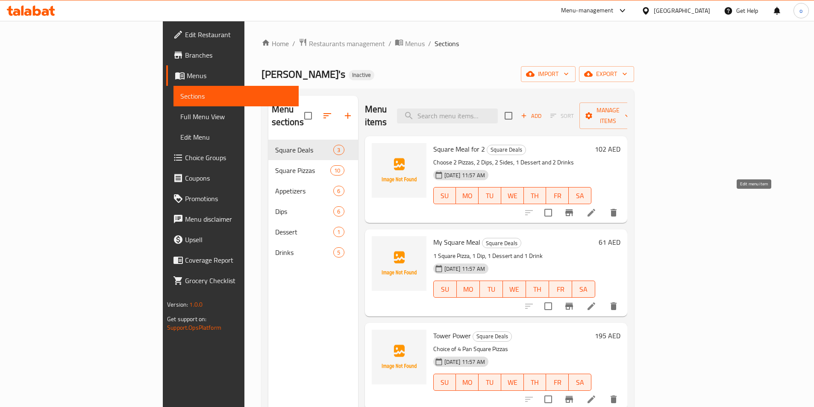
click at [597, 208] on icon at bounding box center [591, 213] width 10 height 10
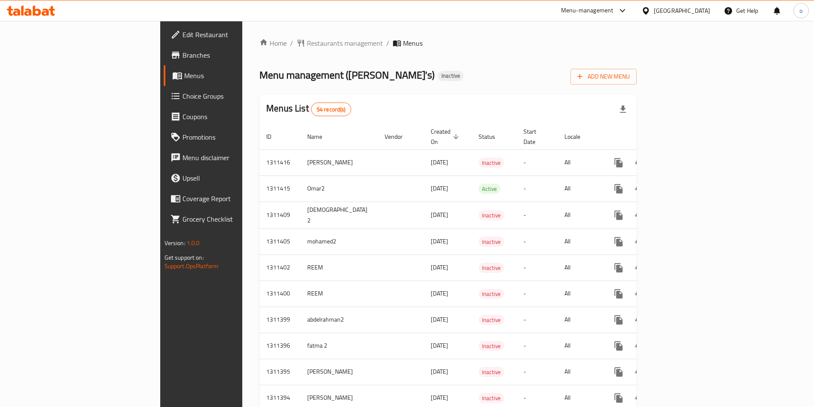
click at [583, 18] on div "Menu-management" at bounding box center [594, 10] width 80 height 21
click at [598, 10] on div "Menu-management" at bounding box center [587, 11] width 53 height 10
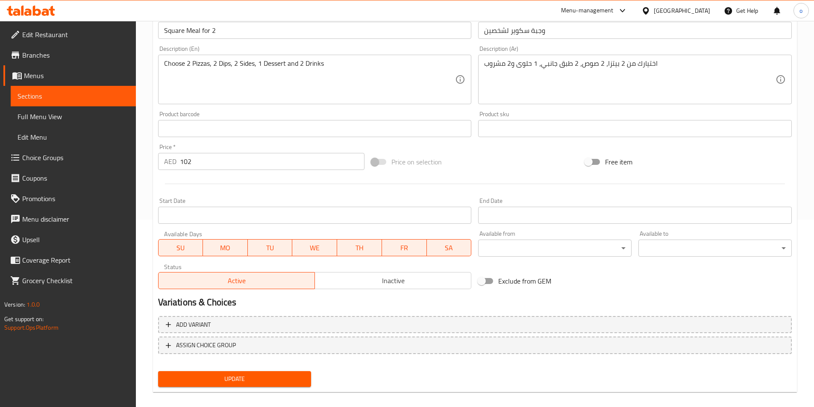
scroll to position [197, 0]
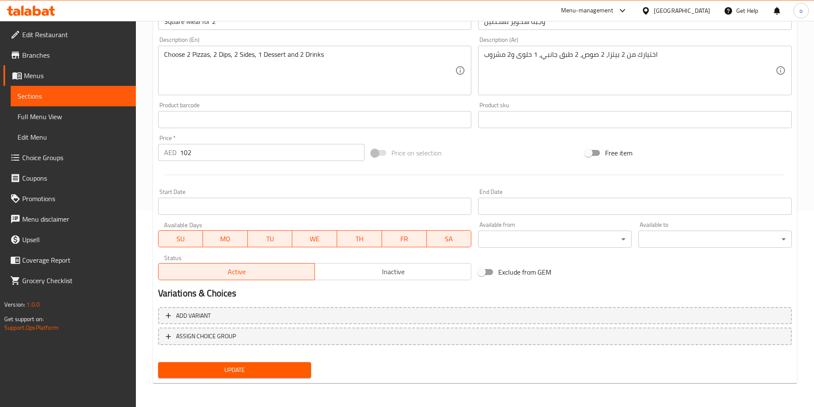
click at [43, 156] on span "Choice Groups" at bounding box center [75, 158] width 107 height 10
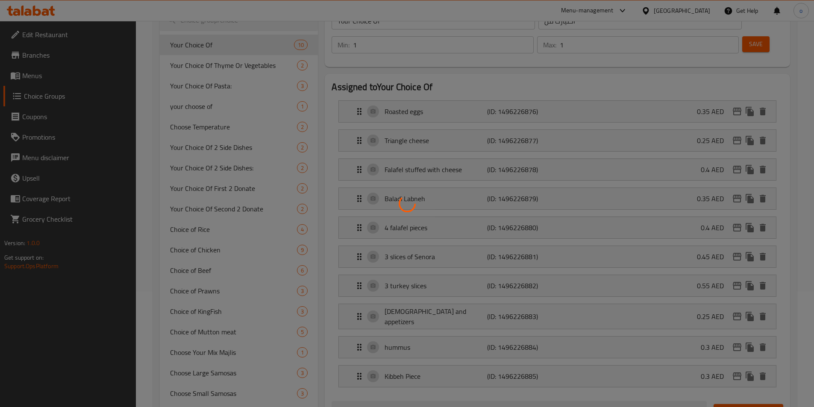
scroll to position [78, 0]
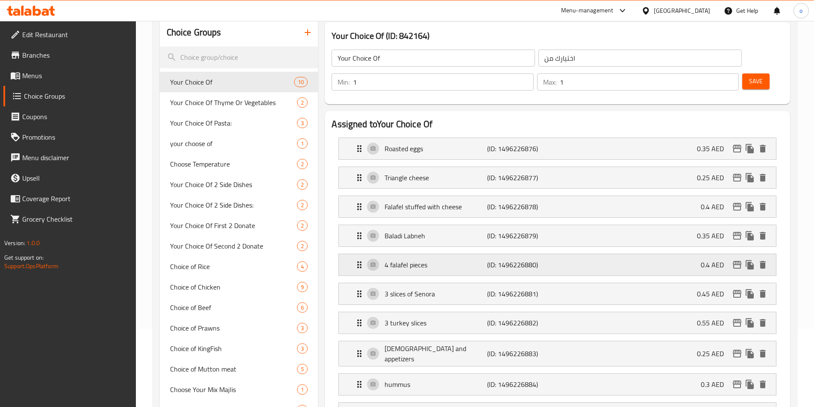
click at [488, 260] on p "(ID: 1496226880)" at bounding box center [521, 265] width 68 height 10
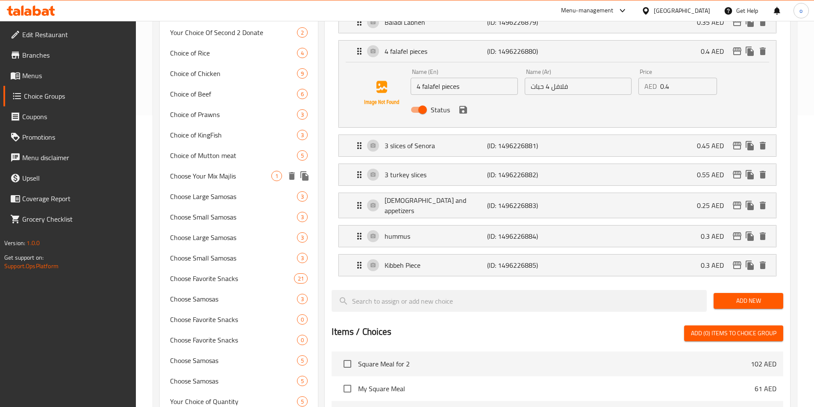
scroll to position [0, 0]
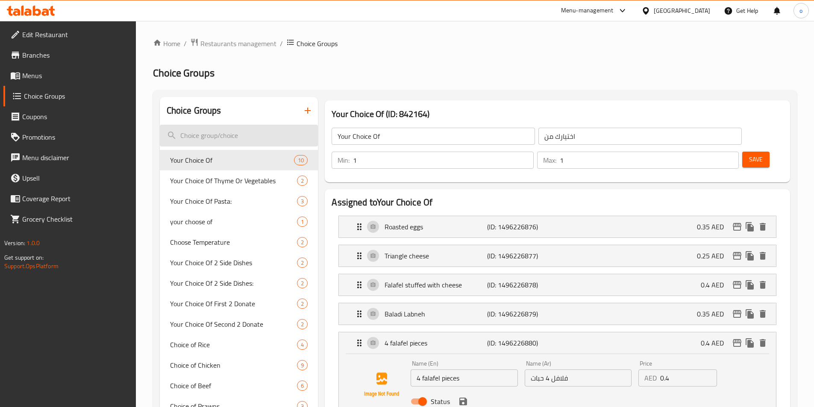
click at [272, 139] on input "search" at bounding box center [239, 136] width 159 height 22
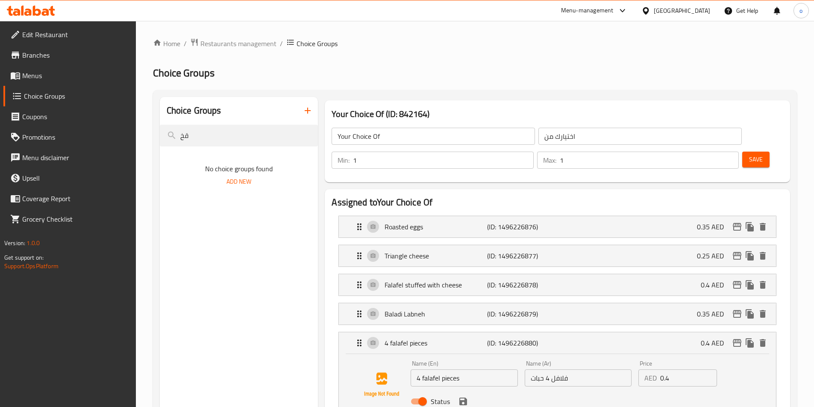
type input "ق"
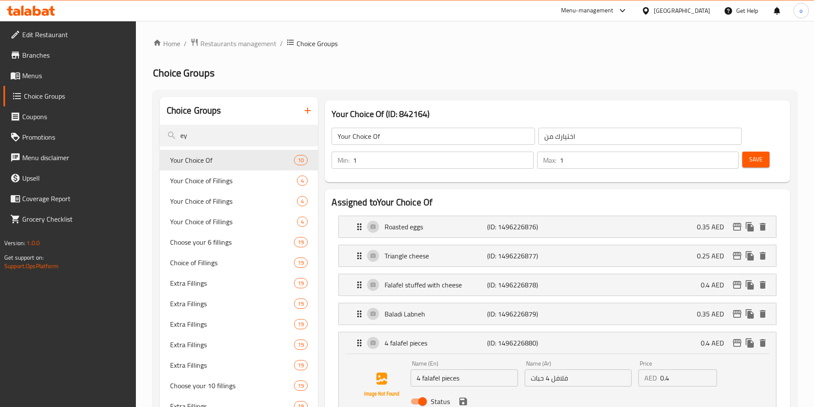
type input "e"
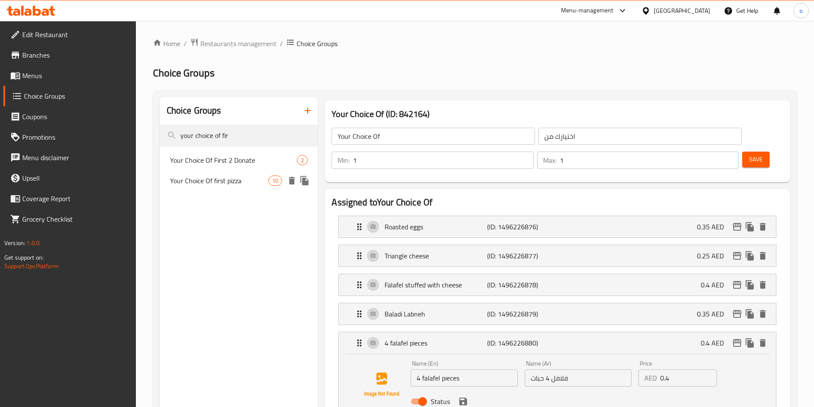
type input "your choice of fir"
click at [252, 189] on div "Your Choice Of first pizza 10" at bounding box center [239, 181] width 159 height 21
type input "Your Choice Of first pizza"
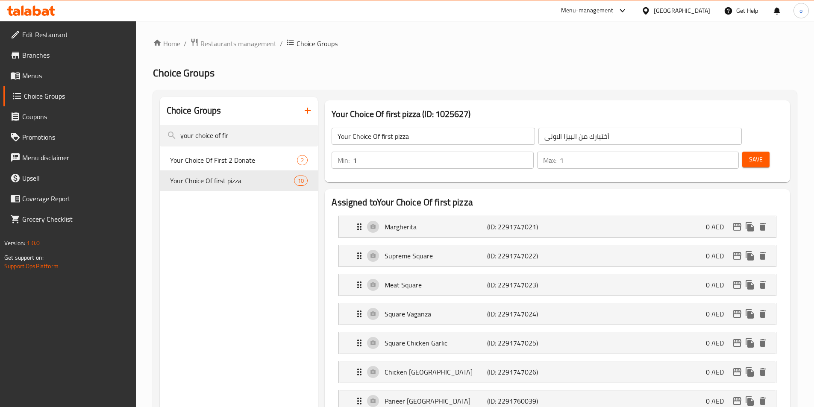
click at [538, 140] on input "أختيارك من البيزا الاولى" at bounding box center [639, 136] width 203 height 17
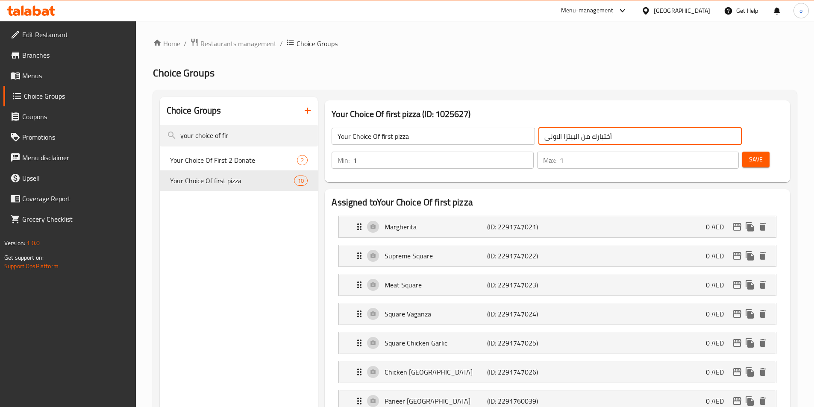
type input "أختيارك من البيتزا الاولى"
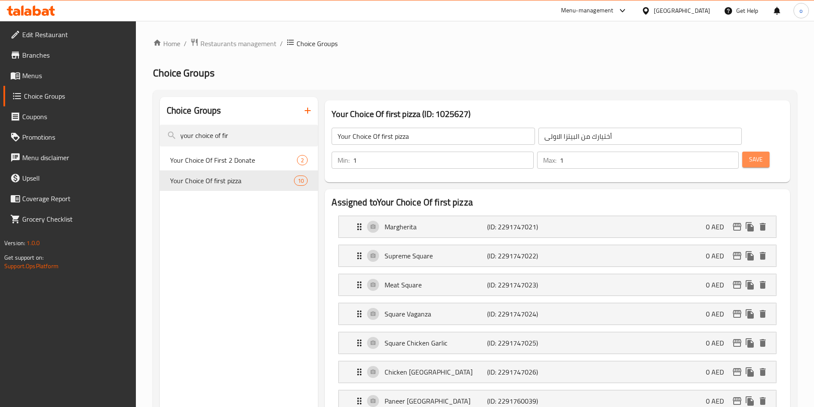
click at [749, 154] on span "Save" at bounding box center [756, 159] width 14 height 11
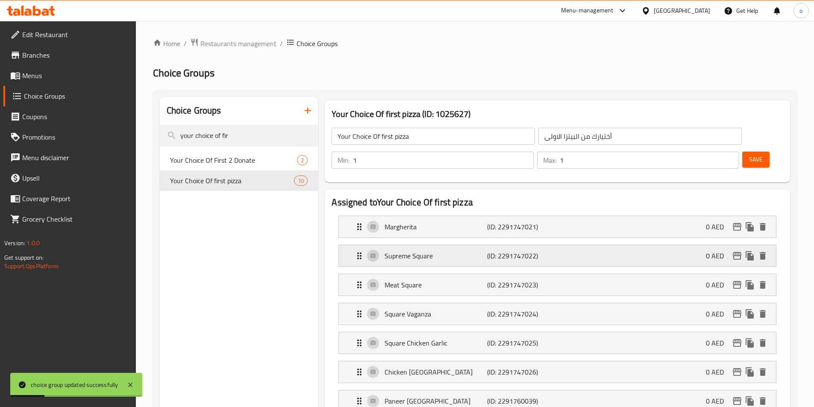
click at [440, 245] on div "Supreme Square (ID: 2291747022) 0 AED" at bounding box center [560, 255] width 412 height 21
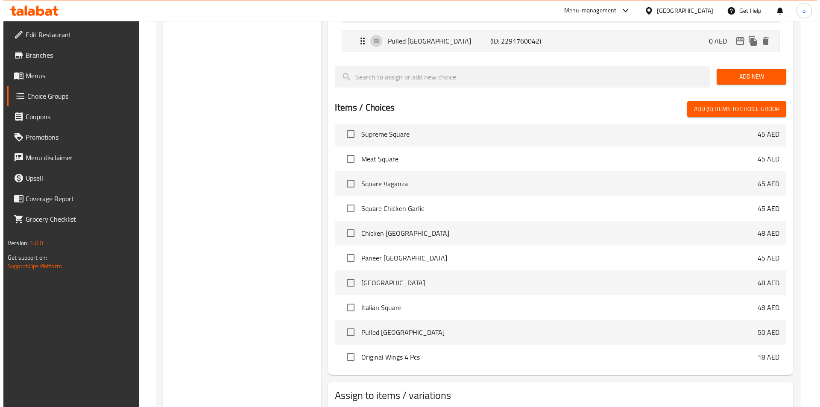
scroll to position [256, 0]
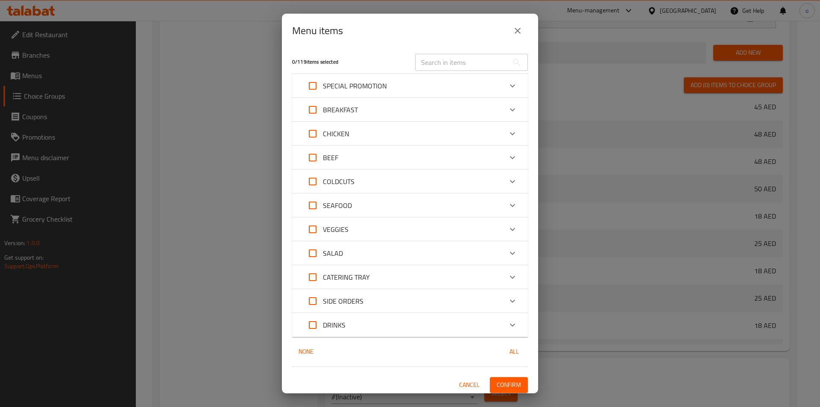
scroll to position [0, 0]
click at [514, 25] on button "close" at bounding box center [518, 31] width 21 height 21
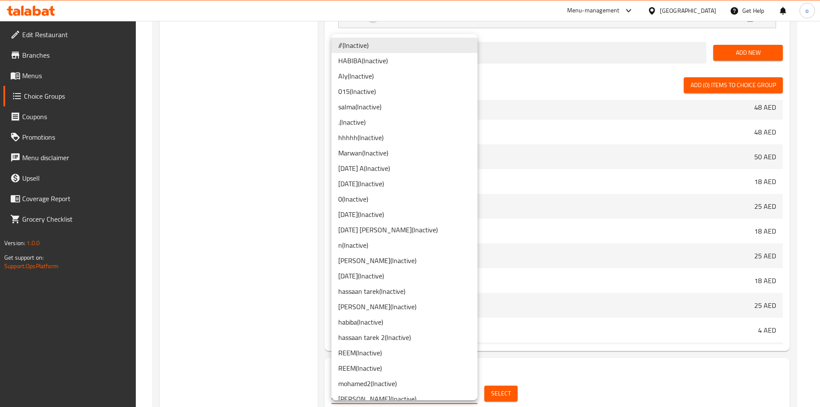
scroll to position [428, 0]
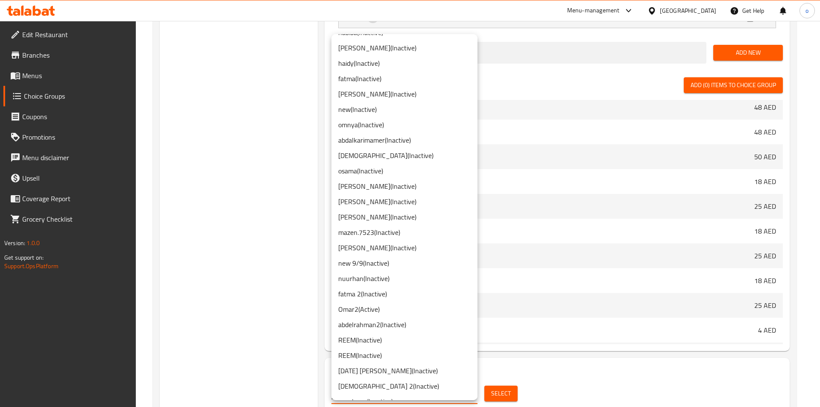
click at [381, 306] on li "Omar2 ( Active )" at bounding box center [405, 309] width 146 height 15
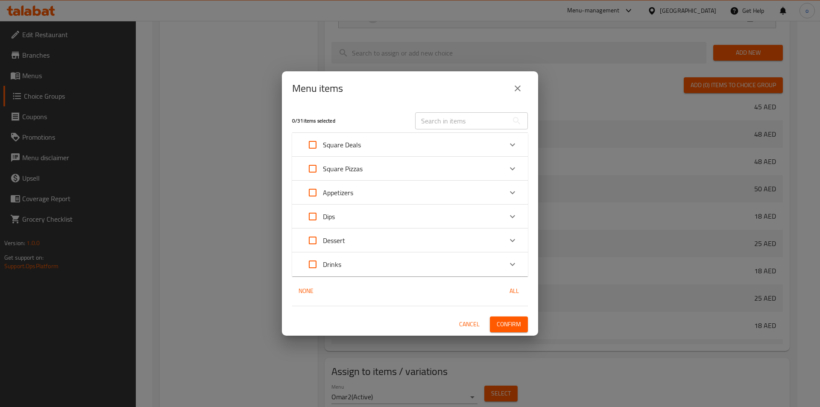
click at [376, 167] on div "Square Pizzas" at bounding box center [403, 169] width 200 height 21
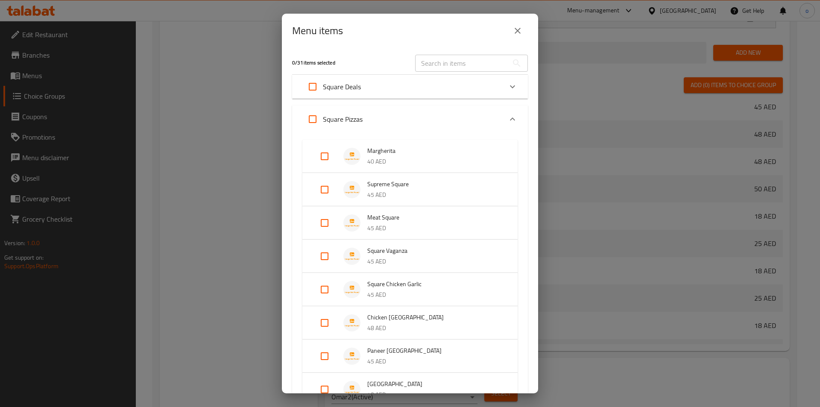
click at [370, 123] on div "Square Pizzas" at bounding box center [403, 119] width 200 height 21
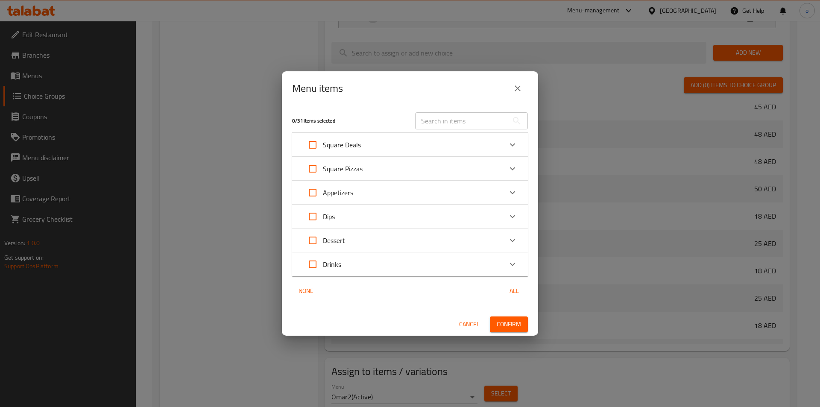
click at [375, 138] on div "Square Deals" at bounding box center [403, 145] width 200 height 21
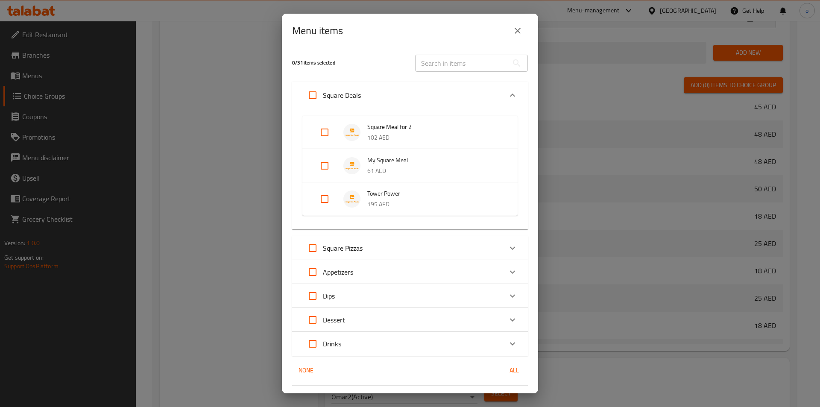
click at [326, 131] on input "Expand" at bounding box center [325, 132] width 21 height 21
checkbox input "true"
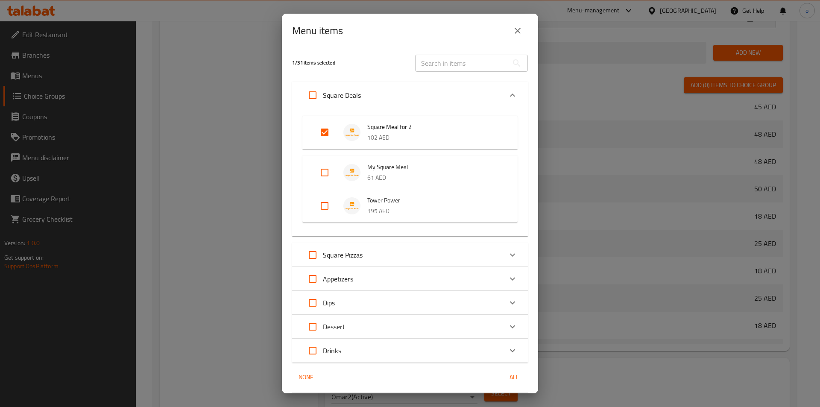
click at [612, 167] on div "Menu items 1 / 31 items selected ​ Square Deals Square Meal for 2 102 AED My Sq…" at bounding box center [410, 203] width 820 height 407
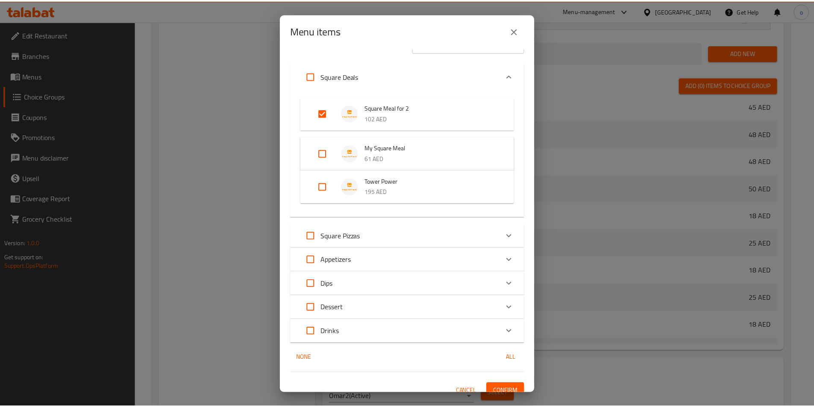
scroll to position [29, 0]
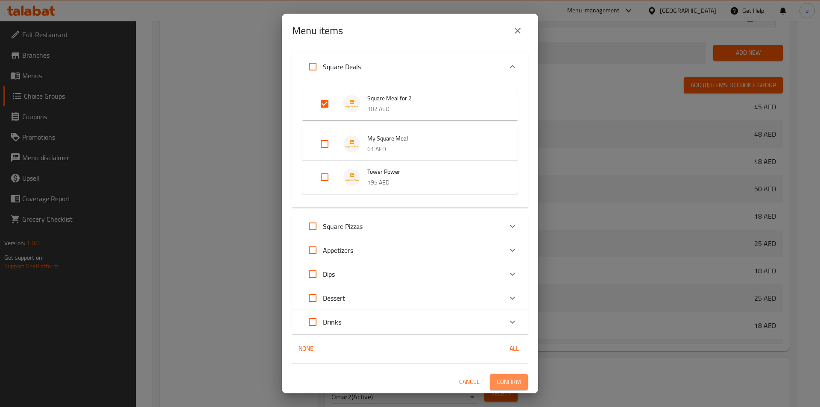
click at [500, 384] on span "Confirm" at bounding box center [509, 382] width 24 height 11
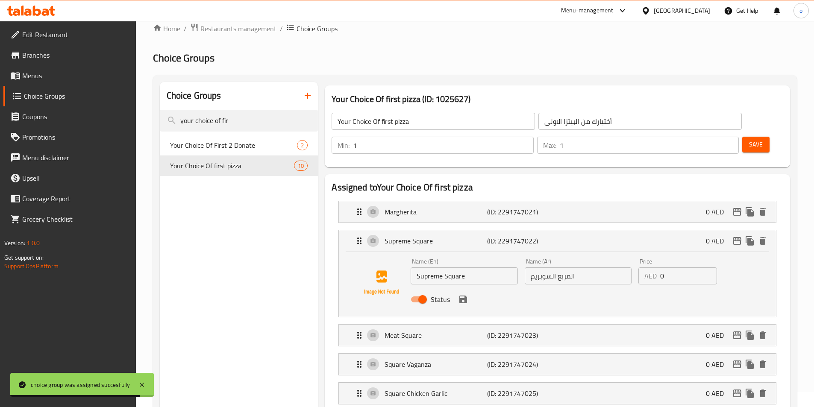
scroll to position [0, 0]
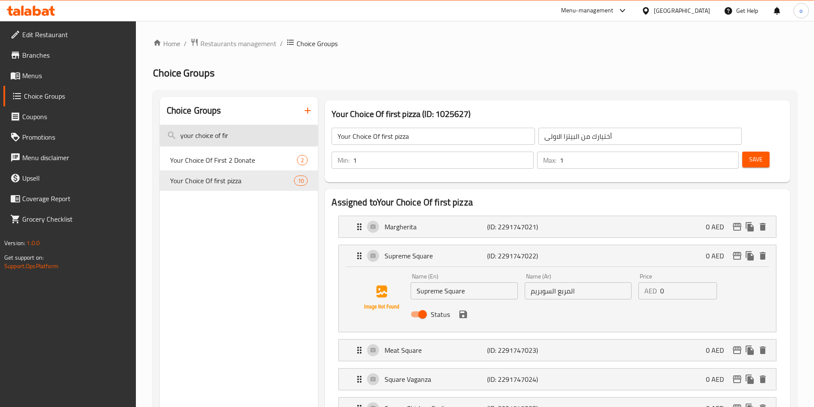
click at [236, 133] on input "your choice of fir" at bounding box center [239, 136] width 159 height 22
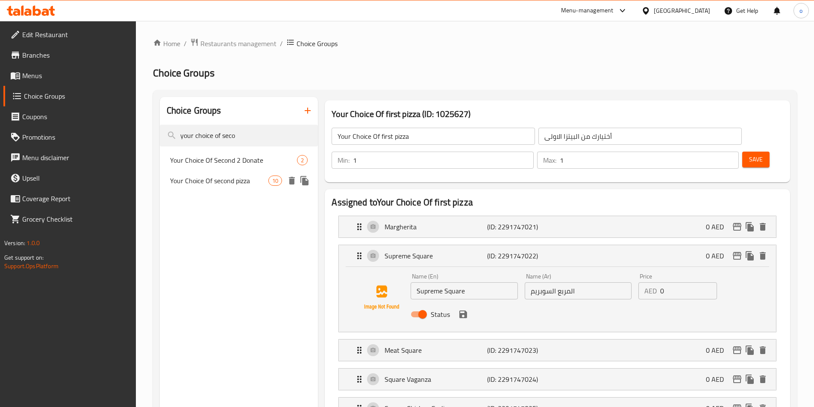
type input "your choice of seco"
click at [243, 182] on span "Your Choice Of second pizza" at bounding box center [219, 181] width 99 height 10
type input "Your Choice Of second pizza"
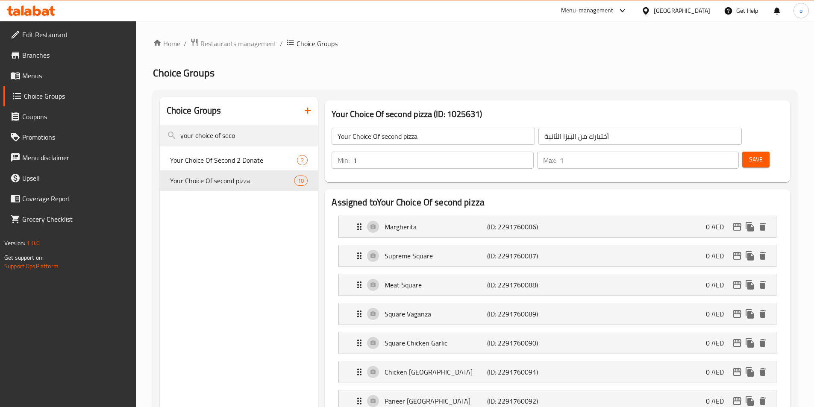
click at [538, 135] on input "أختيارك من البيزا الثانية" at bounding box center [639, 136] width 203 height 17
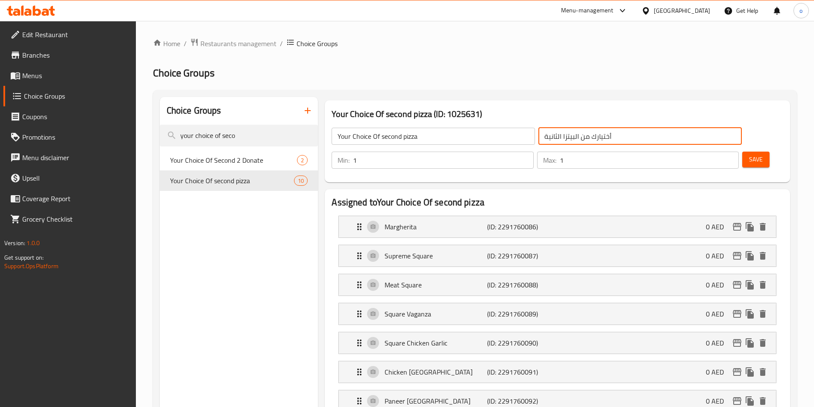
type input "أختيارك من البيتزا الثانية"
click at [742, 152] on button "Save" at bounding box center [755, 160] width 27 height 16
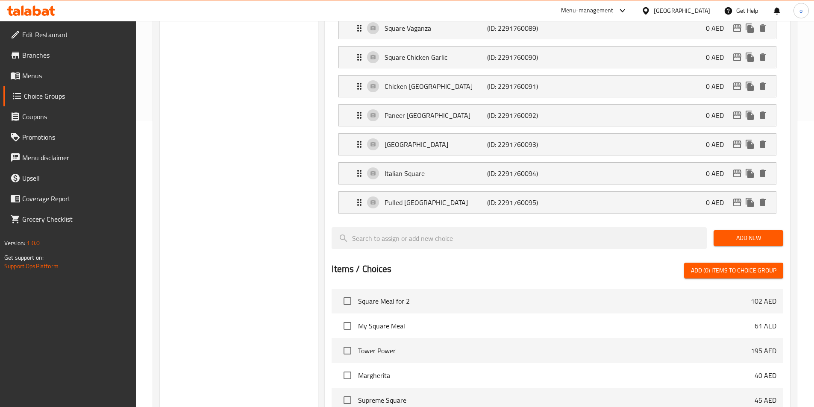
scroll to position [299, 0]
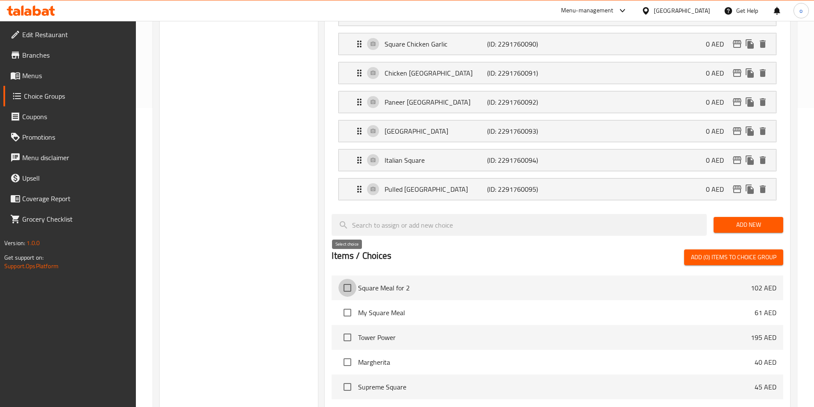
click at [350, 279] on input "checkbox" at bounding box center [347, 288] width 18 height 18
checkbox input "true"
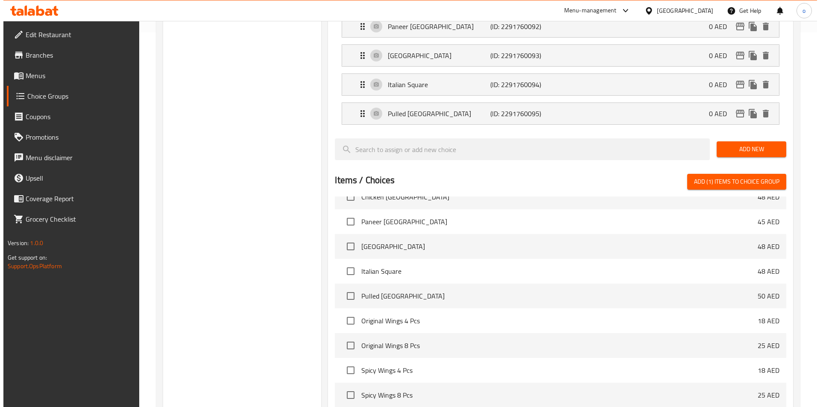
scroll to position [479, 0]
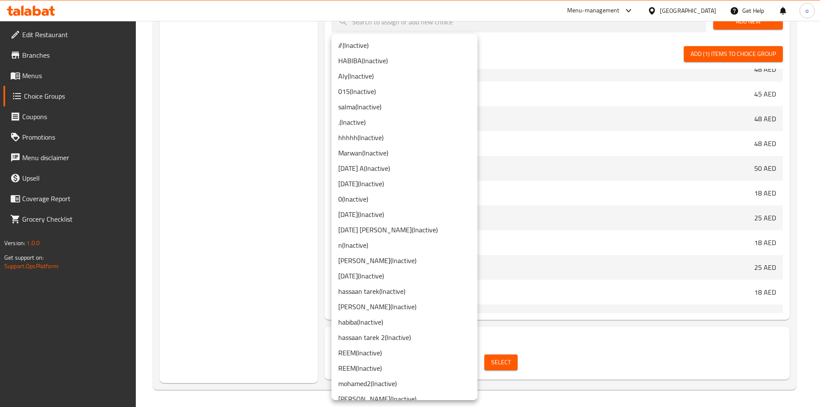
scroll to position [471, 0]
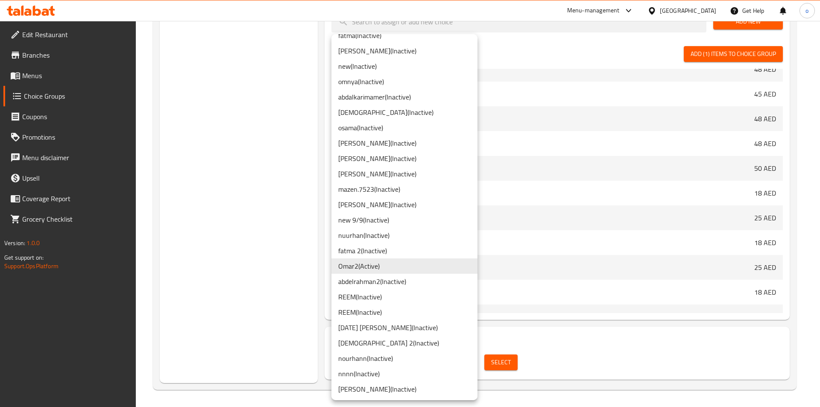
click at [369, 268] on li "Omar2 ( Active )" at bounding box center [405, 266] width 146 height 15
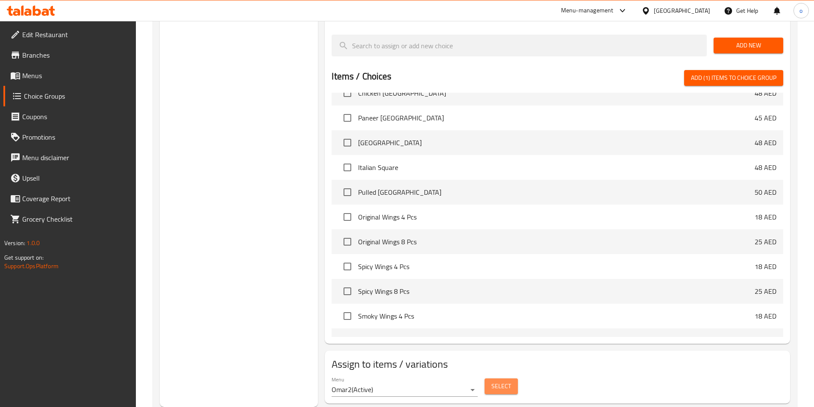
click at [493, 381] on span "Select" at bounding box center [501, 386] width 20 height 11
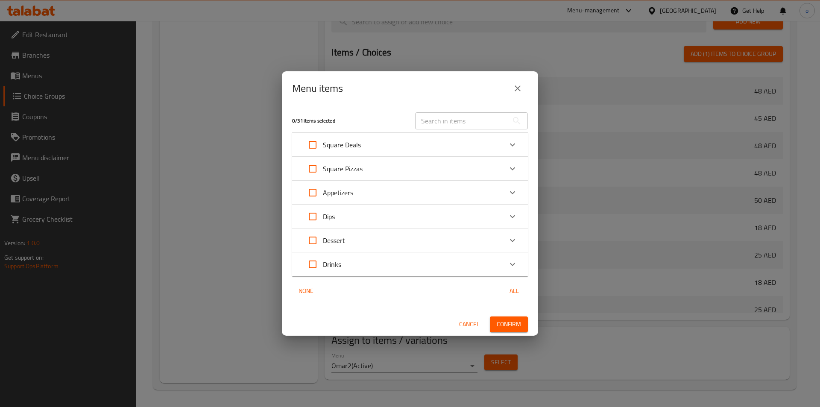
click at [345, 149] on p "Square Deals" at bounding box center [342, 145] width 38 height 10
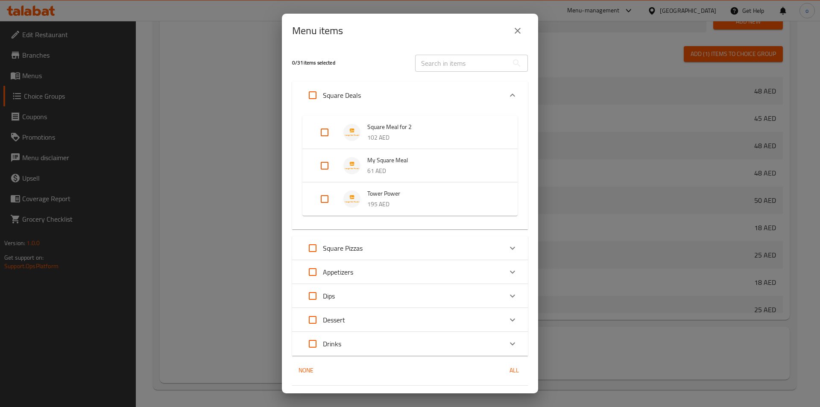
click at [323, 134] on input "Expand" at bounding box center [325, 132] width 21 height 21
checkbox input "true"
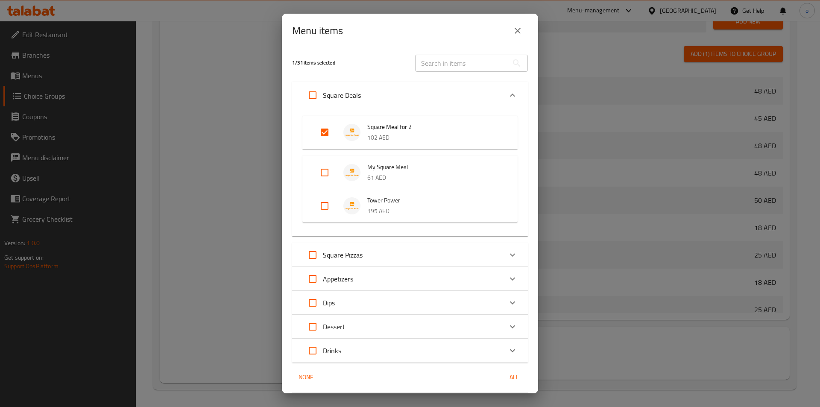
click at [330, 173] on input "Expand" at bounding box center [325, 172] width 21 height 21
checkbox input "true"
click at [319, 215] on input "Expand" at bounding box center [325, 213] width 21 height 21
checkbox input "true"
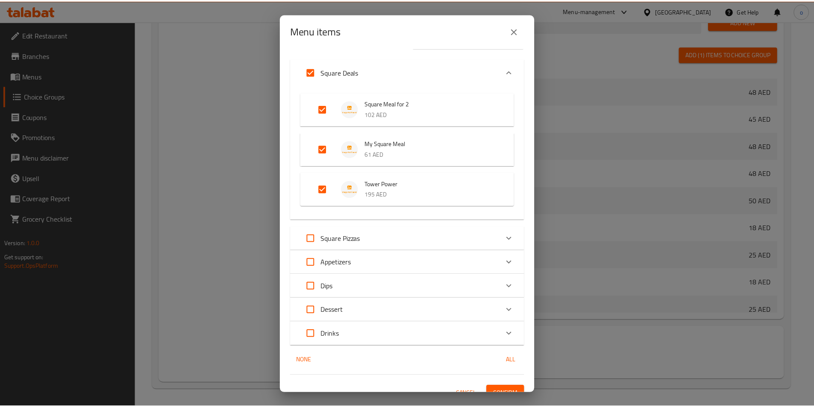
scroll to position [35, 0]
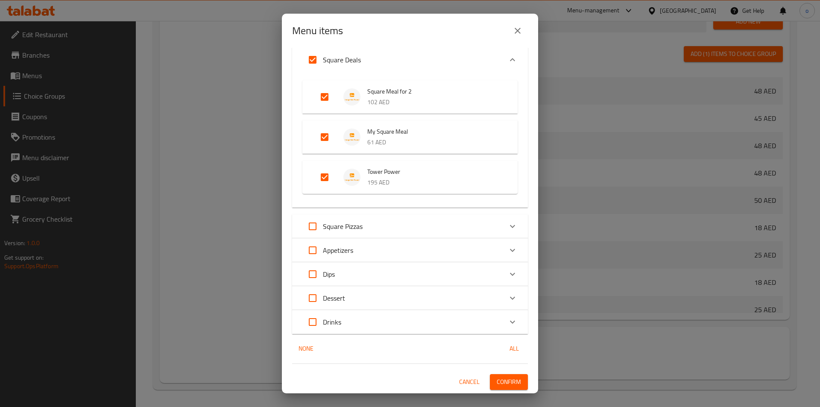
click at [502, 379] on span "Confirm" at bounding box center [509, 382] width 24 height 11
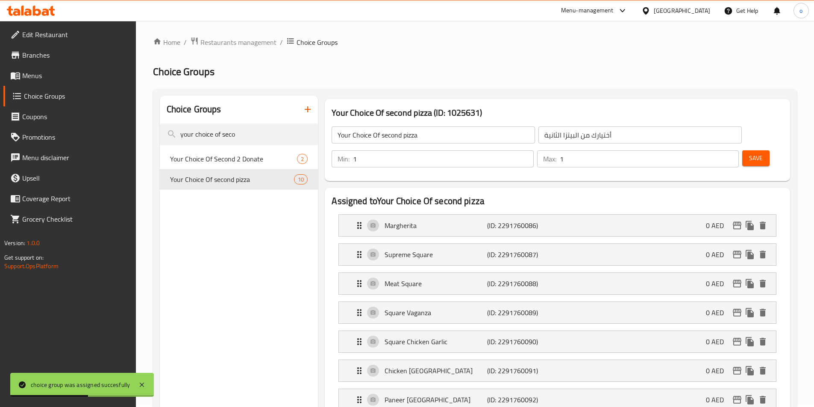
scroll to position [0, 0]
click at [232, 133] on input "your choice of seco" at bounding box center [239, 136] width 159 height 22
click at [236, 133] on input "your choice of seco" at bounding box center [239, 136] width 159 height 22
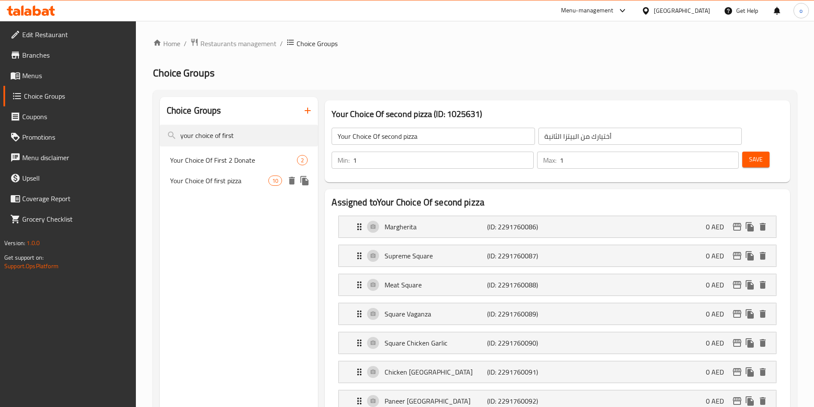
type input "your choice of first"
click at [222, 180] on span "Your Choice Of first pizza" at bounding box center [219, 181] width 99 height 10
type input "Your Choice Of first pizza"
type input "أختيارك من البيتزا الاولى"
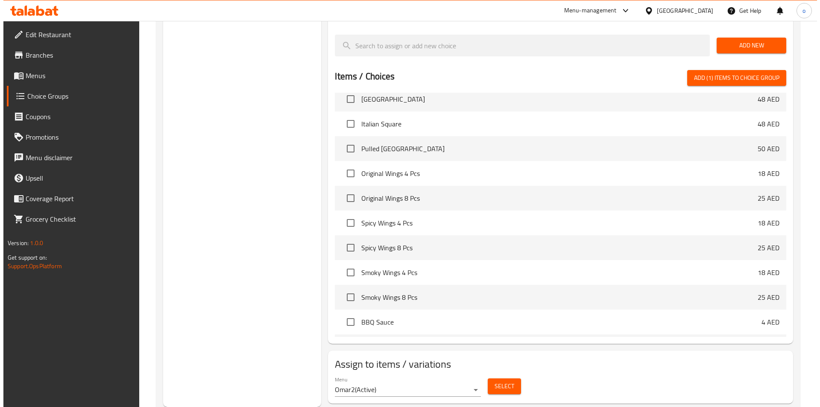
scroll to position [299, 0]
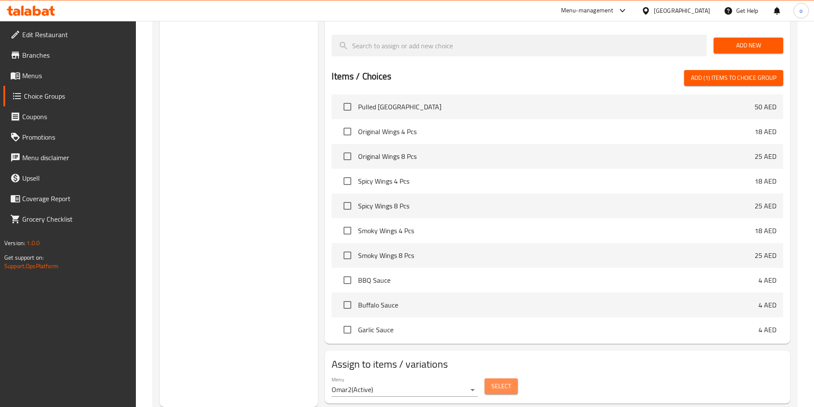
click at [495, 381] on span "Select" at bounding box center [501, 386] width 20 height 11
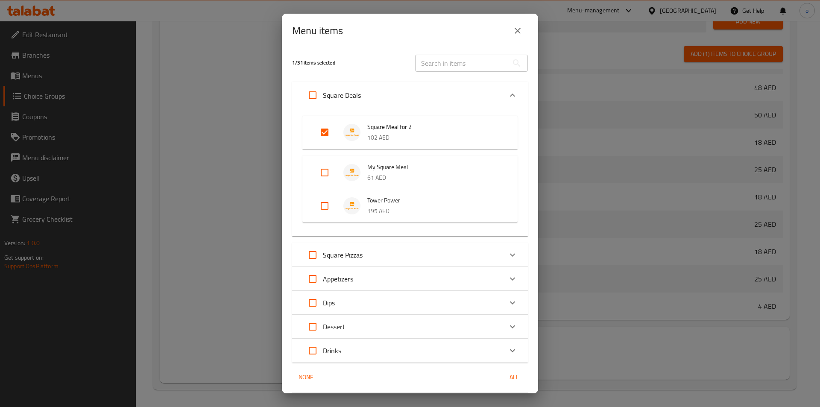
scroll to position [327, 0]
click at [326, 171] on input "Expand" at bounding box center [325, 172] width 21 height 21
checkbox input "true"
click at [325, 212] on input "Expand" at bounding box center [325, 213] width 21 height 21
checkbox input "true"
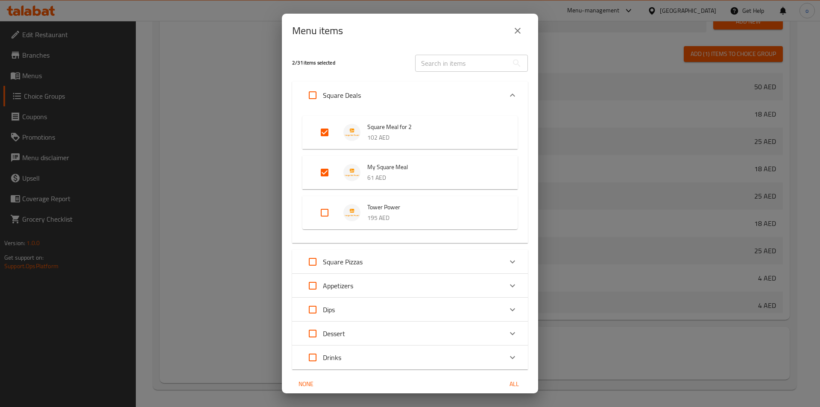
checkbox input "true"
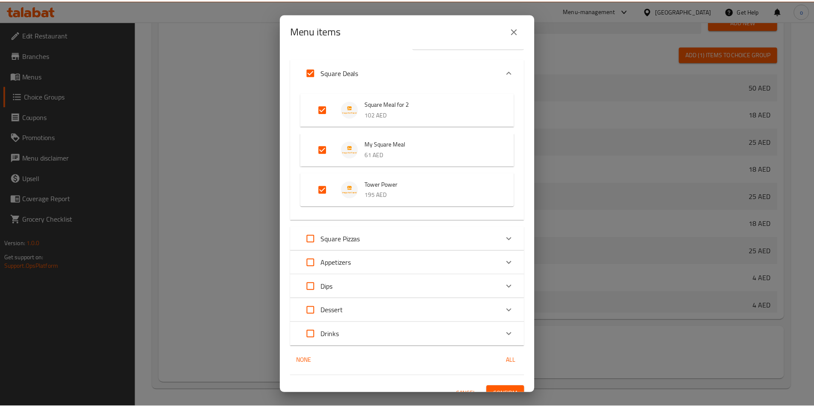
scroll to position [35, 0]
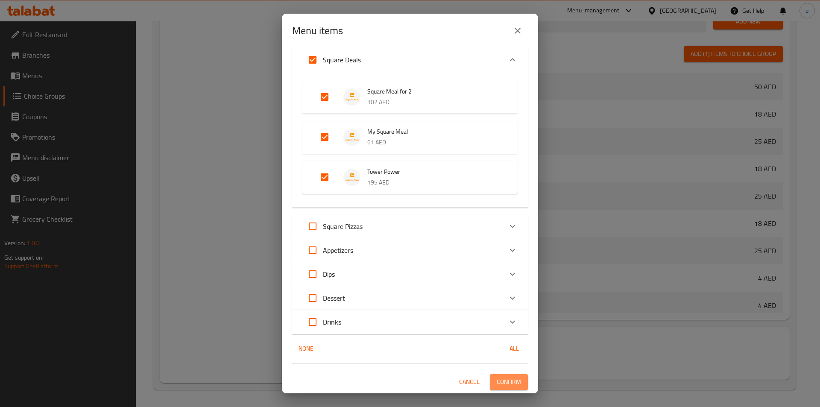
click at [503, 383] on span "Confirm" at bounding box center [509, 382] width 24 height 11
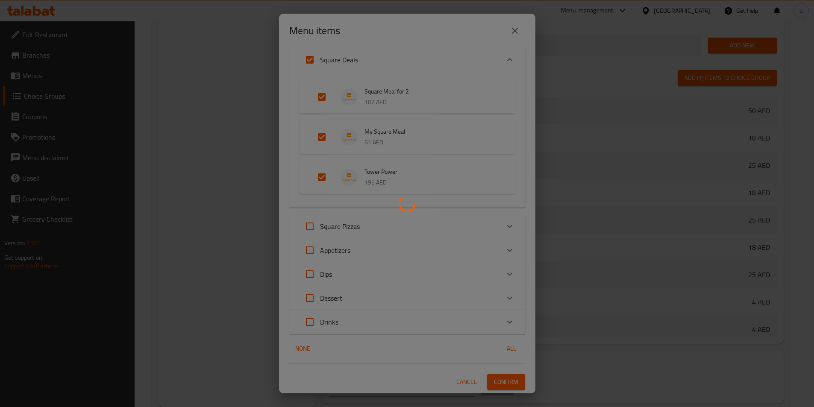
scroll to position [299, 0]
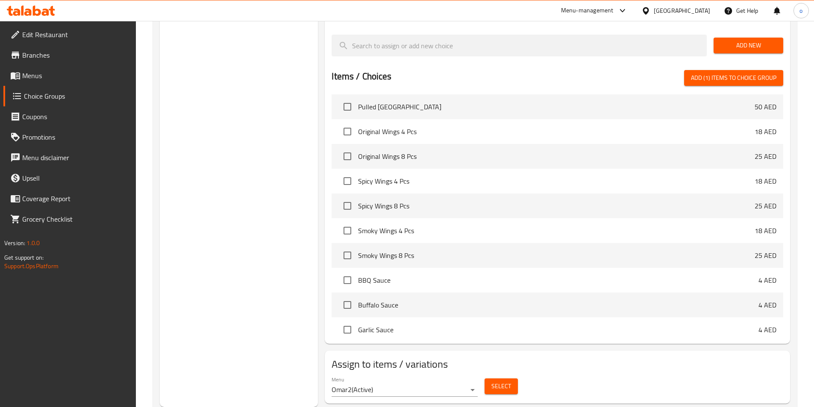
click at [81, 73] on span "Menus" at bounding box center [75, 76] width 107 height 10
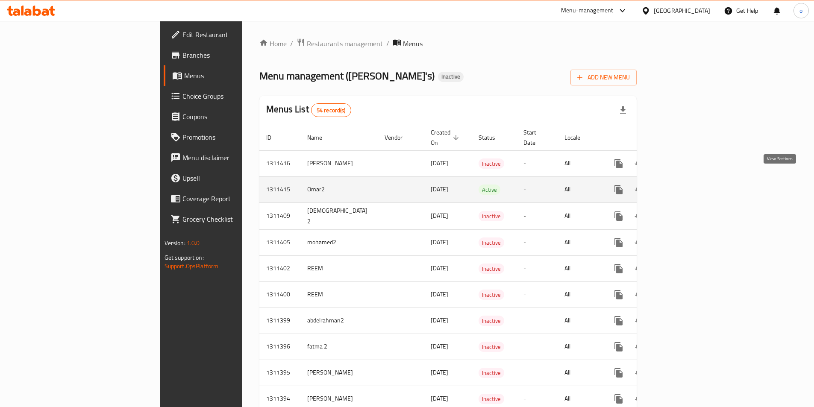
click at [685, 185] on icon "enhanced table" at bounding box center [680, 190] width 10 height 10
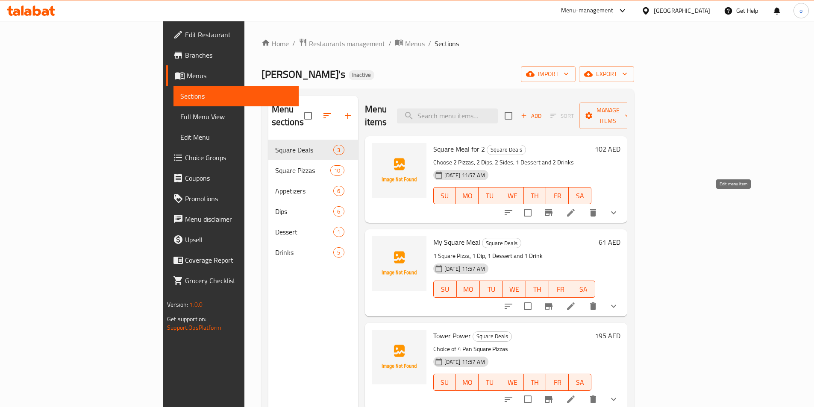
click at [576, 208] on icon at bounding box center [571, 213] width 10 height 10
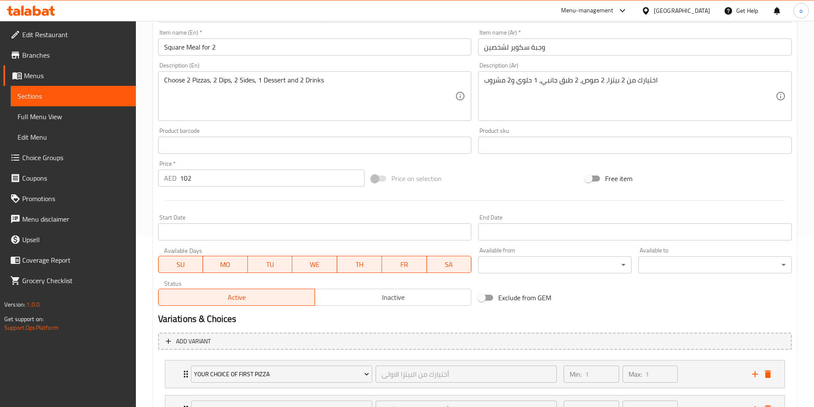
scroll to position [246, 0]
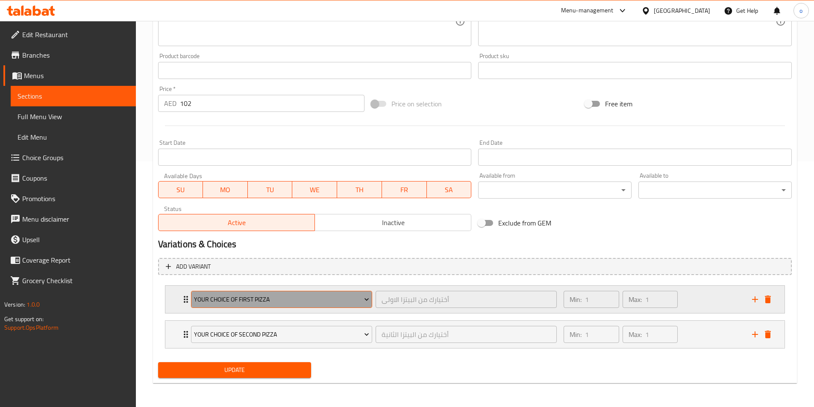
click at [365, 303] on icon "Expand" at bounding box center [366, 299] width 9 height 9
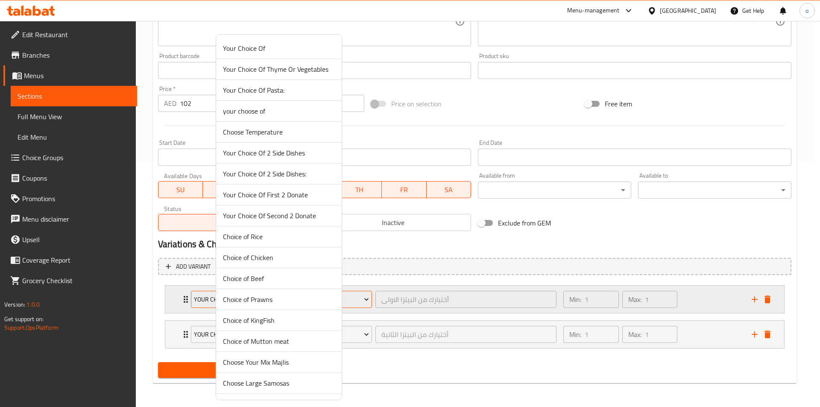
click at [365, 303] on div at bounding box center [410, 203] width 820 height 407
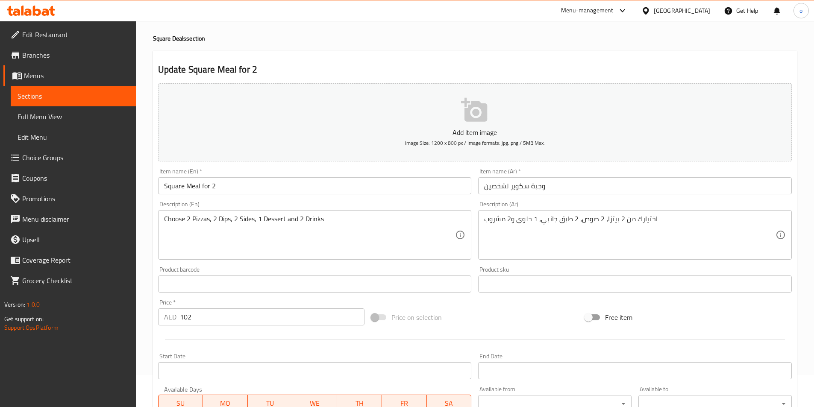
scroll to position [0, 0]
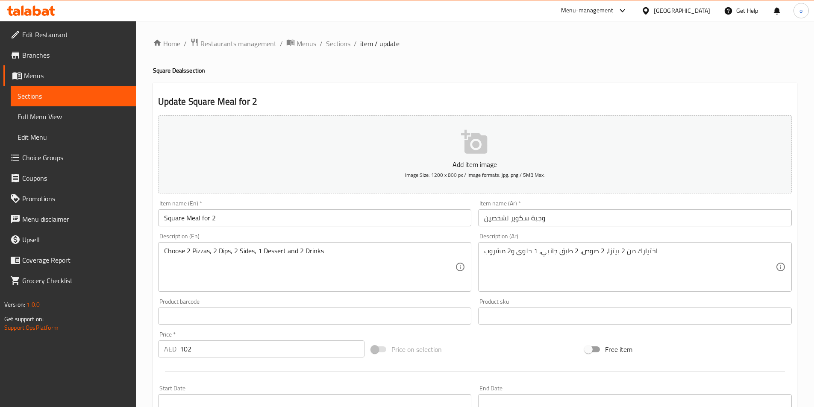
click at [59, 158] on span "Choice Groups" at bounding box center [75, 158] width 107 height 10
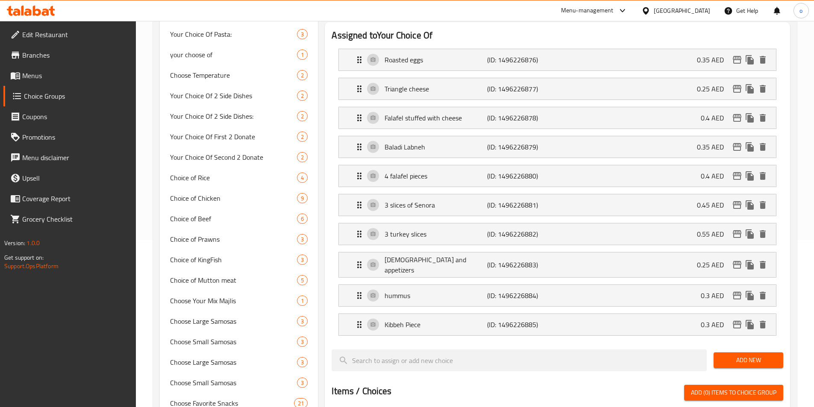
scroll to position [43, 0]
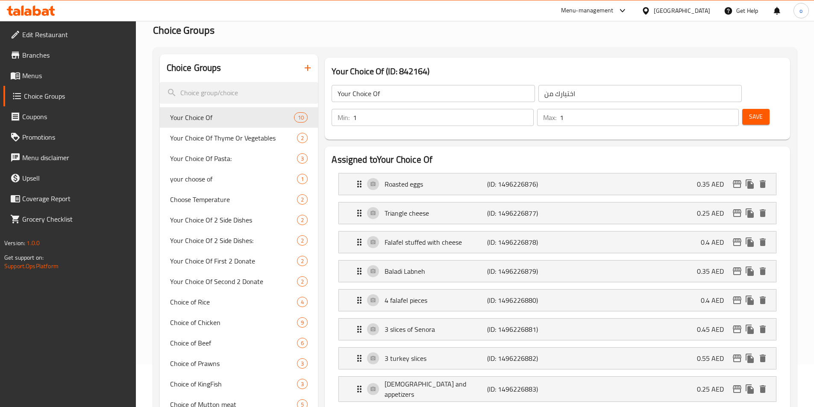
click at [47, 76] on span "Menus" at bounding box center [75, 76] width 107 height 10
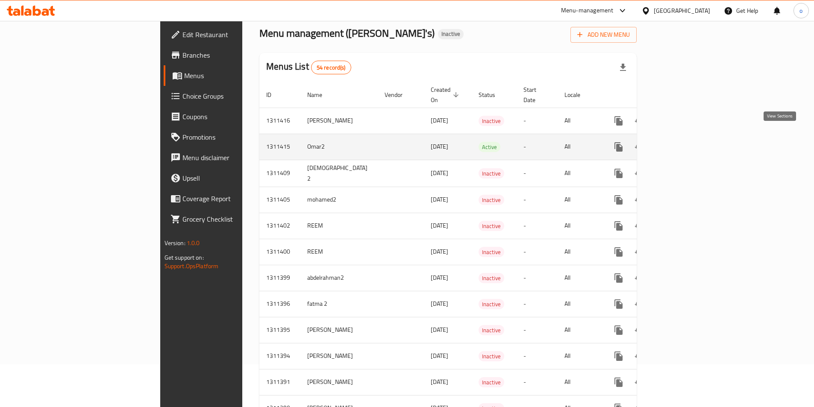
click at [691, 139] on link "enhanced table" at bounding box center [680, 147] width 21 height 21
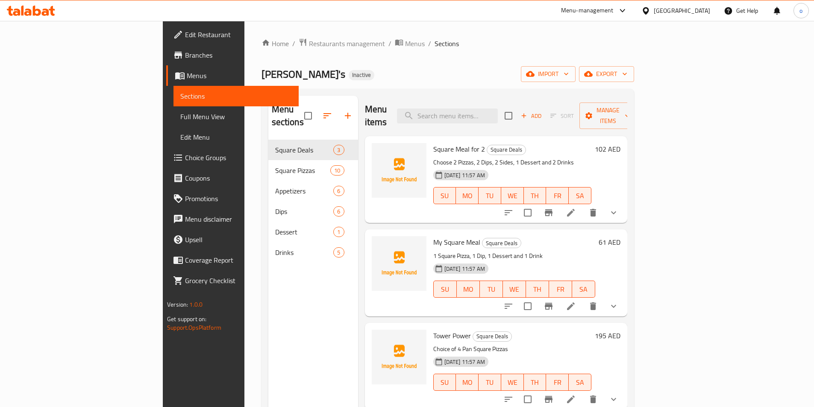
scroll to position [85, 0]
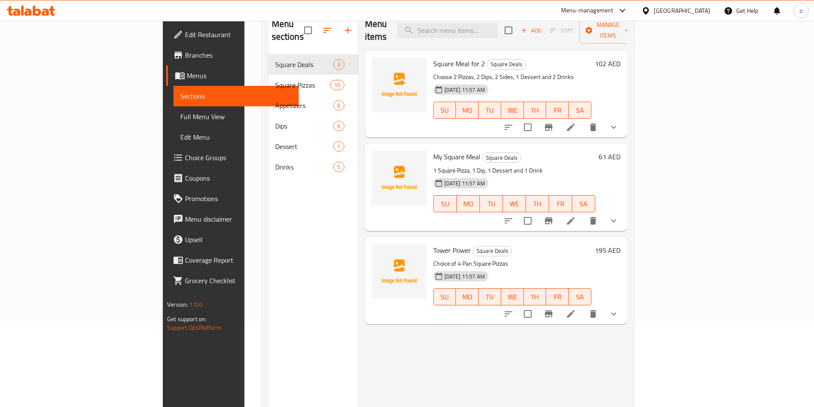
click at [583, 213] on li at bounding box center [571, 220] width 24 height 15
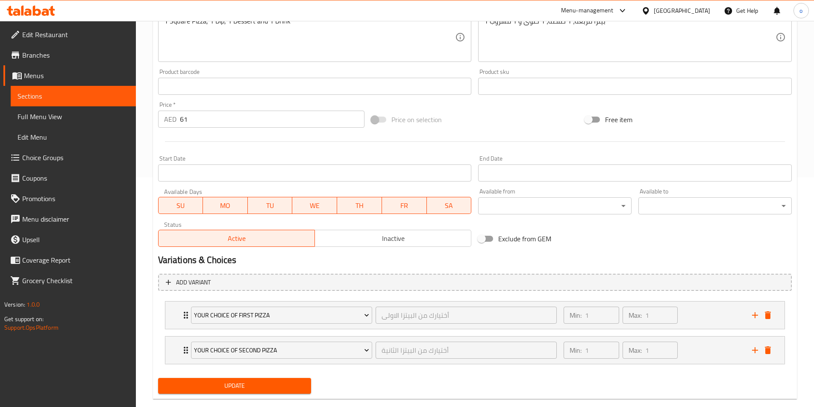
scroll to position [246, 0]
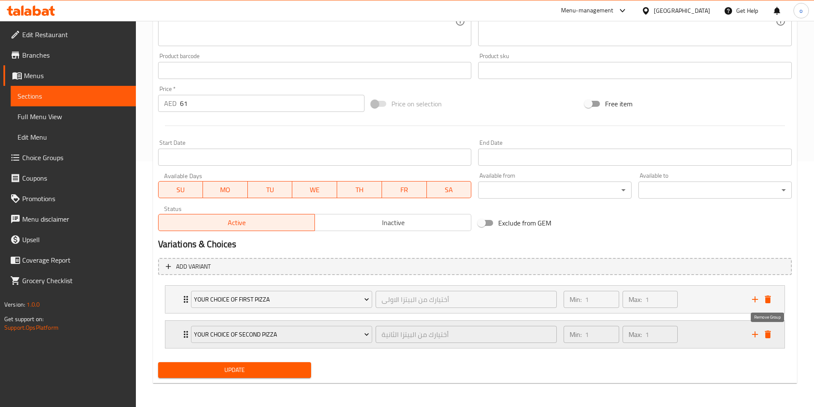
click at [771, 335] on icon "delete" at bounding box center [768, 334] width 10 height 10
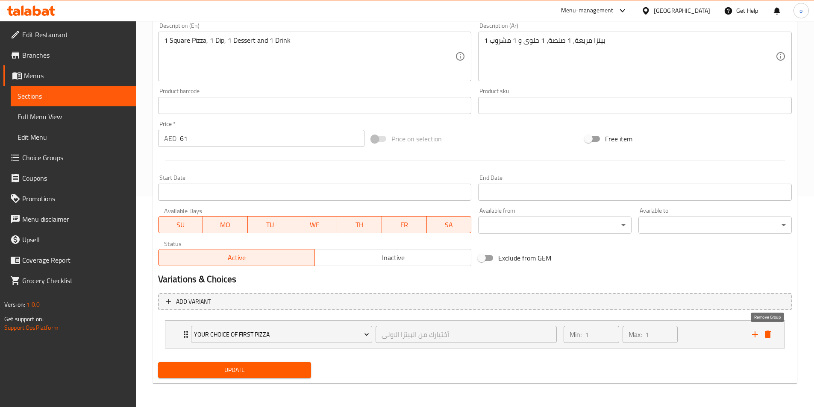
scroll to position [211, 0]
click at [48, 159] on span "Choice Groups" at bounding box center [75, 158] width 107 height 10
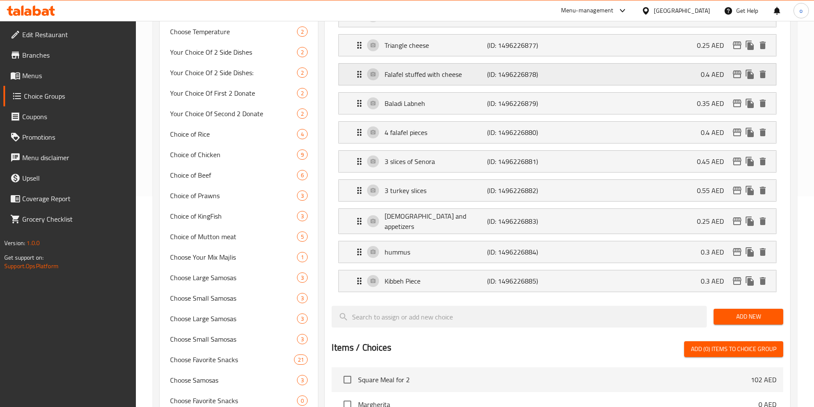
scroll to position [121, 0]
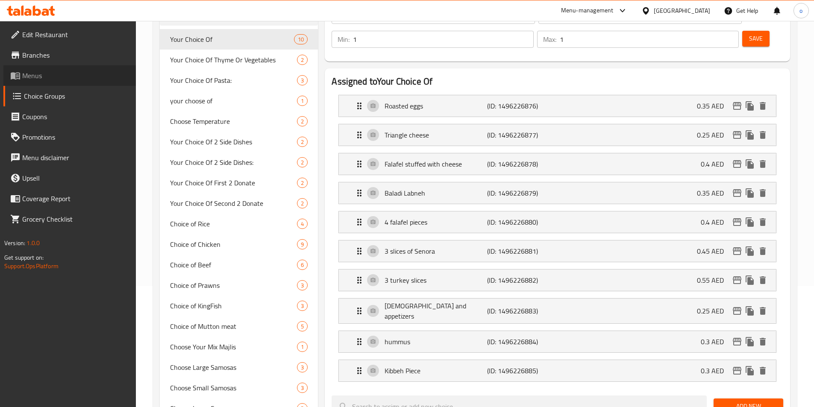
click at [54, 79] on span "Menus" at bounding box center [75, 76] width 107 height 10
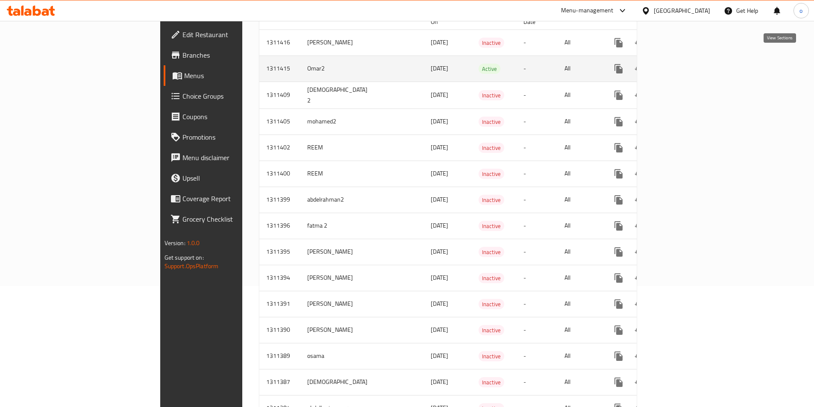
click at [691, 59] on link "enhanced table" at bounding box center [680, 69] width 21 height 21
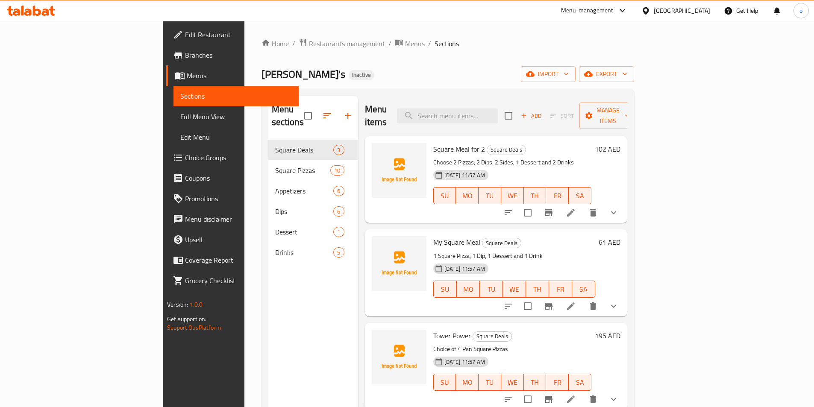
click at [576, 208] on icon at bounding box center [571, 213] width 10 height 10
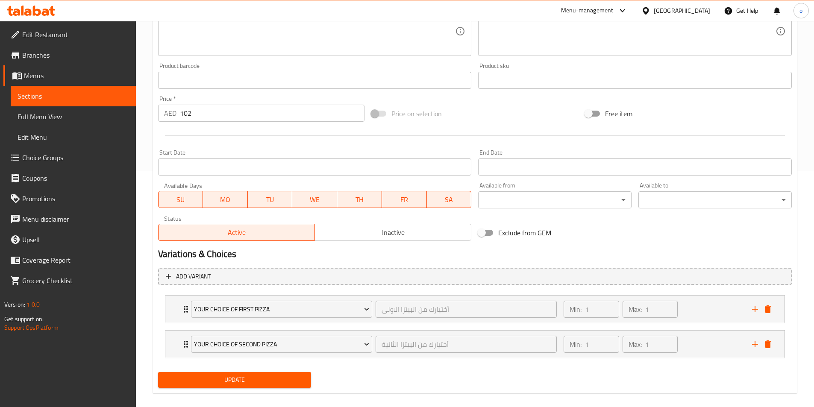
scroll to position [246, 0]
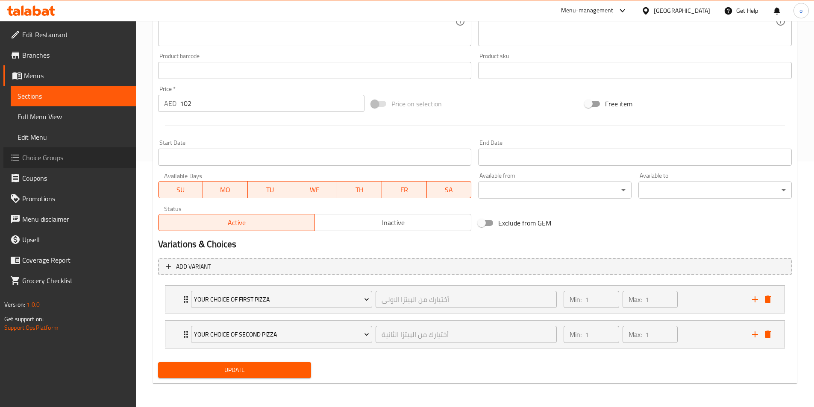
click at [53, 153] on span "Choice Groups" at bounding box center [75, 158] width 107 height 10
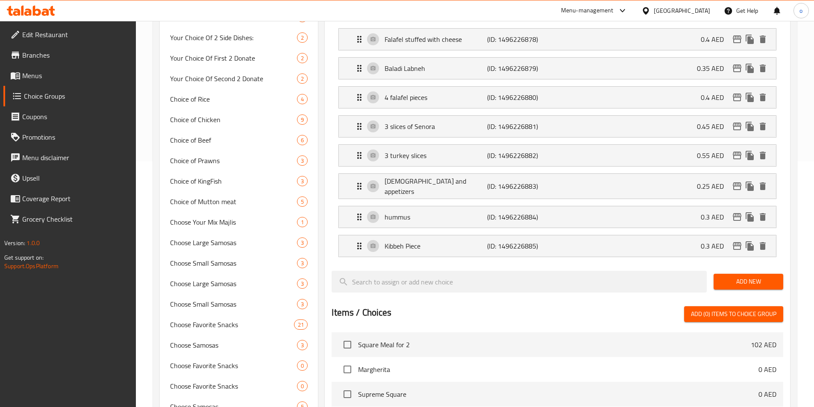
scroll to position [121, 0]
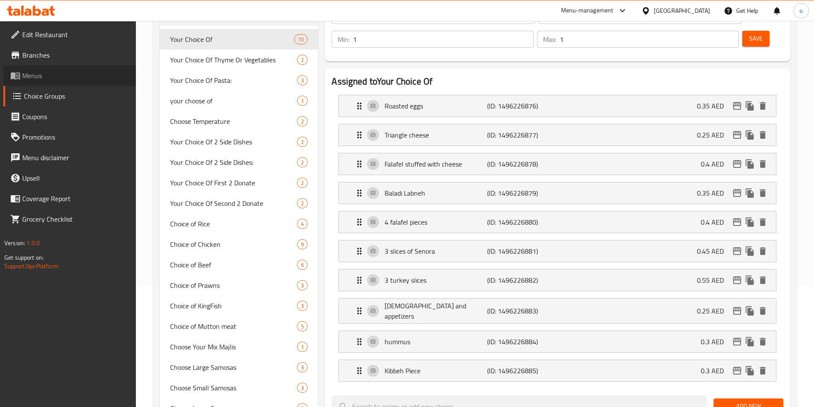
click at [60, 73] on span "Menus" at bounding box center [75, 76] width 107 height 10
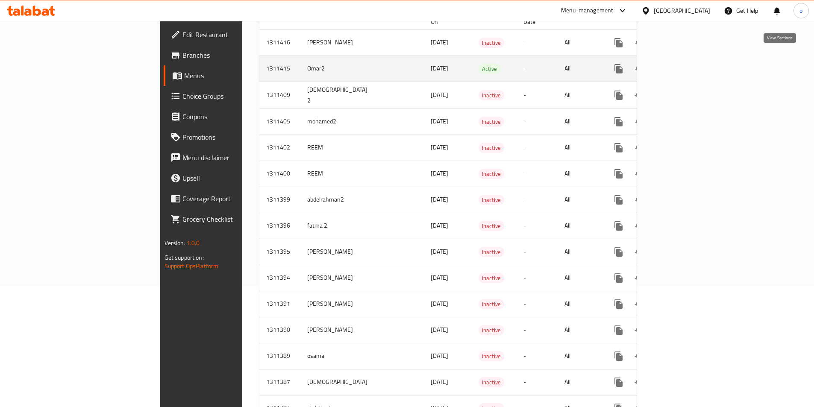
click at [685, 64] on icon "enhanced table" at bounding box center [680, 69] width 10 height 10
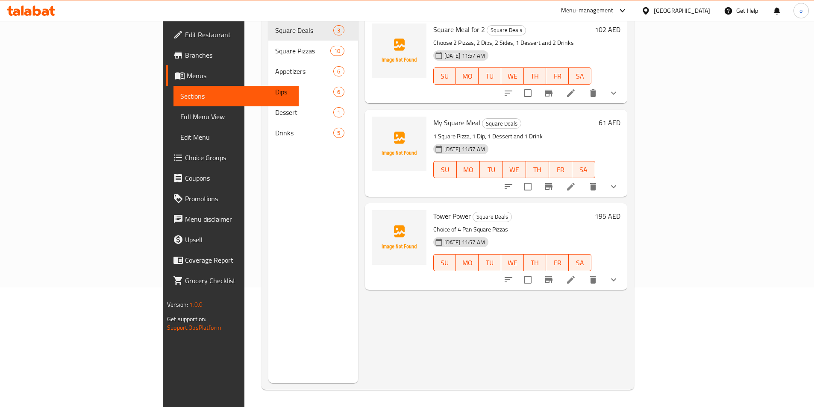
scroll to position [120, 0]
click at [576, 275] on icon at bounding box center [571, 280] width 10 height 10
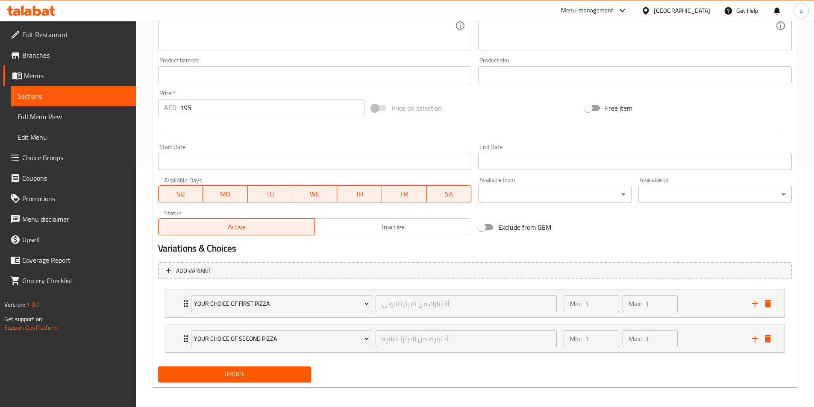
scroll to position [246, 0]
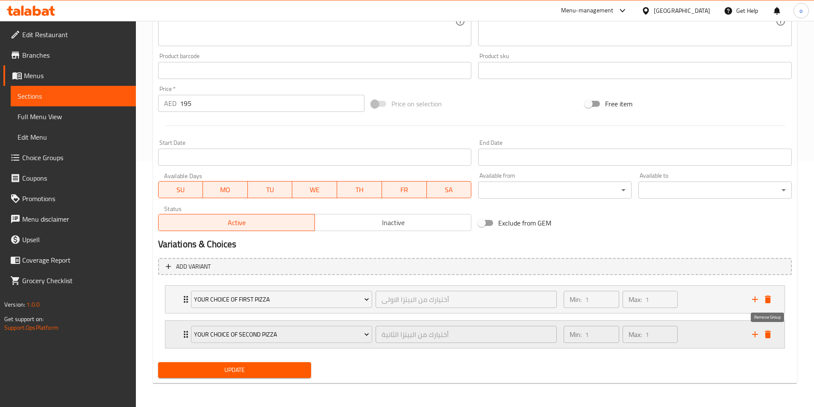
click at [767, 335] on icon "delete" at bounding box center [768, 335] width 6 height 8
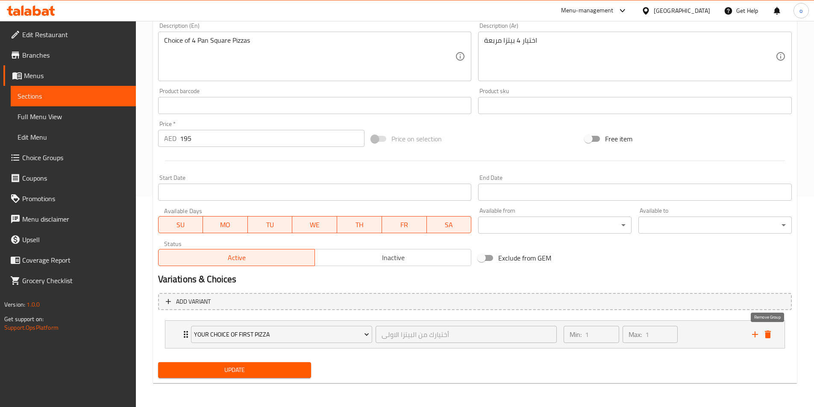
scroll to position [211, 0]
click at [754, 335] on icon "add" at bounding box center [755, 335] width 6 height 6
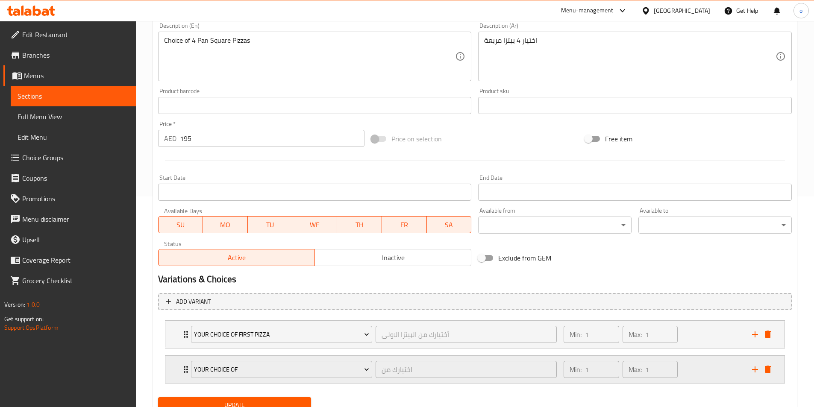
click at [188, 370] on div "Your Choice Of اختيارك من ​" at bounding box center [374, 369] width 376 height 27
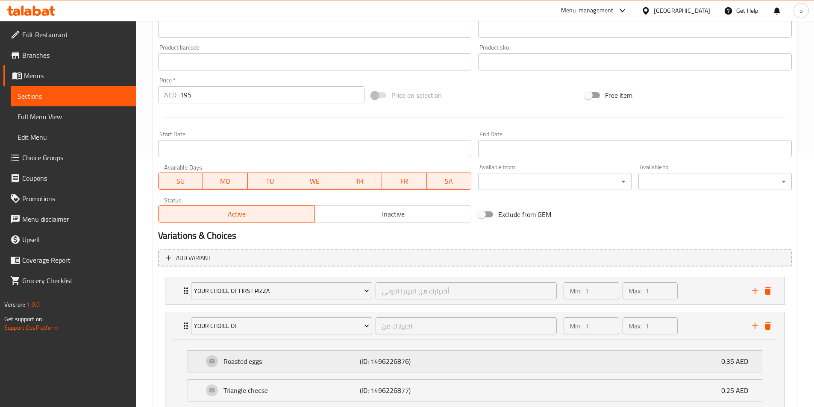
scroll to position [253, 0]
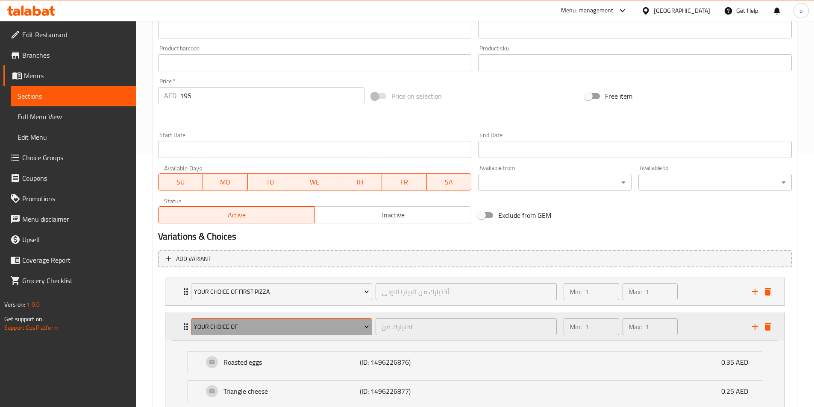
click at [350, 331] on span "Your Choice Of" at bounding box center [281, 327] width 175 height 11
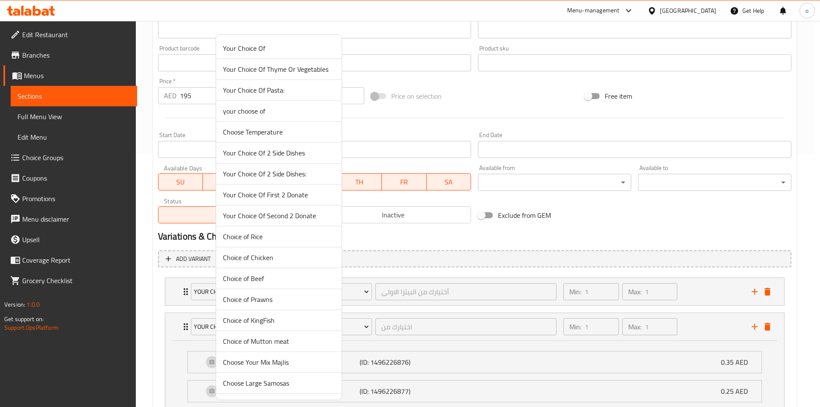
click at [476, 238] on div at bounding box center [410, 203] width 820 height 407
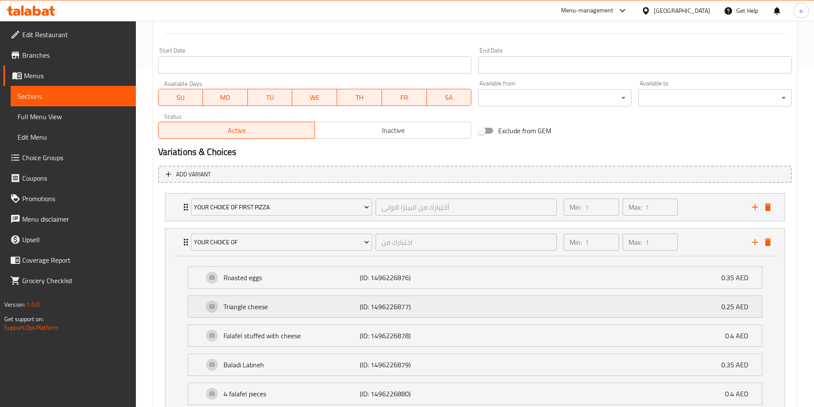
scroll to position [339, 0]
click at [186, 240] on div "Your Choice Of اختيارك من ​" at bounding box center [374, 241] width 376 height 27
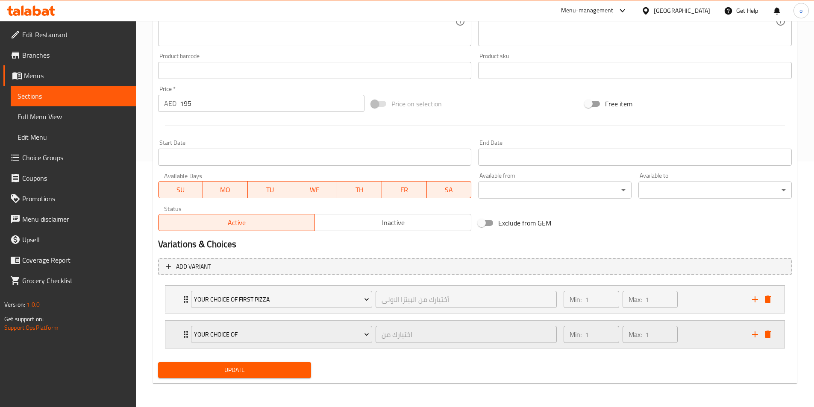
scroll to position [246, 0]
click at [184, 332] on icon "Expand" at bounding box center [186, 334] width 4 height 7
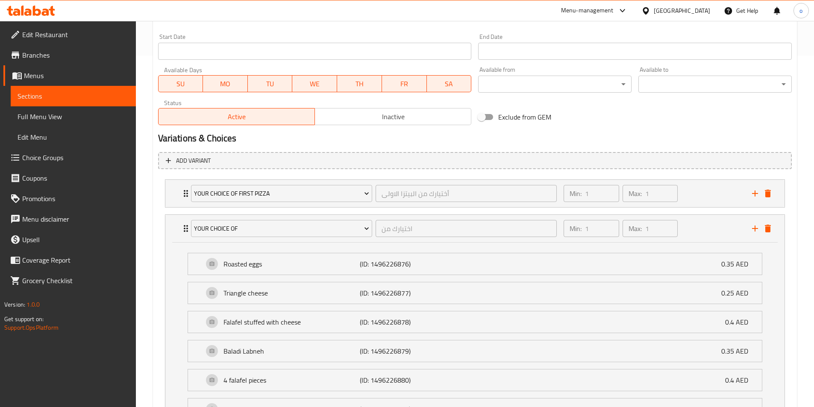
scroll to position [340, 0]
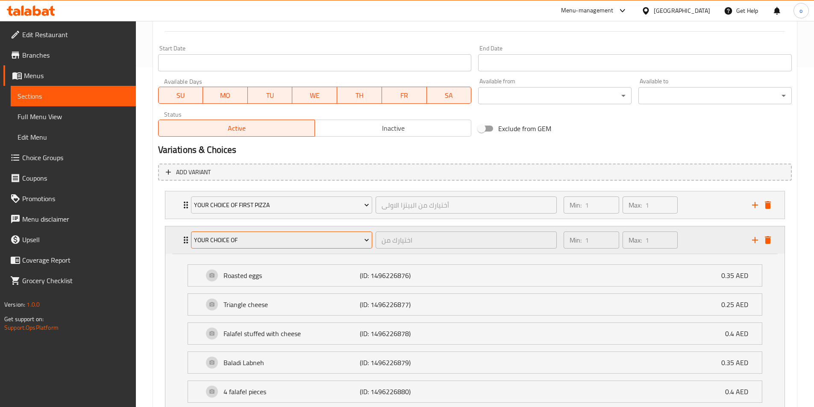
click at [363, 241] on icon "Expand" at bounding box center [366, 240] width 9 height 9
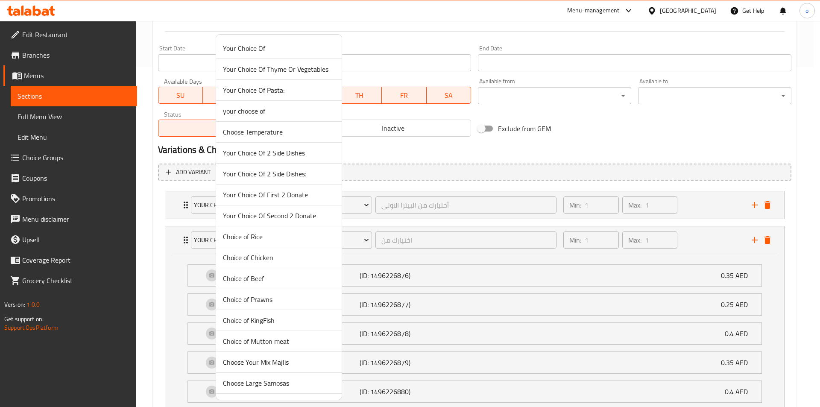
click at [692, 122] on div at bounding box center [410, 203] width 820 height 407
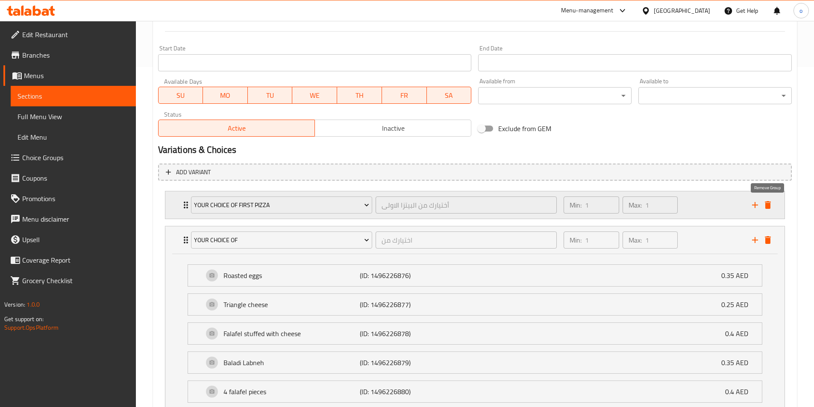
click at [769, 208] on icon "delete" at bounding box center [768, 205] width 6 height 8
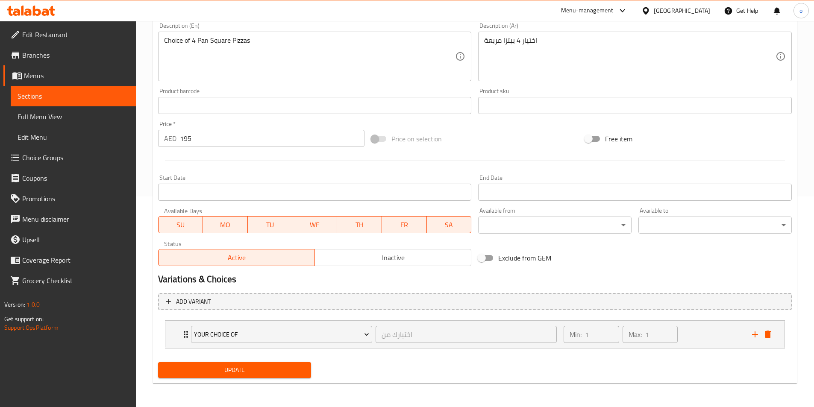
scroll to position [211, 0]
click at [770, 335] on icon "delete" at bounding box center [768, 335] width 6 height 8
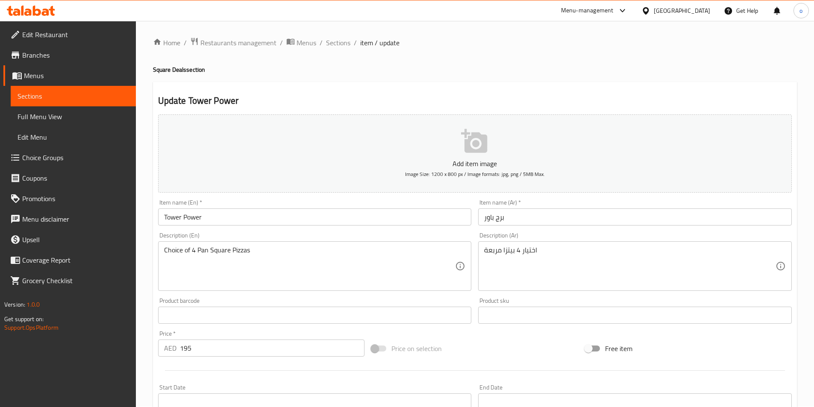
scroll to position [0, 0]
click at [43, 151] on link "Choice Groups" at bounding box center [69, 157] width 132 height 21
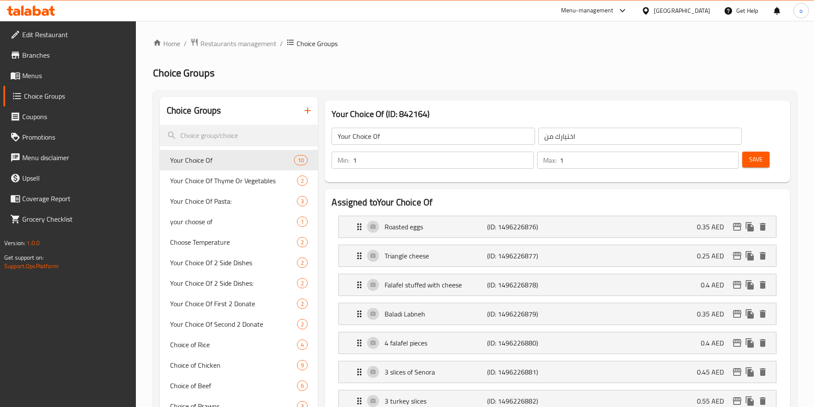
click at [424, 140] on input "Your Choice Of" at bounding box center [433, 136] width 203 height 17
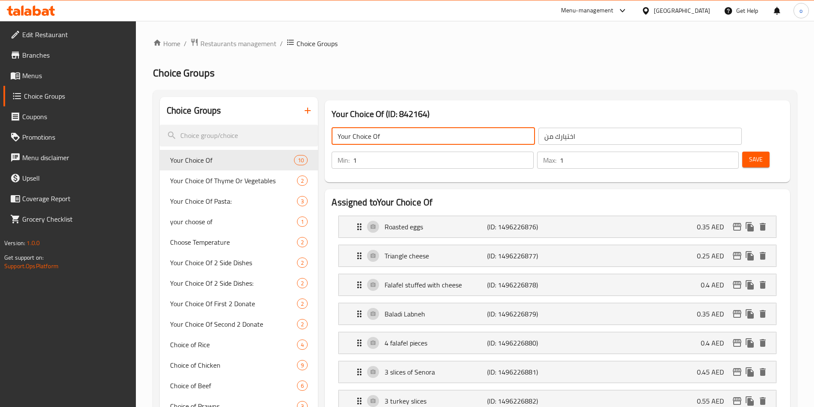
type input "Your Choice Of second pizza"
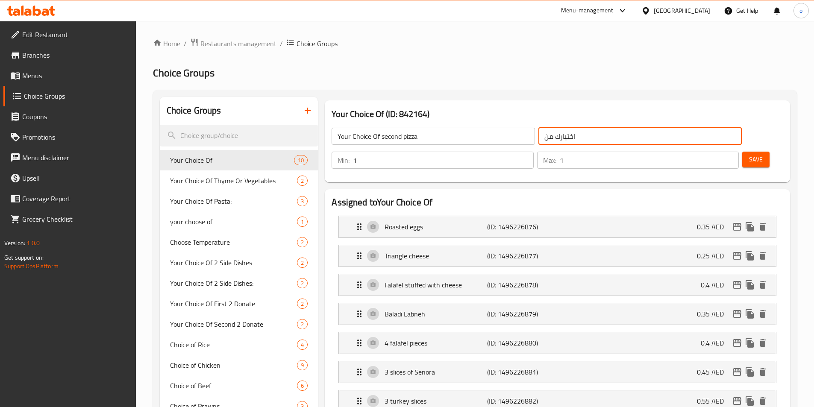
click at [538, 137] on input "اختيارك من" at bounding box center [639, 136] width 203 height 17
click at [538, 138] on input "اختيارك من" at bounding box center [639, 136] width 203 height 17
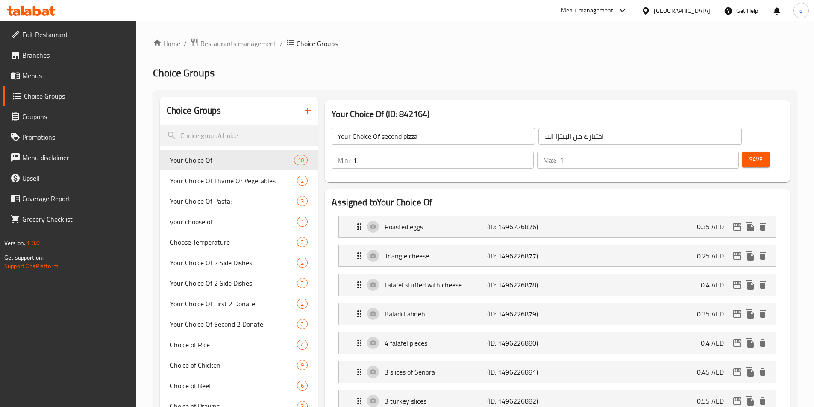
scroll to position [2972, 0]
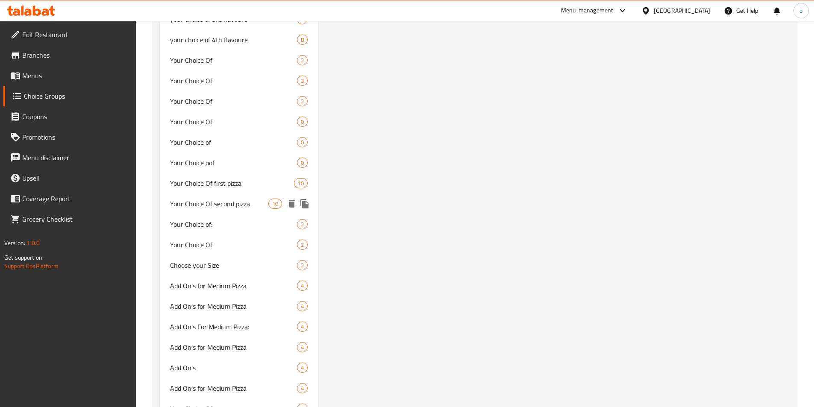
click at [233, 200] on span "Your Choice Of second pizza" at bounding box center [219, 204] width 99 height 10
type input "أختيارك من البيتزا الثانية"
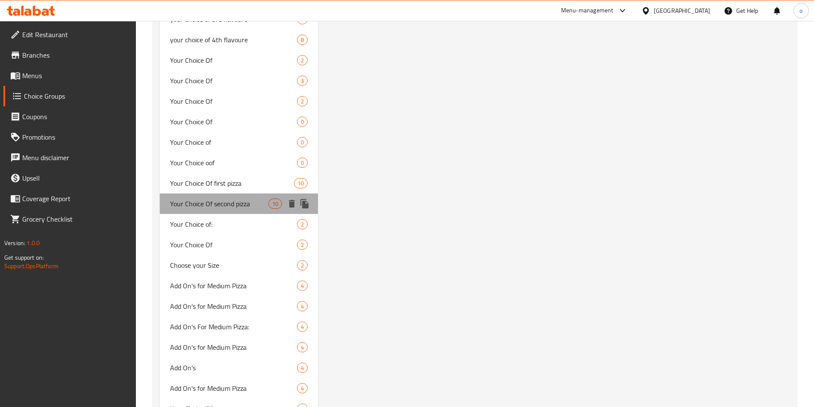
click at [250, 204] on span "Your Choice Of second pizza" at bounding box center [219, 204] width 99 height 10
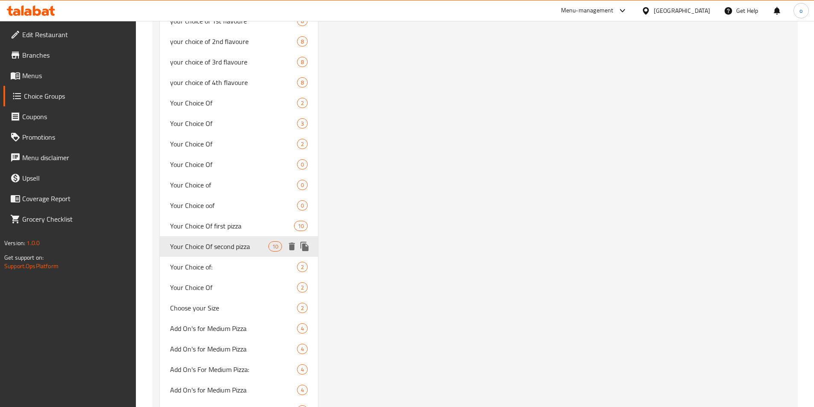
scroll to position [3057, 0]
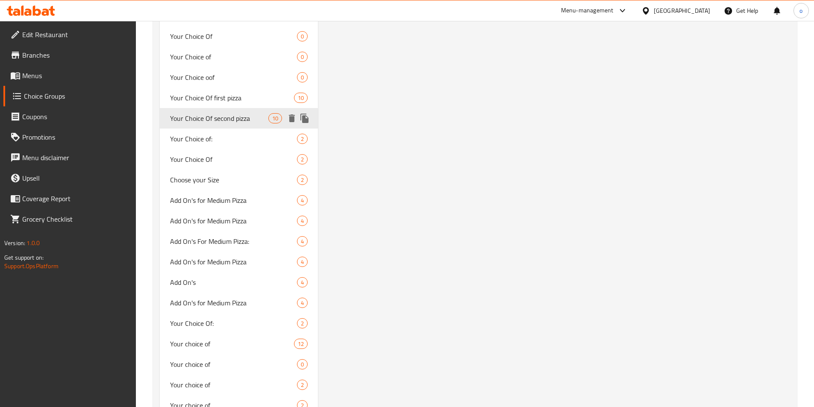
click at [230, 118] on span "Your Choice Of second pizza" at bounding box center [219, 118] width 99 height 10
click at [250, 117] on span "Your Choice Of second pizza" at bounding box center [219, 118] width 99 height 10
click at [271, 120] on span "10" at bounding box center [275, 119] width 13 height 8
click at [277, 120] on span "10" at bounding box center [275, 119] width 13 height 8
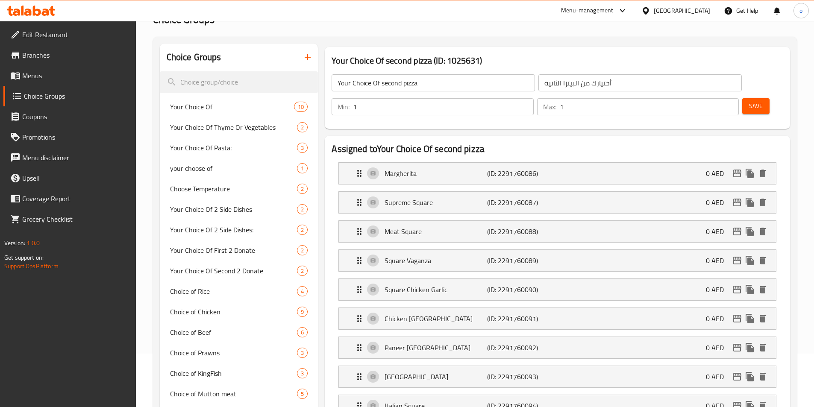
scroll to position [0, 0]
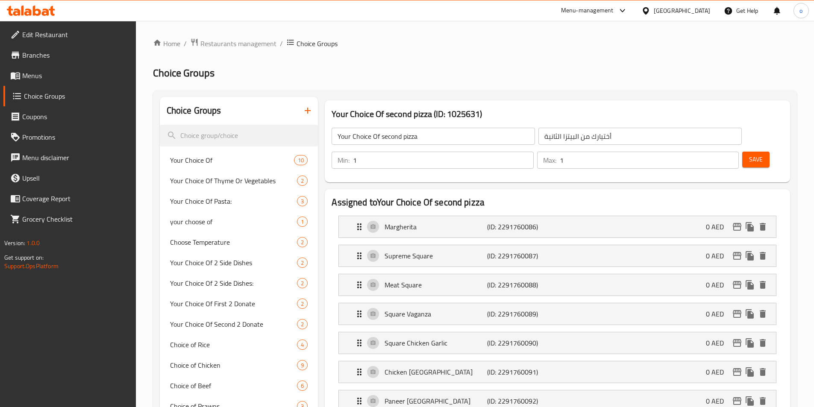
click at [307, 111] on icon "button" at bounding box center [308, 111] width 6 height 6
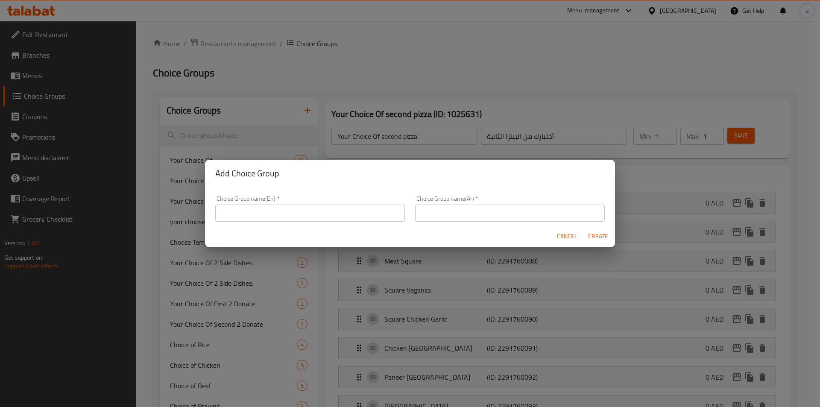
click at [342, 215] on input "text" at bounding box center [310, 213] width 190 height 17
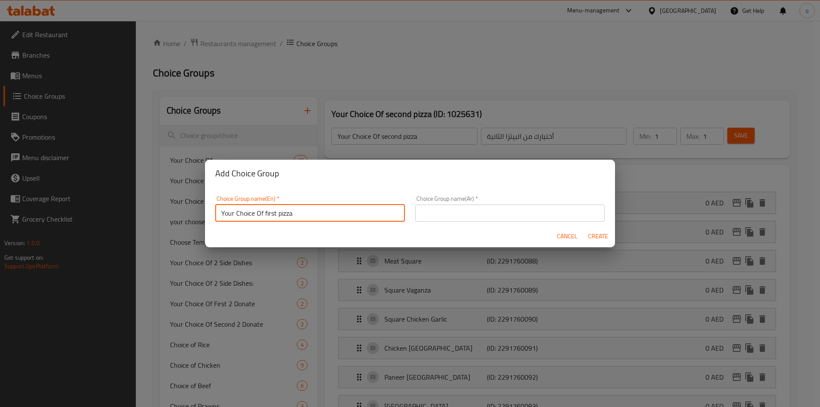
click at [276, 213] on input "Your Choice Of first pizza" at bounding box center [310, 213] width 190 height 17
type input "Your Choice Of third pizza"
click at [418, 213] on input "text" at bounding box center [510, 213] width 190 height 17
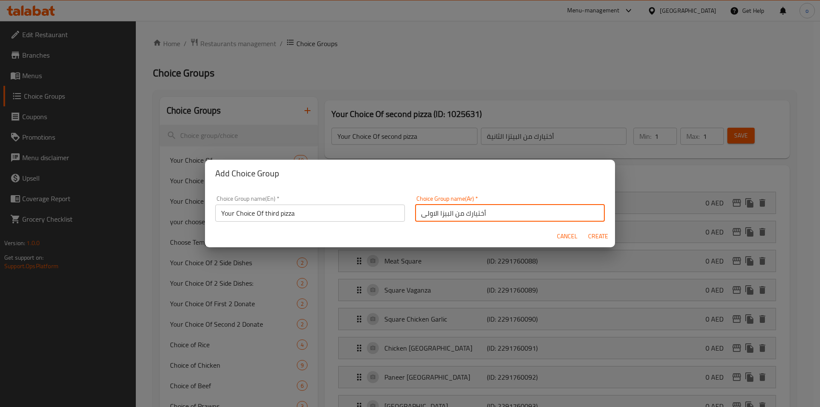
click at [426, 216] on input "أختيارك من البيزا الاولى" at bounding box center [510, 213] width 190 height 17
type input "أختيارك من البيزا الثالثة"
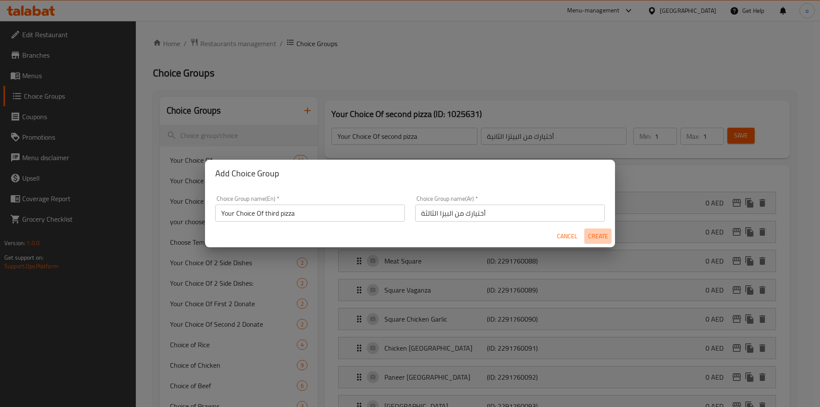
click at [594, 234] on span "Create" at bounding box center [598, 236] width 21 height 11
type input "Your Choice Of third pizza"
type input "أختيارك من البيزا الثالثة"
type input "0"
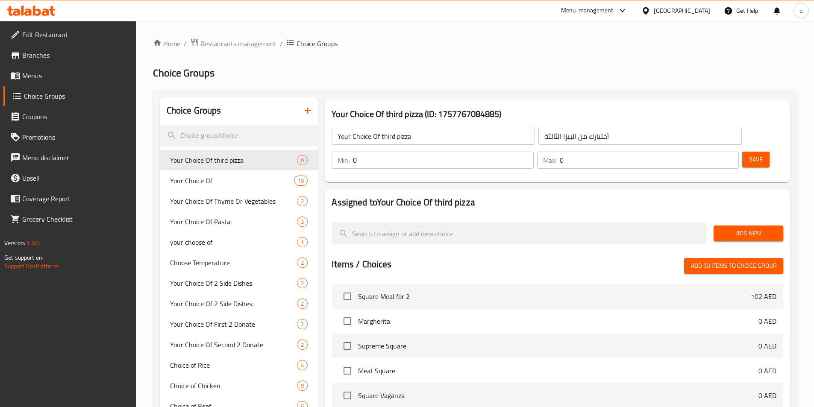
click at [767, 228] on span "Add New" at bounding box center [748, 233] width 56 height 11
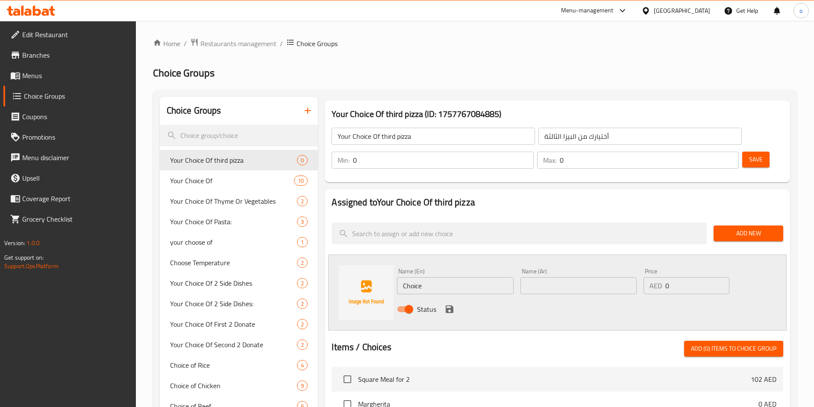
click at [502, 277] on input "Choice" at bounding box center [455, 285] width 116 height 17
paste input "Margherita"
type input "Margherita"
click at [603, 277] on input "text" at bounding box center [578, 285] width 116 height 17
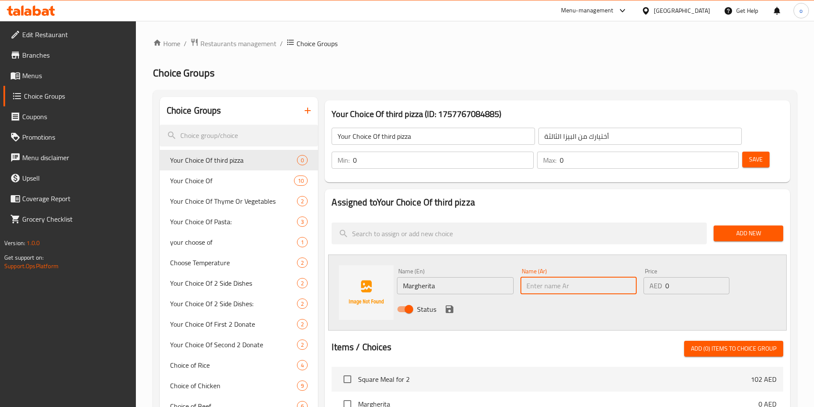
paste input "مارغريتا"
type input "مارغريتا"
click at [448, 304] on icon "save" at bounding box center [449, 309] width 10 height 10
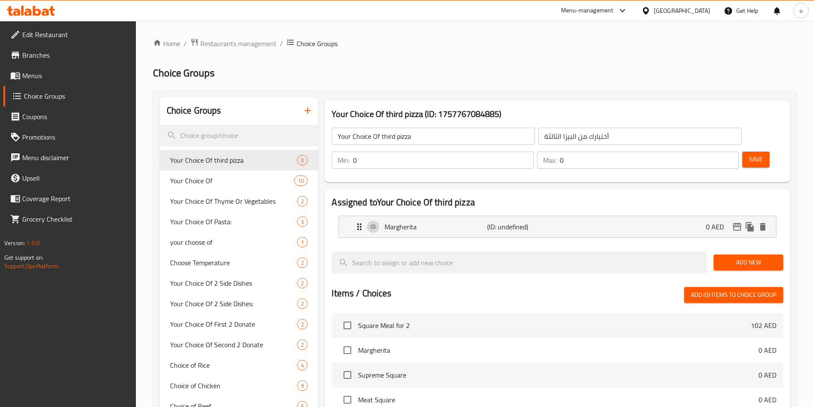
click at [758, 257] on span "Add New" at bounding box center [748, 262] width 56 height 11
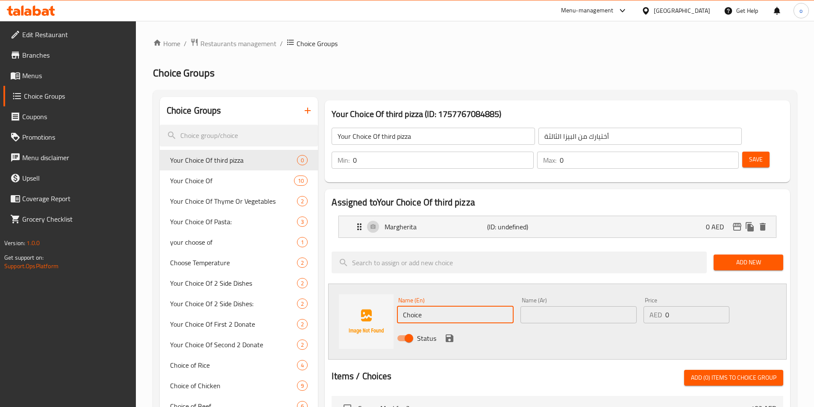
click at [457, 306] on input "Choice" at bounding box center [455, 314] width 116 height 17
paste input "Supreme Squar"
type input "Supreme Square"
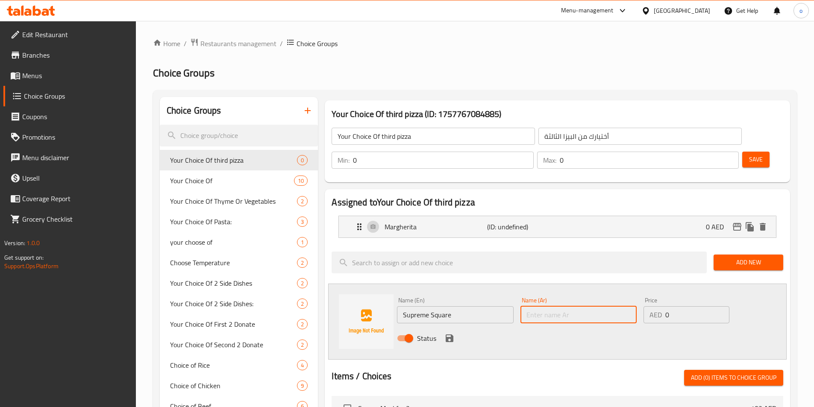
click at [595, 306] on input "text" at bounding box center [578, 314] width 116 height 17
paste input "المربع السوبريم"
type input "المربع السوبريم"
click at [450, 333] on icon "save" at bounding box center [449, 338] width 10 height 10
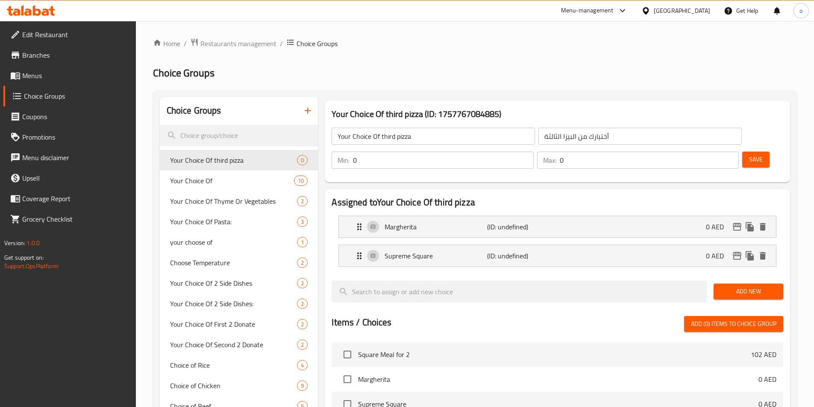
click at [726, 286] on span "Add New" at bounding box center [748, 291] width 56 height 11
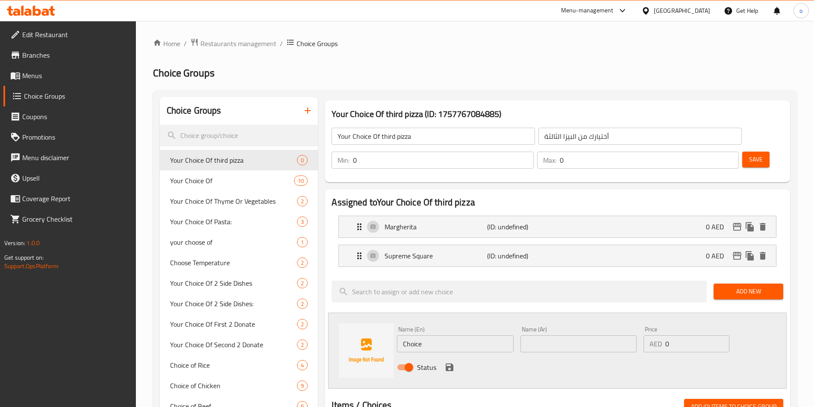
click at [488, 335] on input "Choice" at bounding box center [455, 343] width 116 height 17
paste input "Meat Squar"
type input "Meat Square"
click at [568, 335] on input "text" at bounding box center [578, 343] width 116 height 17
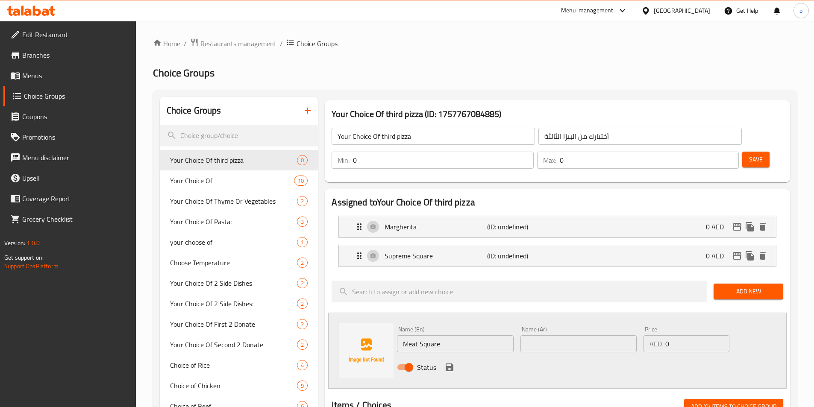
click at [590, 335] on input "text" at bounding box center [578, 343] width 116 height 17
paste input "مربع اللحم"
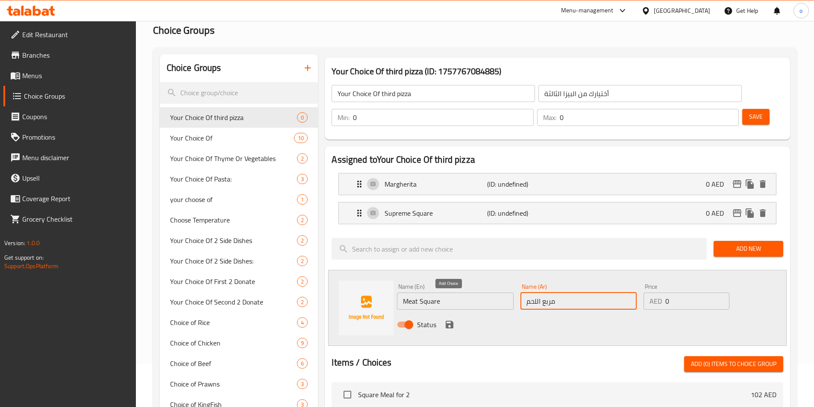
type input "مربع اللحم"
click at [445, 320] on icon "save" at bounding box center [449, 325] width 10 height 10
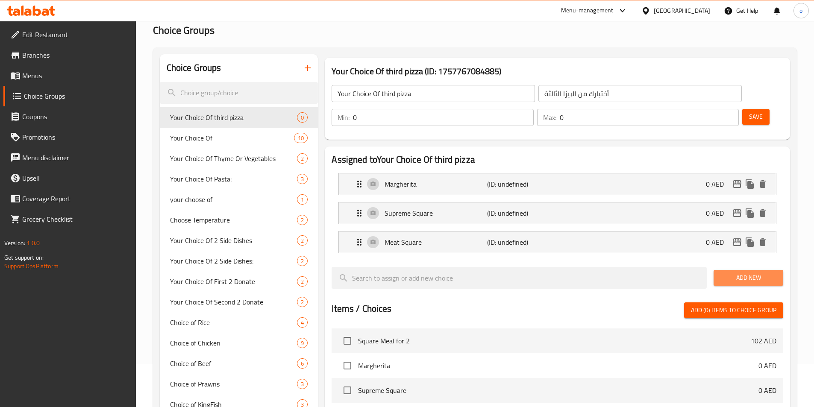
click at [739, 273] on span "Add New" at bounding box center [748, 278] width 56 height 11
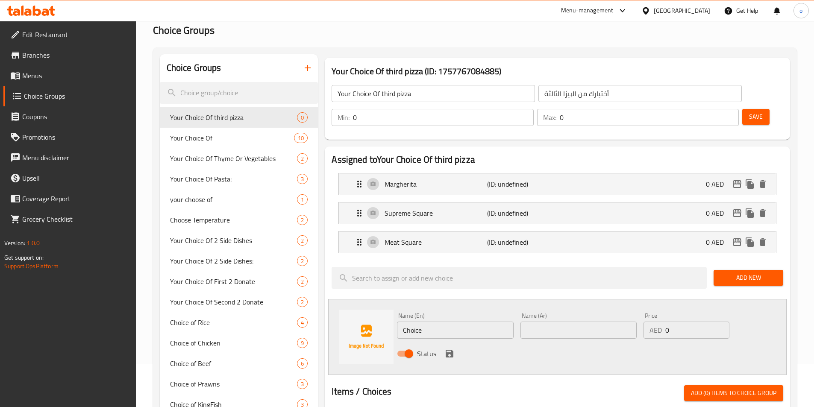
click at [496, 322] on input "Choice" at bounding box center [455, 330] width 116 height 17
paste input "Square Vaganza"
type input "Square Vaganza"
click at [550, 322] on input "text" at bounding box center [578, 330] width 116 height 17
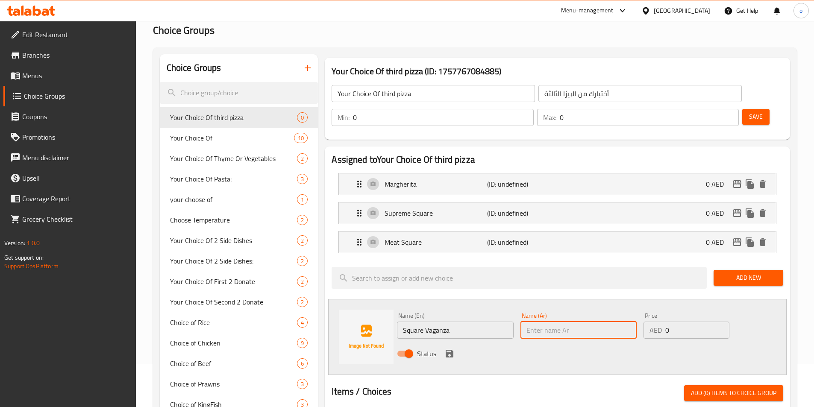
click at [619, 322] on input "text" at bounding box center [578, 330] width 116 height 17
paste input "مربع فاجانزا"
type input "مربع فاجانزا"
click at [459, 342] on div "Status" at bounding box center [579, 353] width 370 height 23
click at [454, 349] on icon "save" at bounding box center [449, 354] width 10 height 10
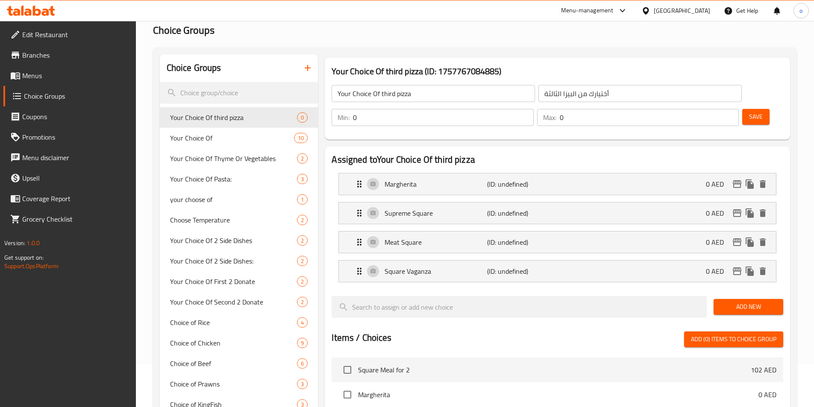
drag, startPoint x: 731, startPoint y: 287, endPoint x: 694, endPoint y: 296, distance: 38.2
click at [731, 302] on span "Add New" at bounding box center [748, 307] width 56 height 11
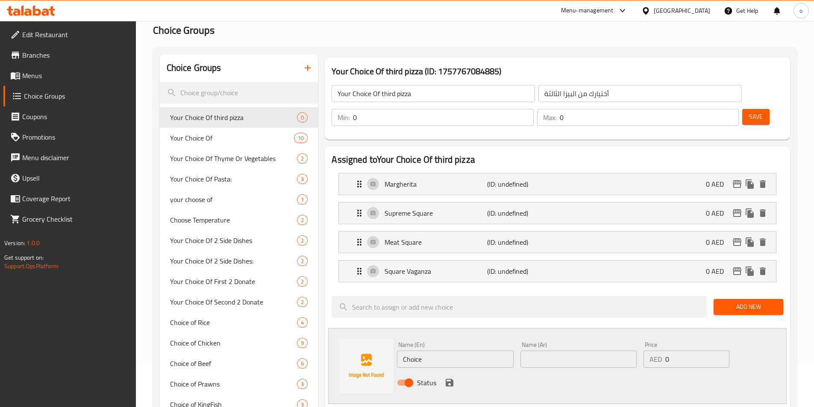
click at [428, 351] on input "Choice" at bounding box center [455, 359] width 116 height 17
paste input "Square Chicken Garlic"
type input "Square Chicken Garlic"
click at [549, 351] on input "text" at bounding box center [578, 359] width 116 height 17
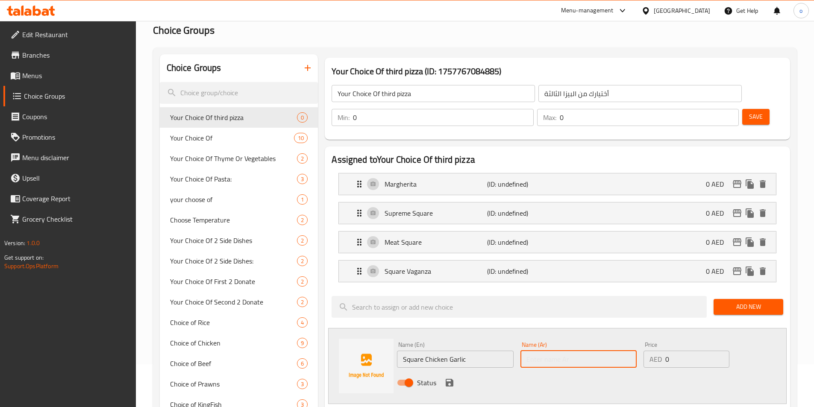
paste input "مربع ىدجاج بالثوم"
type input "مربع ىدجاج بالثوم"
click at [447, 379] on icon "save" at bounding box center [450, 383] width 8 height 8
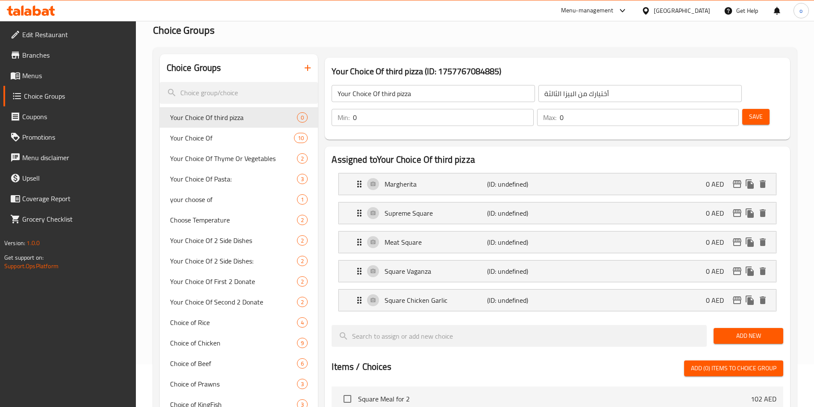
click at [757, 331] on span "Add New" at bounding box center [748, 336] width 56 height 11
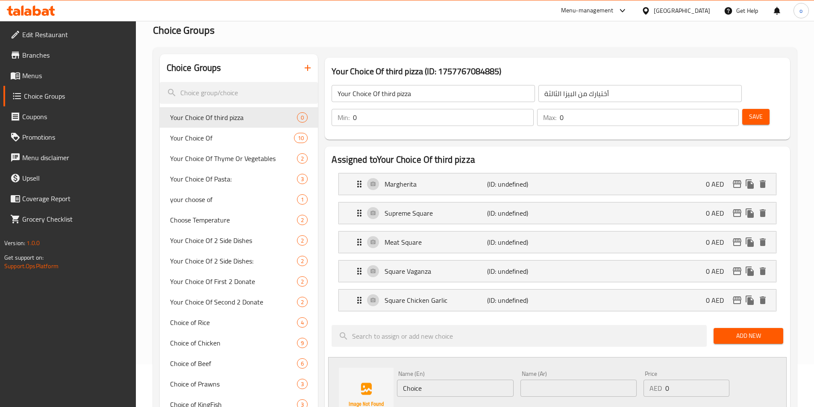
click at [463, 380] on input "Choice" at bounding box center [455, 388] width 116 height 17
paste input "Chicken [GEOGRAPHIC_DATA]"
click at [463, 380] on input "ChoiceChicken [GEOGRAPHIC_DATA]" at bounding box center [455, 388] width 116 height 17
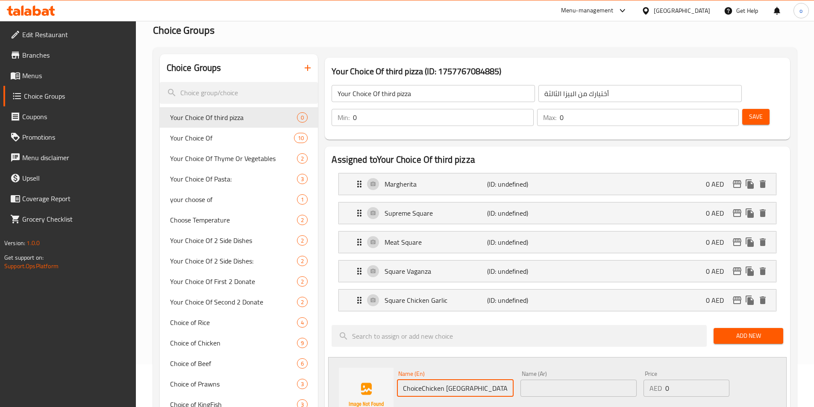
paste input "text"
type input "Chicken [GEOGRAPHIC_DATA]"
click at [565, 380] on input "text" at bounding box center [578, 388] width 116 height 17
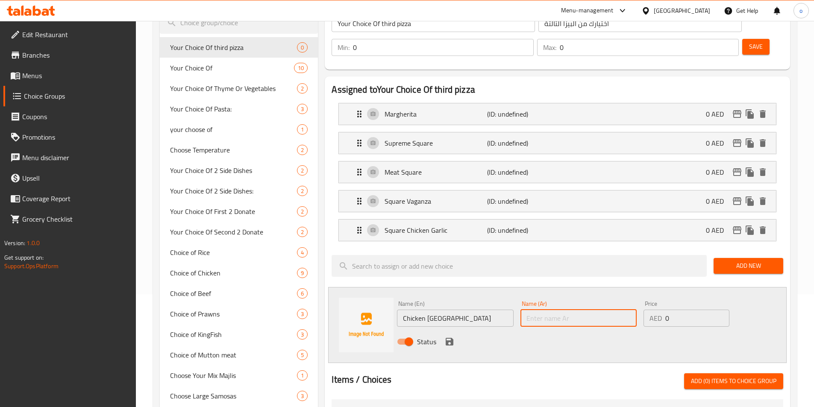
scroll to position [128, 0]
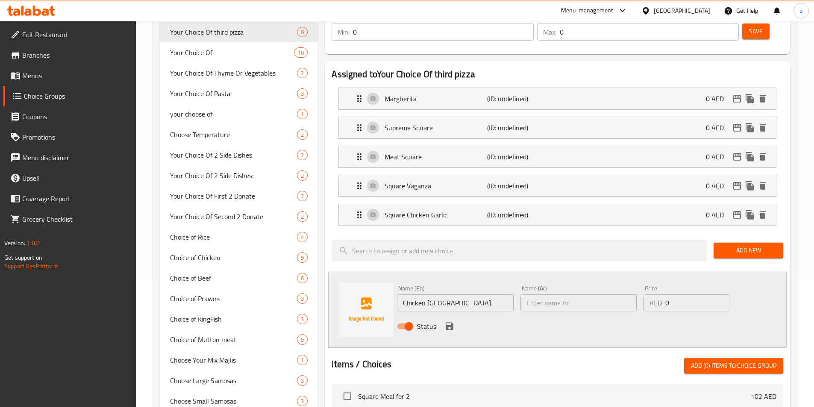
click at [609, 294] on input "text" at bounding box center [578, 302] width 116 height 17
paste input "مربع تكة الدجاج"
type input "مربع تكة الدجاج"
click at [448, 321] on icon "save" at bounding box center [449, 326] width 10 height 10
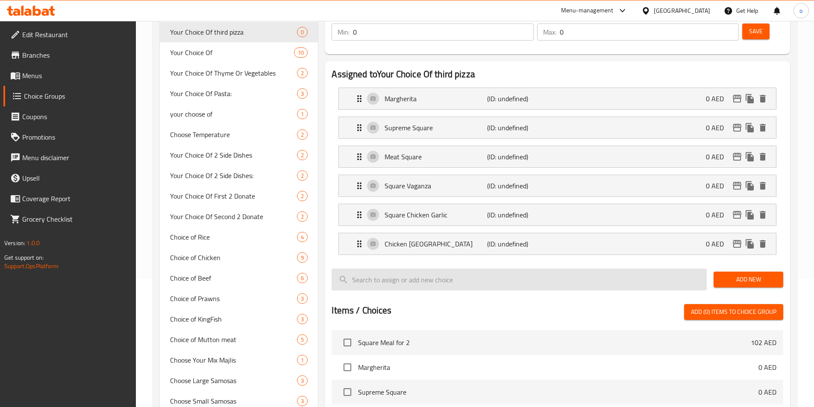
drag, startPoint x: 773, startPoint y: 253, endPoint x: 688, endPoint y: 265, distance: 85.5
click at [773, 274] on span "Add New" at bounding box center [748, 279] width 56 height 11
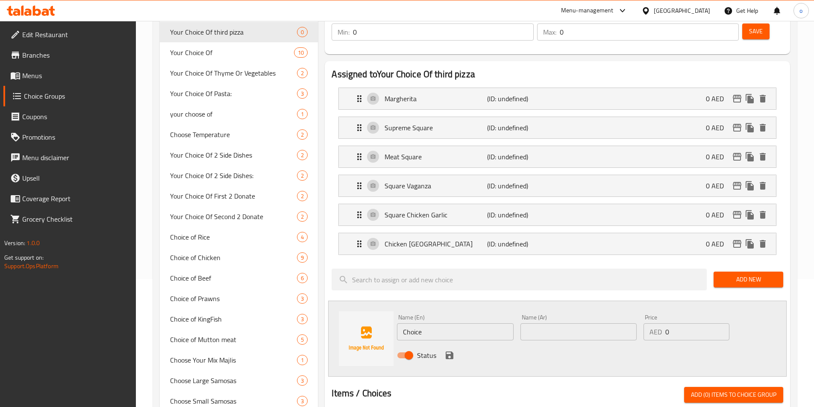
click at [455, 323] on input "Choice" at bounding box center [455, 331] width 116 height 17
paste input "Paneer [PERSON_NAME]"
type input "Paneer [GEOGRAPHIC_DATA]"
click at [561, 323] on input "text" at bounding box center [578, 331] width 116 height 17
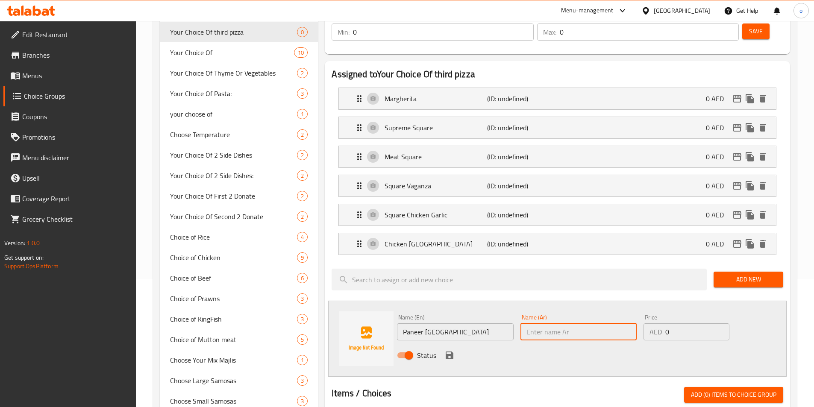
paste input "ساحة بانير تكة"
type input "ساحة بانير تكة"
click at [448, 352] on icon "save" at bounding box center [450, 356] width 8 height 8
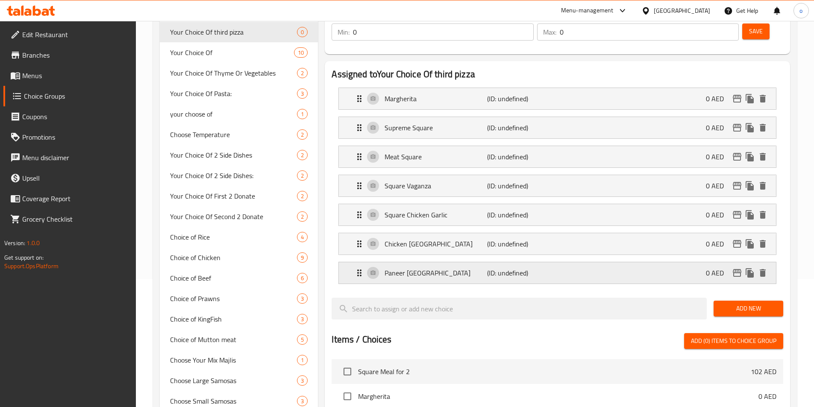
click at [359, 268] on icon "Expand" at bounding box center [359, 273] width 10 height 10
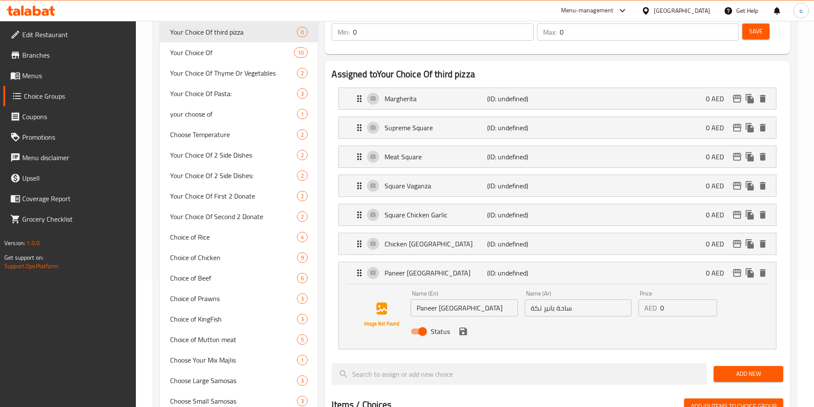
click at [567, 300] on input "ساحة بانير تكة" at bounding box center [578, 308] width 107 height 17
click at [464, 326] on icon "save" at bounding box center [463, 331] width 10 height 10
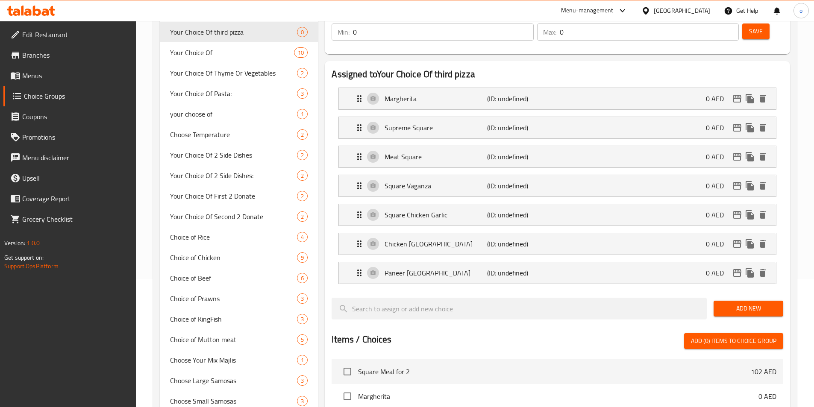
type input "مربع بانير تكة"
click at [746, 303] on span "Add New" at bounding box center [748, 308] width 56 height 11
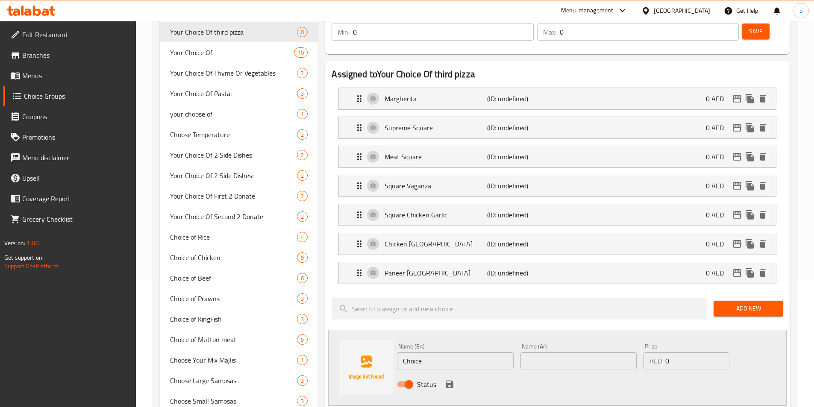
click at [428, 353] on input "Choice" at bounding box center [455, 361] width 116 height 17
click at [429, 353] on input "Choice" at bounding box center [455, 361] width 116 height 17
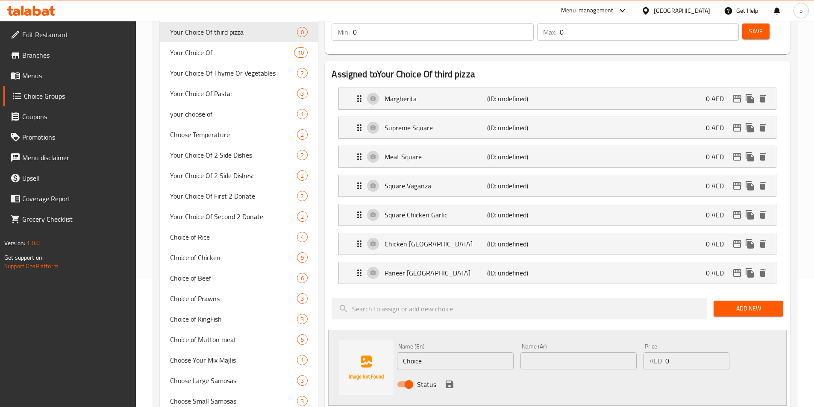
click at [475, 353] on input "Choice" at bounding box center [455, 361] width 116 height 17
paste input "Mediterranean Squar"
type input "[GEOGRAPHIC_DATA]"
click at [581, 353] on input "text" at bounding box center [578, 361] width 116 height 17
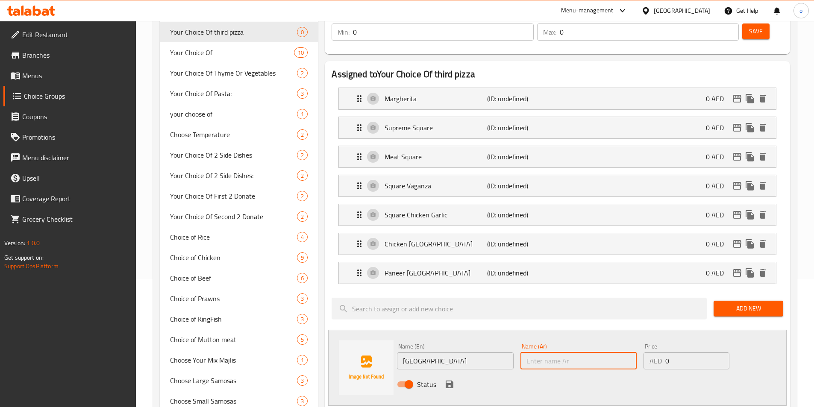
click at [609, 353] on input "text" at bounding box center [578, 361] width 116 height 17
paste input "مربع البحر الأبيض المتوسط"
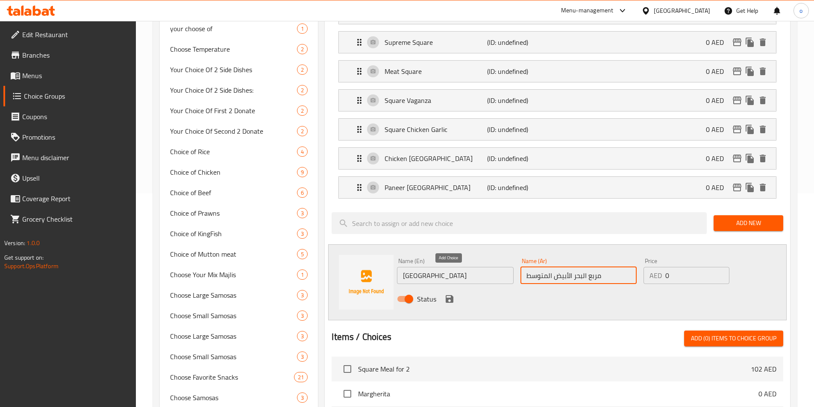
type input "مربع البحر الأبيض المتوسط"
click at [450, 294] on icon "save" at bounding box center [449, 299] width 10 height 10
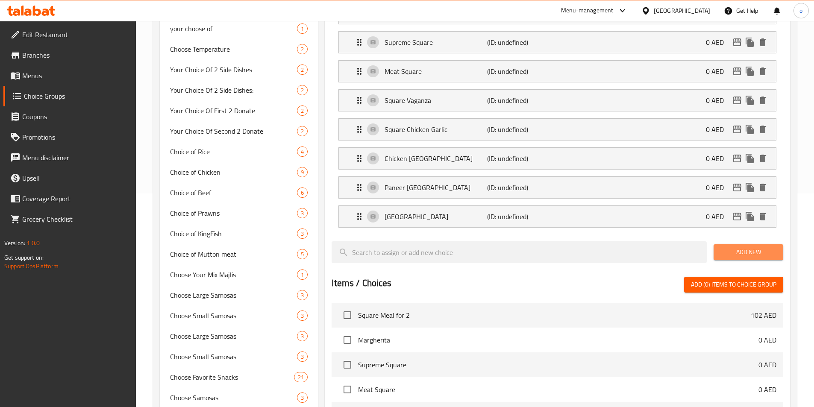
click at [738, 247] on span "Add New" at bounding box center [748, 252] width 56 height 11
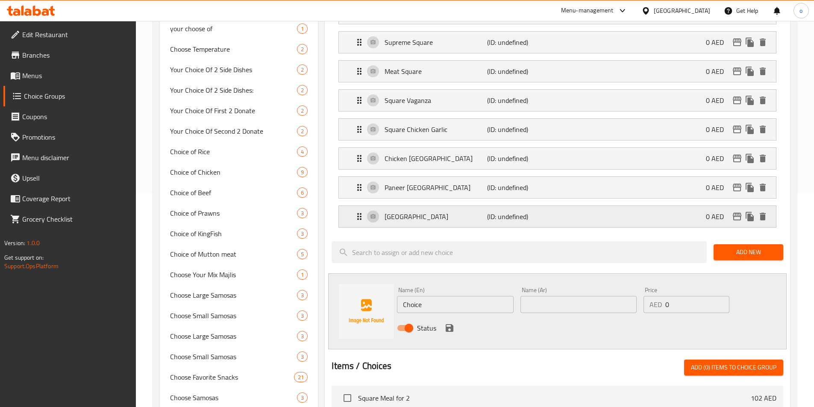
click at [356, 212] on icon "Expand" at bounding box center [359, 217] width 10 height 10
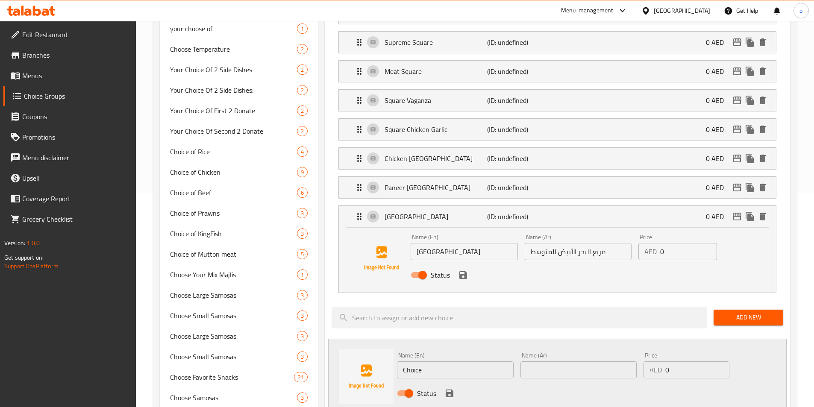
click at [537, 243] on input "مربع البحر الأبيض المتوسط" at bounding box center [578, 251] width 107 height 17
drag, startPoint x: 531, startPoint y: 227, endPoint x: 564, endPoint y: 231, distance: 32.7
click at [564, 243] on input "مربع البحر الأبيض" at bounding box center [578, 251] width 107 height 17
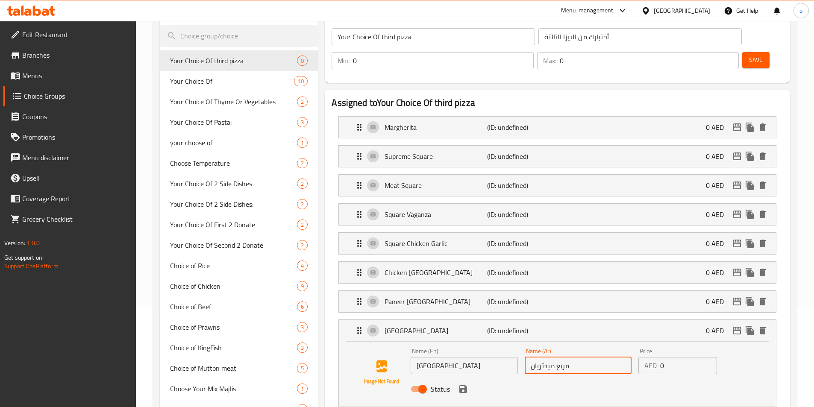
scroll to position [43, 0]
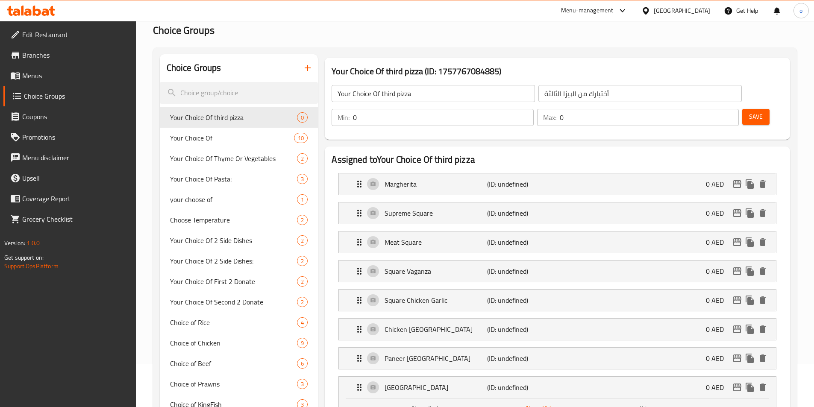
type input "مربع ميدتريان"
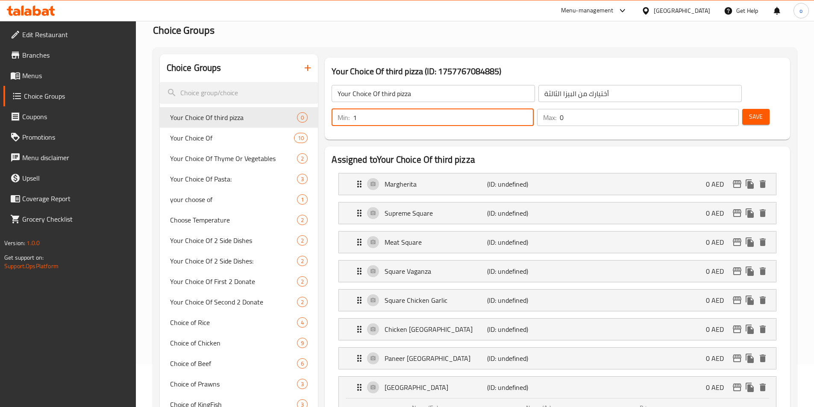
type input "1"
click at [533, 109] on input "1" at bounding box center [443, 117] width 180 height 17
click at [707, 109] on input "0" at bounding box center [649, 117] width 179 height 17
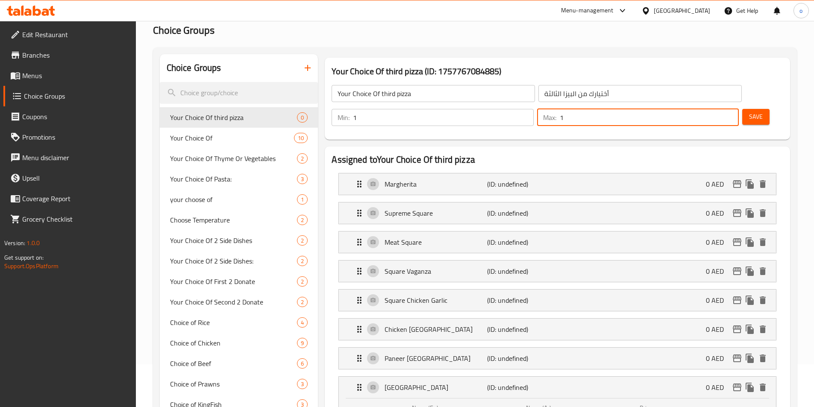
type input "1"
click at [715, 109] on input "1" at bounding box center [649, 117] width 179 height 17
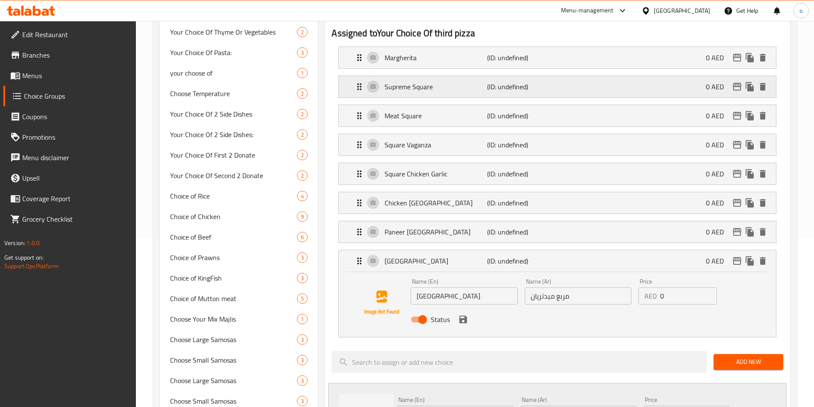
scroll to position [171, 0]
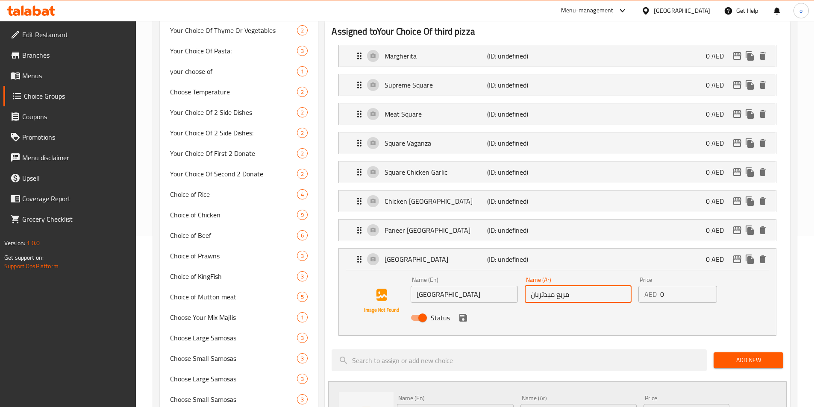
click at [558, 286] on input "مربع ميدتريان" at bounding box center [578, 294] width 107 height 17
click at [563, 286] on input "مربع ميدتريان" at bounding box center [578, 294] width 107 height 17
click at [532, 286] on input "سكوير ميدتريان" at bounding box center [578, 294] width 107 height 17
click at [543, 286] on input "سكوير ميدتريان" at bounding box center [578, 294] width 107 height 17
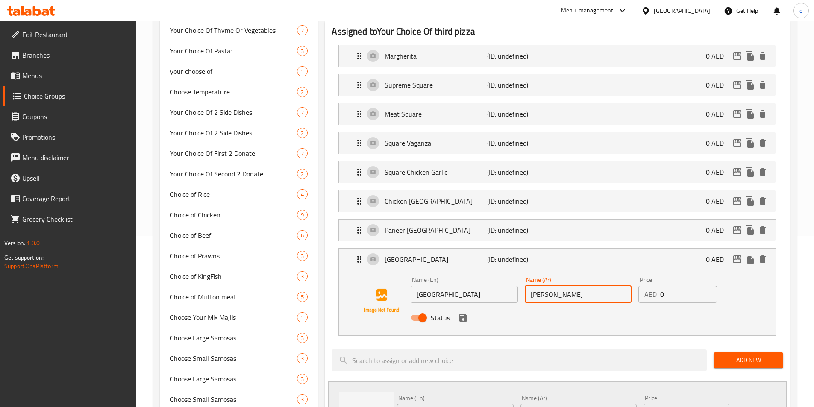
click at [550, 286] on input "[PERSON_NAME]" at bounding box center [578, 294] width 107 height 17
type input "[PERSON_NAME]"
click at [614, 277] on div "Name (Ar) [PERSON_NAME] Name (Ar)" at bounding box center [578, 290] width 107 height 26
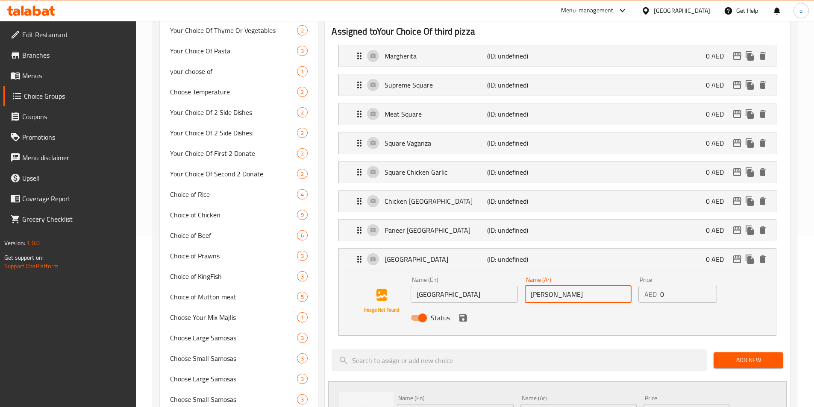
click at [617, 306] on div "Status" at bounding box center [577, 317] width 341 height 23
click at [460, 314] on icon "save" at bounding box center [463, 318] width 8 height 8
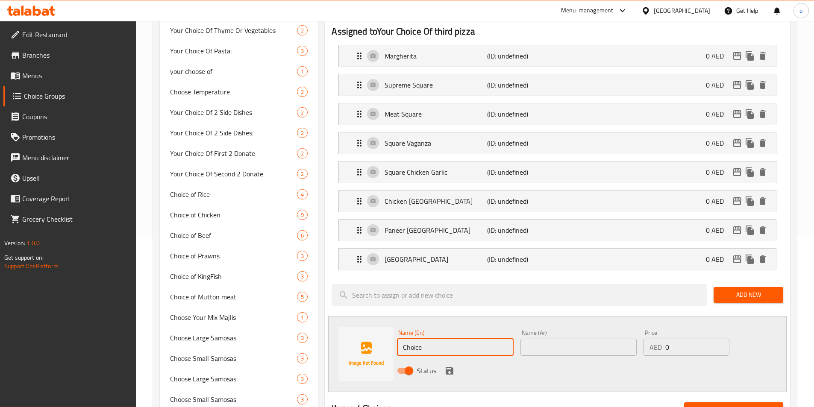
click at [502, 339] on input "Choice" at bounding box center [455, 347] width 116 height 17
paste input "Italian Square"
click at [502, 339] on input "ChoiceItalian Square" at bounding box center [455, 347] width 116 height 17
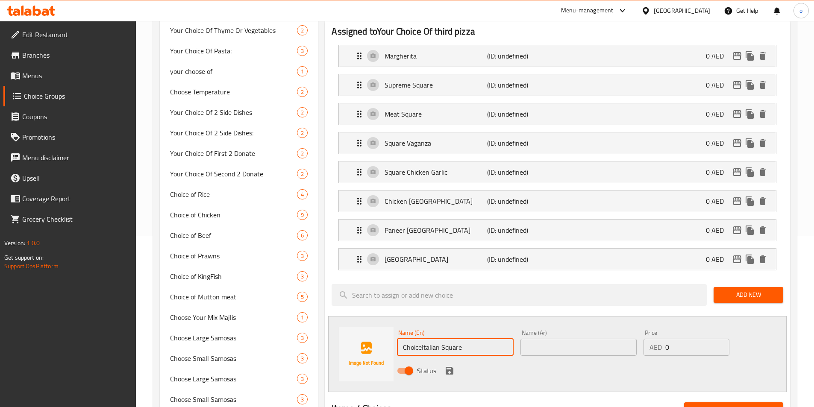
paste input "text"
type input "Italian Square"
click at [547, 339] on input "text" at bounding box center [578, 347] width 116 height 17
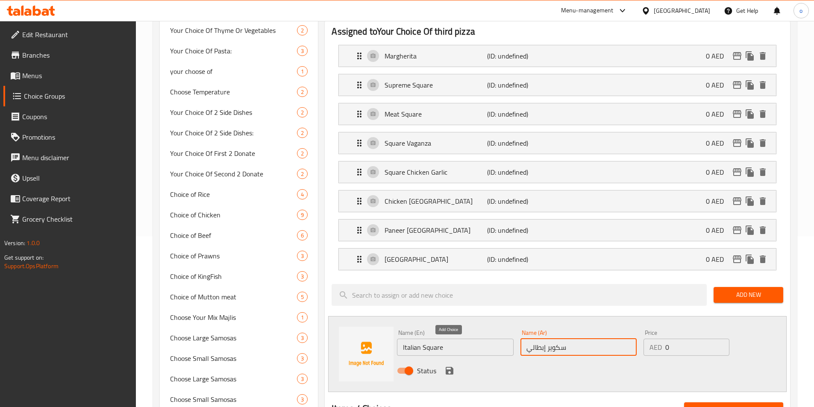
type input "سكوير إبطالي"
click at [443, 365] on button "save" at bounding box center [449, 371] width 13 height 13
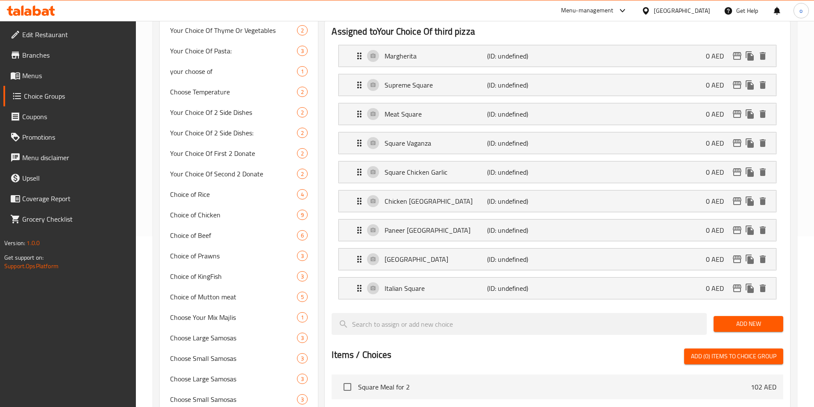
click at [735, 319] on span "Add New" at bounding box center [748, 324] width 56 height 11
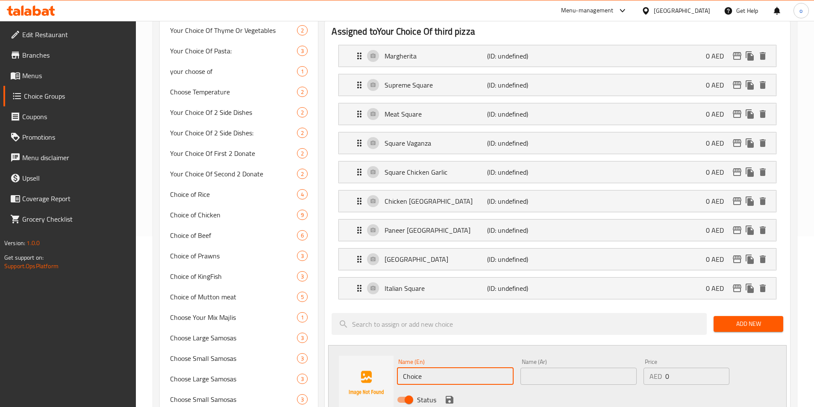
click at [477, 368] on input "Choice" at bounding box center [455, 376] width 116 height 17
paste input "Pulled Beef Squar"
type input "Pulled [GEOGRAPHIC_DATA]"
click at [541, 368] on input "text" at bounding box center [578, 376] width 116 height 17
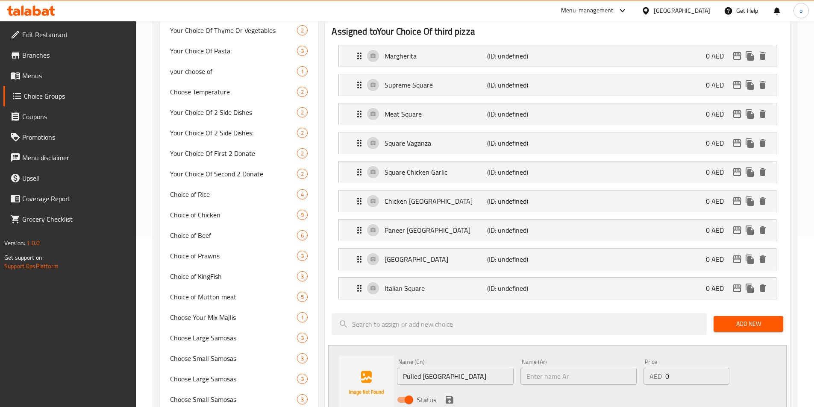
click at [562, 368] on input "text" at bounding box center [578, 376] width 116 height 17
paste input "مربع لحم بقري مسحوب"
click at [581, 368] on input "مربع لحم بقري مسحوب" at bounding box center [578, 376] width 116 height 17
click at [584, 368] on input "مربع لحم بقري مسحوب" at bounding box center [578, 376] width 116 height 17
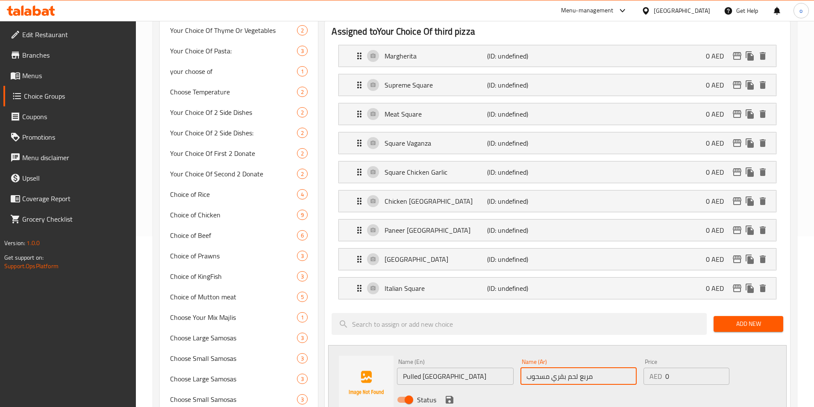
click at [584, 368] on input "مربع لحم بقري مسحوب" at bounding box center [578, 376] width 116 height 17
type input "سكويرلحم بقري مسحوب"
click at [454, 395] on icon "save" at bounding box center [449, 400] width 10 height 10
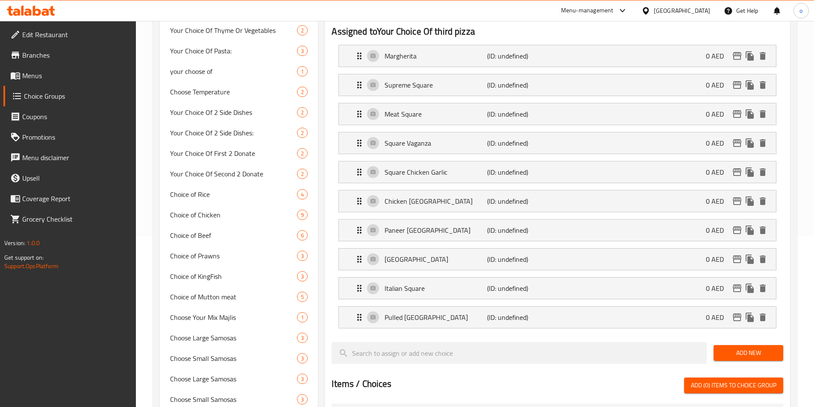
scroll to position [0, 0]
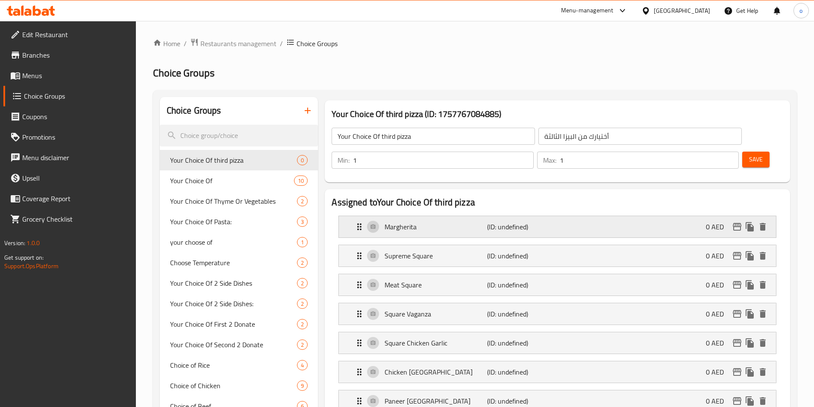
click at [355, 222] on icon "Expand" at bounding box center [359, 227] width 10 height 10
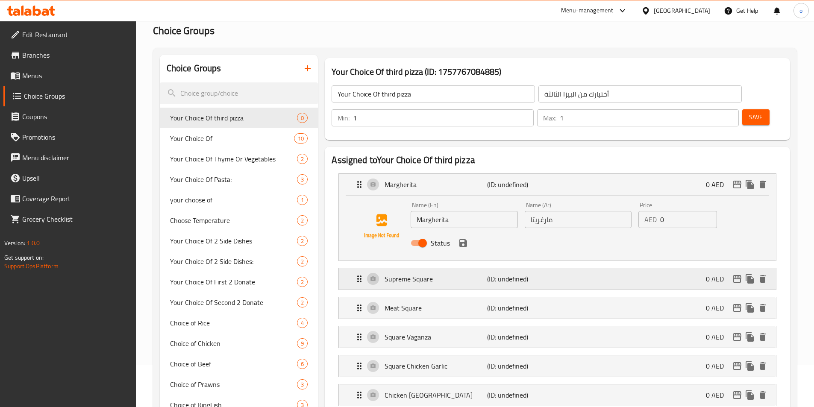
scroll to position [43, 0]
click at [360, 273] on icon "Expand" at bounding box center [359, 278] width 10 height 10
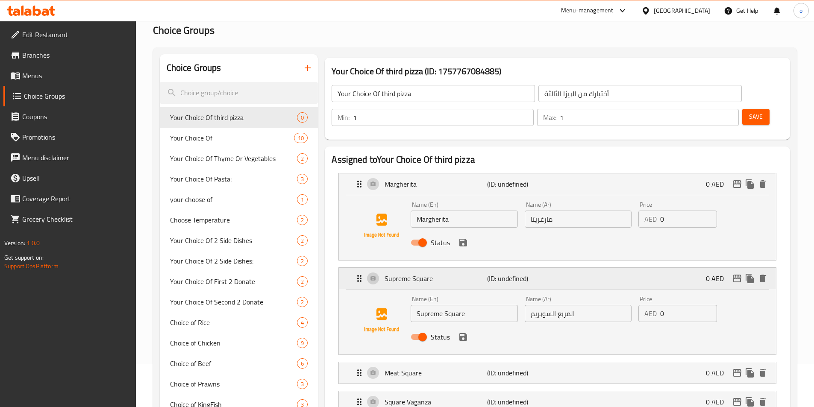
scroll to position [85, 0]
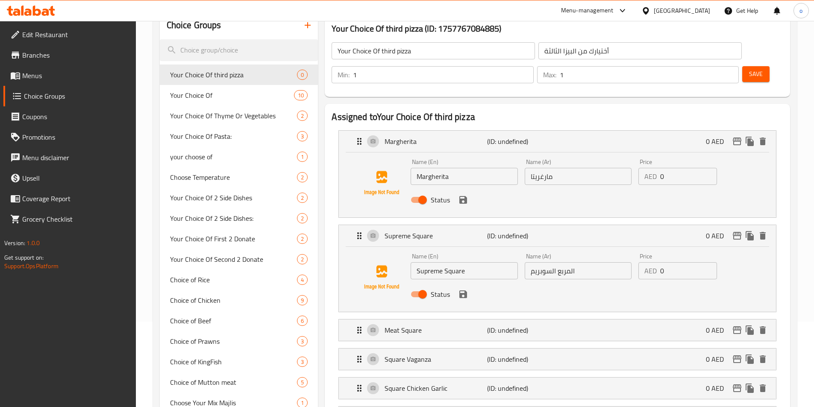
click at [568, 262] on input "المربع السوبريم" at bounding box center [578, 270] width 107 height 17
click at [552, 262] on input "سكوير السوبريم" at bounding box center [578, 270] width 107 height 17
click at [553, 262] on input "سكوير سوبريم" at bounding box center [578, 270] width 107 height 17
click at [466, 291] on icon "save" at bounding box center [463, 295] width 8 height 8
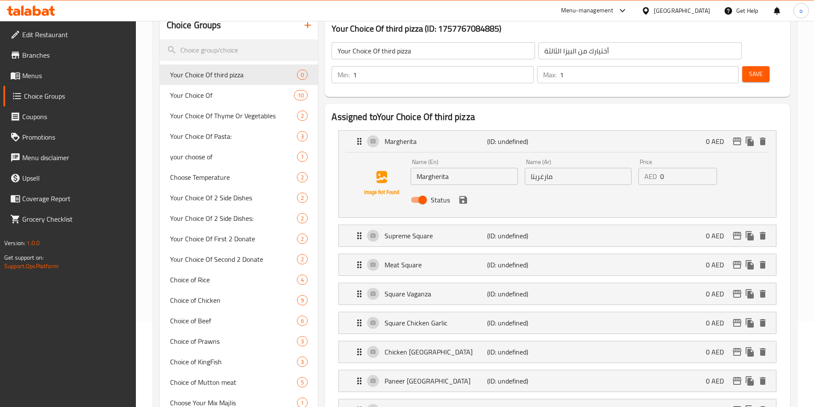
type input "سكوير سوبريم"
click at [356, 260] on icon "Expand" at bounding box center [359, 265] width 10 height 10
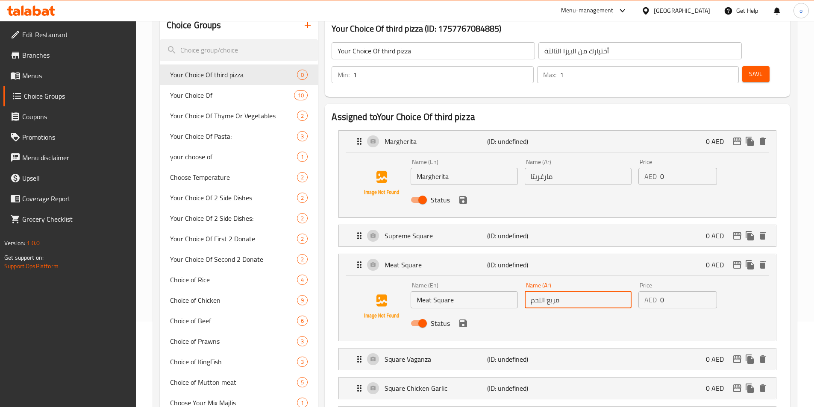
click at [553, 291] on input "مربع اللحم" at bounding box center [578, 299] width 107 height 17
click at [464, 318] on icon "save" at bounding box center [463, 323] width 10 height 10
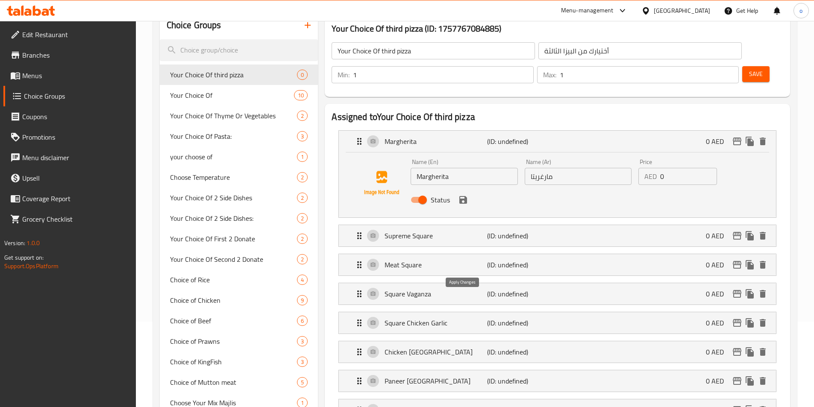
type input "سكوير اللحم"
click at [496, 289] on p "(ID: undefined)" at bounding box center [521, 294] width 68 height 10
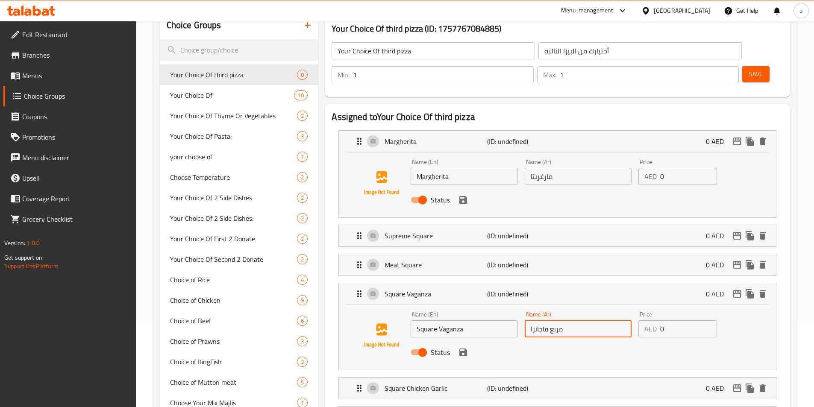
click at [557, 320] on input "مربع فاجانزا" at bounding box center [578, 328] width 107 height 17
click at [461, 349] on icon "save" at bounding box center [463, 353] width 8 height 8
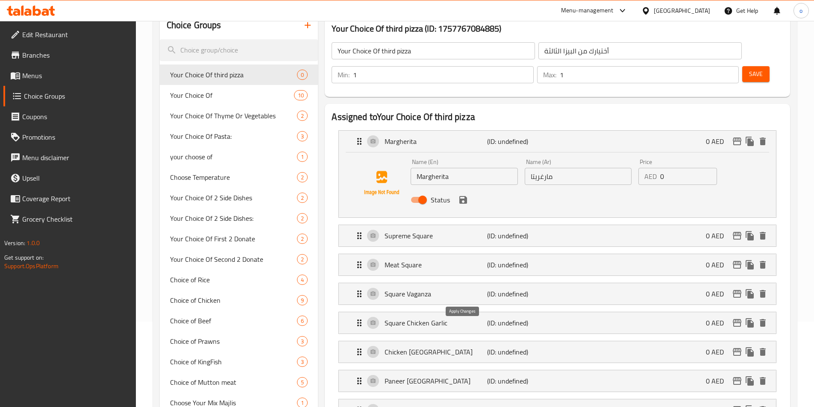
type input "[PERSON_NAME]"
click at [453, 312] on div "Square Chicken Garlic (ID: undefined) 0 AED" at bounding box center [560, 322] width 412 height 21
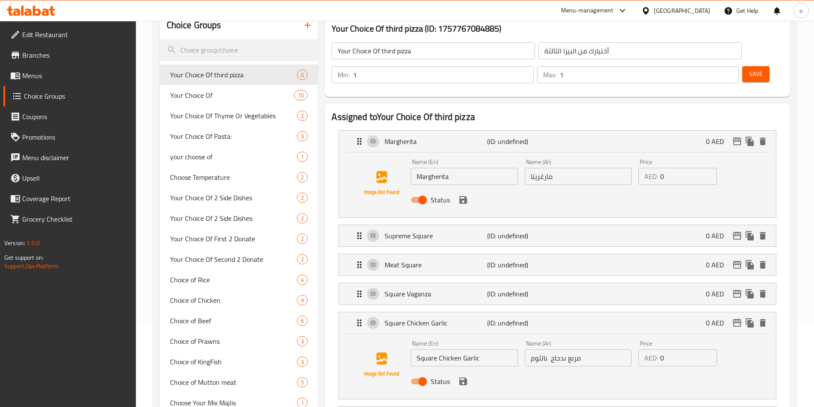
click at [570, 350] on input "مربع ىدجاج بالثوم" at bounding box center [578, 358] width 107 height 17
drag, startPoint x: 562, startPoint y: 335, endPoint x: 579, endPoint y: 335, distance: 17.1
click at [579, 350] on input "مربع ىدجاج بالثوم" at bounding box center [578, 358] width 107 height 17
click at [465, 378] on icon "save" at bounding box center [463, 382] width 8 height 8
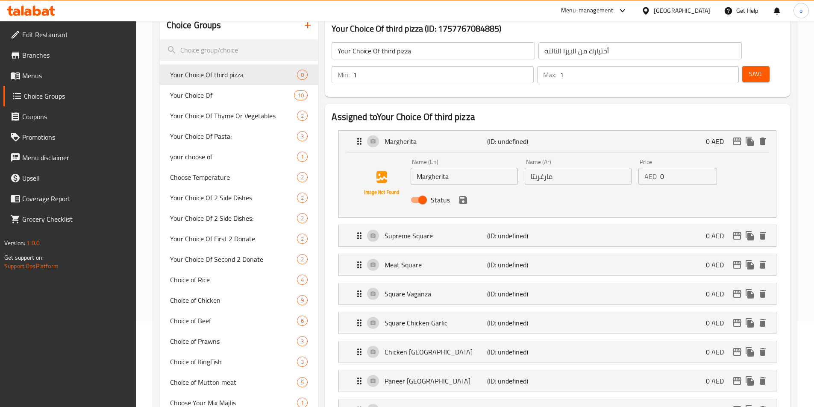
type input "سكوير دجاج بالثوم"
click at [468, 347] on p "Chicken [GEOGRAPHIC_DATA]" at bounding box center [436, 352] width 102 height 10
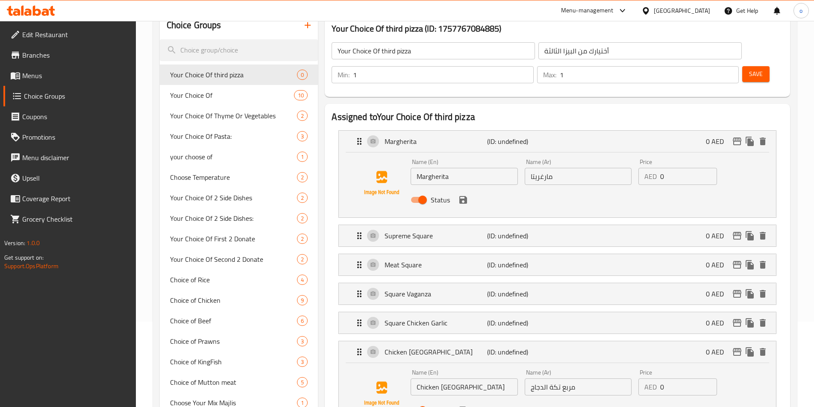
click at [570, 379] on input "مربع تكة الدجاج" at bounding box center [578, 387] width 107 height 17
click at [464, 407] on icon "save" at bounding box center [463, 411] width 8 height 8
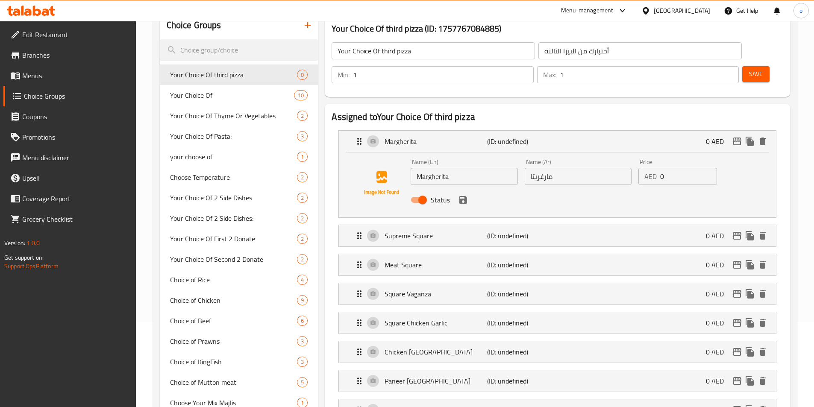
type input "سكوير تكة الدجاج"
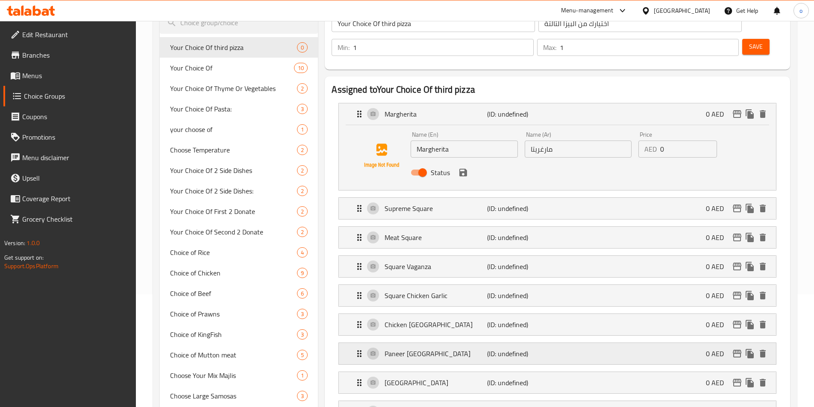
scroll to position [128, 0]
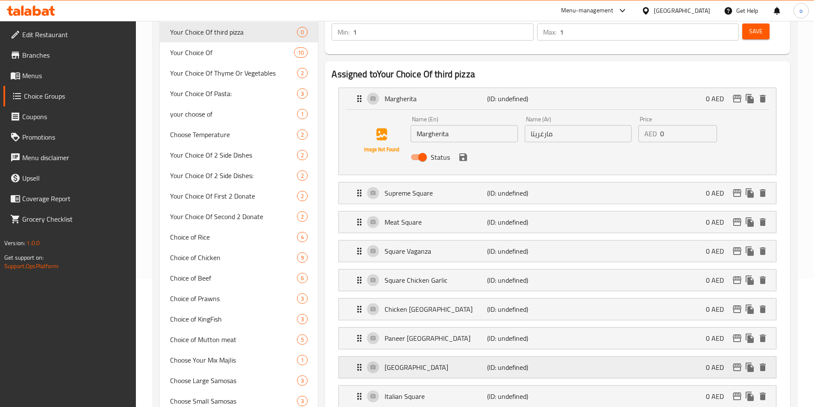
click at [459, 362] on p "[GEOGRAPHIC_DATA]" at bounding box center [436, 367] width 102 height 10
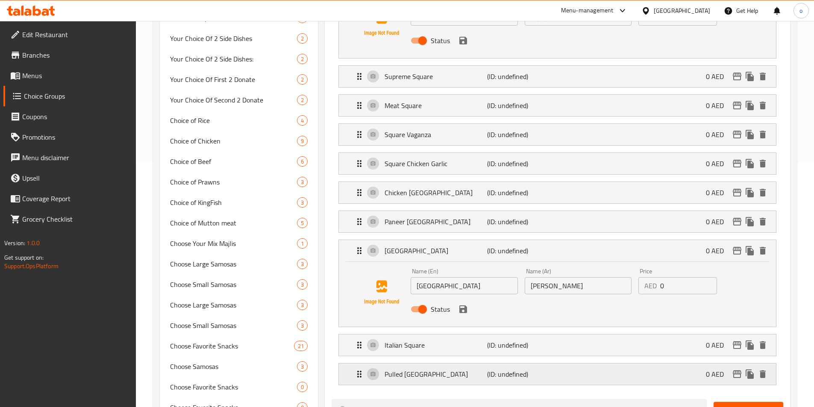
scroll to position [256, 0]
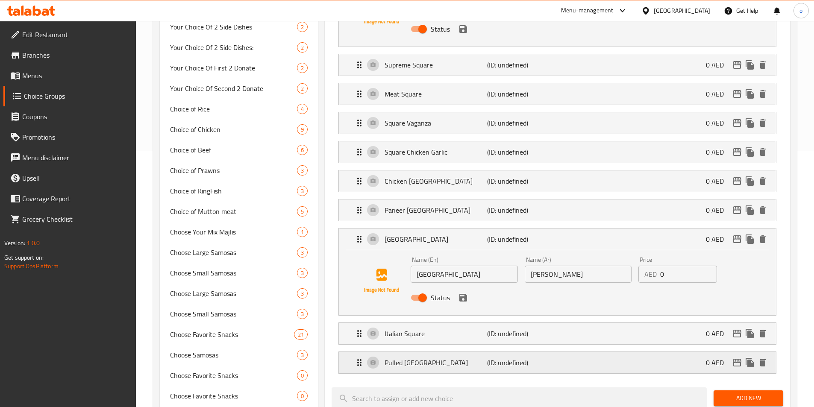
click at [443, 358] on p "Pulled [GEOGRAPHIC_DATA]" at bounding box center [436, 363] width 102 height 10
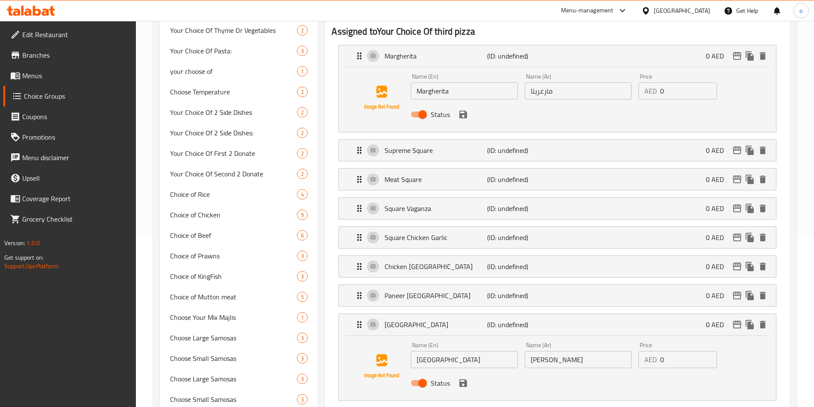
scroll to position [299, 0]
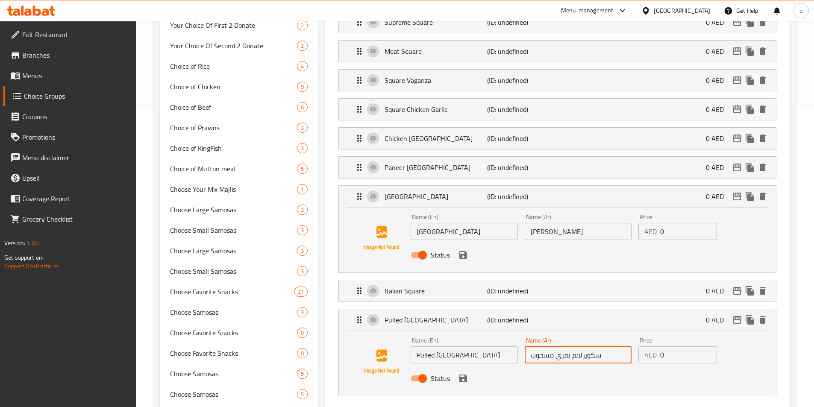
click at [582, 347] on input "سكويرلحم بقري مسحوب" at bounding box center [578, 355] width 107 height 17
type input "سكوير لحم بقري مسحوب"
click at [463, 372] on button "save" at bounding box center [463, 378] width 13 height 13
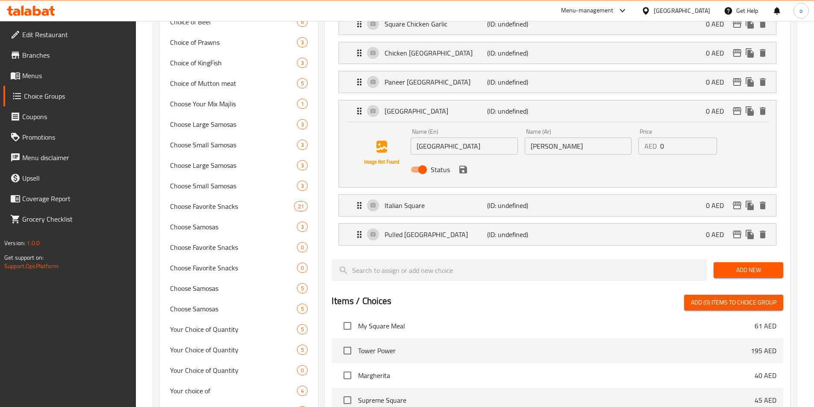
scroll to position [513, 0]
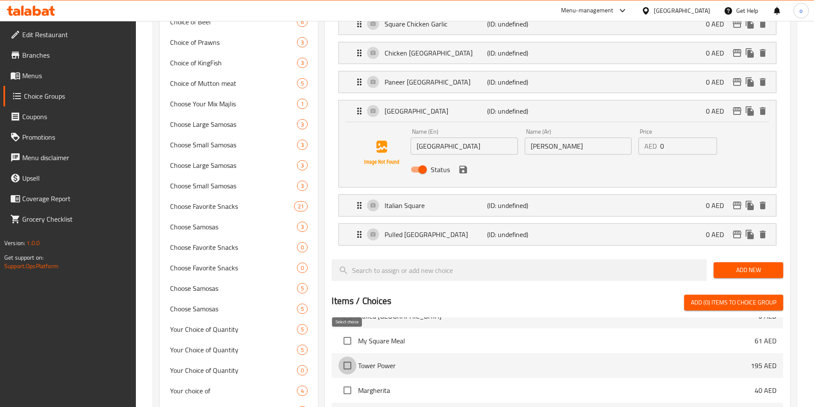
click at [348, 357] on input "checkbox" at bounding box center [347, 366] width 18 height 18
checkbox input "true"
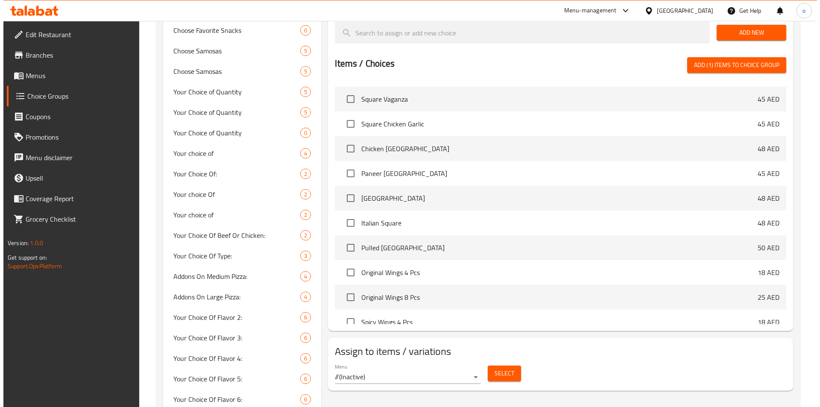
scroll to position [726, 0]
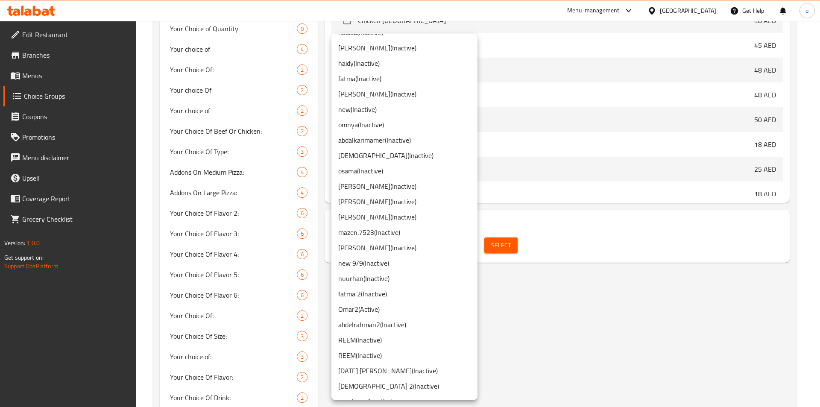
click at [374, 304] on li "Omar2 ( Active )" at bounding box center [405, 309] width 146 height 15
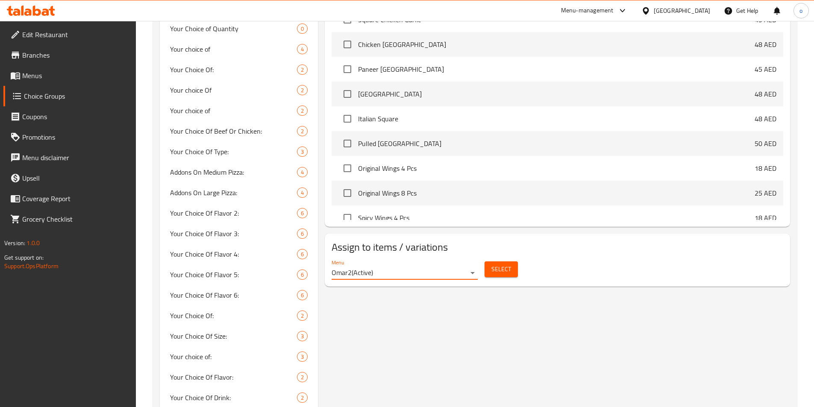
click at [500, 264] on span "Select" at bounding box center [501, 269] width 20 height 11
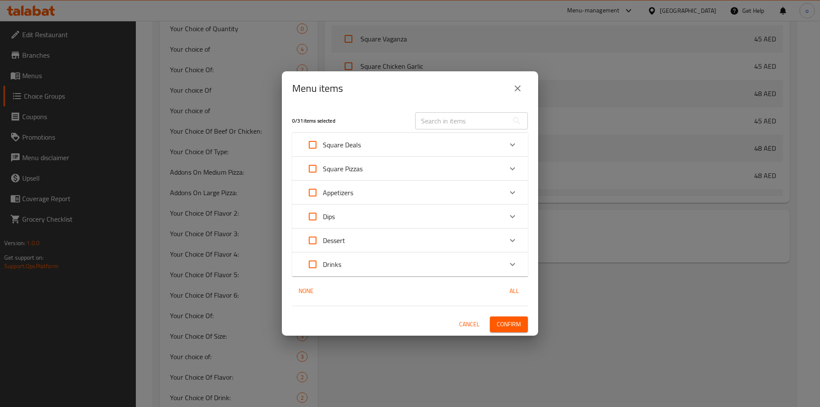
click at [310, 141] on input "Expand" at bounding box center [313, 145] width 21 height 21
checkbox input "true"
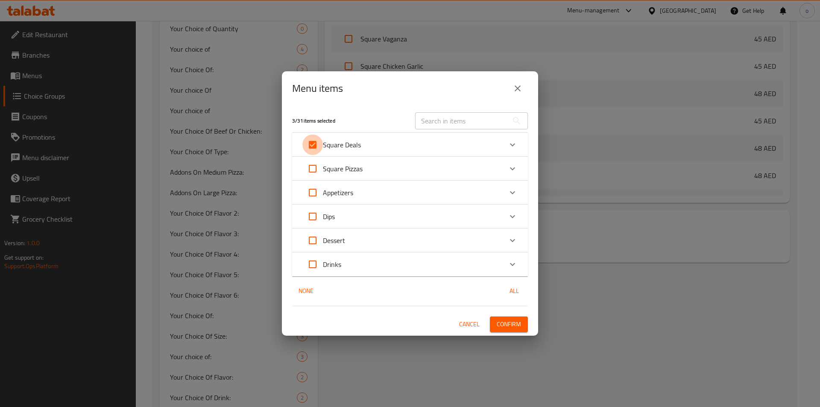
click at [316, 142] on input "Expand" at bounding box center [313, 145] width 21 height 21
checkbox input "false"
click at [511, 143] on icon "Expand" at bounding box center [513, 145] width 10 height 10
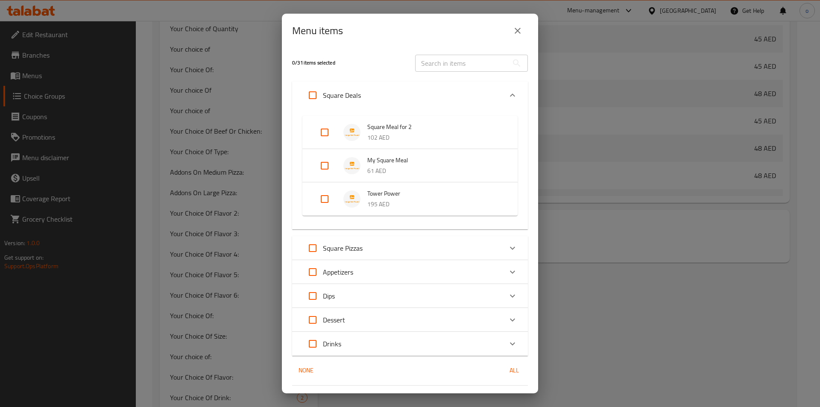
click at [327, 198] on input "Expand" at bounding box center [325, 199] width 21 height 21
checkbox input "true"
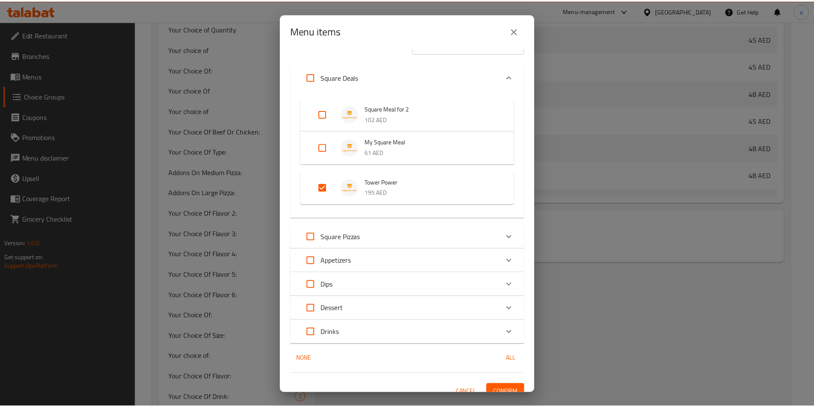
scroll to position [29, 0]
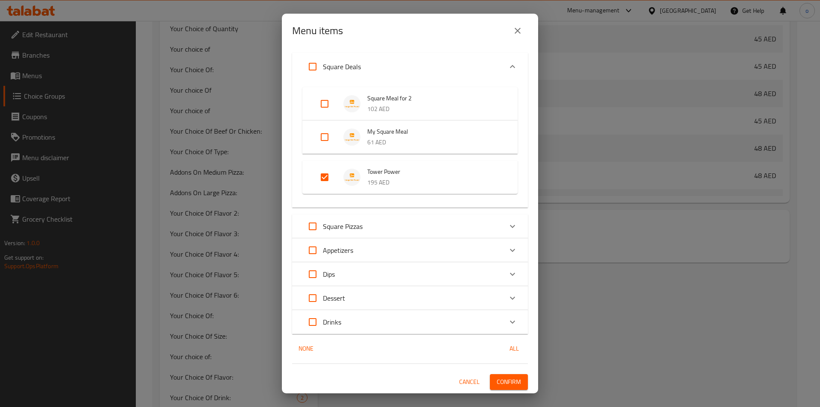
click at [504, 377] on span "Confirm" at bounding box center [509, 382] width 24 height 11
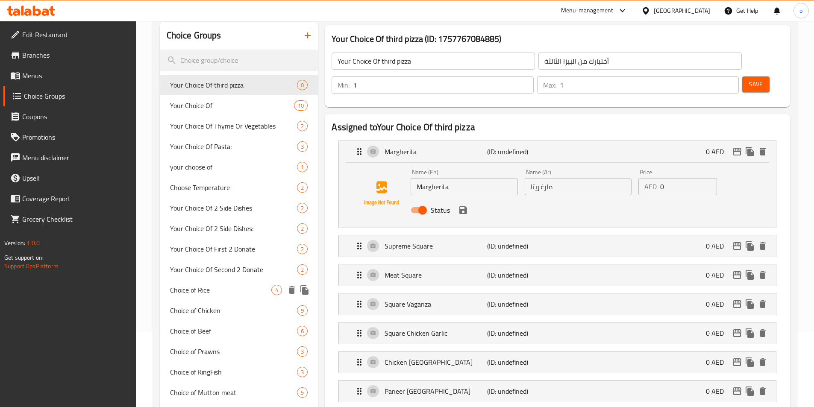
scroll to position [0, 0]
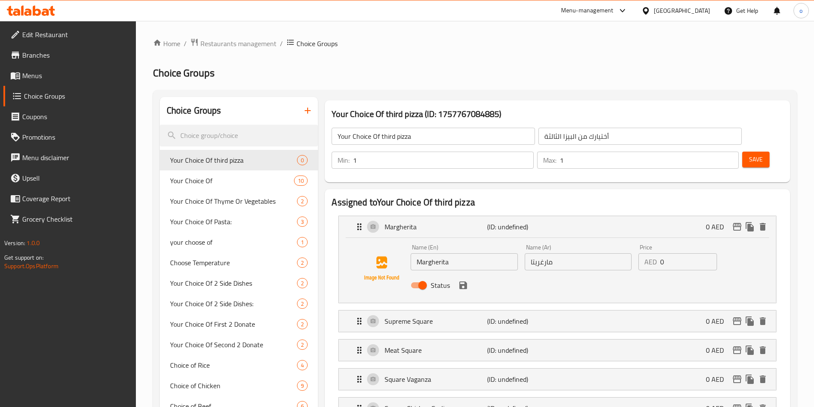
click at [424, 136] on input "Your Choice Of third pizza" at bounding box center [433, 136] width 203 height 17
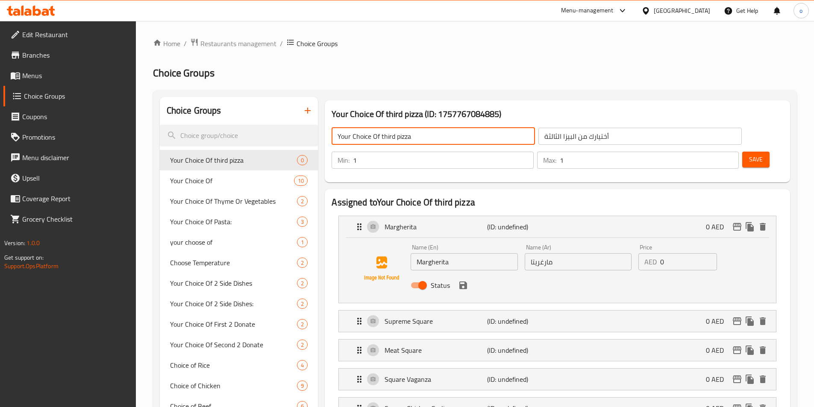
click at [394, 135] on input "Your Choice Of third pizza" at bounding box center [433, 136] width 203 height 17
click at [393, 135] on input "Your Choice Of third pizza" at bounding box center [433, 136] width 203 height 17
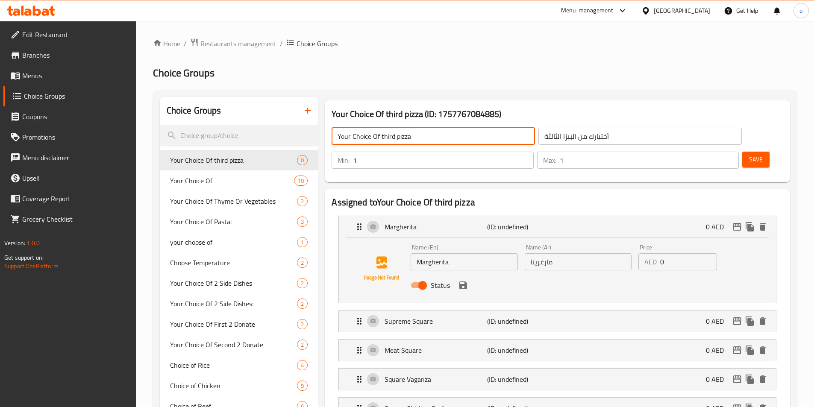
click at [390, 136] on input "Your Choice Of third pizza" at bounding box center [433, 136] width 203 height 17
type input "Your Choice Of fourth pizza"
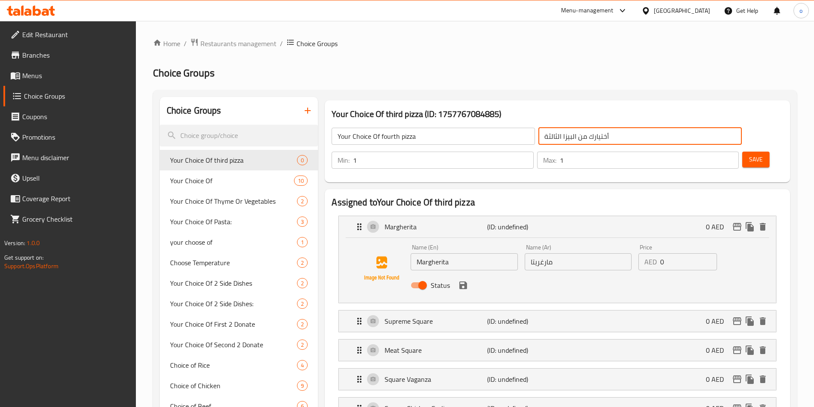
click at [538, 133] on input "أختيارك من البيزا الثالثة" at bounding box center [639, 136] width 203 height 17
type input "أختيارك من البيزا الرابغة"
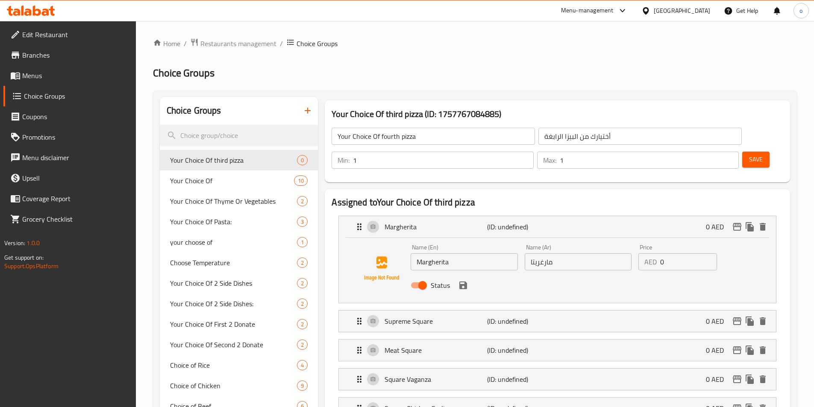
click at [609, 155] on div "Your Choice Of third pizza (ID: 1757767084885) Your Choice Of fourth pizza ​ أخ…" at bounding box center [557, 141] width 465 height 82
click at [742, 152] on button "Save" at bounding box center [755, 160] width 27 height 16
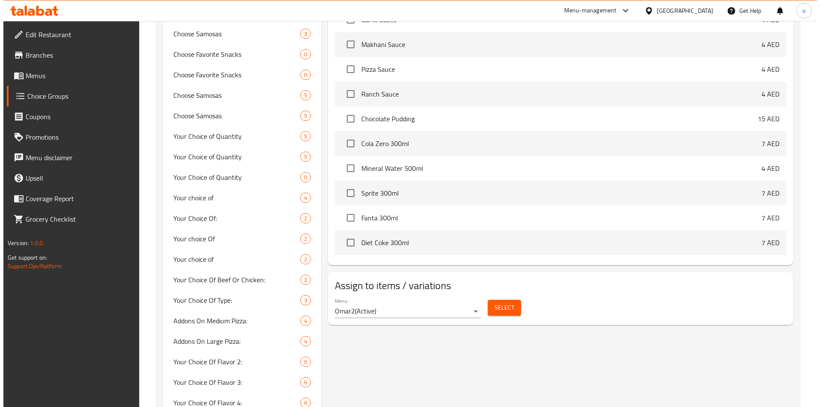
scroll to position [641, 0]
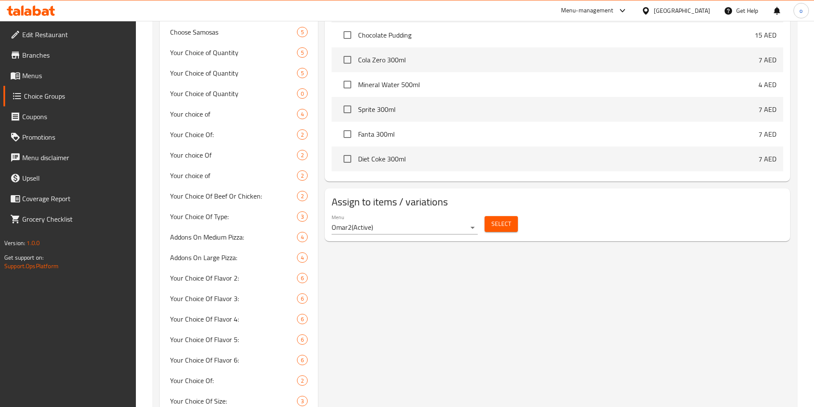
click at [498, 219] on span "Select" at bounding box center [501, 224] width 20 height 11
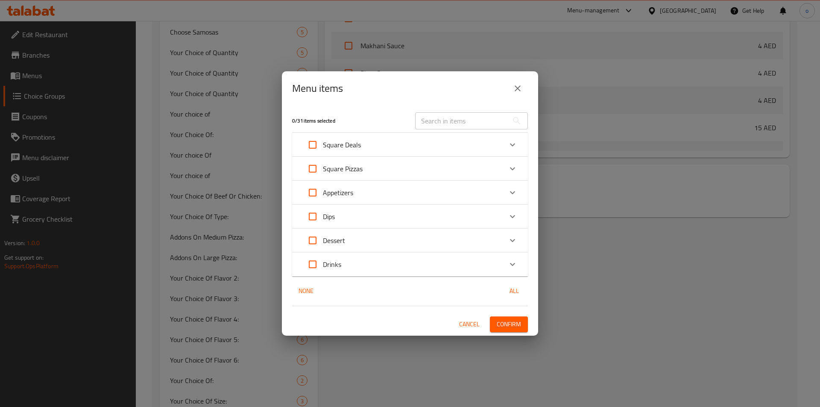
click at [513, 141] on icon "Expand" at bounding box center [513, 145] width 10 height 10
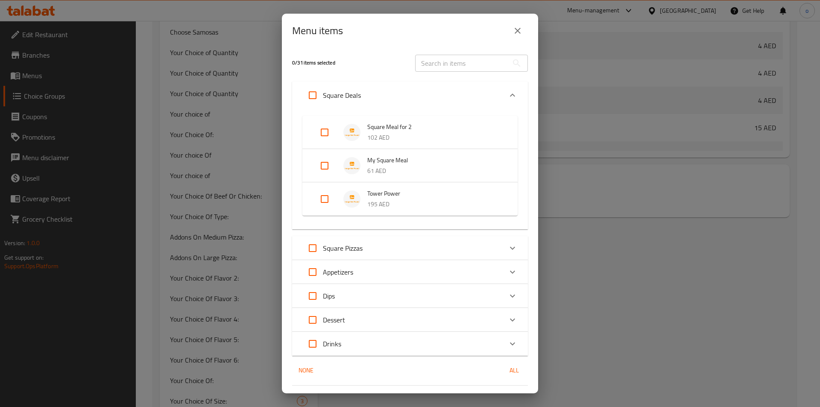
click at [327, 197] on input "Expand" at bounding box center [325, 199] width 21 height 21
checkbox input "true"
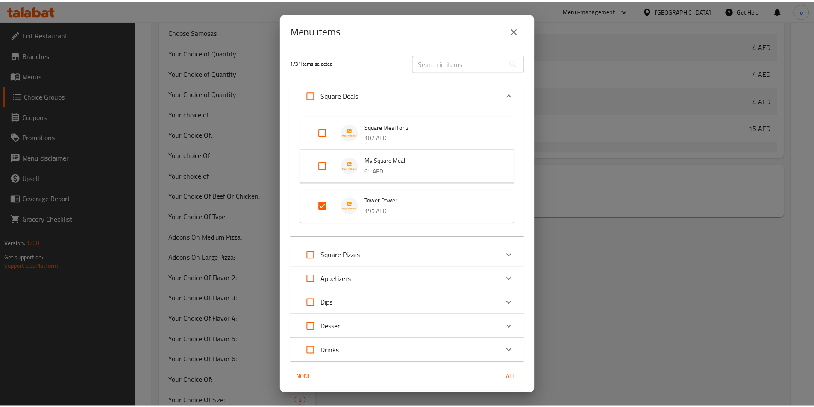
scroll to position [29, 0]
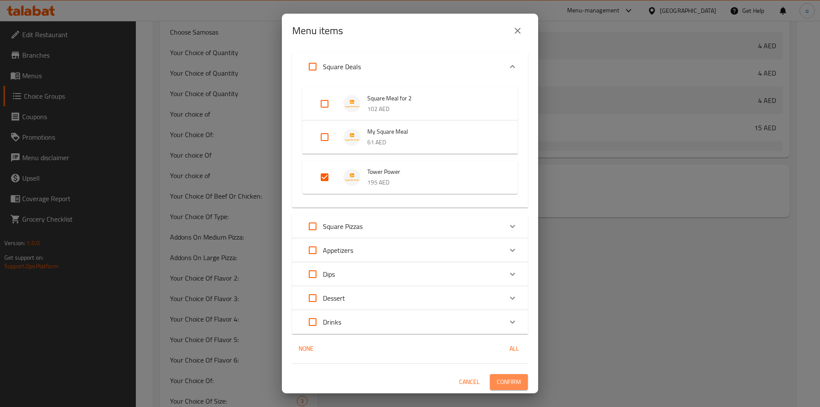
click at [498, 384] on span "Confirm" at bounding box center [509, 382] width 24 height 11
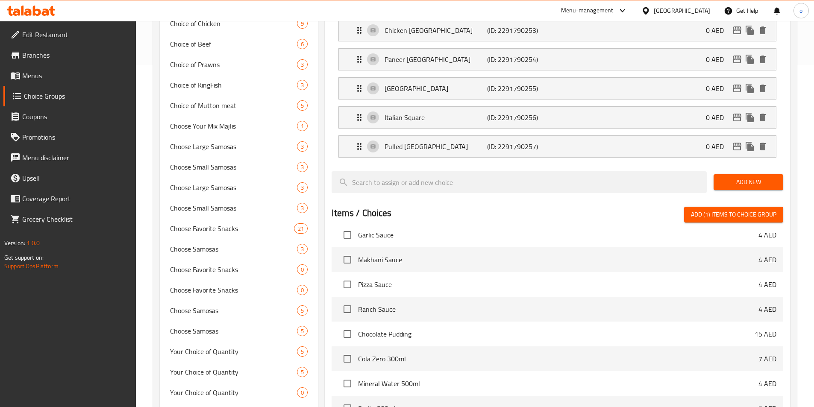
scroll to position [984, 0]
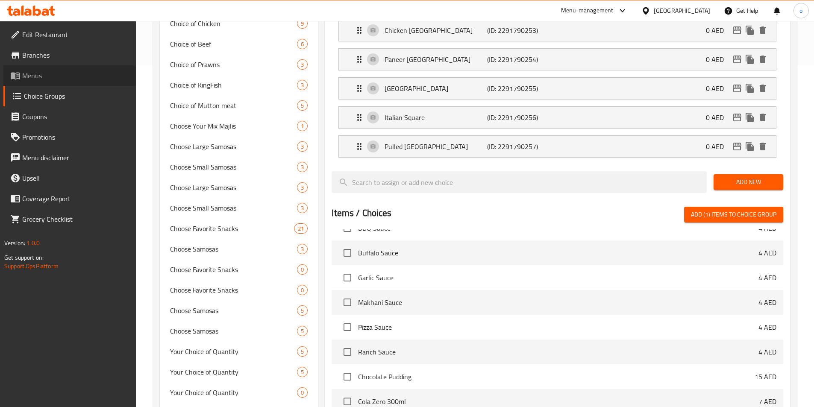
click at [42, 77] on span "Menus" at bounding box center [75, 76] width 107 height 10
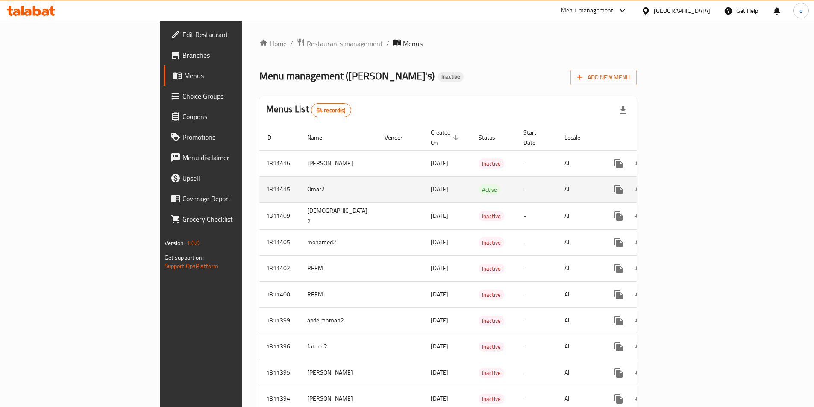
click at [685, 185] on icon "enhanced table" at bounding box center [680, 190] width 10 height 10
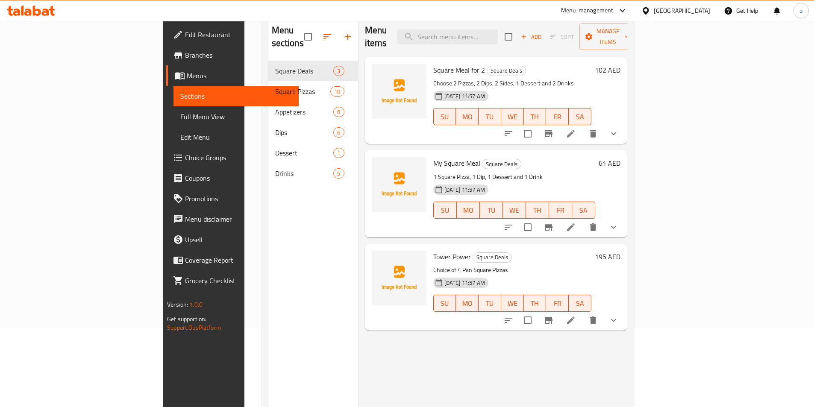
scroll to position [85, 0]
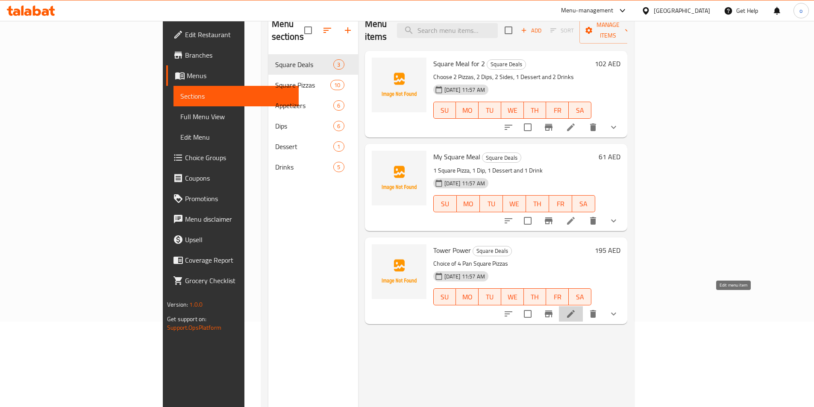
click at [576, 309] on icon at bounding box center [571, 314] width 10 height 10
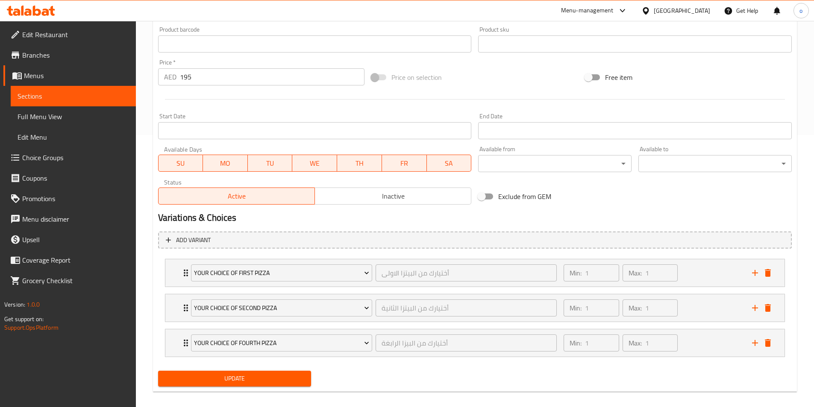
scroll to position [281, 0]
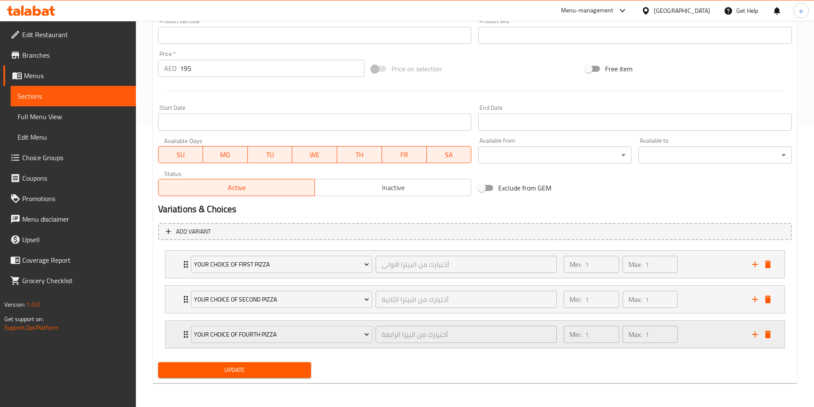
click at [182, 335] on icon "Expand" at bounding box center [186, 334] width 10 height 10
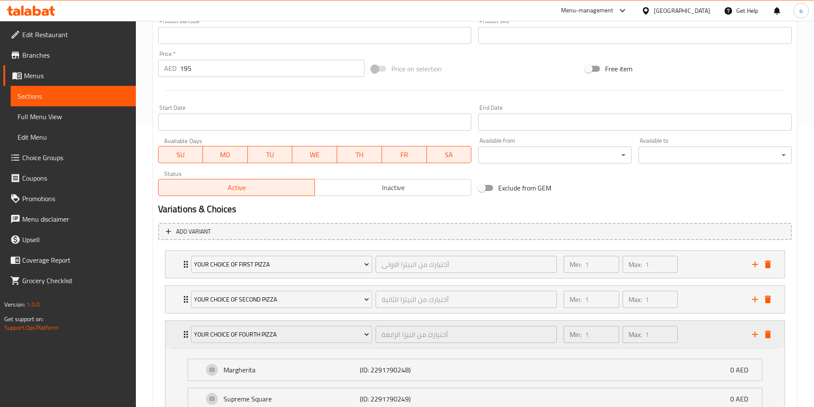
click at [183, 336] on icon "Expand" at bounding box center [186, 334] width 10 height 10
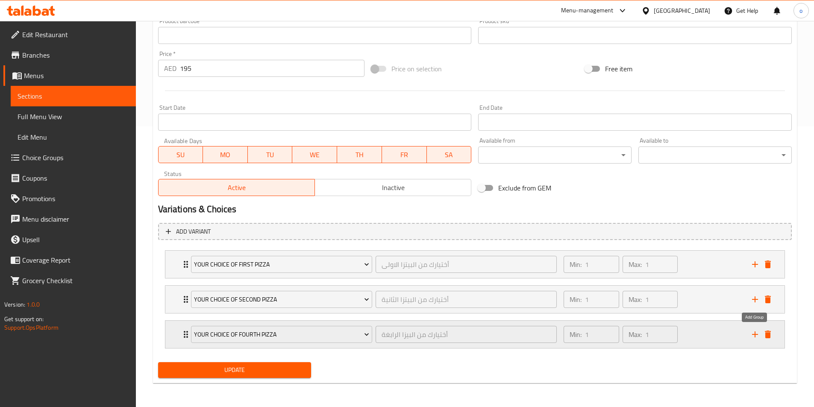
click at [755, 332] on icon "add" at bounding box center [755, 335] width 6 height 6
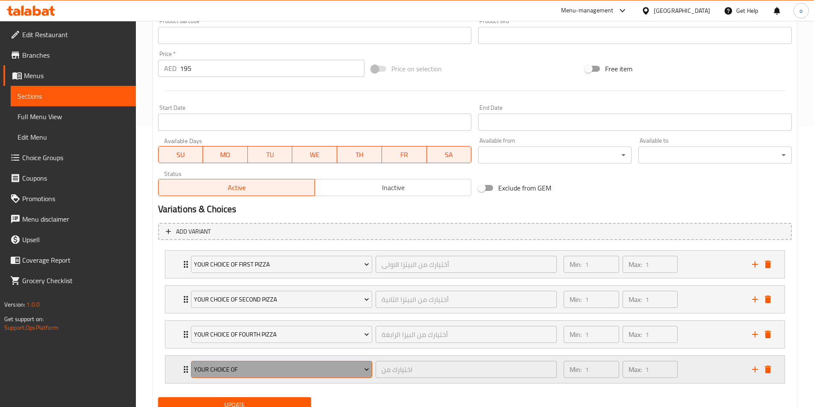
click at [357, 368] on span "Your Choice of" at bounding box center [281, 370] width 175 height 11
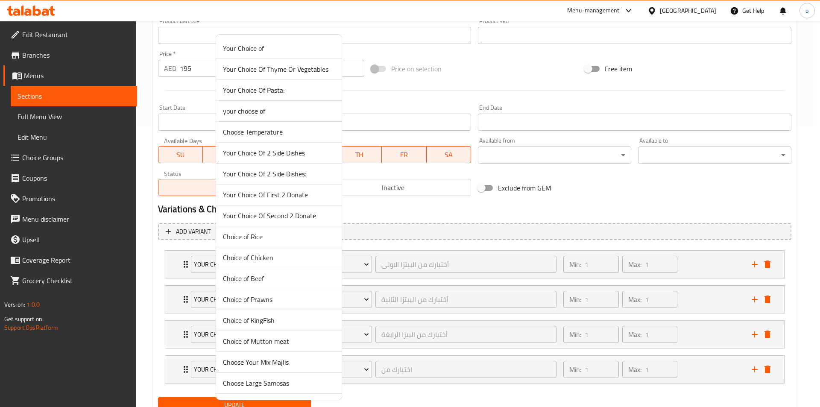
click at [399, 389] on div at bounding box center [410, 203] width 820 height 407
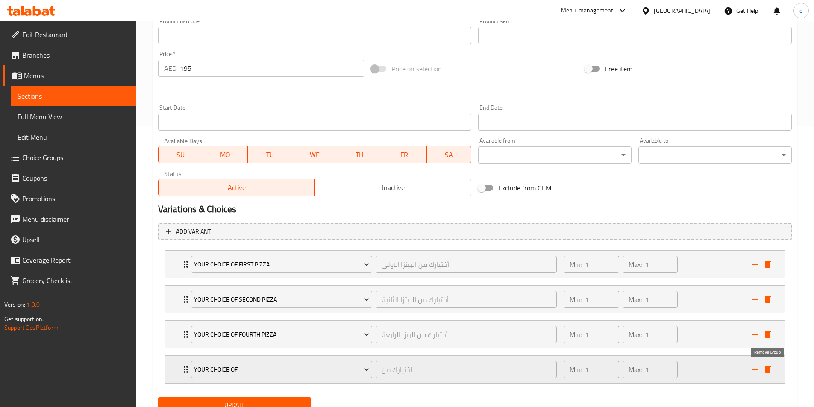
click at [768, 370] on icon "delete" at bounding box center [768, 370] width 6 height 8
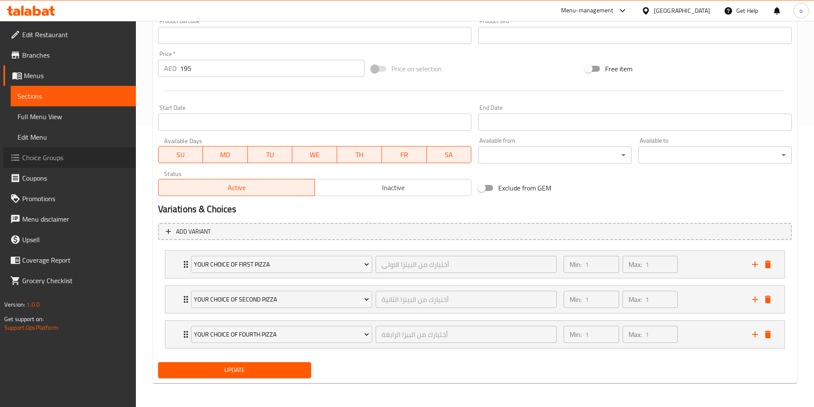
click at [54, 156] on span "Choice Groups" at bounding box center [75, 158] width 107 height 10
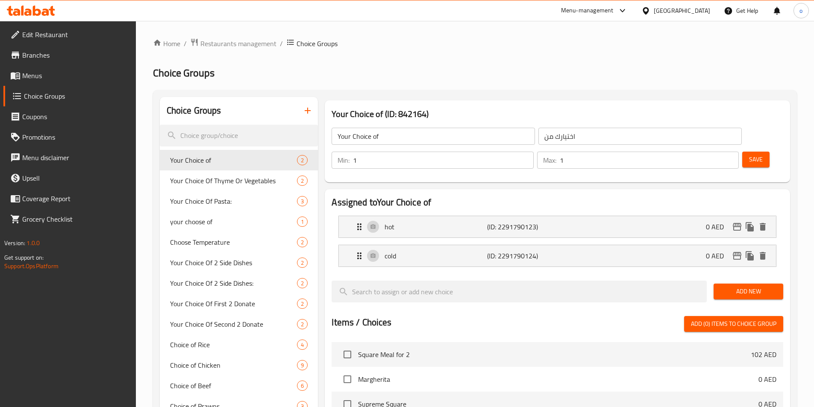
click at [391, 133] on input "Your Choice of" at bounding box center [433, 136] width 203 height 17
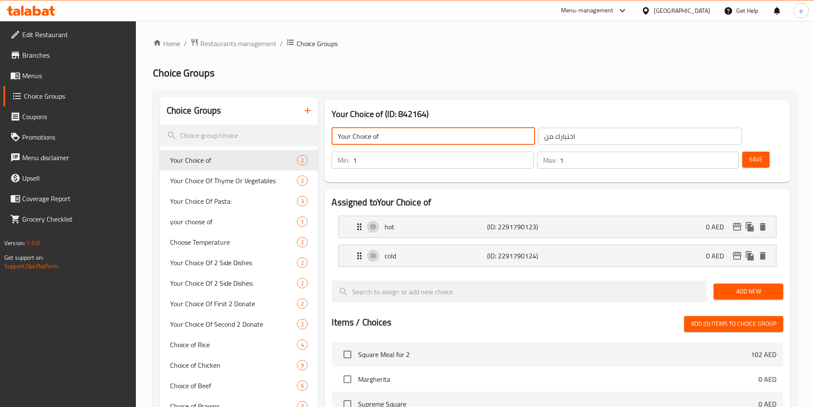
type input "Your Choice Of third pizza"
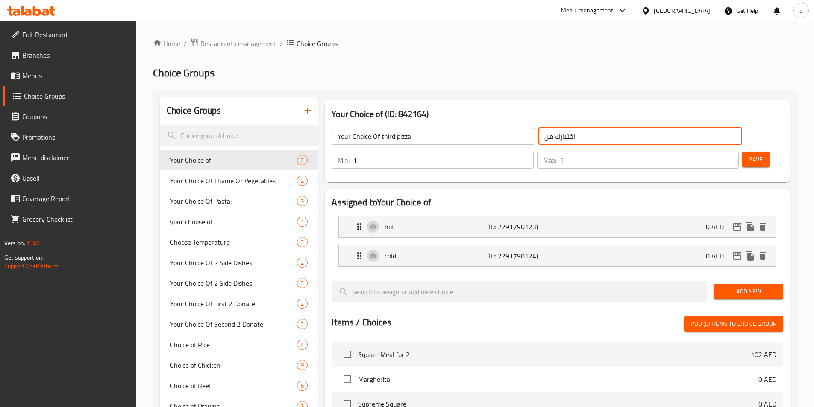
click at [538, 134] on input "اختيارك من" at bounding box center [639, 136] width 203 height 17
click at [538, 139] on input "اختيارك من" at bounding box center [639, 136] width 203 height 17
click at [766, 222] on icon "delete" at bounding box center [763, 227] width 10 height 10
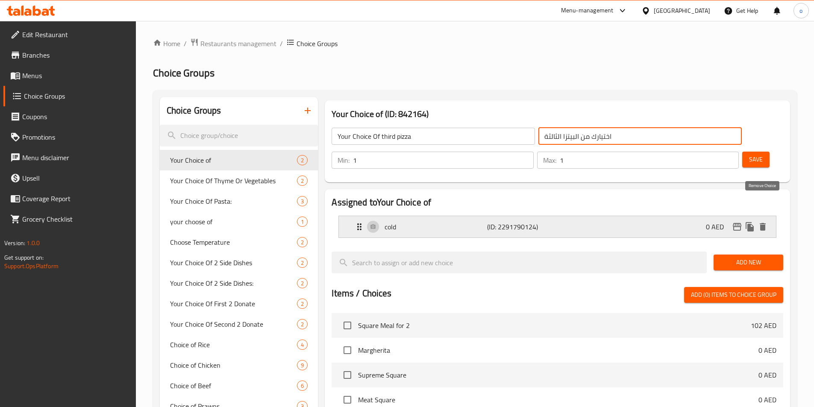
click at [762, 223] on icon "delete" at bounding box center [763, 227] width 6 height 8
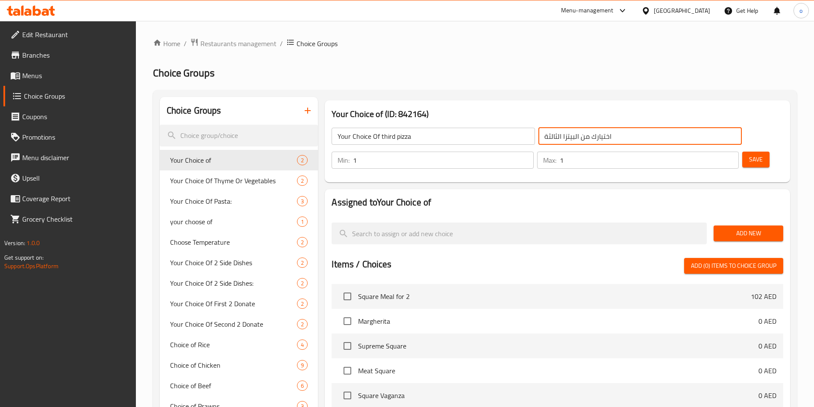
type input "اختيارك من البيتزا الثالثة"
click at [741, 226] on button "Add New" at bounding box center [749, 234] width 70 height 16
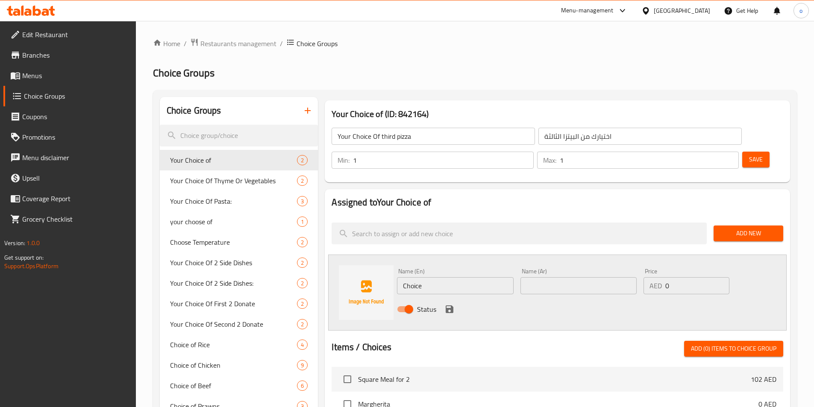
click at [439, 277] on input "Choice" at bounding box center [455, 285] width 116 height 17
click at [474, 277] on input "Choice" at bounding box center [455, 285] width 116 height 17
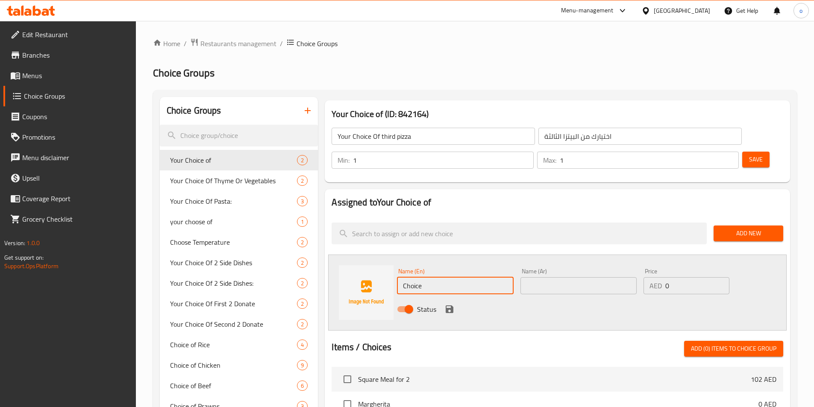
paste input "Margherita"
type input "Margherita"
click at [534, 277] on input "text" at bounding box center [578, 285] width 116 height 17
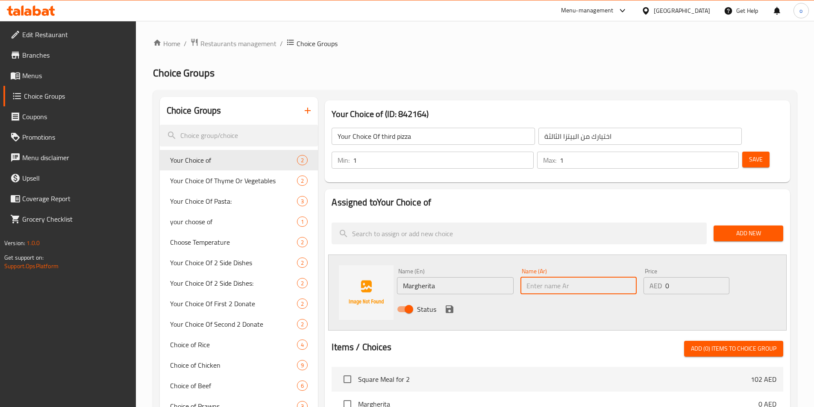
click at [534, 277] on input "text" at bounding box center [578, 285] width 116 height 17
paste input "مارغريتا"
type input "مارغريتا"
click at [449, 306] on icon "save" at bounding box center [450, 310] width 8 height 8
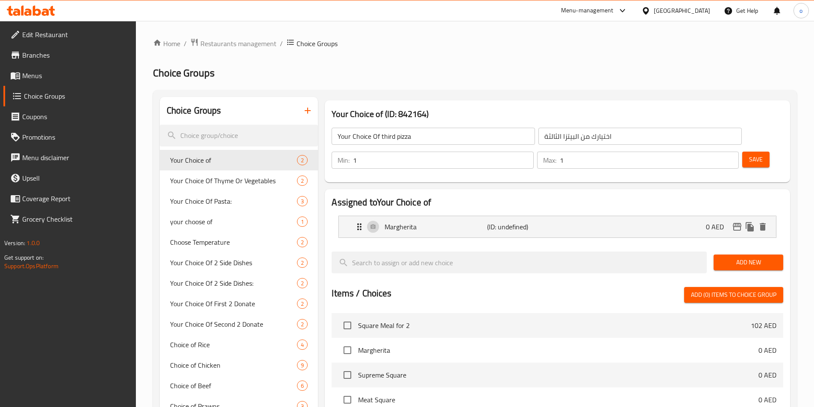
click at [724, 255] on button "Add New" at bounding box center [749, 263] width 70 height 16
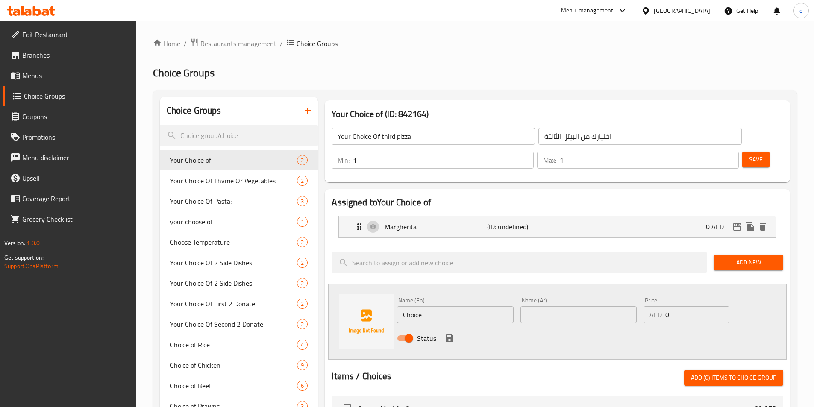
click at [494, 306] on input "Choice" at bounding box center [455, 314] width 116 height 17
paste input "Supreme Squar"
type input "Supreme Square"
click at [582, 306] on input "text" at bounding box center [578, 314] width 116 height 17
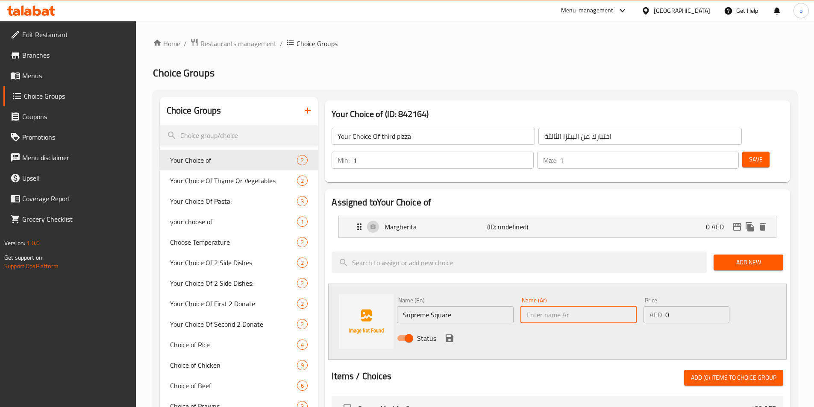
click at [582, 306] on input "text" at bounding box center [578, 314] width 116 height 17
click at [563, 306] on input "المربع السوبريم" at bounding box center [578, 314] width 116 height 17
click at [549, 306] on input "سكوير السوبريم" at bounding box center [578, 314] width 116 height 17
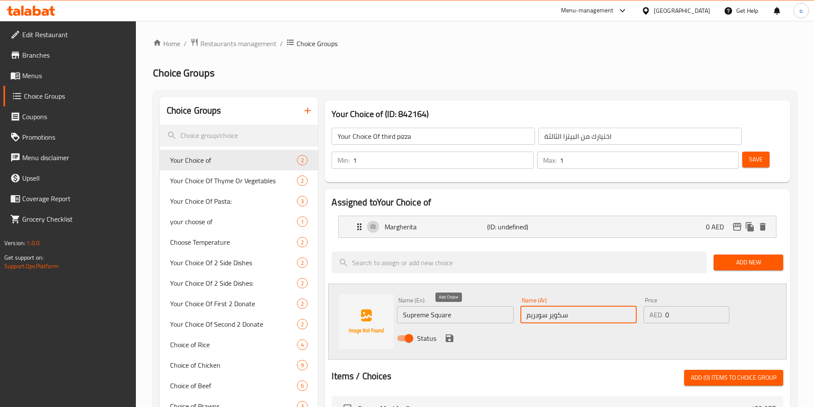
type input "سكوير سوبريم"
click at [453, 335] on icon "save" at bounding box center [450, 339] width 8 height 8
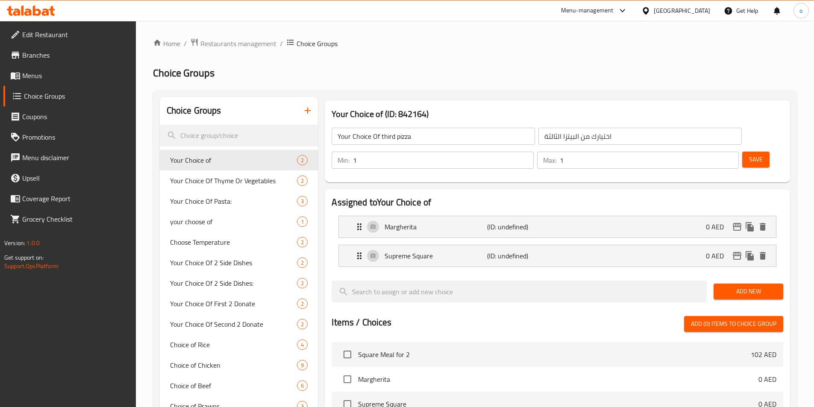
click at [776, 284] on button "Add New" at bounding box center [749, 292] width 70 height 16
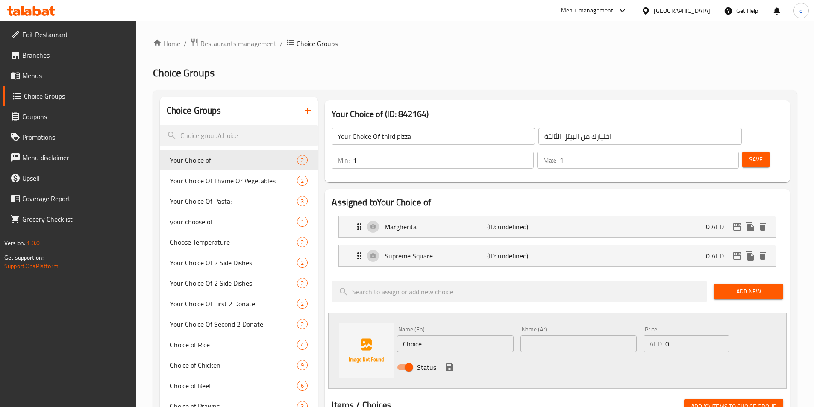
click at [461, 335] on input "Choice" at bounding box center [455, 343] width 116 height 17
paste input "Meat Squar"
type input "Meat Square"
click at [604, 335] on input "text" at bounding box center [578, 343] width 116 height 17
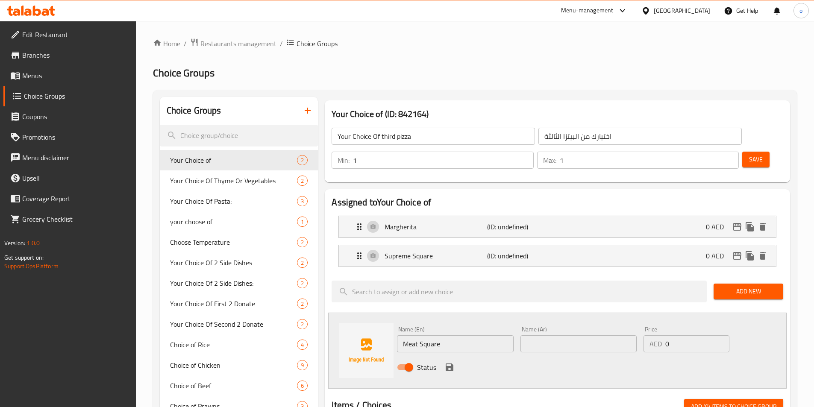
click at [541, 335] on input "text" at bounding box center [578, 343] width 116 height 17
paste input "مربع اللحم"
click at [553, 335] on input "مربع اللحم" at bounding box center [578, 343] width 116 height 17
type input "سكوير اللحم"
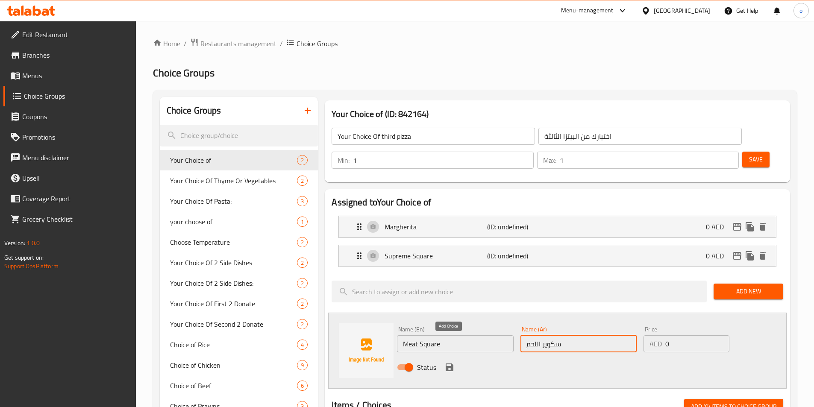
click at [449, 362] on icon "save" at bounding box center [449, 367] width 10 height 10
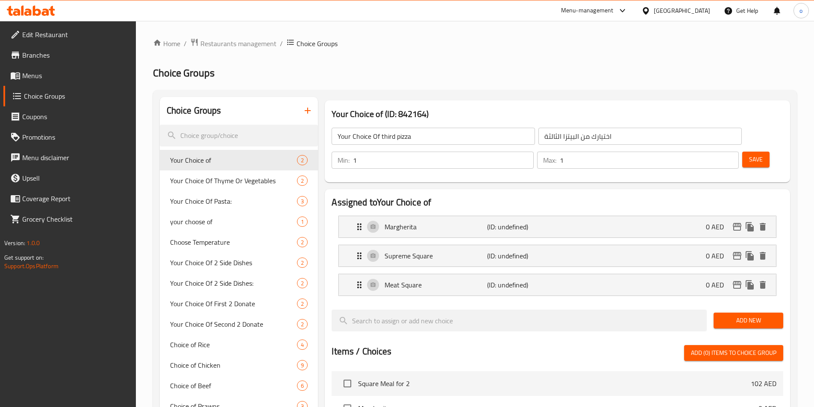
click at [748, 315] on span "Add New" at bounding box center [748, 320] width 56 height 11
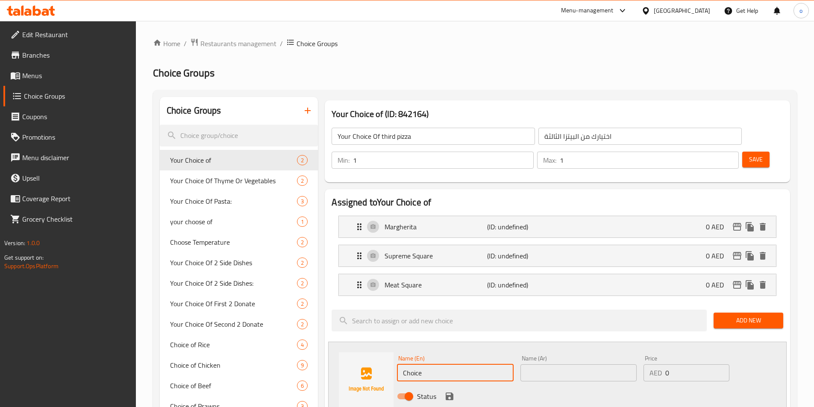
click at [455, 365] on input "Choice" at bounding box center [455, 373] width 116 height 17
paste input "Square Vaganza"
type input "Square Vaganza"
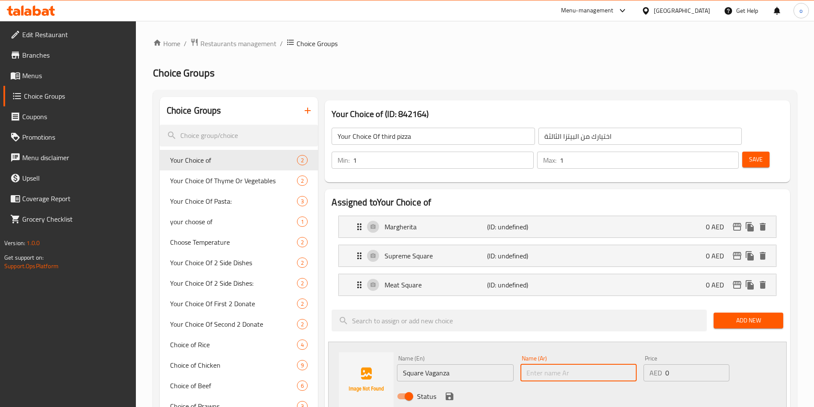
click at [539, 365] on input "text" at bounding box center [578, 373] width 116 height 17
click at [603, 365] on input "text" at bounding box center [578, 373] width 116 height 17
paste input "مربع فاجانزا"
click at [556, 365] on input "مربع فاجانزا" at bounding box center [578, 373] width 116 height 17
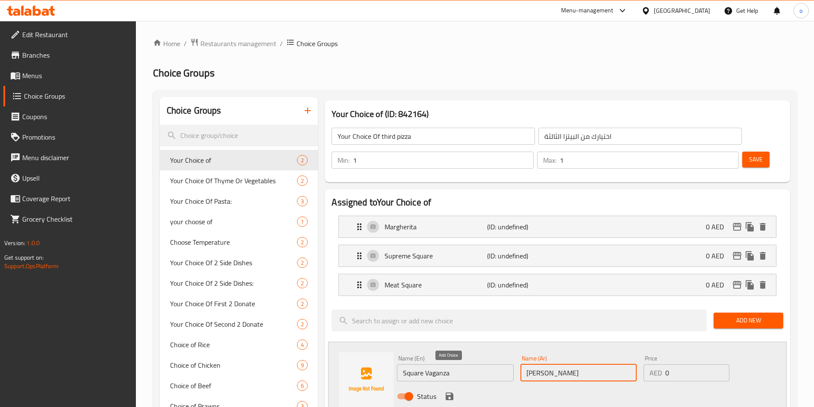
type input "[PERSON_NAME]"
click at [451, 393] on icon "save" at bounding box center [450, 397] width 8 height 8
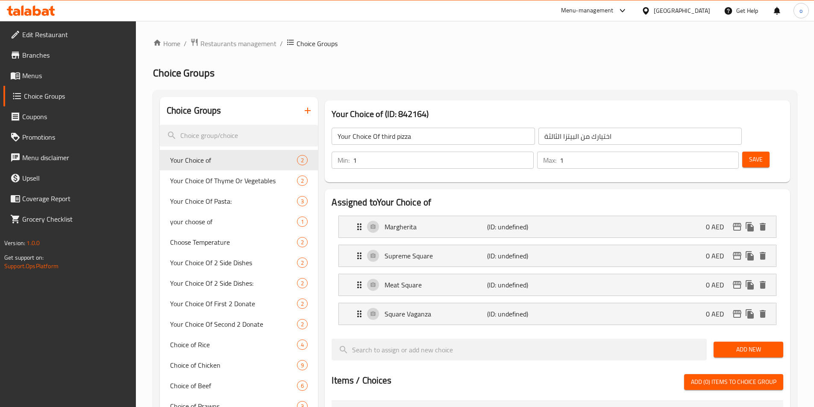
scroll to position [43, 0]
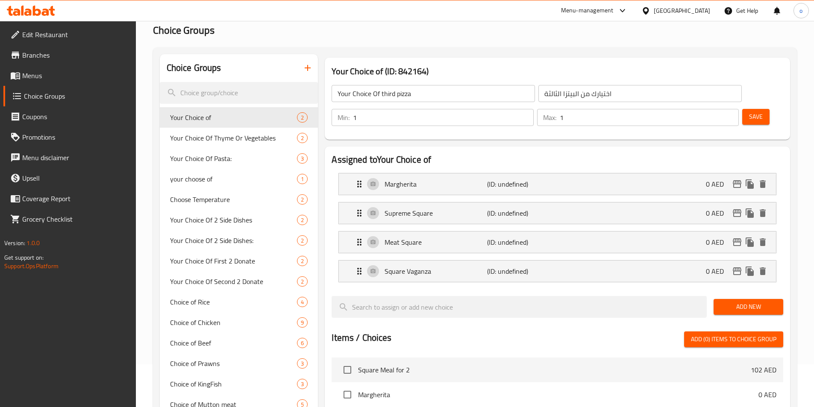
click at [743, 302] on span "Add New" at bounding box center [748, 307] width 56 height 11
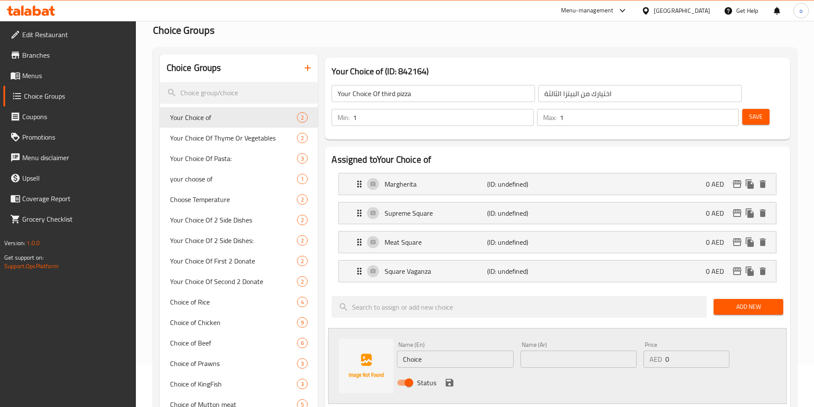
click at [473, 351] on input "Choice" at bounding box center [455, 359] width 116 height 17
paste input "Square Chicken Garlic"
type input "Square Chicken Garlic"
click at [530, 351] on input "text" at bounding box center [578, 359] width 116 height 17
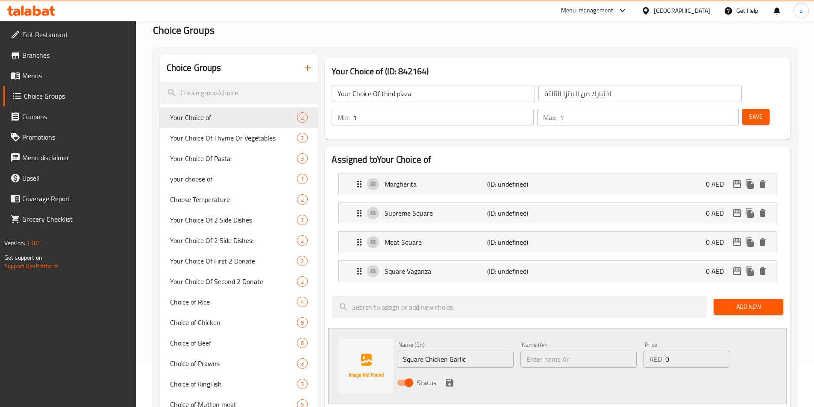
click at [581, 351] on input "text" at bounding box center [578, 359] width 116 height 17
paste input "مربع ىدجاج بالثوم"
click at [573, 351] on input "مربع ىدجاج بالثوم" at bounding box center [578, 359] width 116 height 17
click at [559, 351] on input "سكوير ىدجاج بالثوم" at bounding box center [578, 359] width 116 height 17
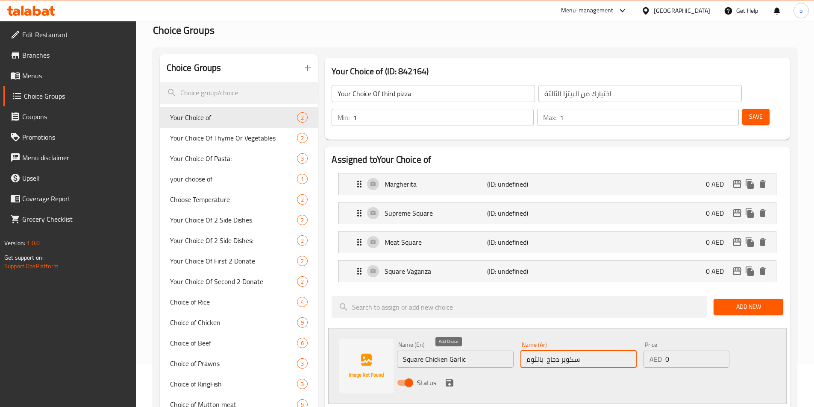
type input "سكوير دجاج بالثوم"
click at [453, 378] on icon "save" at bounding box center [449, 383] width 10 height 10
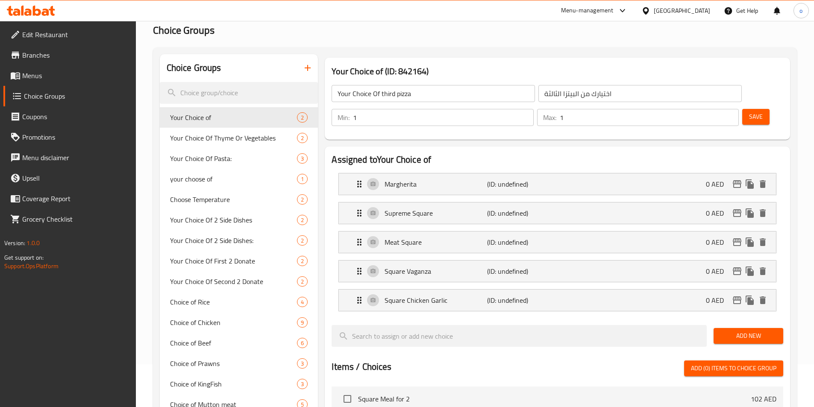
click at [764, 331] on span "Add New" at bounding box center [748, 336] width 56 height 11
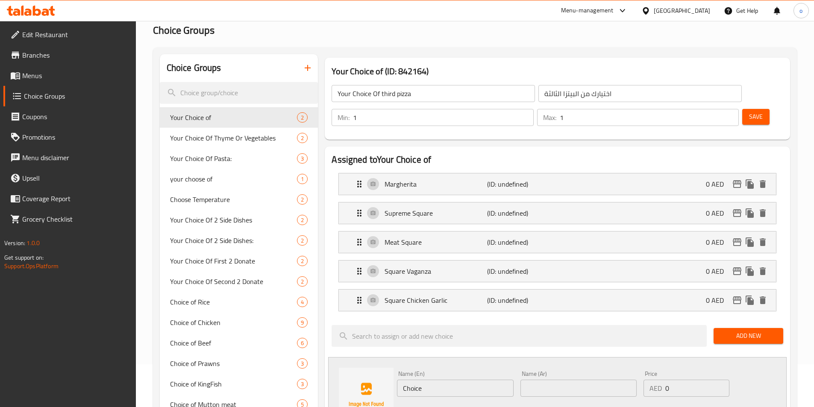
click at [447, 380] on input "Choice" at bounding box center [455, 388] width 116 height 17
paste input "icken [PERSON_NAME]"
type input "Chicken [GEOGRAPHIC_DATA]"
drag, startPoint x: 566, startPoint y: 365, endPoint x: 577, endPoint y: 360, distance: 12.1
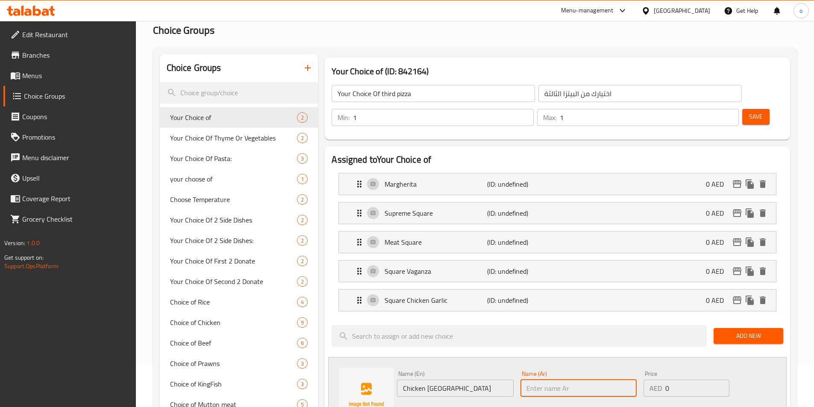
click at [566, 380] on input "text" at bounding box center [578, 388] width 116 height 17
click at [569, 380] on input "text" at bounding box center [578, 388] width 116 height 17
paste input "مربع تكة الدجاج"
click at [564, 380] on input "مربع تكة الدجاج" at bounding box center [578, 388] width 116 height 17
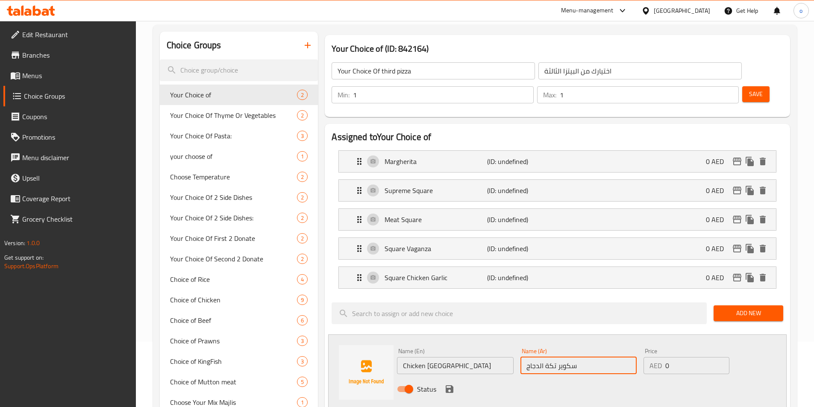
scroll to position [85, 0]
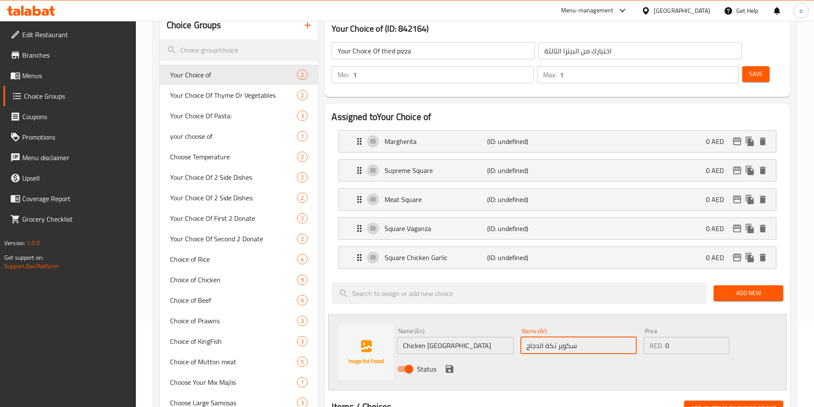
type input "سكوير تكة الدجاج"
click at [451, 365] on icon "save" at bounding box center [450, 369] width 8 height 8
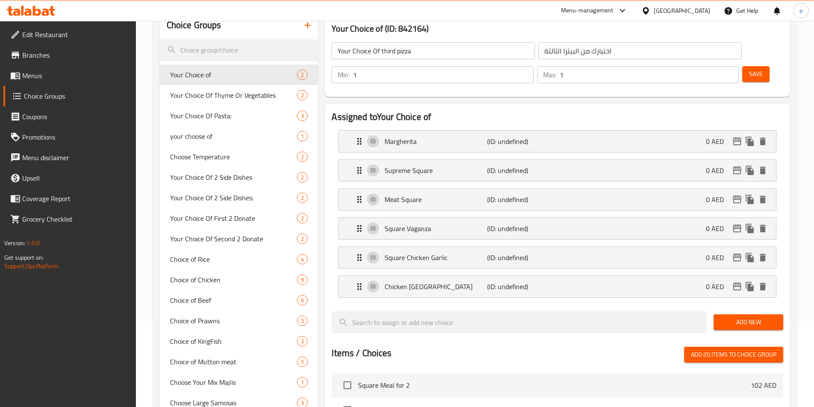
click at [729, 315] on button "Add New" at bounding box center [749, 323] width 70 height 16
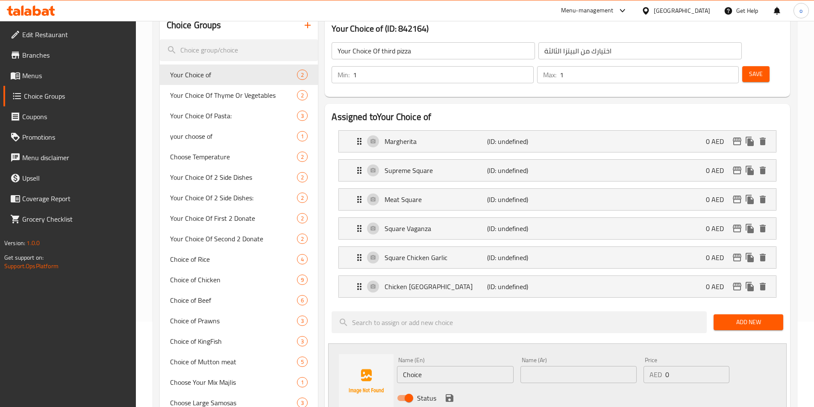
click at [452, 366] on input "Choice" at bounding box center [455, 374] width 116 height 17
paste input "Paneer [PERSON_NAME]"
type input "Paneer [GEOGRAPHIC_DATA]"
drag, startPoint x: 528, startPoint y: 350, endPoint x: 679, endPoint y: 329, distance: 152.4
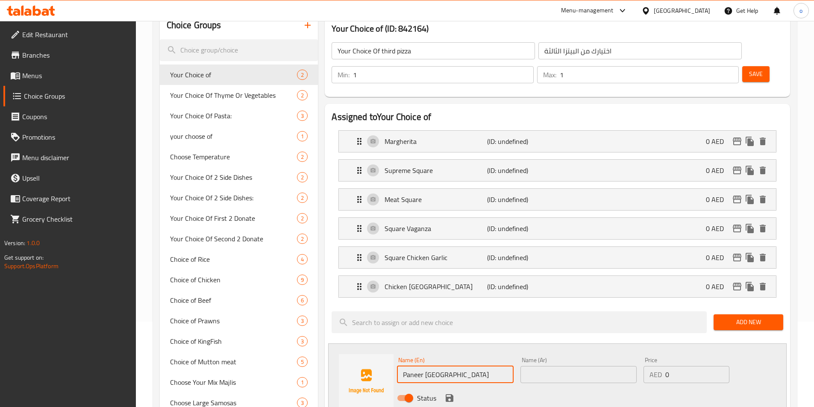
click at [528, 366] on input "text" at bounding box center [578, 374] width 116 height 17
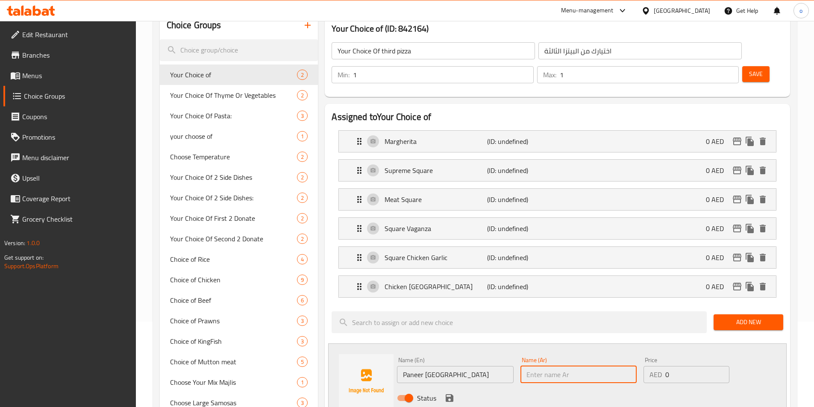
click at [602, 366] on input "text" at bounding box center [578, 374] width 116 height 17
paste input "ساحة بانير تكة"
click at [563, 366] on input "ساحة بانير تكة" at bounding box center [578, 374] width 116 height 17
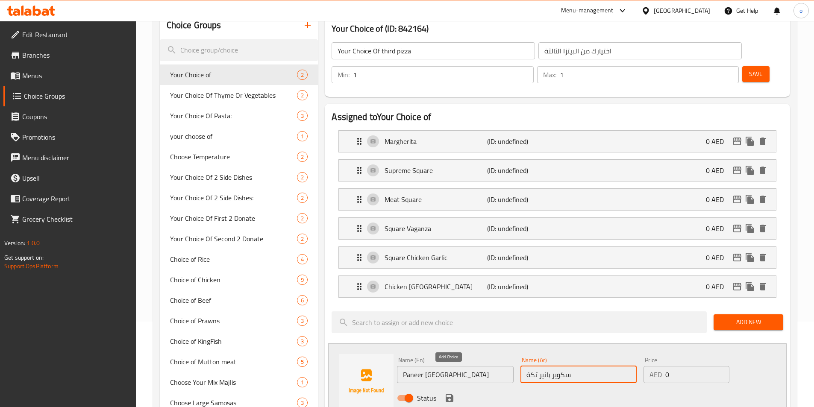
type input "سكوير بانير تكة"
click at [447, 394] on icon "save" at bounding box center [450, 398] width 8 height 8
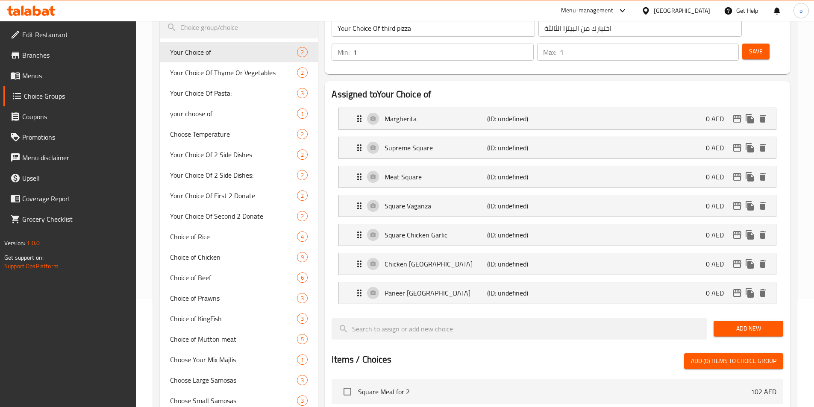
scroll to position [128, 0]
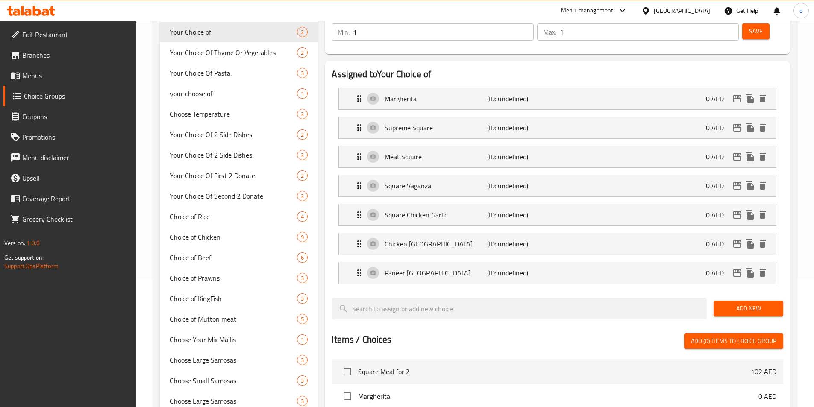
click at [732, 301] on button "Add New" at bounding box center [749, 309] width 70 height 16
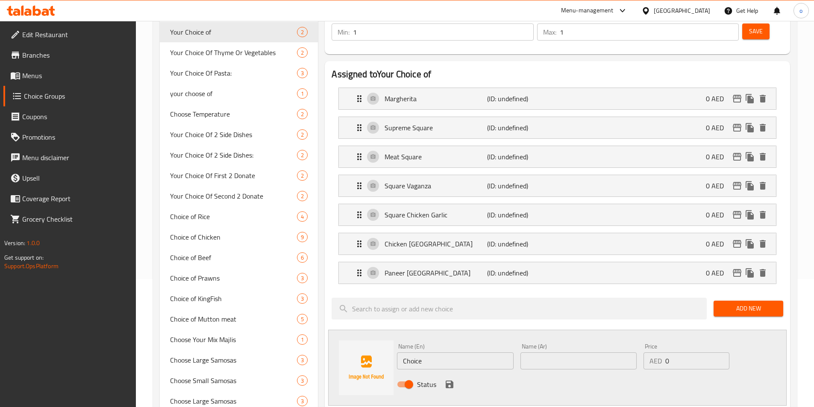
click at [452, 353] on input "Choice" at bounding box center [455, 361] width 116 height 17
paste input "Mediterranean Squar"
type input "[GEOGRAPHIC_DATA]"
click at [528, 353] on input "text" at bounding box center [578, 361] width 116 height 17
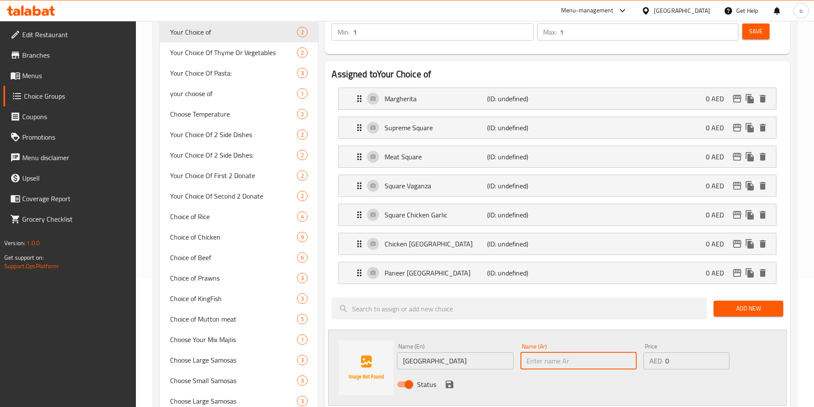
click at [603, 353] on input "text" at bounding box center [578, 361] width 116 height 17
paste input "مربع البحر الأبيض المتوسط"
type input "مربع البحر الأبيض المتوسط"
click at [597, 353] on input "مربع البحر الأبيض المتوسط" at bounding box center [578, 361] width 116 height 17
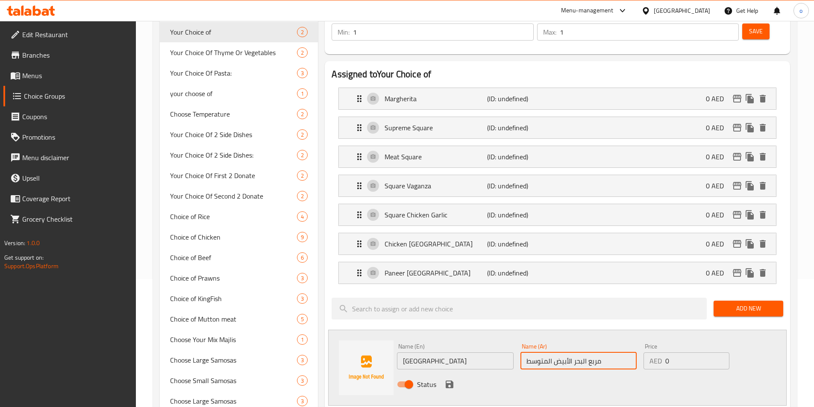
click at [597, 353] on input "مربع البحر الأبيض المتوسط" at bounding box center [578, 361] width 116 height 17
click at [543, 353] on input "text" at bounding box center [578, 361] width 116 height 17
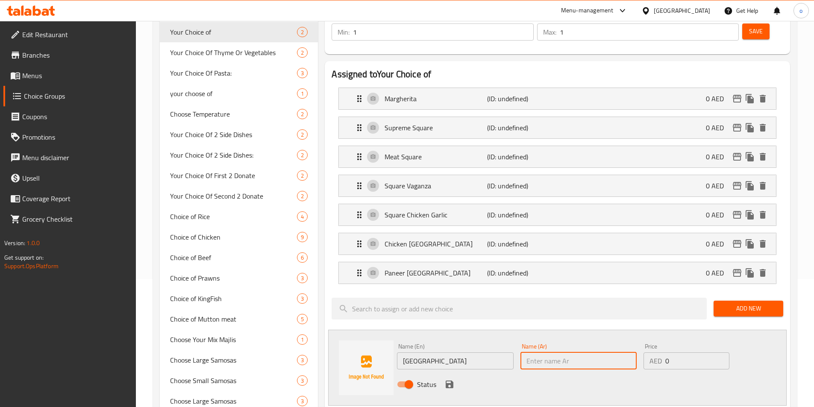
click at [543, 353] on input "text" at bounding box center [578, 361] width 116 height 17
paste input "[PERSON_NAME]"
type input "[PERSON_NAME]"
click at [453, 379] on icon "save" at bounding box center [449, 384] width 10 height 10
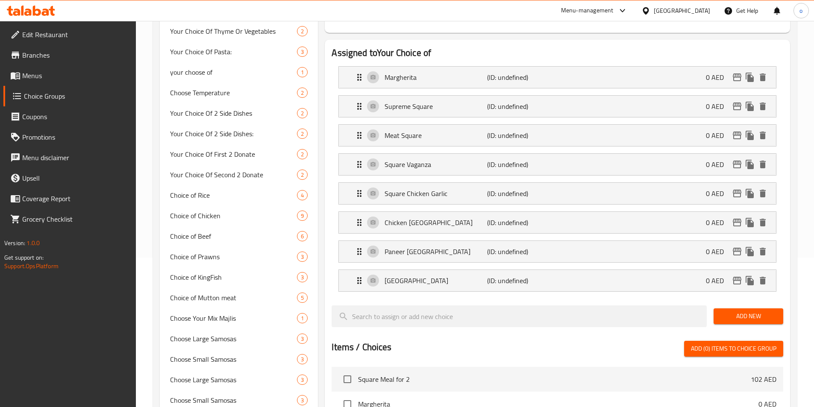
scroll to position [171, 0]
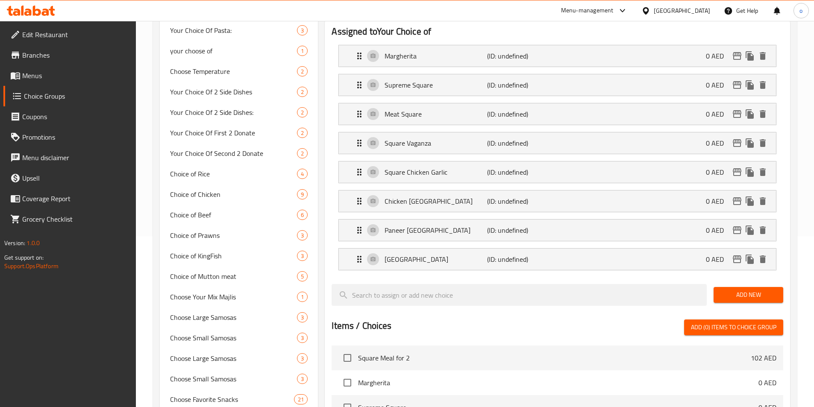
click at [727, 290] on span "Add New" at bounding box center [748, 295] width 56 height 11
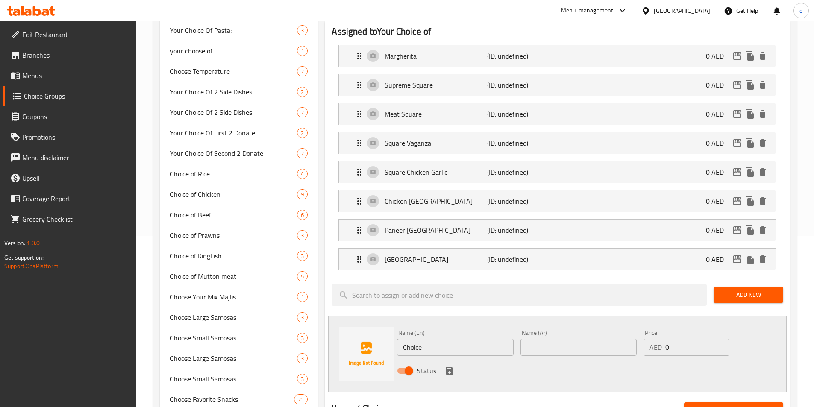
click at [460, 339] on input "Choice" at bounding box center [455, 347] width 116 height 17
click at [484, 339] on input "Choice" at bounding box center [455, 347] width 116 height 17
paste input "Italian Squar"
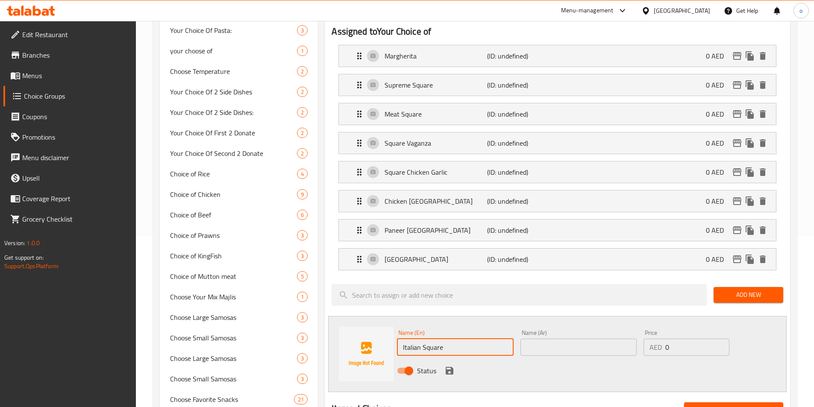
type input "Italian Square"
click at [609, 339] on input "text" at bounding box center [578, 347] width 116 height 17
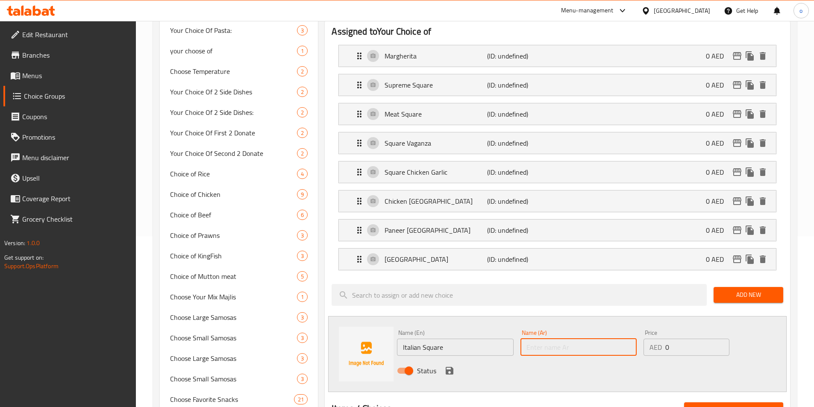
paste input "مربع الإيطالية"
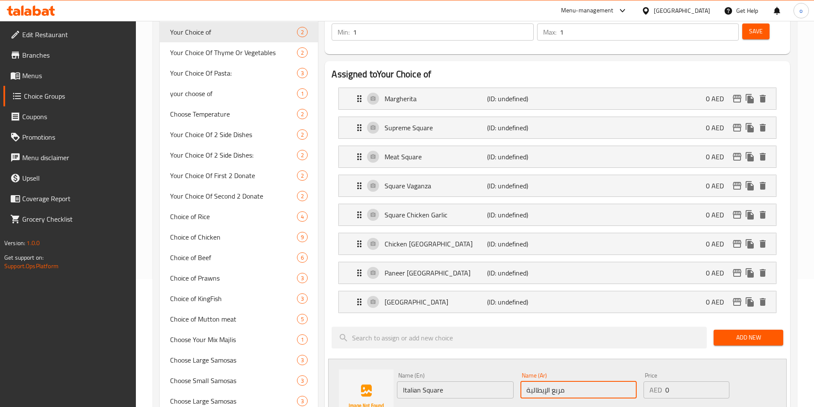
click at [571, 382] on input "مربع الإيطالية" at bounding box center [578, 390] width 116 height 17
click at [559, 382] on input "مربع الإيطالية" at bounding box center [578, 390] width 116 height 17
click at [547, 382] on input "سكوير الإيطالية" at bounding box center [578, 390] width 116 height 17
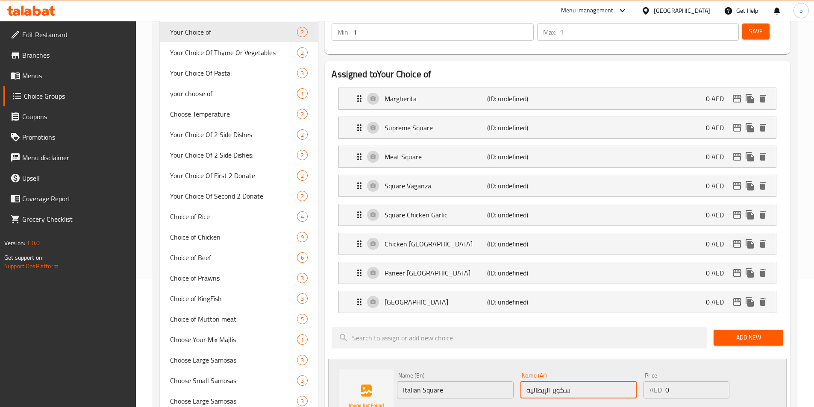
click at [553, 382] on input "سكوير الإيطالية" at bounding box center [578, 390] width 116 height 17
drag, startPoint x: 546, startPoint y: 367, endPoint x: 551, endPoint y: 364, distance: 6.5
click at [551, 382] on input "سكوير الإيطالية" at bounding box center [578, 390] width 116 height 17
type input "سكوير إيطالية"
click at [447, 407] on icon "save" at bounding box center [449, 414] width 10 height 10
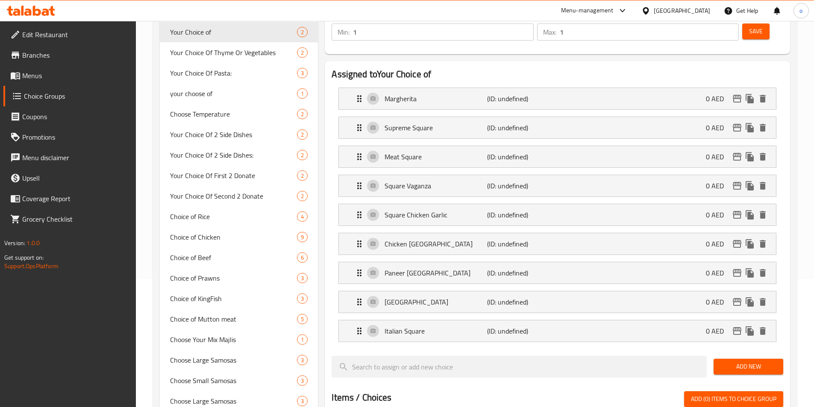
drag, startPoint x: 760, startPoint y: 339, endPoint x: 707, endPoint y: 354, distance: 55.1
click at [760, 362] on span "Add New" at bounding box center [748, 367] width 56 height 11
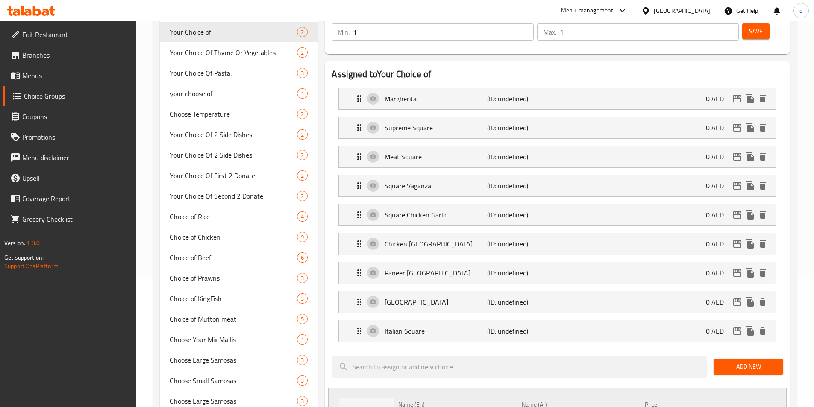
paste input "Pulled Beef Squar"
type input "Pulled [GEOGRAPHIC_DATA]"
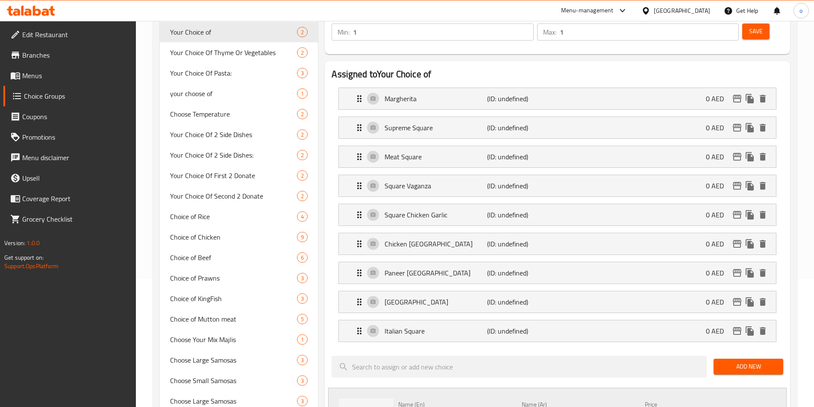
paste input "مربع لحم بقري مسحوب"
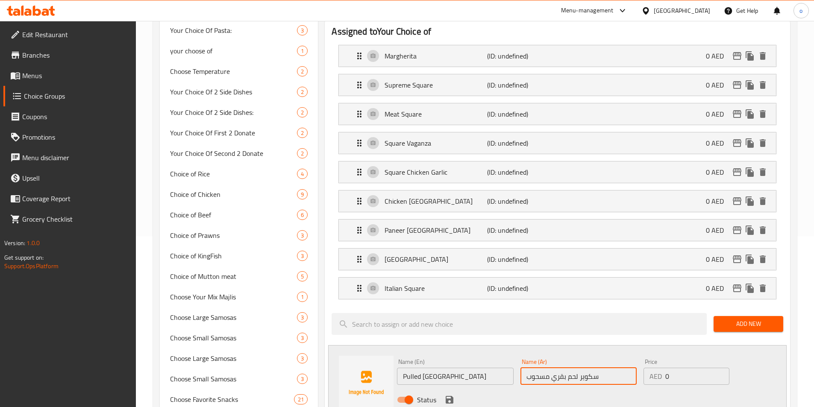
type input "سكوير لحم بقري مسحوب"
click at [451, 396] on icon "save" at bounding box center [450, 400] width 8 height 8
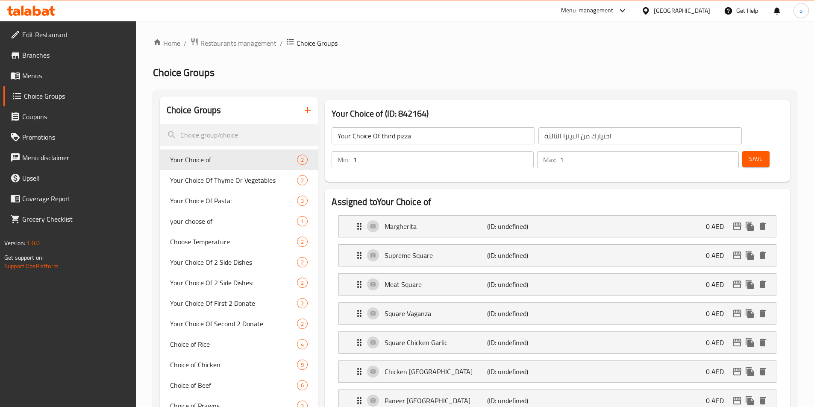
scroll to position [0, 0]
click at [749, 154] on span "Save" at bounding box center [756, 159] width 14 height 11
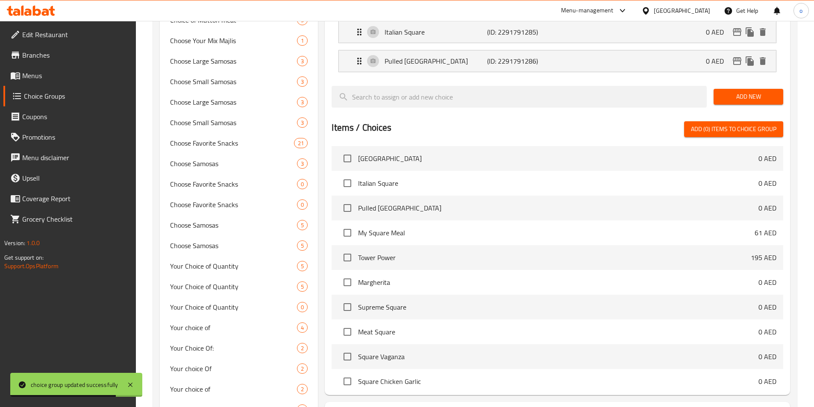
scroll to position [476, 0]
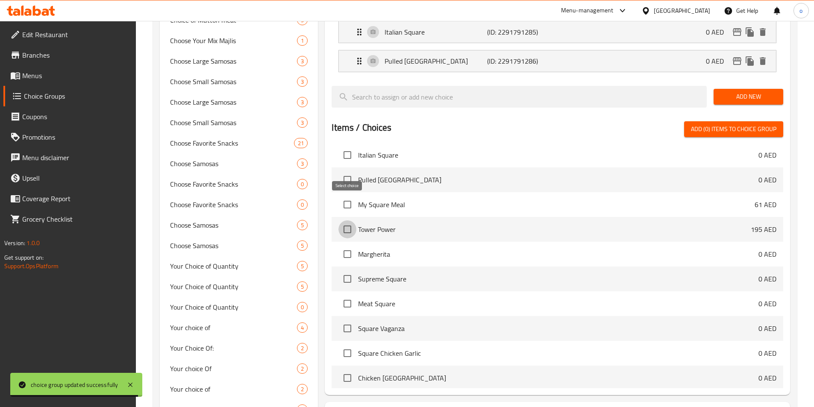
click at [351, 220] on input "checkbox" at bounding box center [347, 229] width 18 height 18
checkbox input "true"
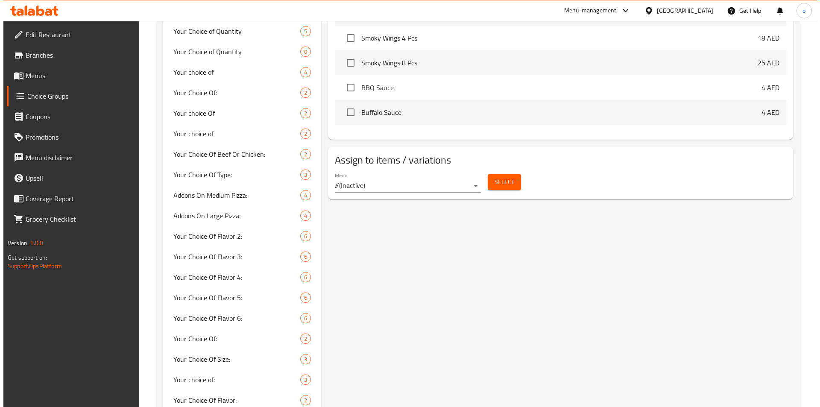
scroll to position [684, 0]
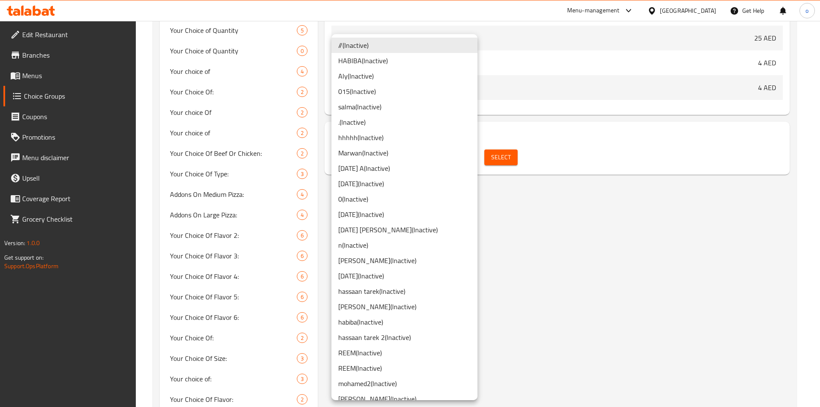
scroll to position [428, 0]
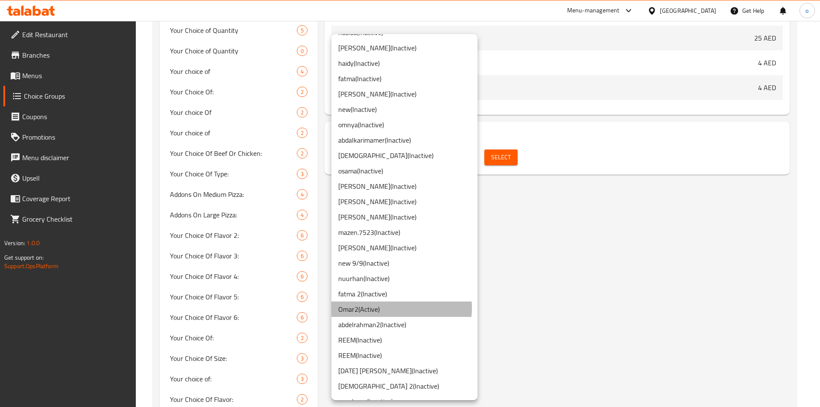
click at [388, 308] on li "Omar2 ( Active )" at bounding box center [405, 309] width 146 height 15
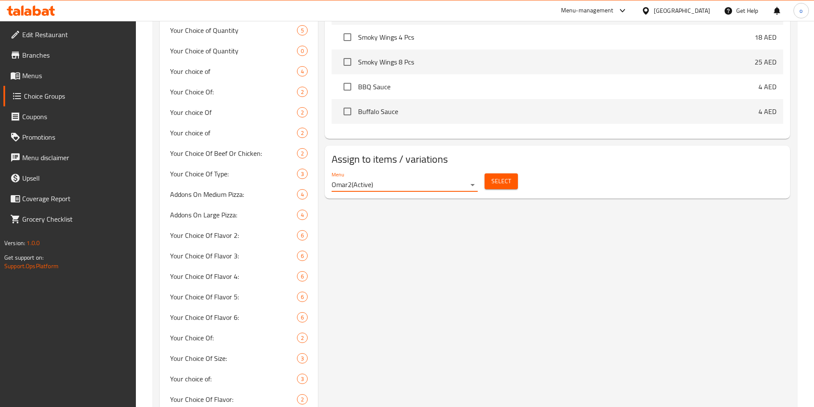
click at [492, 176] on span "Select" at bounding box center [501, 181] width 20 height 11
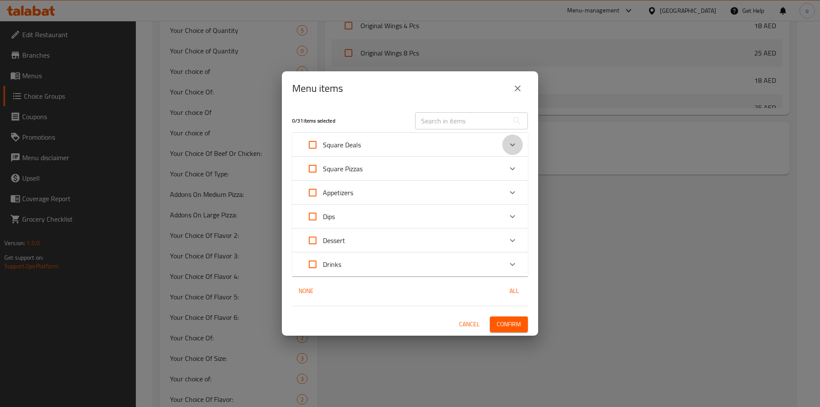
click at [515, 140] on icon "Expand" at bounding box center [513, 145] width 10 height 10
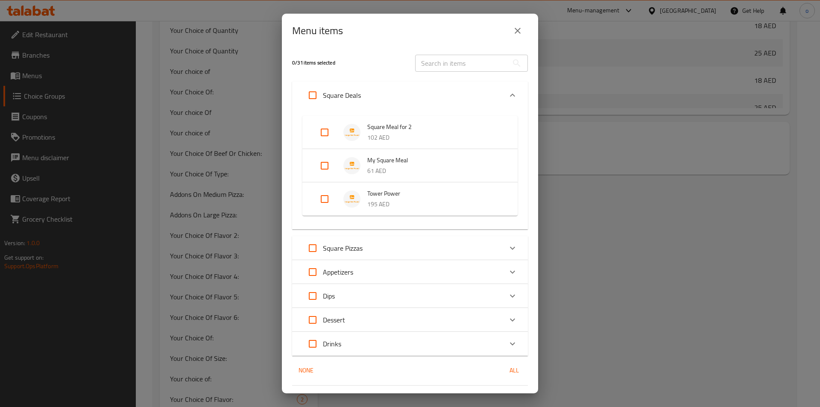
click at [324, 202] on input "Expand" at bounding box center [325, 199] width 21 height 21
checkbox input "true"
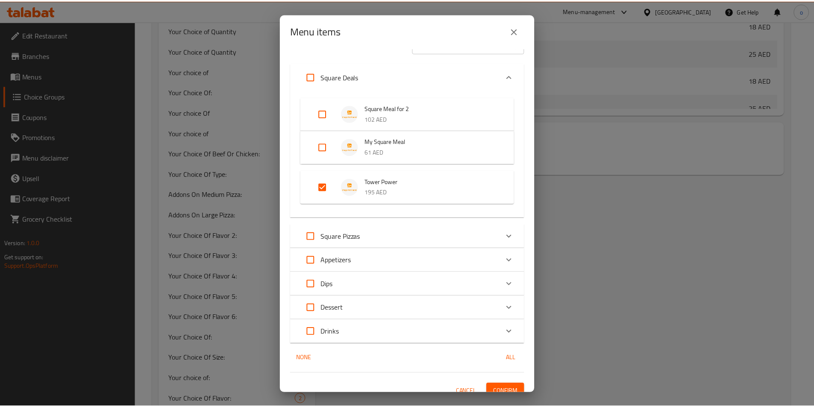
scroll to position [29, 0]
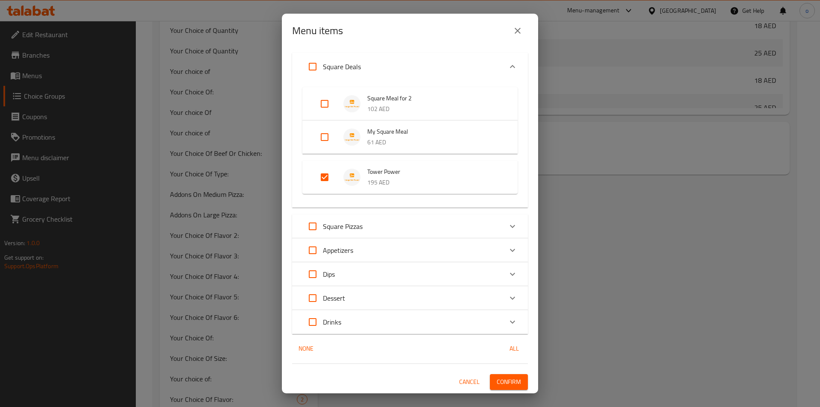
click at [506, 377] on span "Confirm" at bounding box center [509, 382] width 24 height 11
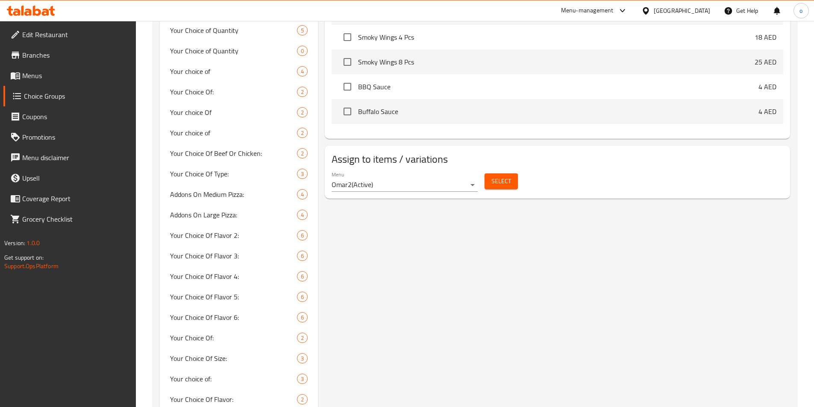
click at [60, 70] on link "Menus" at bounding box center [69, 75] width 132 height 21
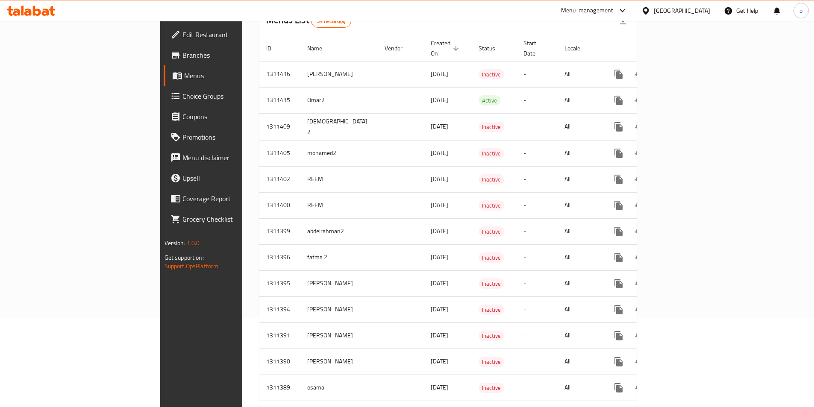
scroll to position [43, 0]
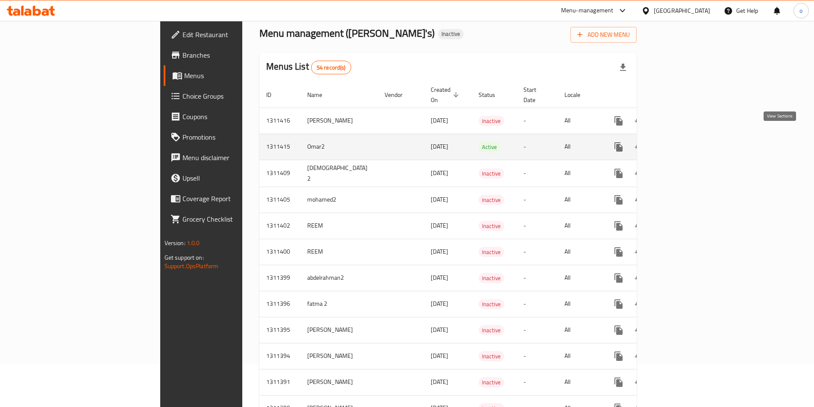
click at [685, 142] on icon "enhanced table" at bounding box center [680, 147] width 10 height 10
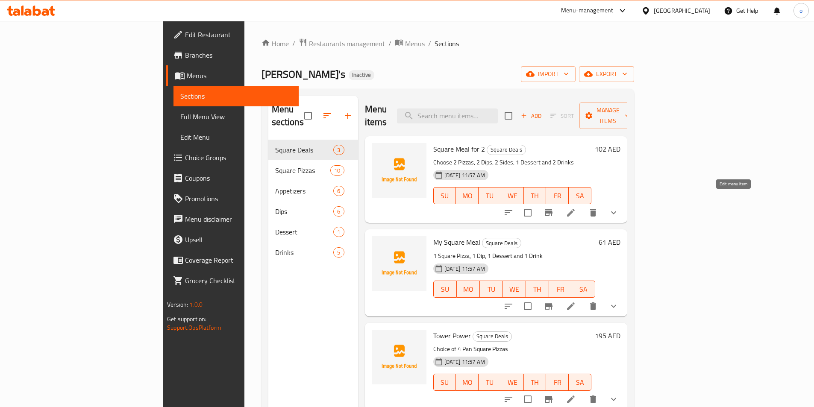
click at [575, 209] on icon at bounding box center [571, 213] width 8 height 8
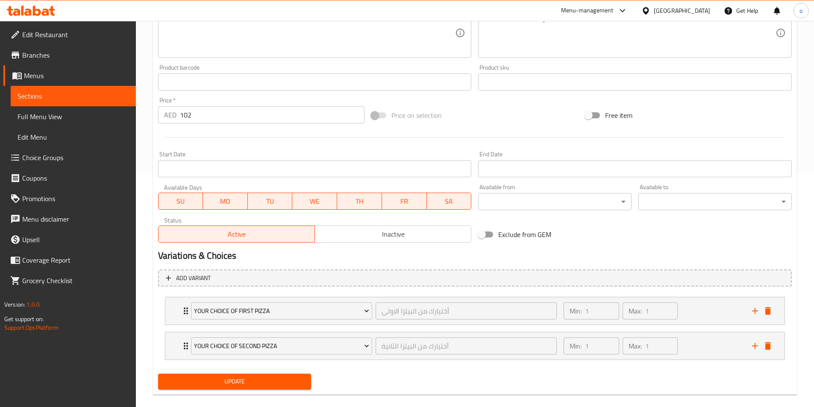
scroll to position [246, 0]
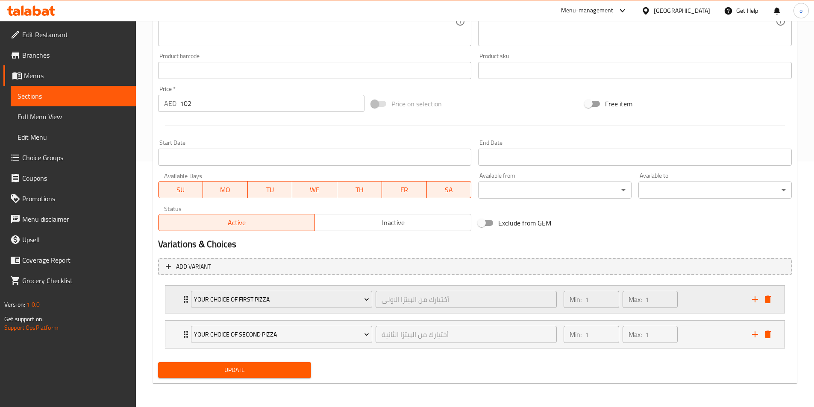
click at [188, 301] on div "Your Choice Of first pizza أختيارك من البيتزا الاولى ​" at bounding box center [374, 299] width 376 height 27
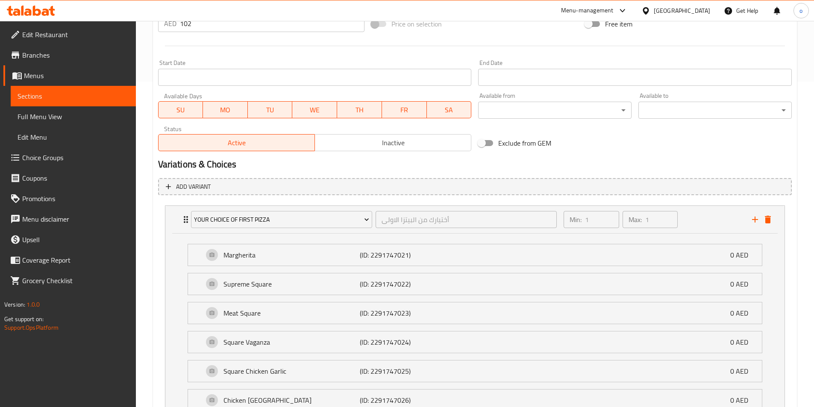
scroll to position [374, 0]
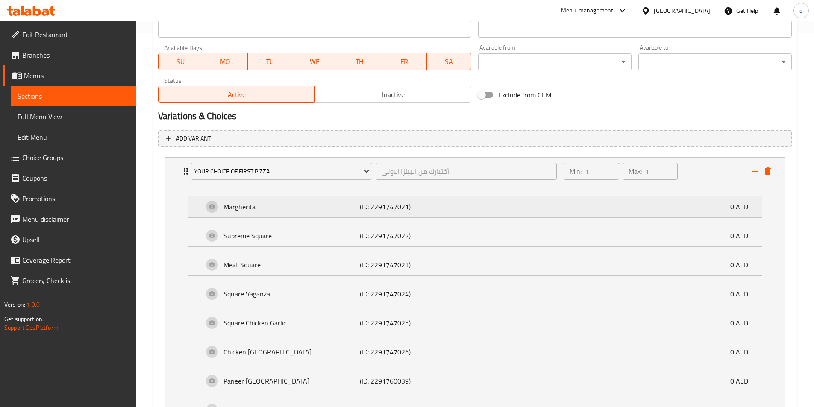
click at [304, 211] on p "Margherita" at bounding box center [291, 207] width 137 height 10
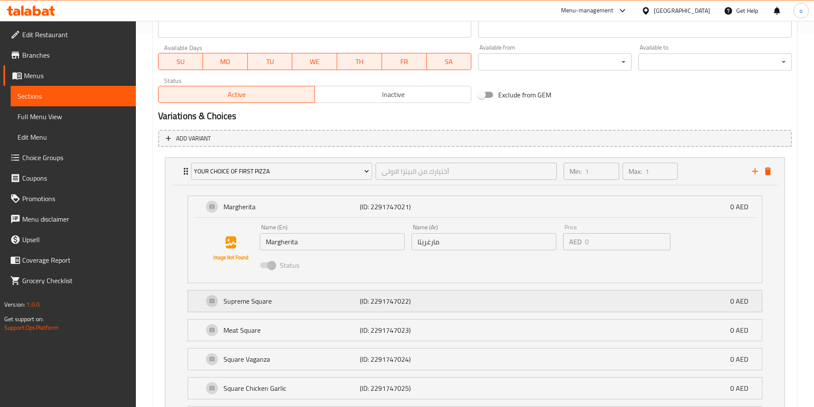
click at [325, 303] on p "Supreme Square" at bounding box center [291, 301] width 137 height 10
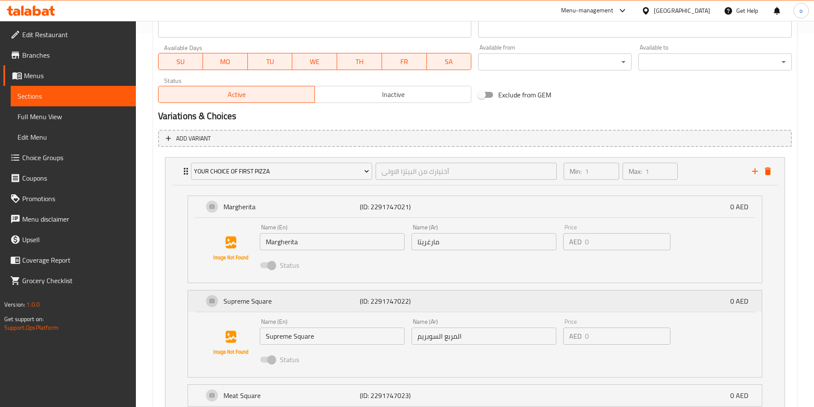
scroll to position [417, 0]
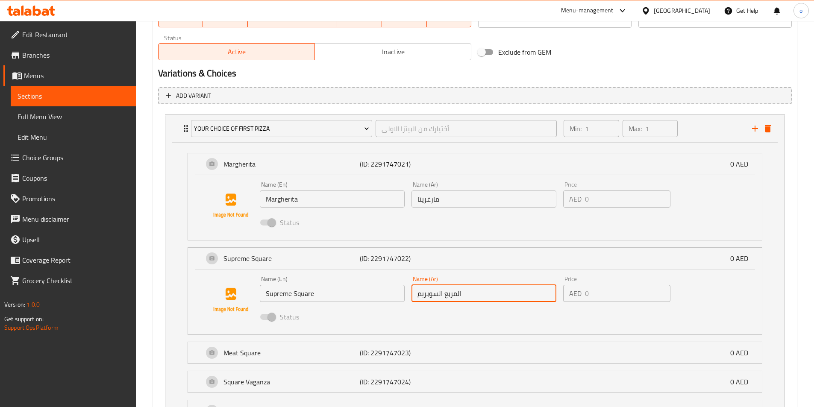
drag, startPoint x: 438, startPoint y: 294, endPoint x: 466, endPoint y: 291, distance: 27.9
click at [466, 291] on input "المربع السوبريم" at bounding box center [484, 293] width 145 height 17
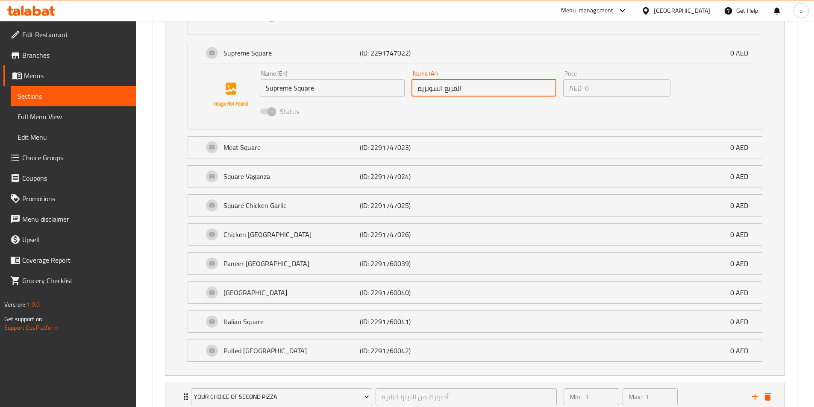
scroll to position [556, 0]
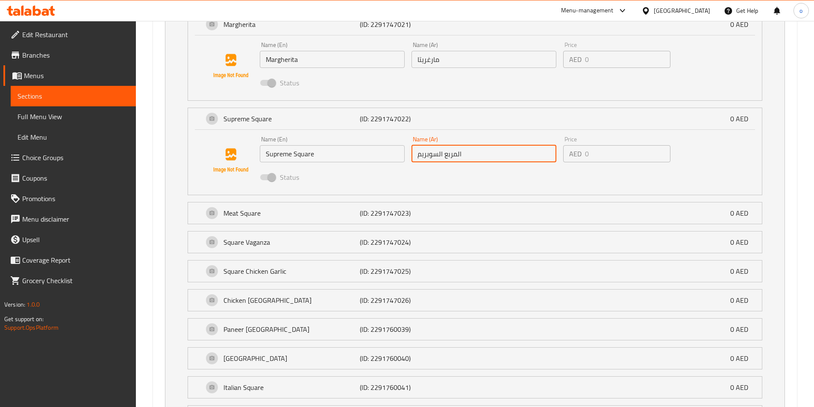
click at [445, 151] on input "المربع السوبريم" at bounding box center [484, 153] width 145 height 17
click at [444, 153] on input "المربع السوبريم" at bounding box center [484, 153] width 145 height 17
click at [446, 155] on input "المربع السوبريم" at bounding box center [484, 153] width 145 height 17
click at [451, 155] on input "المربع السوبريم" at bounding box center [484, 153] width 145 height 17
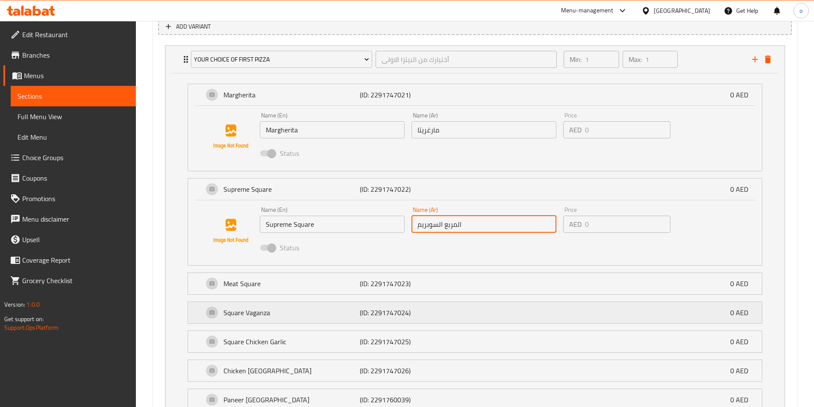
scroll to position [471, 0]
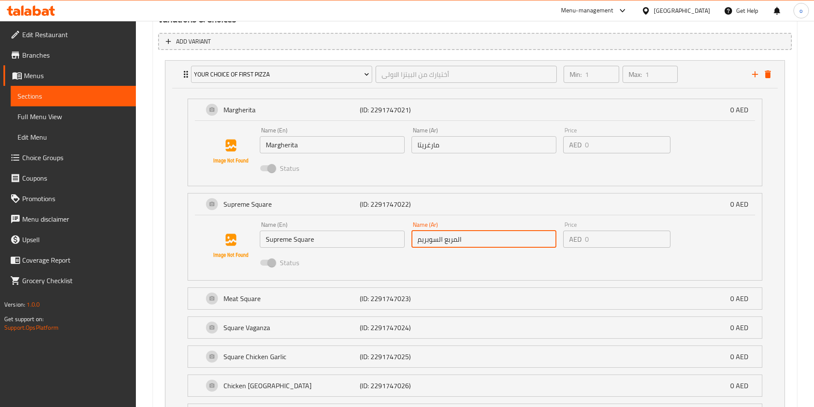
click at [452, 244] on input "المربع السوبريم" at bounding box center [484, 239] width 145 height 17
click at [451, 244] on input "المربع السوبريم" at bounding box center [484, 239] width 145 height 17
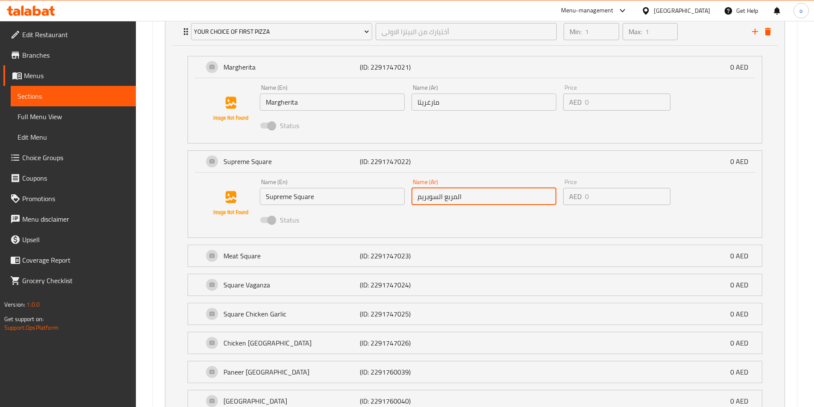
click at [39, 156] on span "Choice Groups" at bounding box center [75, 158] width 107 height 10
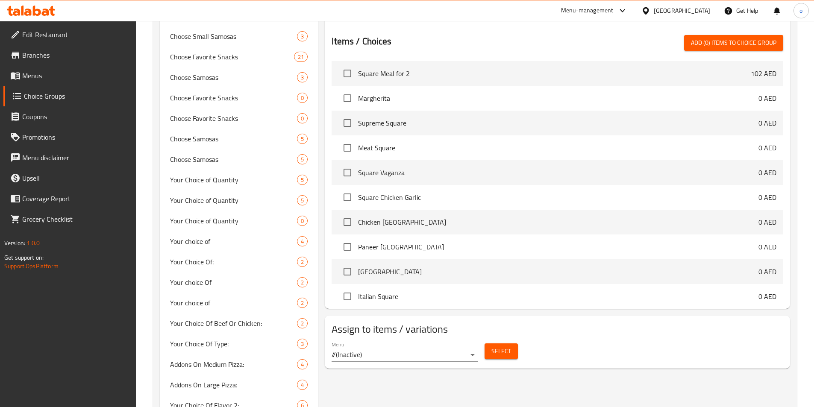
scroll to position [121, 0]
